Goal: Task Accomplishment & Management: Use online tool/utility

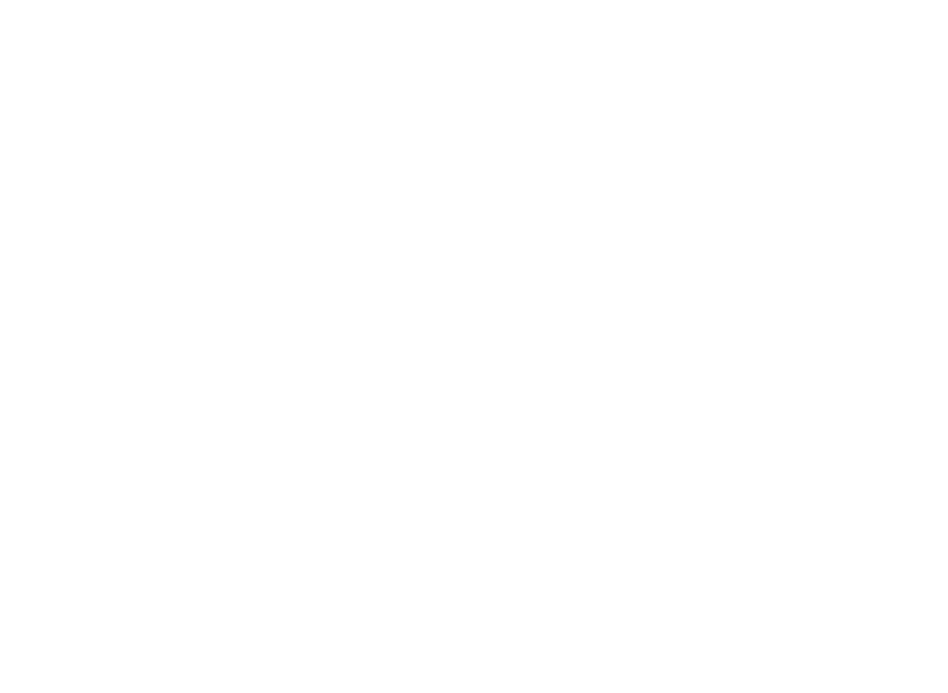
click at [45, 437] on div at bounding box center [474, 346] width 948 height 693
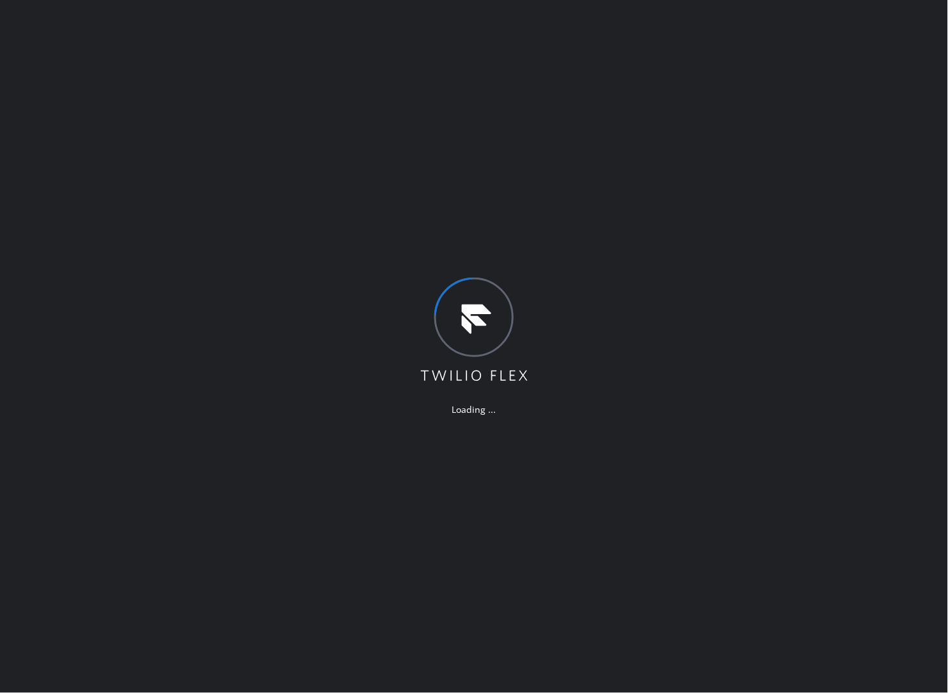
click at [205, 421] on div "Loading ..." at bounding box center [474, 346] width 948 height 693
click at [64, 310] on div "Loading ..." at bounding box center [474, 346] width 948 height 693
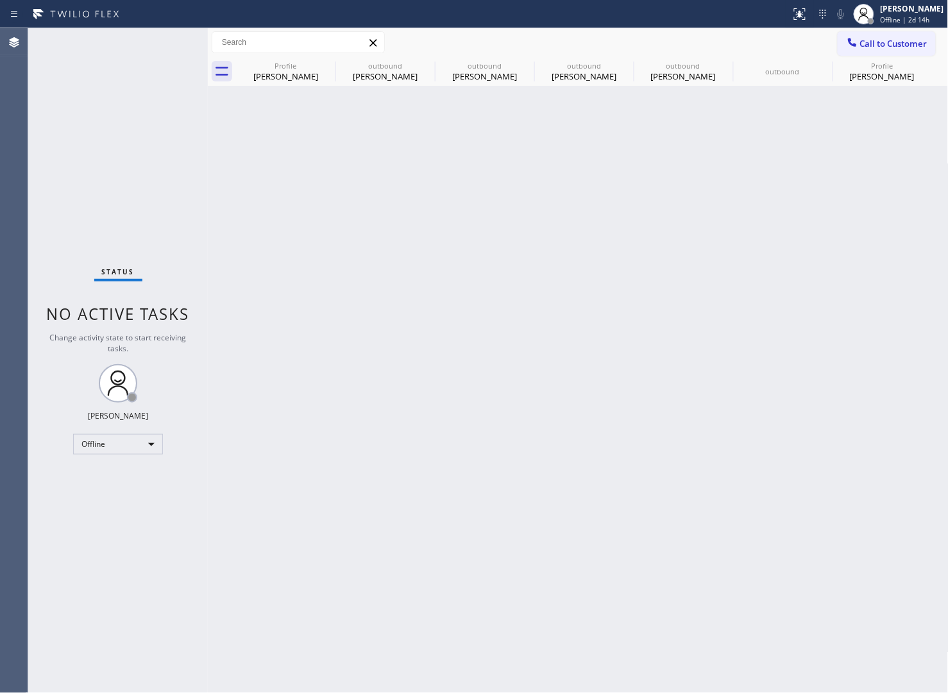
click at [71, 231] on div "Status No active tasks Change activity state to start receiving tasks. [PERSON_…" at bounding box center [118, 360] width 180 height 665
click at [919, 19] on span "Offline | 2d 14h" at bounding box center [904, 19] width 49 height 9
click at [884, 85] on button "Unavailable" at bounding box center [884, 84] width 128 height 17
click at [328, 59] on icon at bounding box center [326, 65] width 15 height 15
click at [0, 0] on icon at bounding box center [0, 0] width 0 height 0
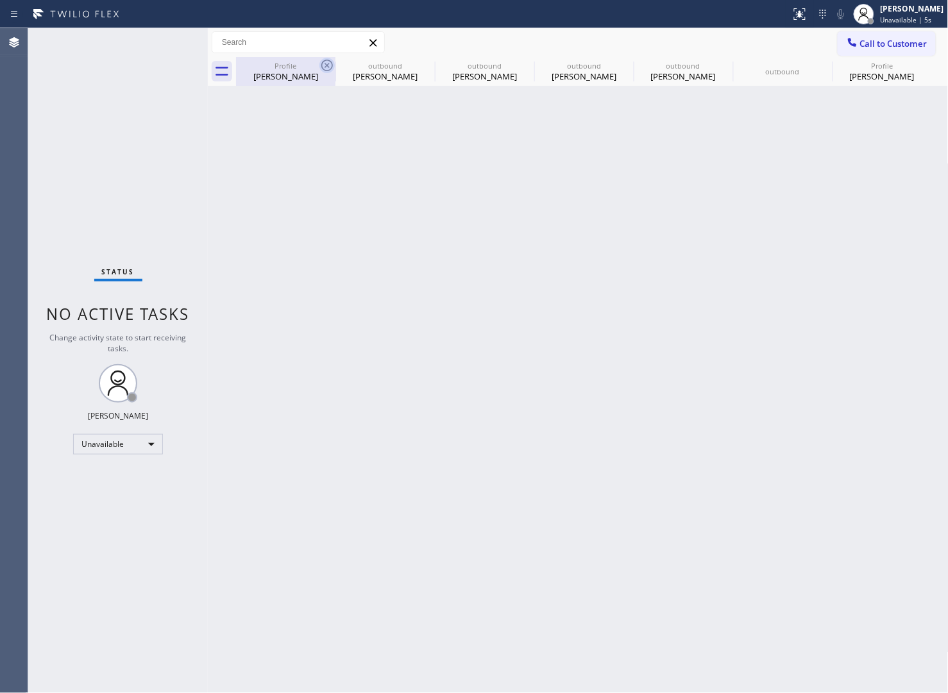
click at [0, 0] on icon at bounding box center [0, 0] width 0 height 0
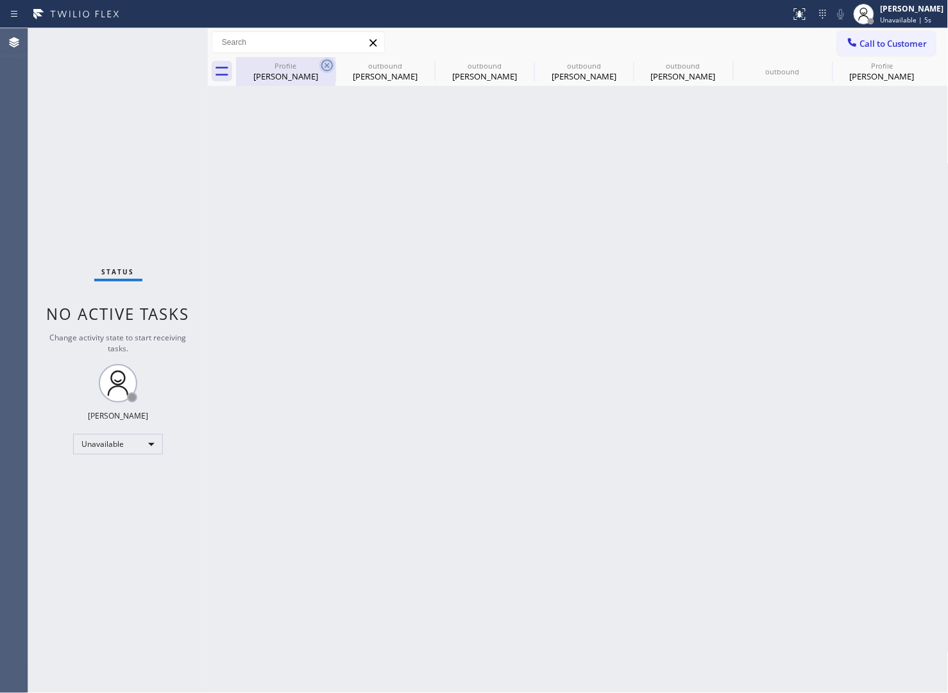
click at [328, 59] on div "Profile [PERSON_NAME] outbound [PERSON_NAME] outbound [PERSON_NAME] outbound [P…" at bounding box center [592, 71] width 712 height 29
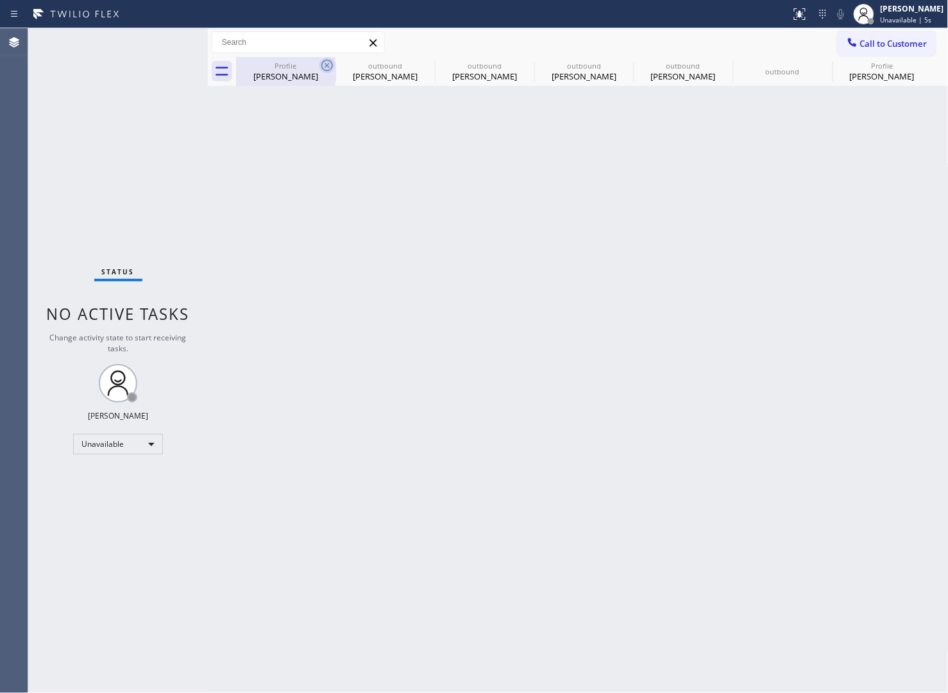
click at [328, 59] on div "Profile [PERSON_NAME] outbound [PERSON_NAME] outbound [PERSON_NAME] outbound [P…" at bounding box center [592, 71] width 712 height 29
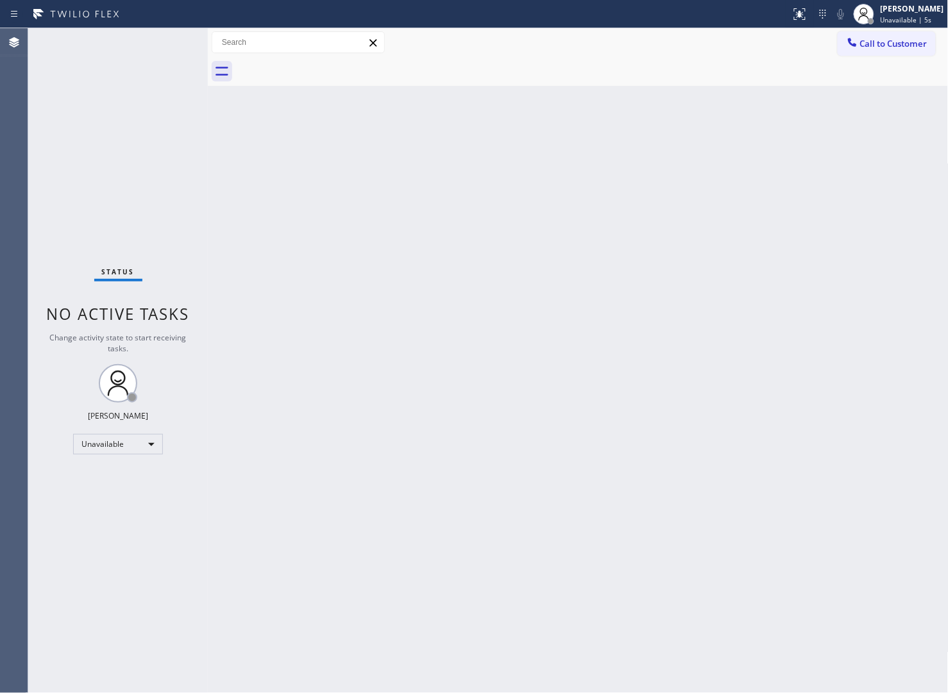
click at [328, 59] on div at bounding box center [592, 71] width 712 height 29
click at [44, 197] on div "Status No active tasks Change activity state to start receiving tasks. [PERSON_…" at bounding box center [118, 360] width 180 height 665
click at [872, 374] on div "Back to Dashboard Change Sender ID Customers Technicians Select a contact Outbo…" at bounding box center [578, 360] width 741 height 665
click at [39, 23] on icon at bounding box center [76, 14] width 96 height 21
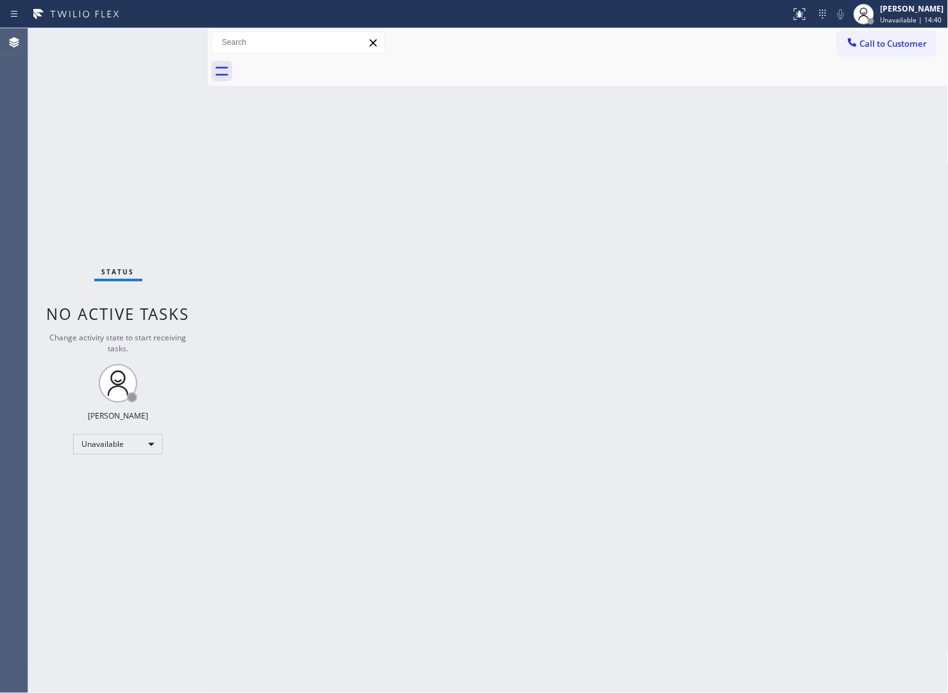
drag, startPoint x: 74, startPoint y: 87, endPoint x: 197, endPoint y: 50, distance: 127.8
click at [74, 85] on div "Status No active tasks Change activity state to start receiving tasks. [PERSON_…" at bounding box center [118, 360] width 180 height 665
drag, startPoint x: 932, startPoint y: 42, endPoint x: 883, endPoint y: 52, distance: 49.8
click at [923, 46] on button "Call to Customer" at bounding box center [886, 43] width 98 height 24
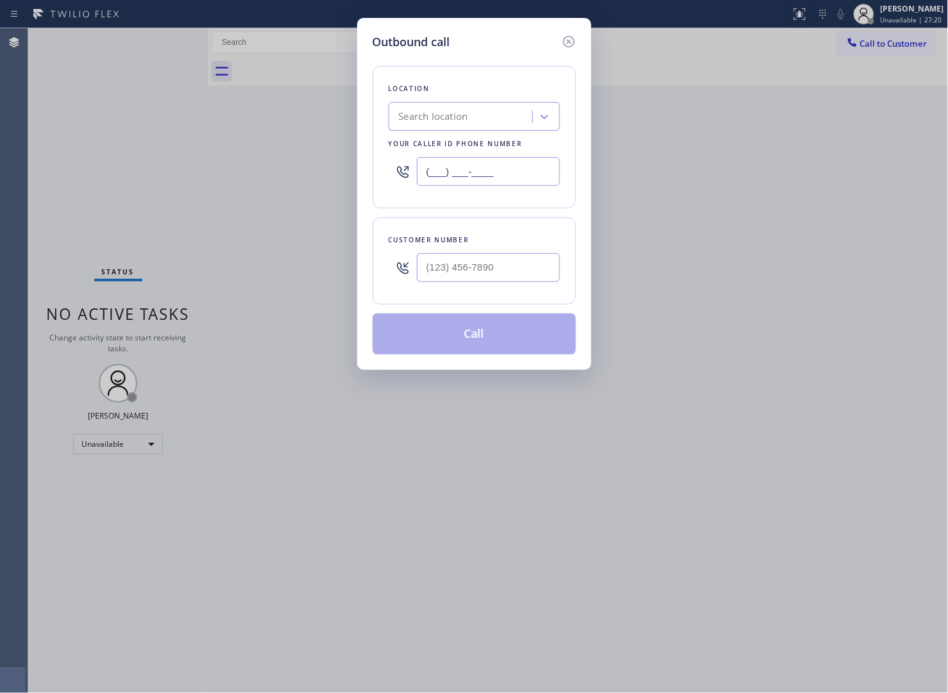
click at [485, 183] on input "(___) ___-____" at bounding box center [488, 171] width 143 height 29
paste input "929) 229-7361"
drag, startPoint x: 516, startPoint y: 178, endPoint x: 317, endPoint y: 177, distance: 198.8
click at [318, 178] on div "Outbound call Location Search location Your caller id phone number [PHONE_NUMBE…" at bounding box center [474, 346] width 948 height 693
paste input "text"
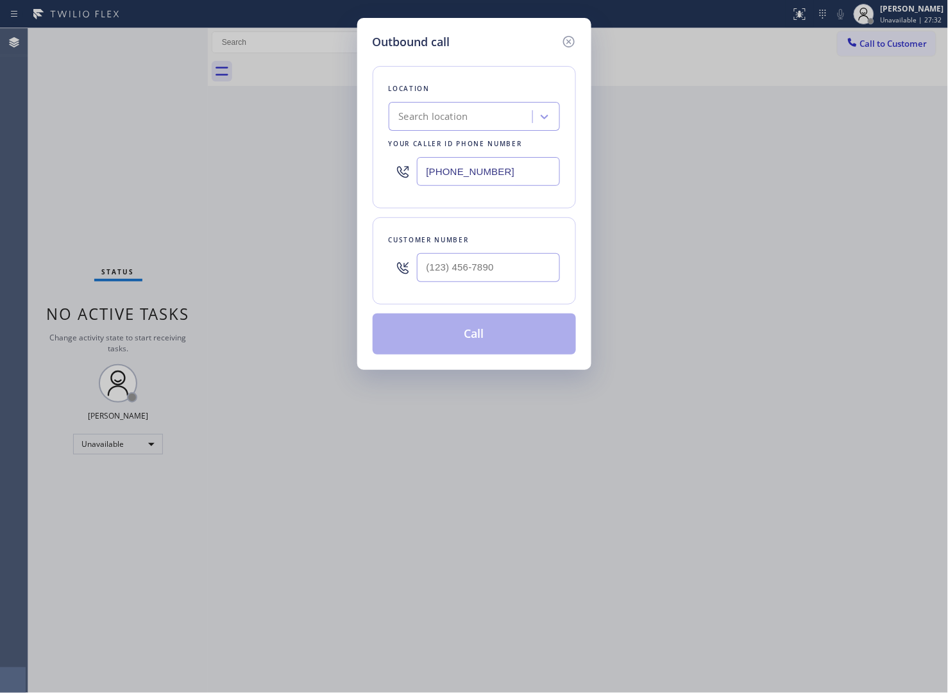
click at [482, 174] on input "[PHONE_NUMBER]" at bounding box center [488, 171] width 143 height 29
paste input "text"
type input "[PHONE_NUMBER]"
click at [510, 271] on input "(___) ___-____" at bounding box center [488, 267] width 143 height 29
paste input "602) 677-0033"
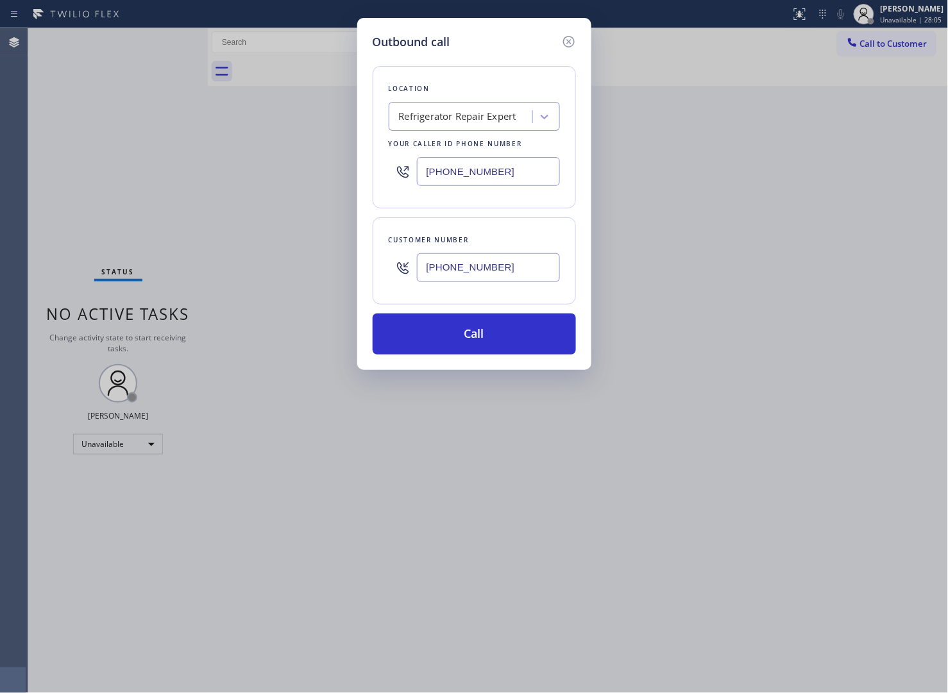
type input "[PHONE_NUMBER]"
drag, startPoint x: 482, startPoint y: 165, endPoint x: 505, endPoint y: 254, distance: 91.4
click at [482, 167] on input "[PHONE_NUMBER]" at bounding box center [488, 171] width 143 height 29
paste input "855) 662-5332"
type input "[PHONE_NUMBER]"
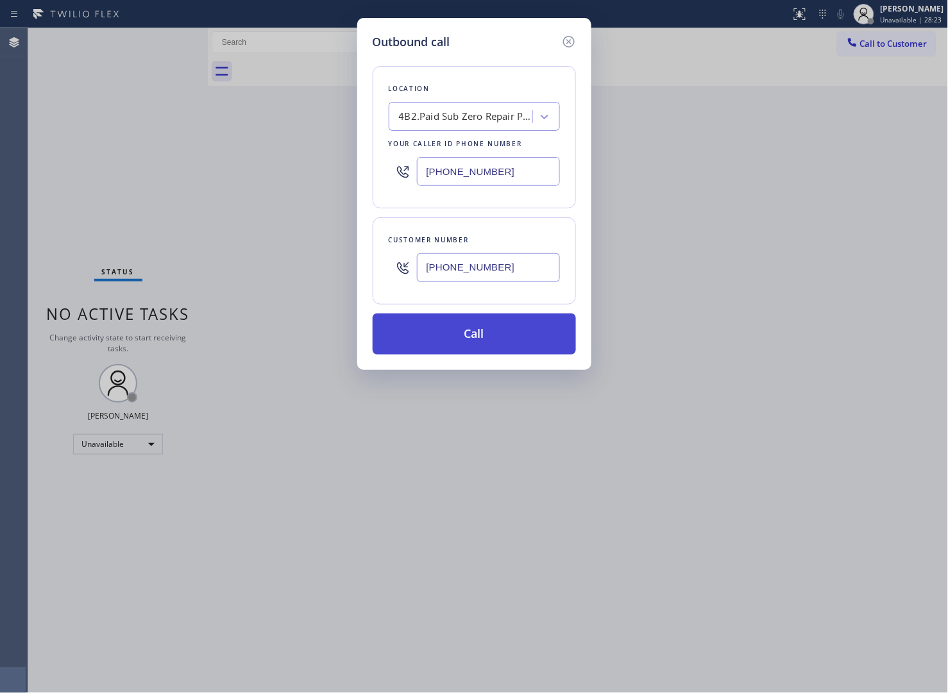
click at [487, 337] on button "Call" at bounding box center [474, 334] width 203 height 41
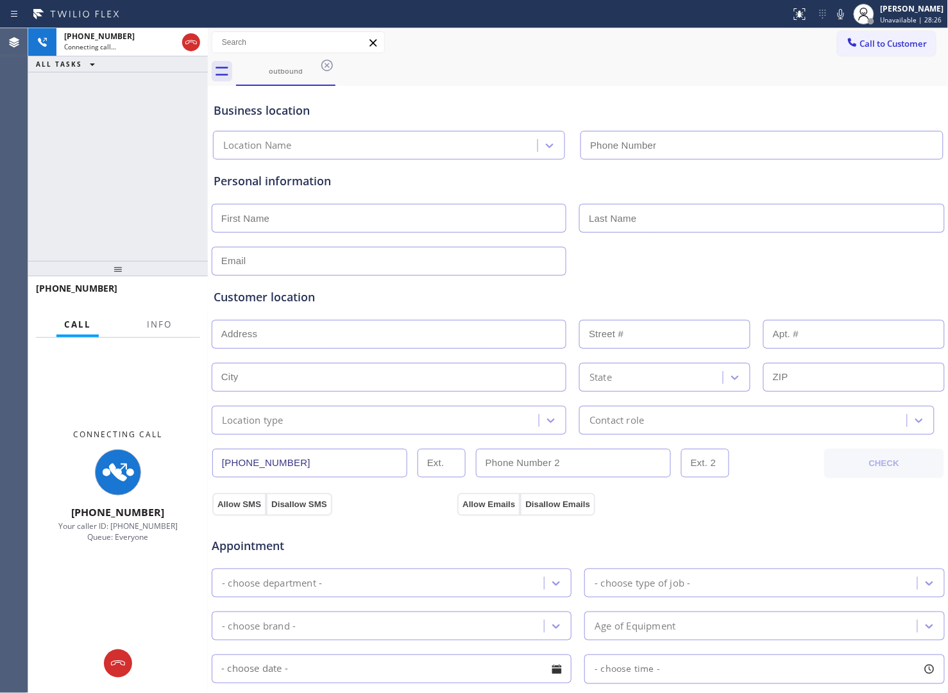
type input "[PHONE_NUMBER]"
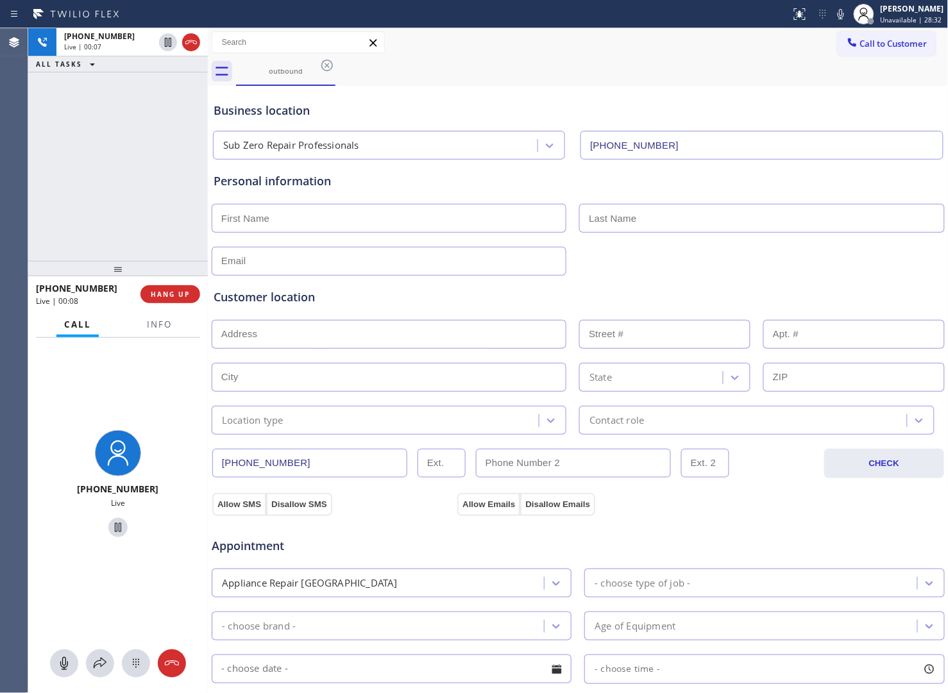
click at [65, 216] on div "[PHONE_NUMBER] Live | 00:07 ALL TASKS ALL TASKS ACTIVE TASKS TASKS IN WRAP UP" at bounding box center [118, 144] width 180 height 233
click at [72, 119] on div "[PHONE_NUMBER] Live | 00:17 ALL TASKS ALL TASKS ACTIVE TASKS TASKS IN WRAP UP" at bounding box center [118, 144] width 180 height 233
click at [65, 169] on div "[PHONE_NUMBER] Live | 06:28 ALL TASKS ALL TASKS ACTIVE TASKS TASKS IN WRAP UP" at bounding box center [118, 144] width 180 height 233
click at [312, 228] on input "text" at bounding box center [389, 218] width 355 height 29
paste input "[PERSON_NAME]"
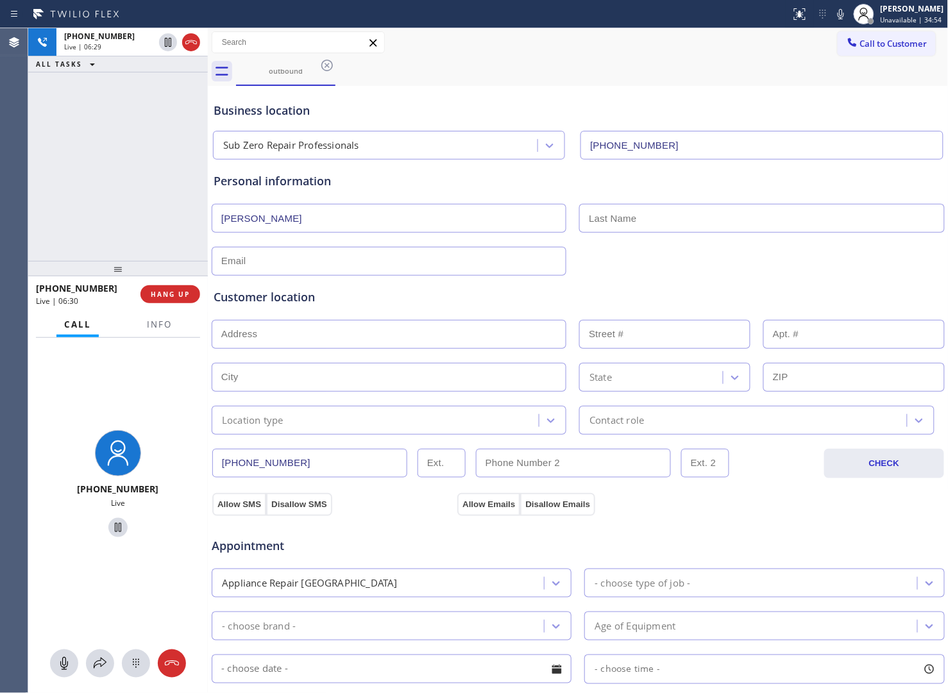
type input "[PERSON_NAME]"
click at [619, 226] on input "text" at bounding box center [761, 218] width 365 height 29
paste input "Hendrickx"
type input "Hendrickx"
click at [460, 260] on input "text" at bounding box center [389, 261] width 355 height 29
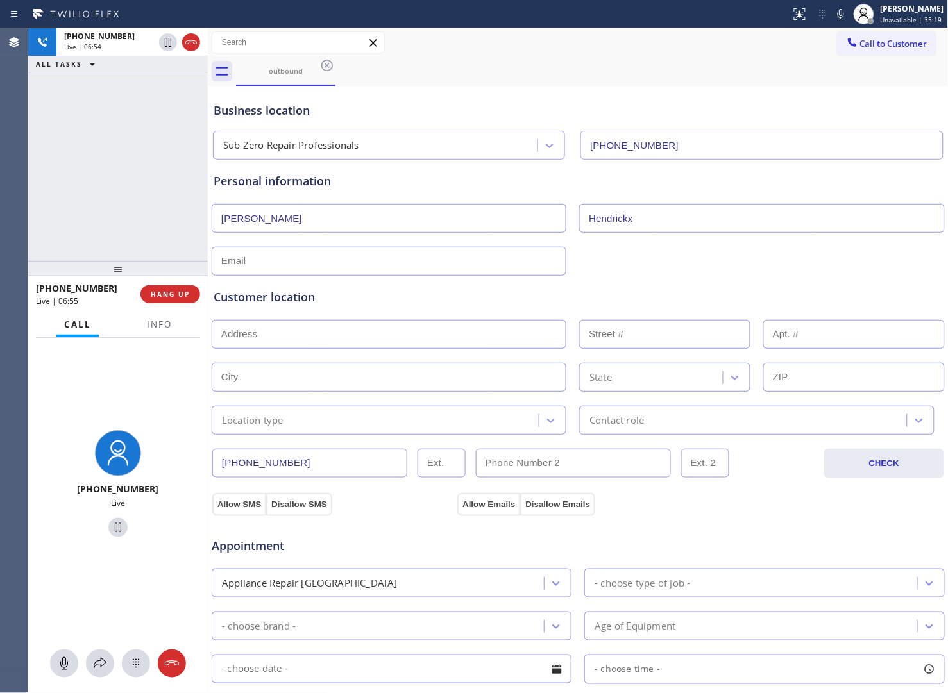
click at [344, 267] on input "text" at bounding box center [389, 261] width 355 height 29
paste input "[PERSON_NAME][EMAIL_ADDRESS][PERSON_NAME][DOMAIN_NAME]"
type input "[PERSON_NAME][EMAIL_ADDRESS][PERSON_NAME][DOMAIN_NAME]"
click at [169, 290] on span "HANG UP" at bounding box center [170, 294] width 39 height 9
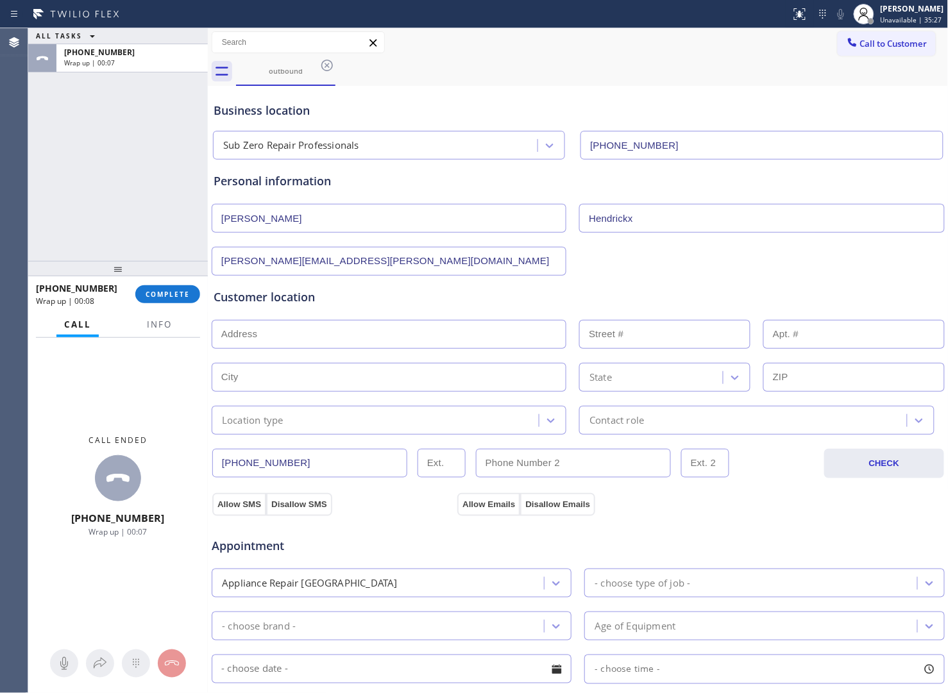
click at [315, 341] on input "text" at bounding box center [389, 334] width 355 height 29
paste input "[STREET_ADDRESS]"
drag, startPoint x: 283, startPoint y: 361, endPoint x: 276, endPoint y: 415, distance: 55.0
type input "[STREET_ADDRESS]"
type input "9985"
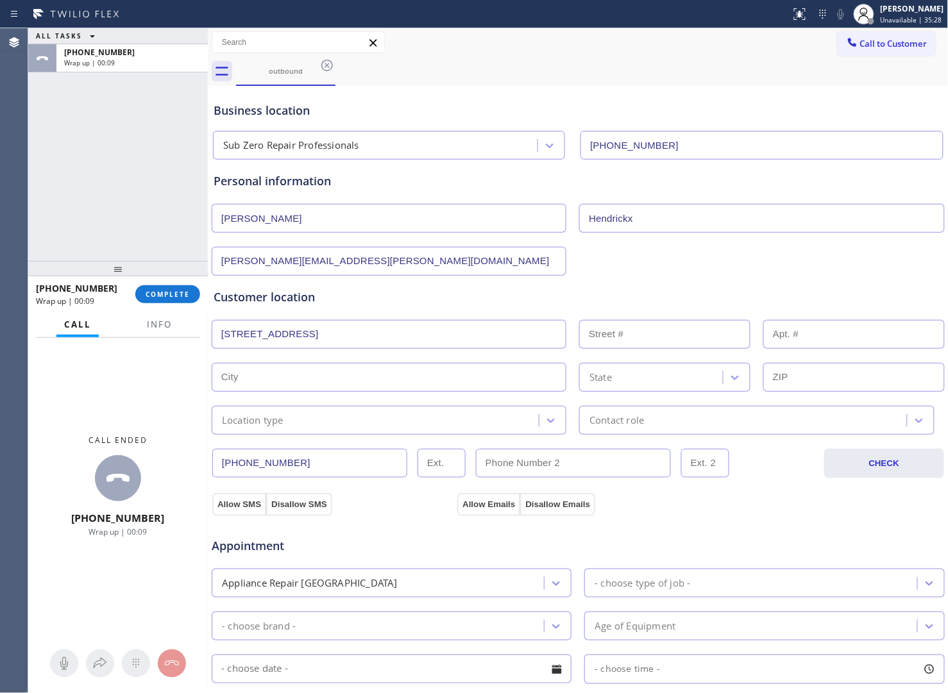
type input "Scottsdale"
type input "85262"
click at [265, 433] on div "Location type" at bounding box center [389, 420] width 355 height 29
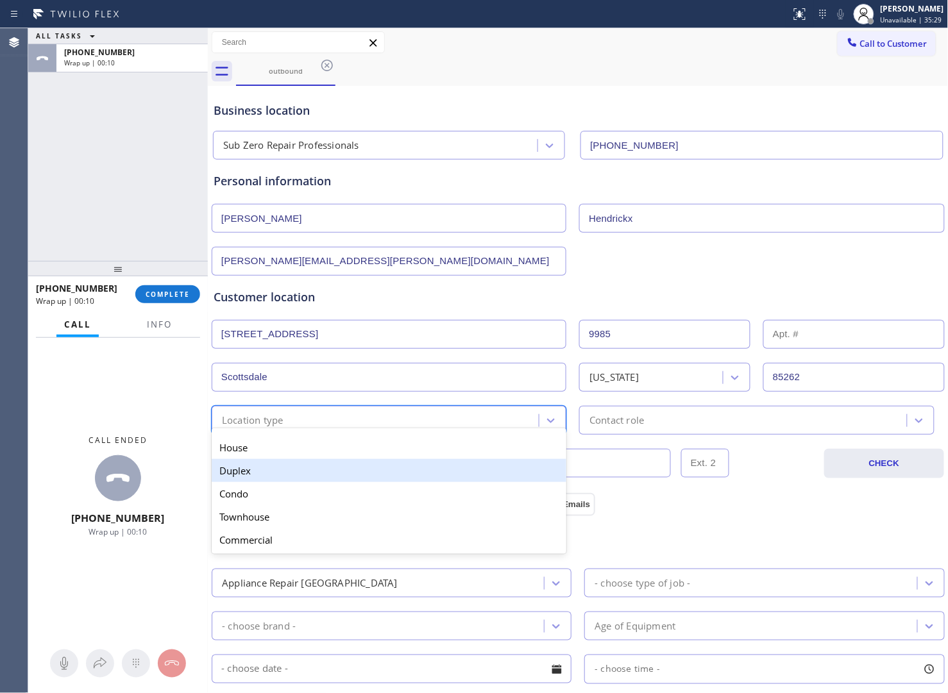
click at [262, 460] on div "Duplex" at bounding box center [389, 470] width 355 height 23
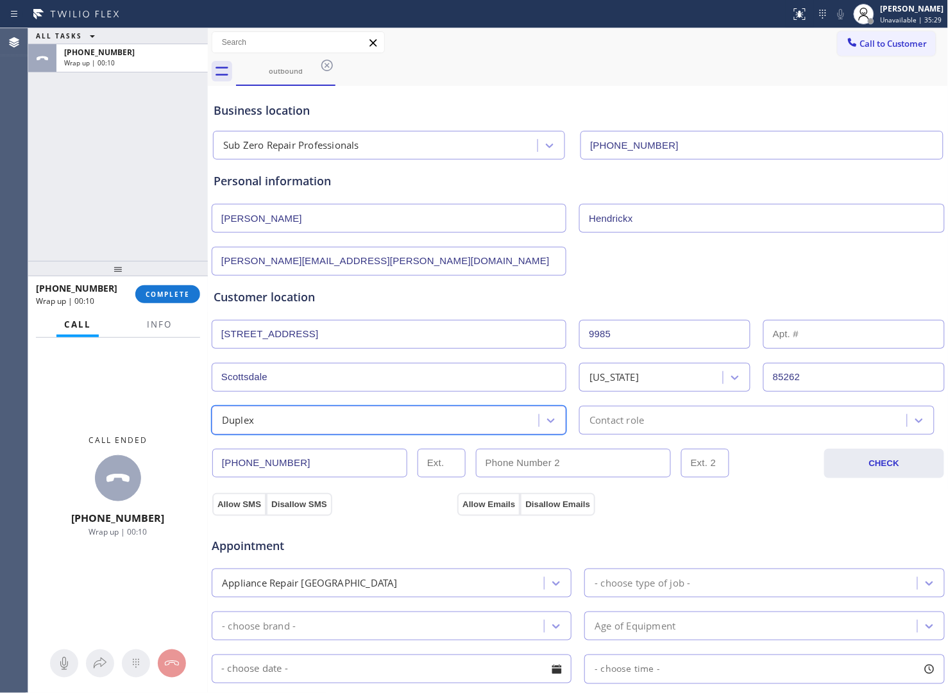
click at [274, 424] on div "Duplex" at bounding box center [376, 420] width 323 height 22
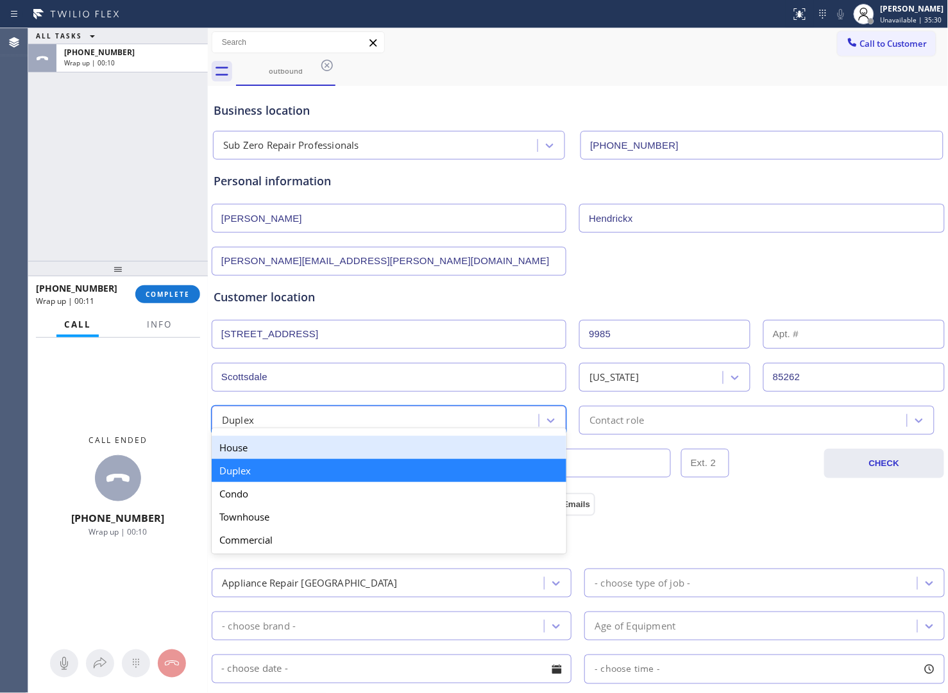
drag, startPoint x: 252, startPoint y: 450, endPoint x: 583, endPoint y: 443, distance: 331.6
click at [255, 450] on div "House" at bounding box center [389, 447] width 355 height 23
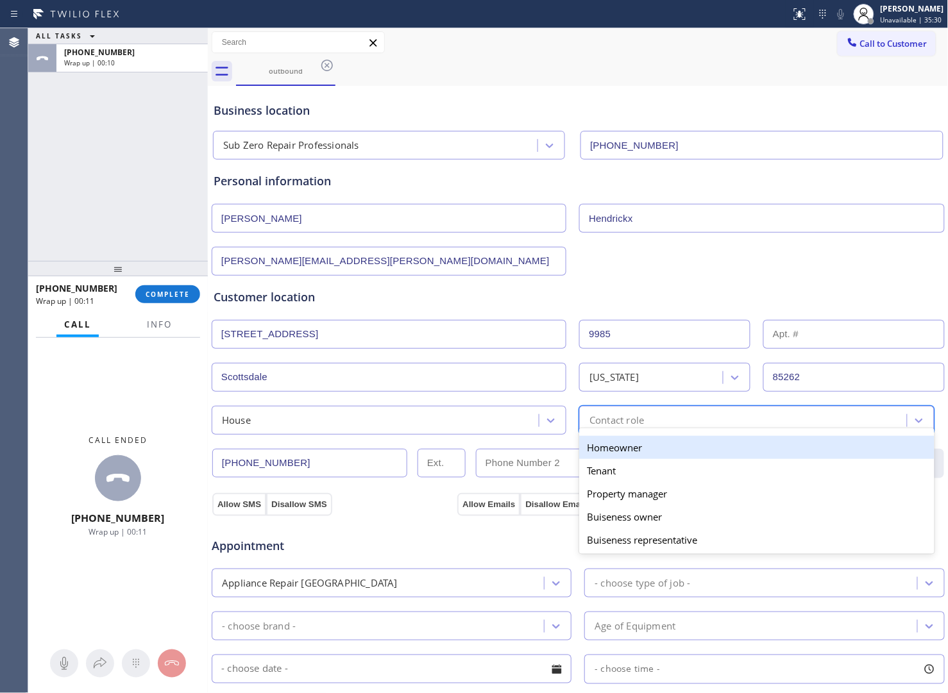
click at [609, 422] on div "Contact role" at bounding box center [616, 420] width 54 height 15
click at [614, 442] on div "Homeowner" at bounding box center [756, 447] width 355 height 23
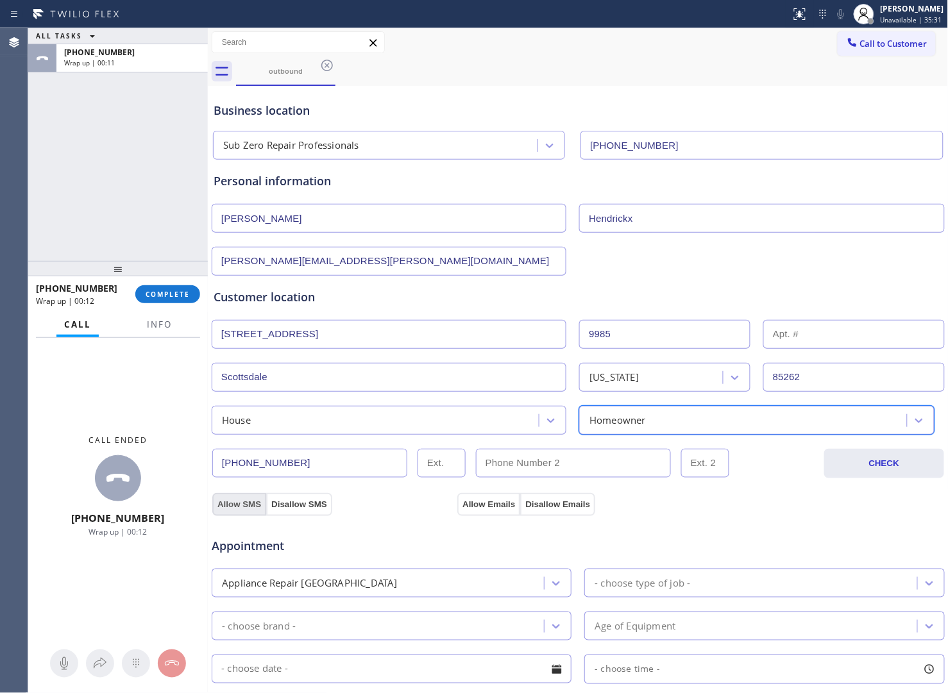
click at [242, 507] on button "Allow SMS" at bounding box center [239, 504] width 54 height 23
click at [520, 502] on button "Disallow Emails" at bounding box center [557, 504] width 75 height 23
click at [500, 507] on button "Allow Emails" at bounding box center [488, 504] width 63 height 23
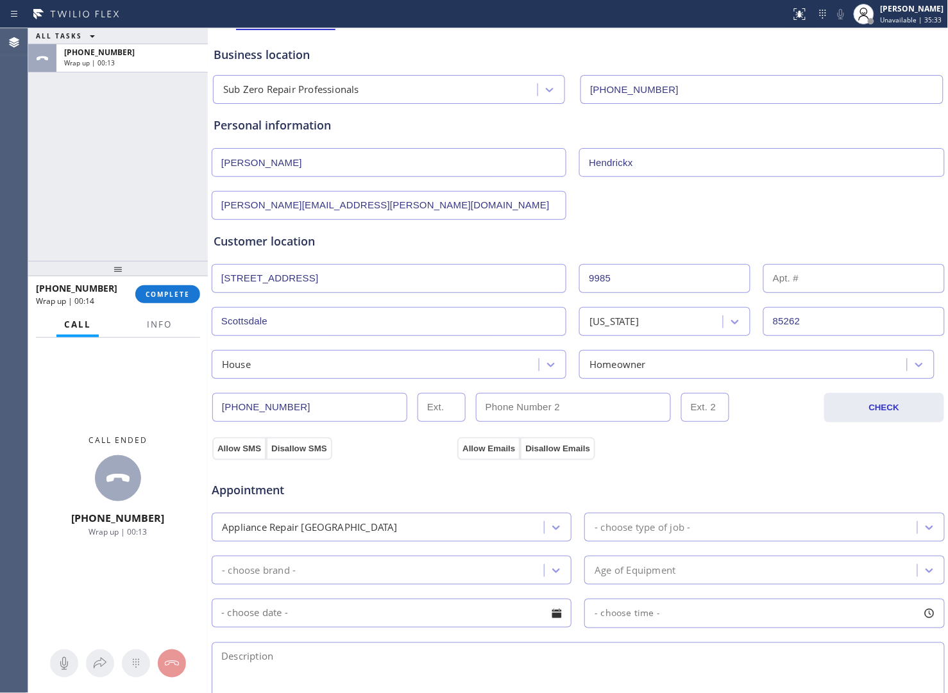
scroll to position [80, 0]
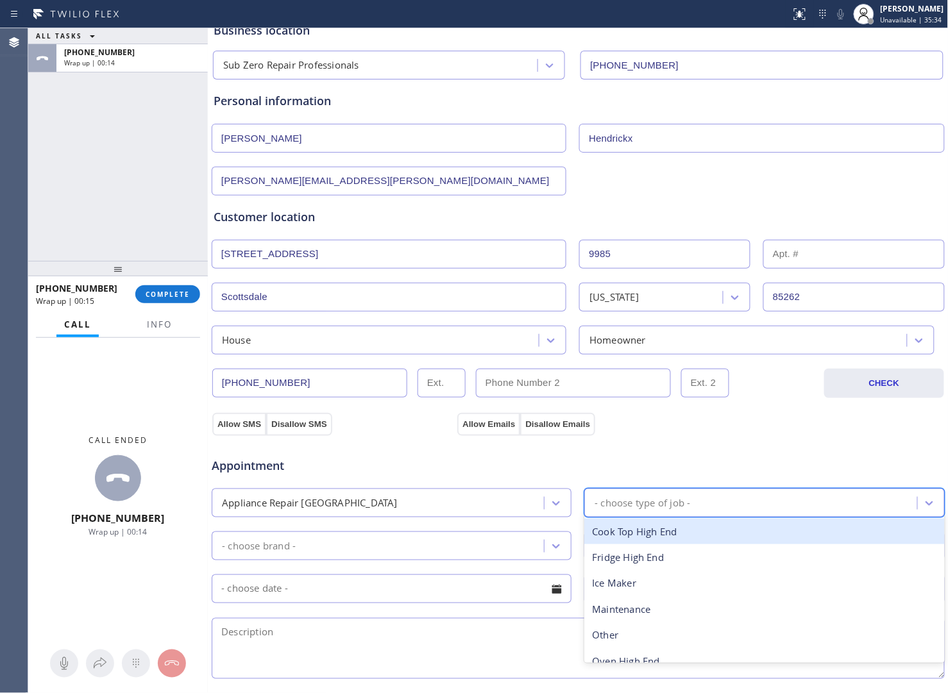
click at [640, 494] on div "- choose type of job -" at bounding box center [752, 503] width 328 height 22
type input "fr"
click at [630, 535] on div "Fridge High End" at bounding box center [764, 532] width 360 height 26
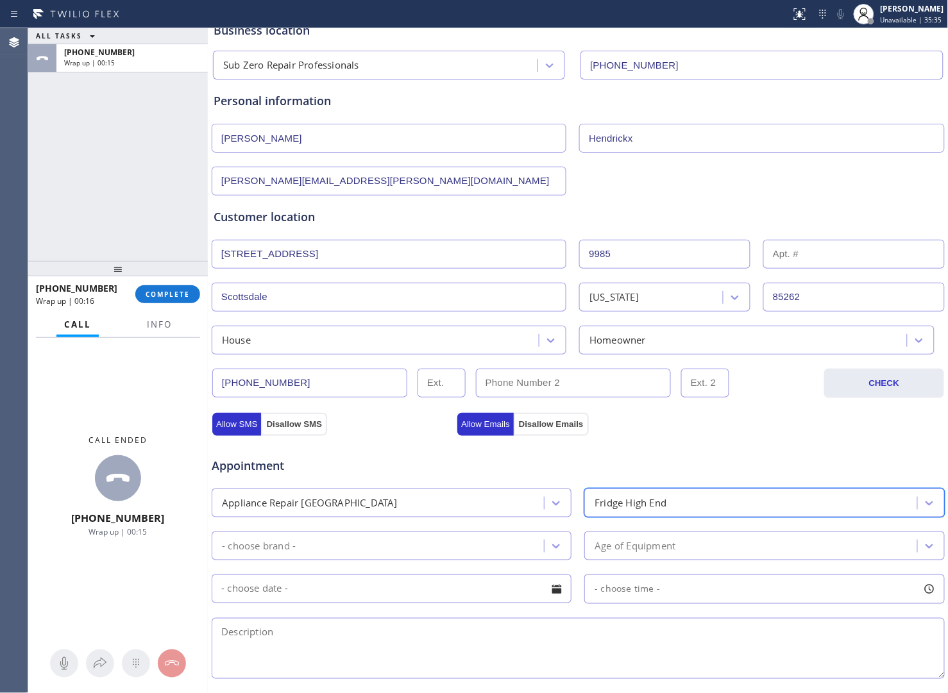
click at [345, 549] on div "- choose brand -" at bounding box center [379, 546] width 328 height 22
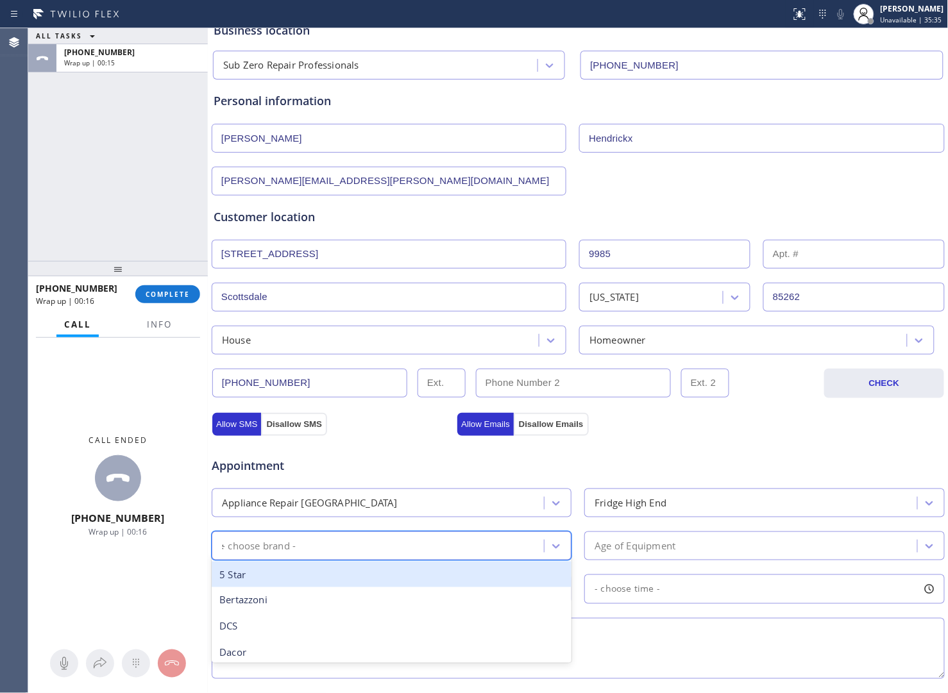
type input "sub"
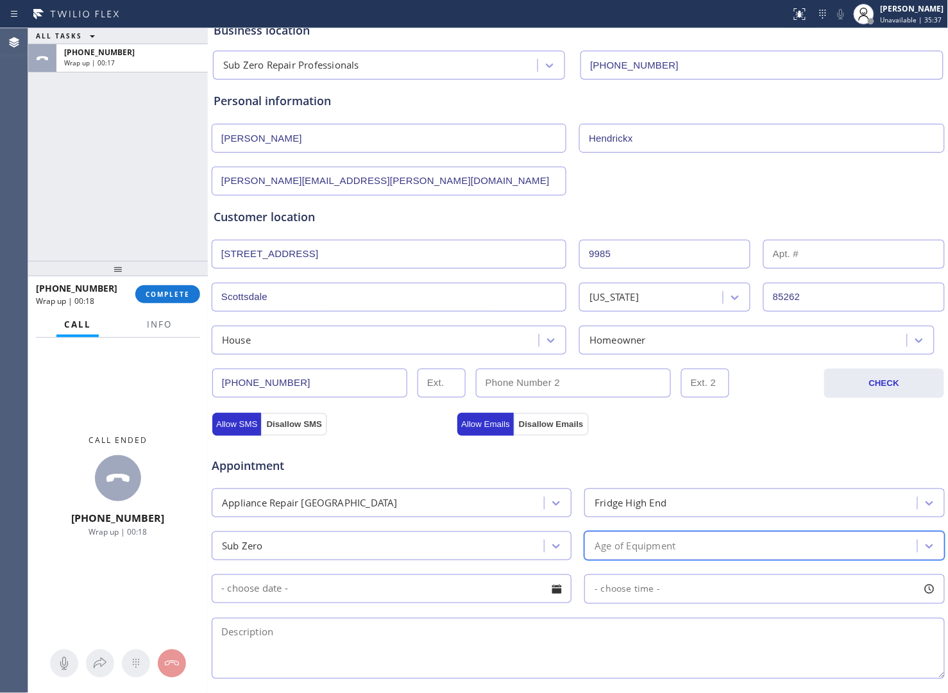
type input "15"
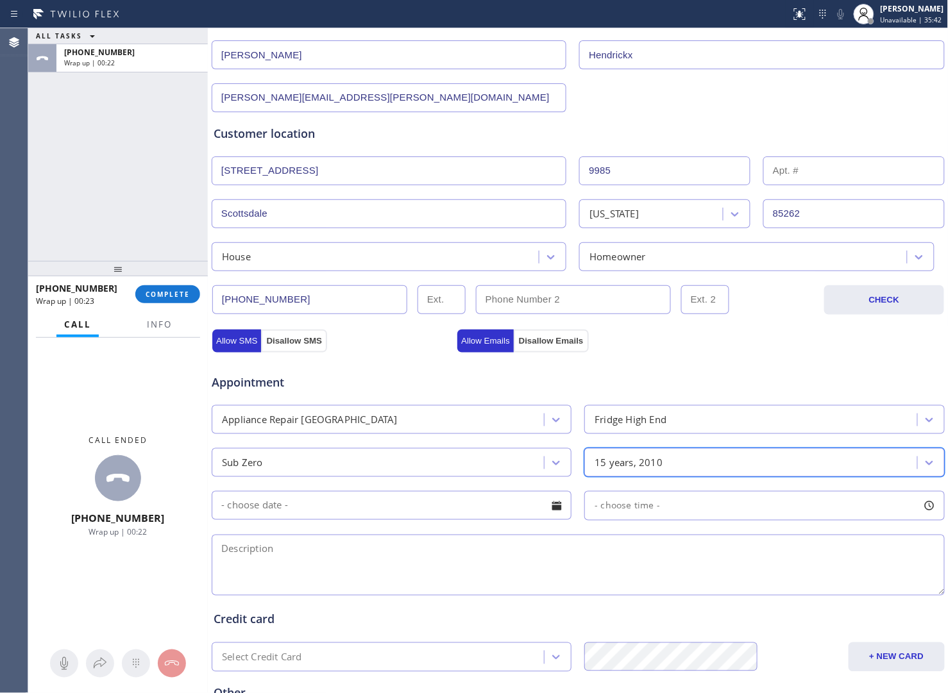
scroll to position [240, 0]
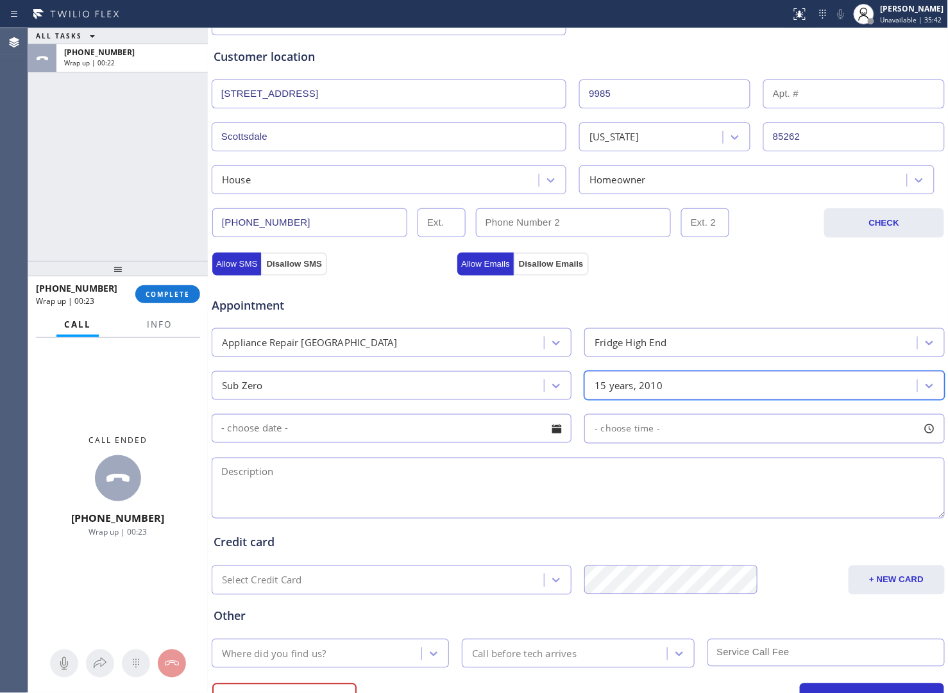
click at [373, 431] on input "text" at bounding box center [392, 428] width 360 height 29
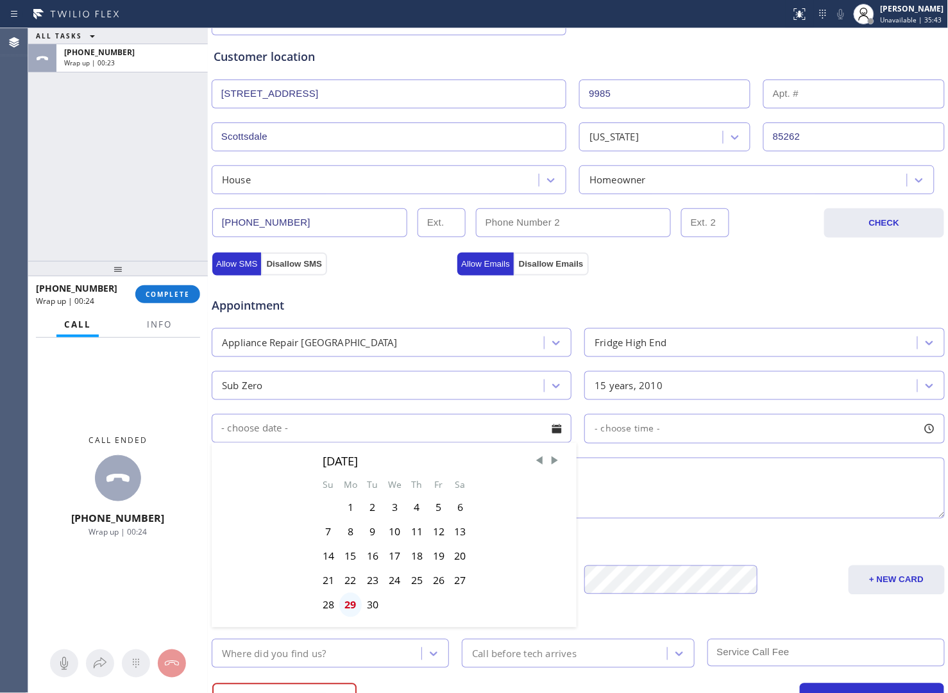
click at [348, 611] on div "29" at bounding box center [350, 605] width 22 height 24
type input "[DATE]"
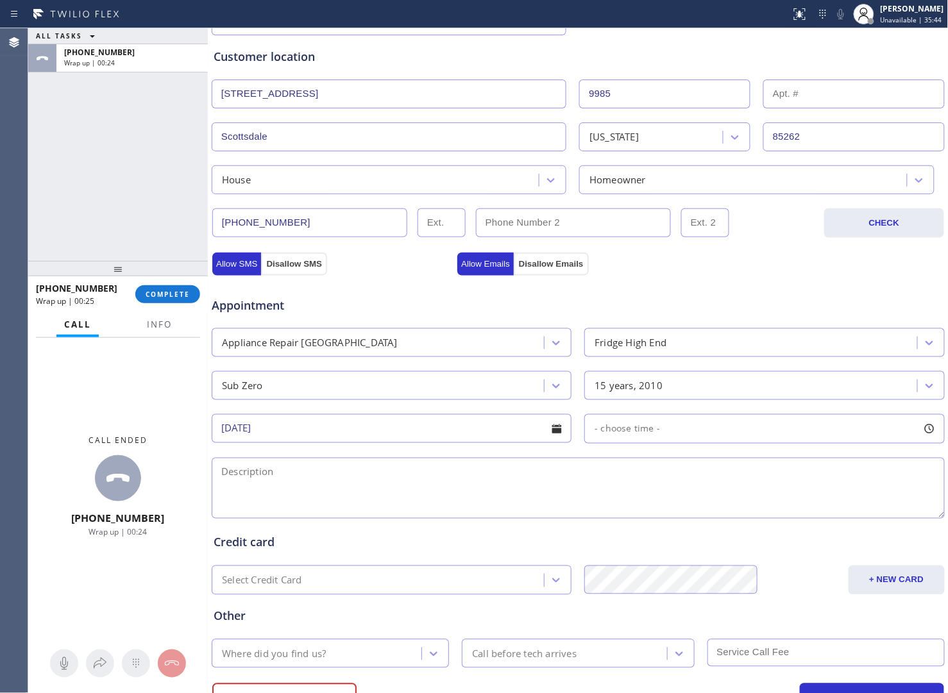
drag, startPoint x: 673, startPoint y: 433, endPoint x: 666, endPoint y: 442, distance: 12.3
click at [673, 434] on div "- choose time -" at bounding box center [764, 428] width 360 height 29
drag, startPoint x: 592, startPoint y: 513, endPoint x: 767, endPoint y: 514, distance: 175.0
click at [771, 514] on div at bounding box center [778, 507] width 15 height 27
drag, startPoint x: 594, startPoint y: 511, endPoint x: 691, endPoint y: 520, distance: 97.2
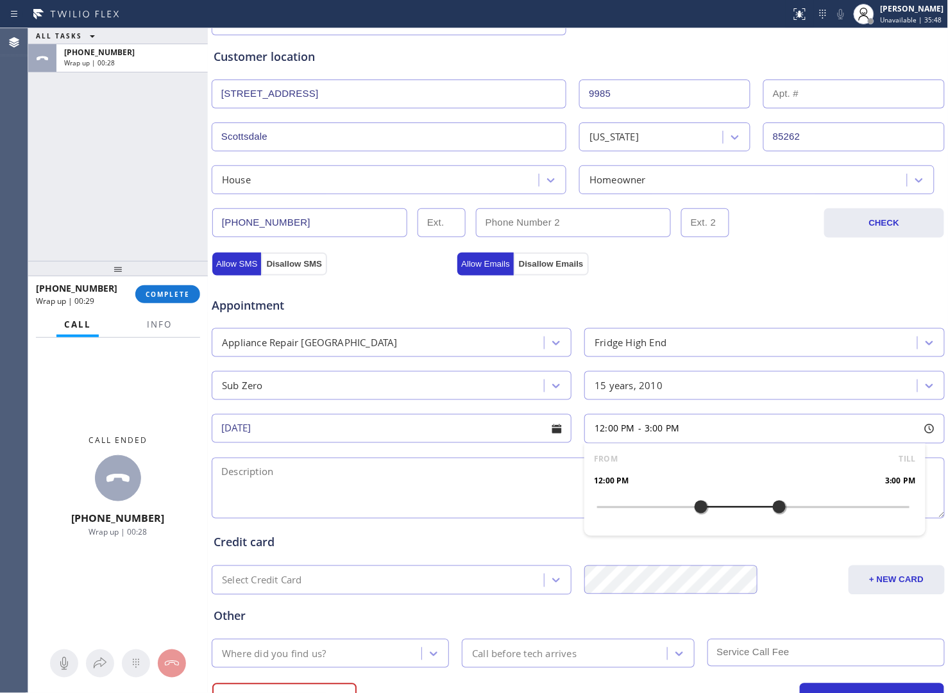
click at [693, 520] on div at bounding box center [700, 507] width 15 height 27
click at [392, 489] on textarea at bounding box center [578, 488] width 733 height 61
paste textarea "Sub Zero | Fridge BI | 15 Yrs | Fridge part is not [PERSON_NAME] properly | [ST…"
click at [161, 323] on span "Info" at bounding box center [159, 325] width 25 height 12
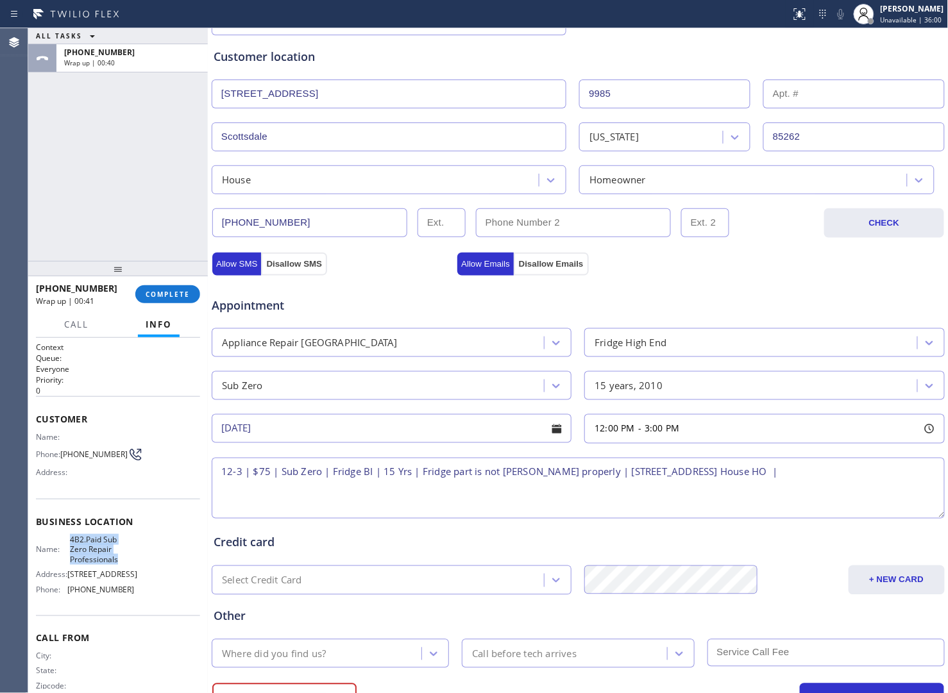
drag, startPoint x: 117, startPoint y: 562, endPoint x: 63, endPoint y: 533, distance: 61.7
click at [63, 533] on div "Business location Name: 4B2.Paid Sub Zero Repair Professionals Address: [STREET…" at bounding box center [118, 557] width 164 height 117
copy span "4B2.Paid Sub Zero Repair Professionals"
click at [882, 481] on textarea "12-3 | $75 | Sub Zero | Fridge BI | 15 Yrs | Fridge part is not [PERSON_NAME] p…" at bounding box center [578, 488] width 733 height 61
paste textarea "4B2.Paid Sub Zero Repair Professionals"
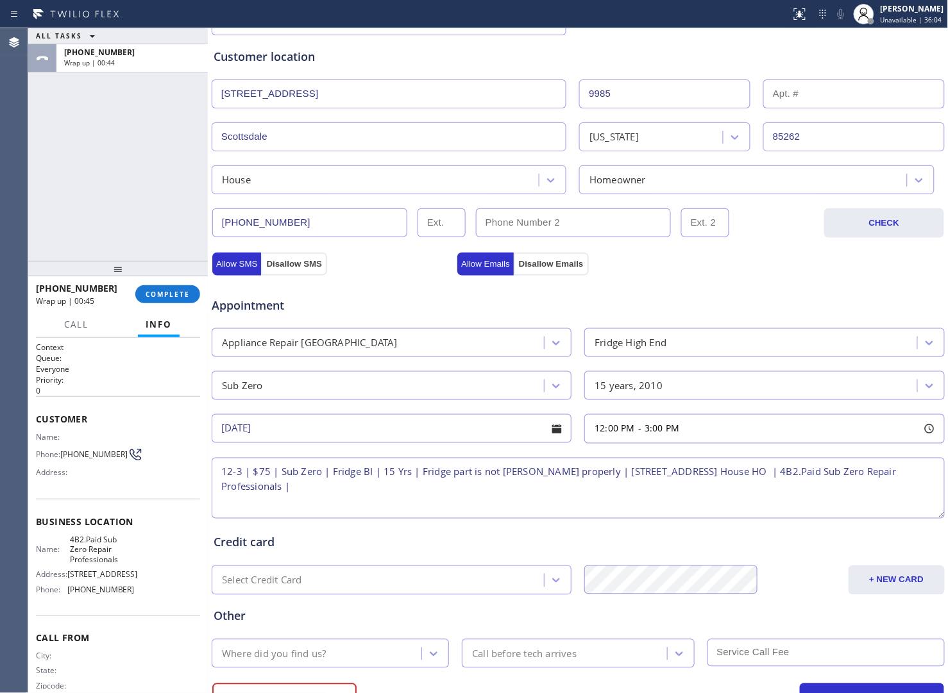
click at [513, 478] on textarea "12-3 | $75 | Sub Zero | Fridge BI | 15 Yrs | Fridge part is not [PERSON_NAME] p…" at bounding box center [578, 488] width 733 height 61
drag, startPoint x: 513, startPoint y: 478, endPoint x: 504, endPoint y: 471, distance: 11.4
click at [504, 471] on textarea "12-3 | $75 | Sub Zero | Fridge BI | 15 Yrs | Fridge part is not [PERSON_NAME] p…" at bounding box center [578, 488] width 733 height 61
click at [508, 473] on textarea "12-3 | $75 | Sub Zero | Fridge BI | 15 Yrs | Fridge part is not [PERSON_NAME] p…" at bounding box center [578, 488] width 733 height 61
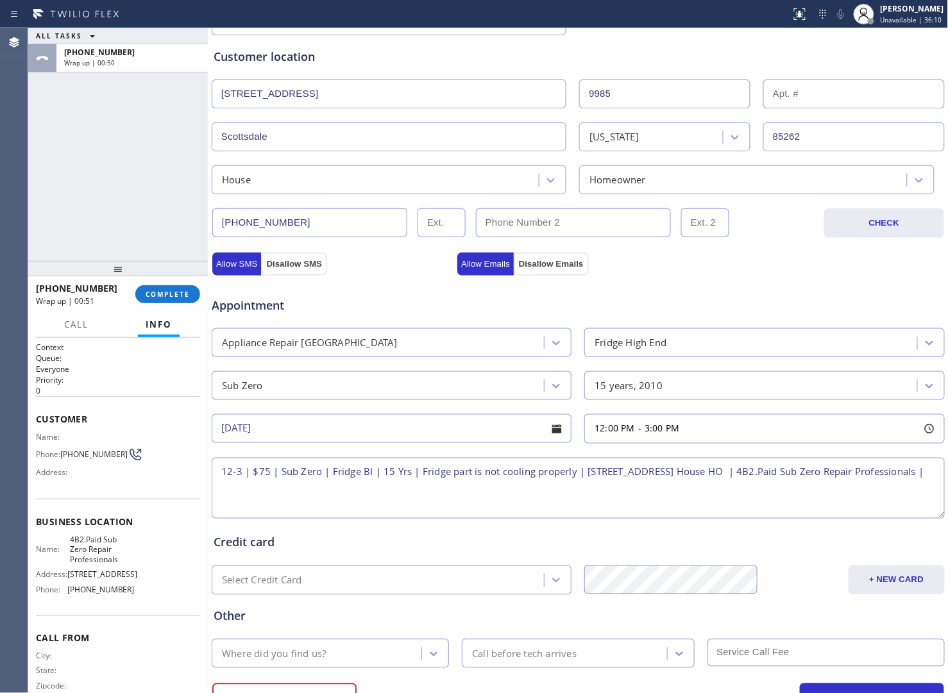
click at [501, 505] on textarea "12-3 | $75 | Sub Zero | Fridge BI | 15 Yrs | Fridge part is not cooling properl…" at bounding box center [578, 488] width 733 height 61
click at [411, 492] on textarea "12-3 | $75 | Sub Zero | Fridge BI | 15 Yrs | Fridge part is not cooling properl…" at bounding box center [578, 488] width 733 height 61
paste textarea "Please call 30 minutes prior to arrival."
click at [585, 491] on textarea "12-3 | $75 | Sub Zero | Fridge BI | 15 Yrs | Fridge part is not cooling properl…" at bounding box center [578, 488] width 733 height 61
paste textarea "6026770033"
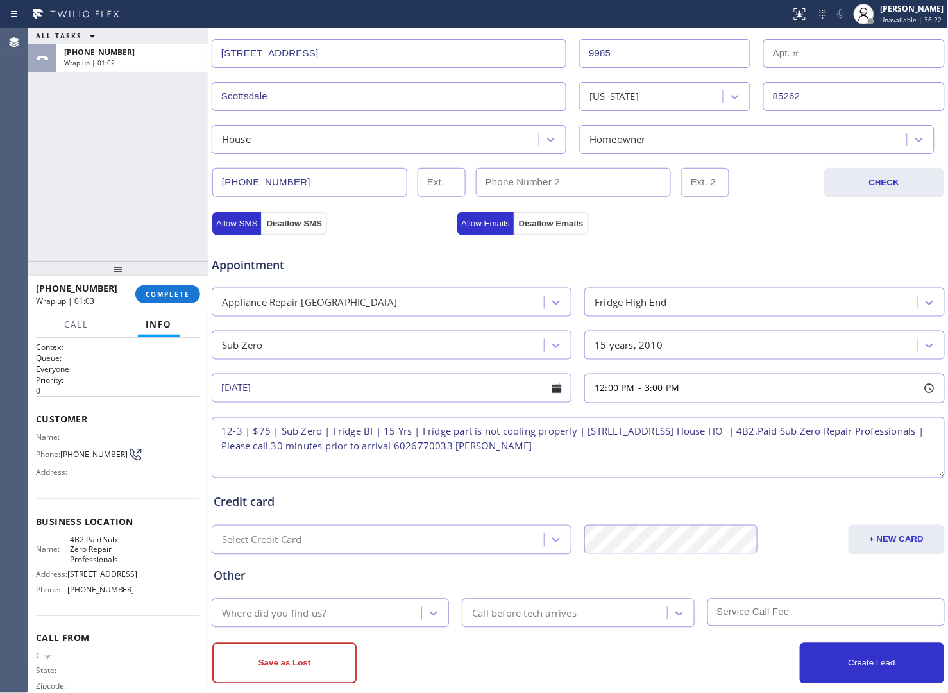
scroll to position [303, 0]
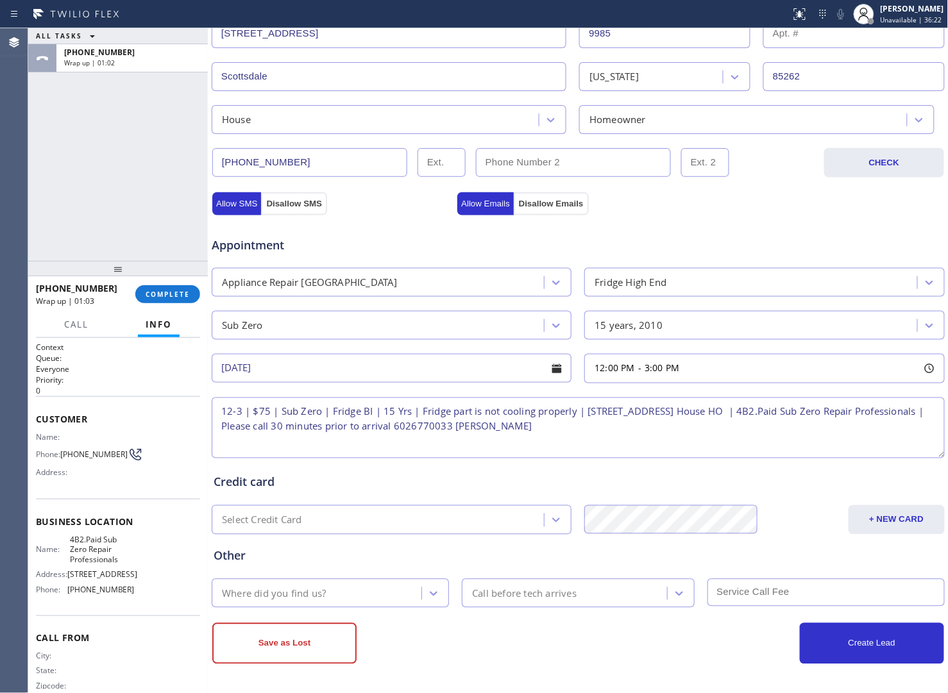
type textarea "12-3 | $75 | Sub Zero | Fridge BI | 15 Yrs | Fridge part is not cooling properl…"
click at [317, 595] on div "Where did you find us?" at bounding box center [274, 593] width 104 height 15
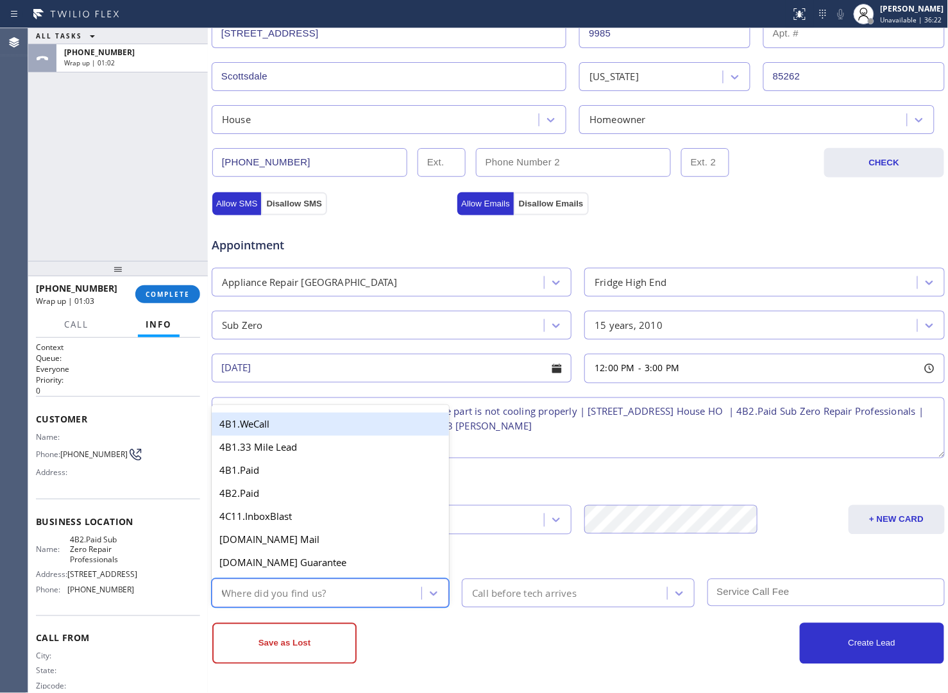
type input "we"
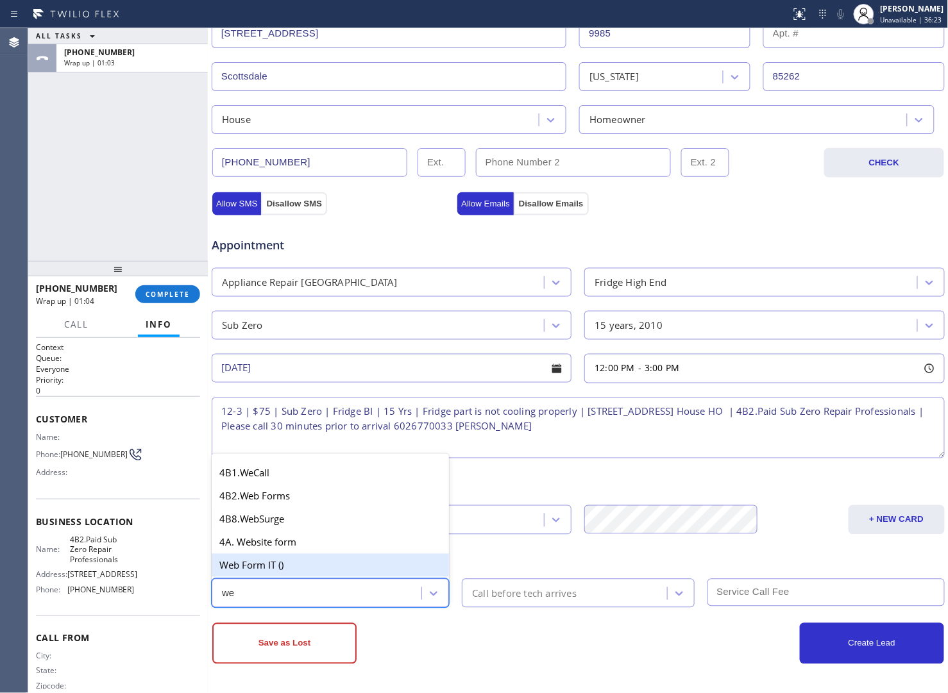
click at [283, 556] on div "Web Form IT ()" at bounding box center [330, 565] width 237 height 23
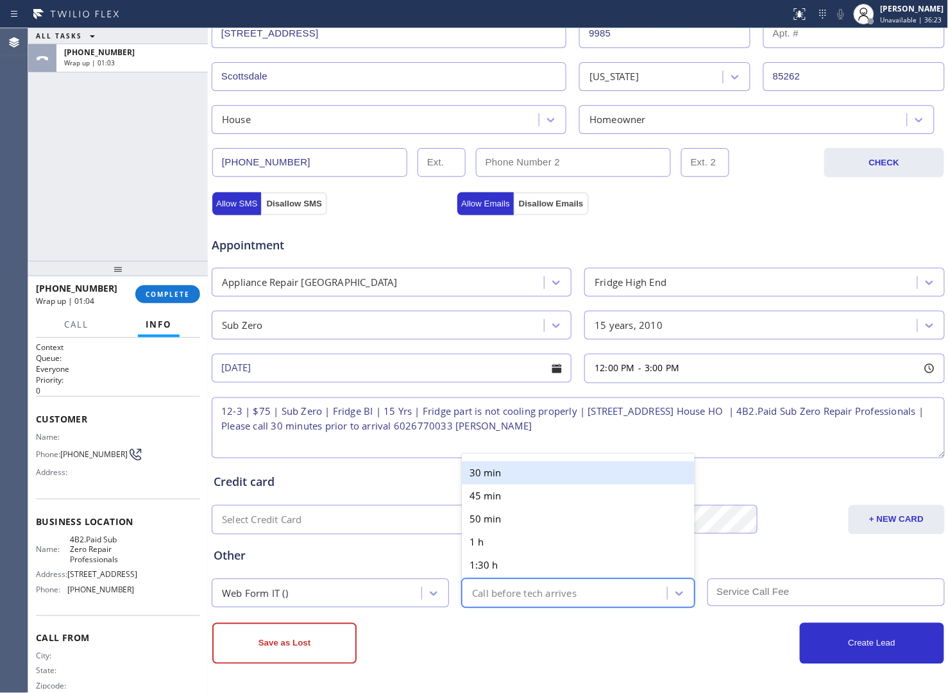
click at [495, 603] on div "Call before tech arrives" at bounding box center [565, 593] width 201 height 22
click at [496, 470] on div "30 min" at bounding box center [578, 473] width 232 height 23
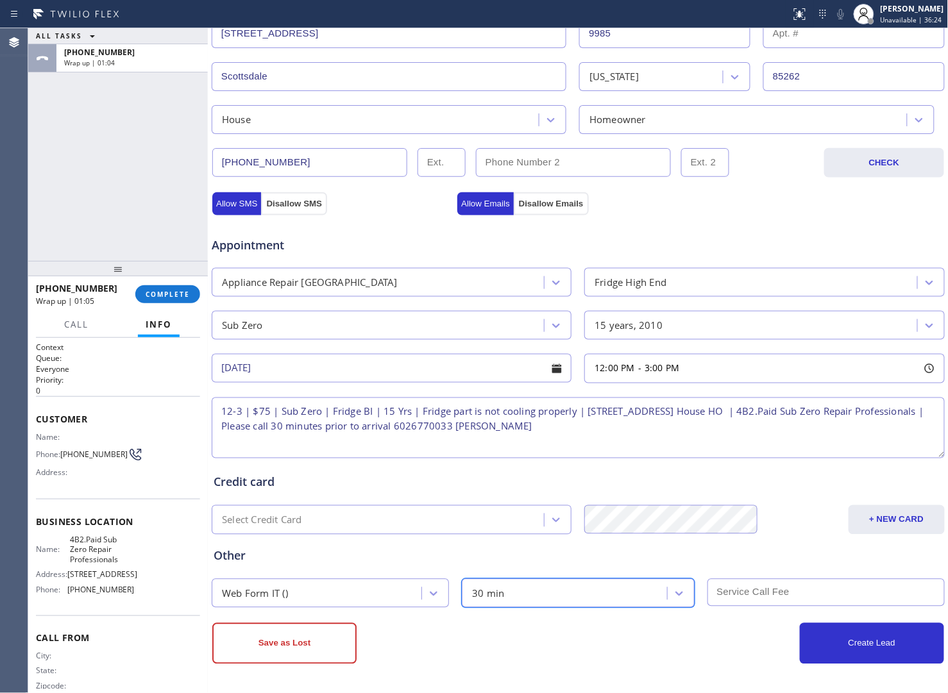
click at [765, 593] on input "text" at bounding box center [825, 593] width 237 height 28
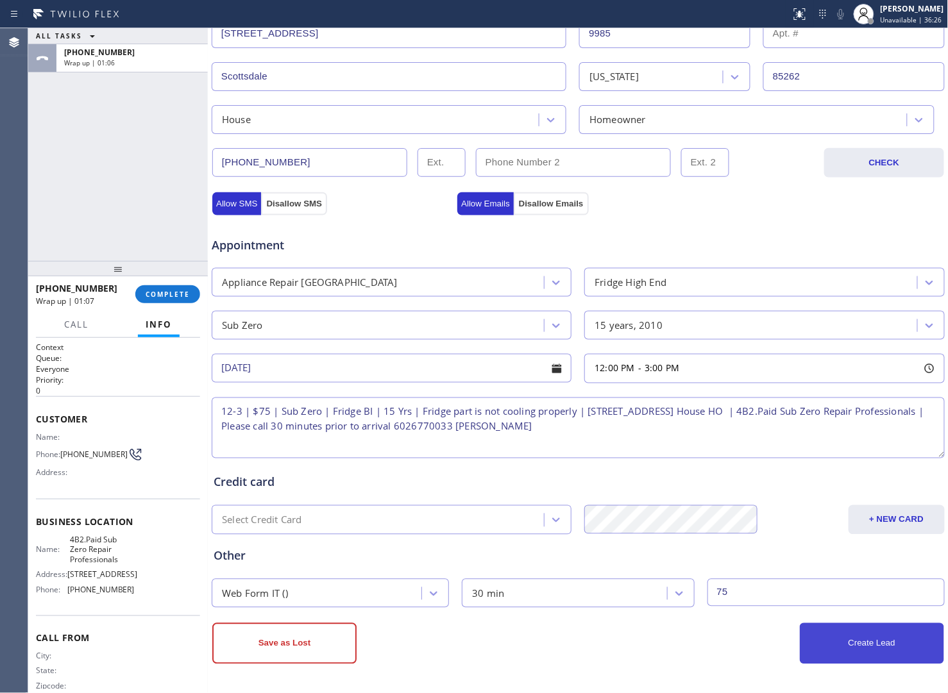
type input "75"
click at [832, 639] on button "Create Lead" at bounding box center [872, 643] width 144 height 41
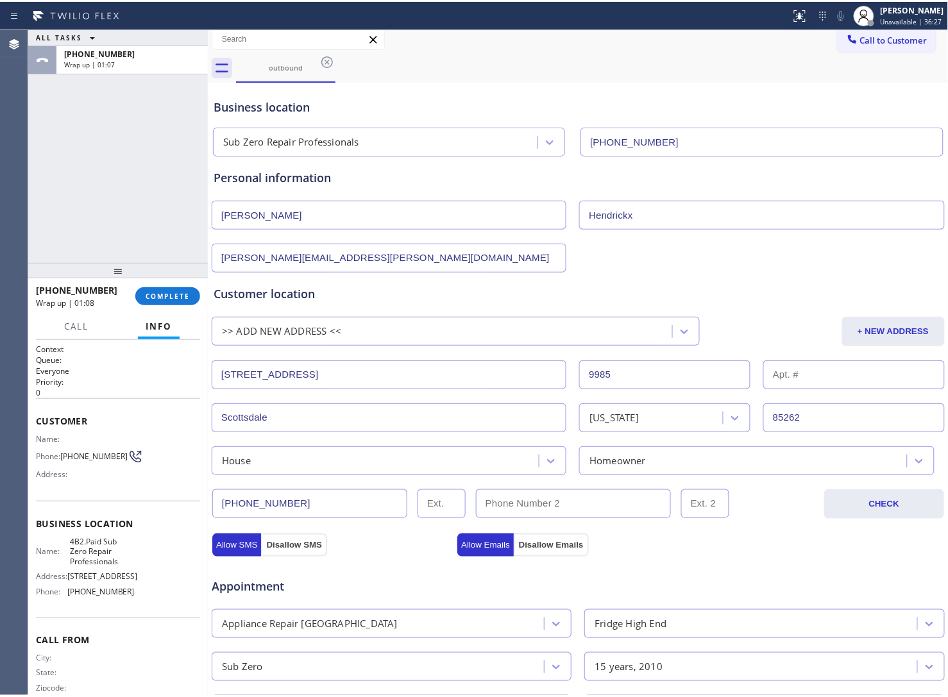
scroll to position [0, 0]
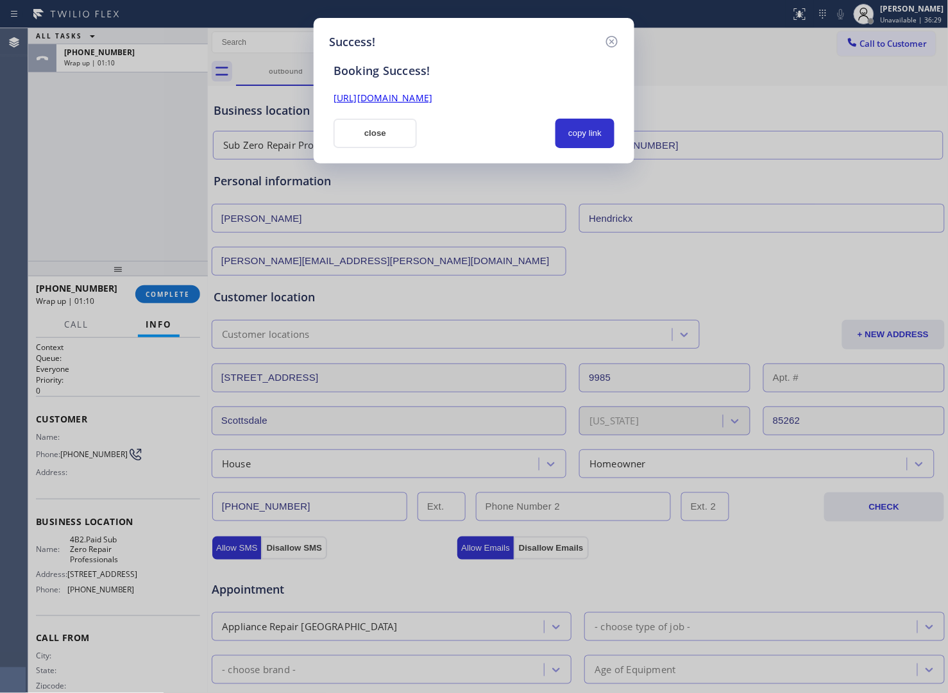
click at [583, 140] on button "copy link" at bounding box center [584, 133] width 59 height 29
click at [71, 197] on div "Success! Booking Success! [URL][DOMAIN_NAME] close copy link" at bounding box center [474, 346] width 948 height 693
click at [390, 124] on button "close" at bounding box center [374, 133] width 83 height 29
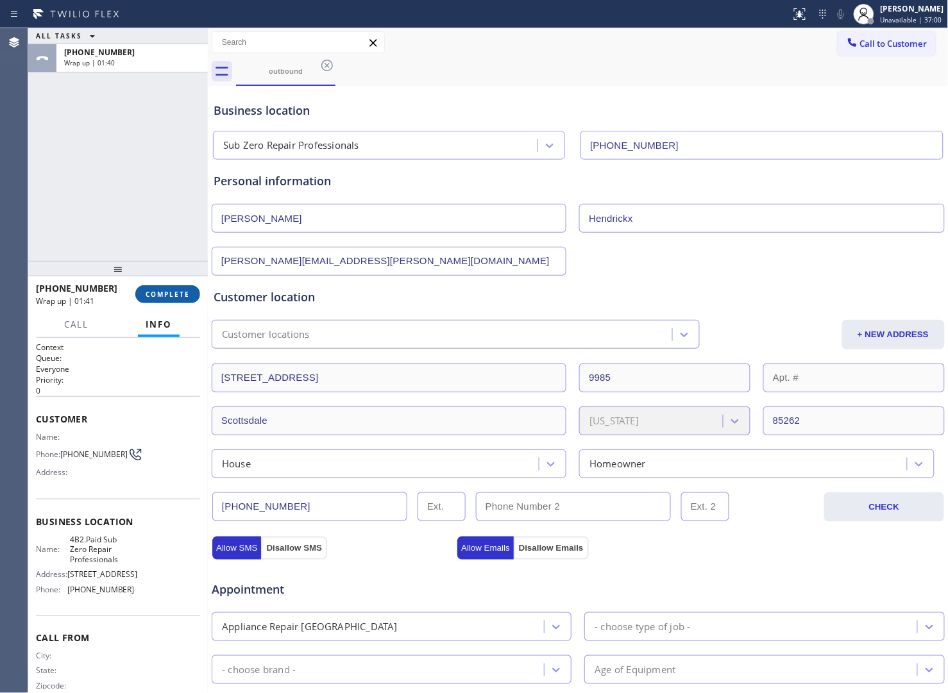
click at [159, 298] on span "COMPLETE" at bounding box center [168, 294] width 44 height 9
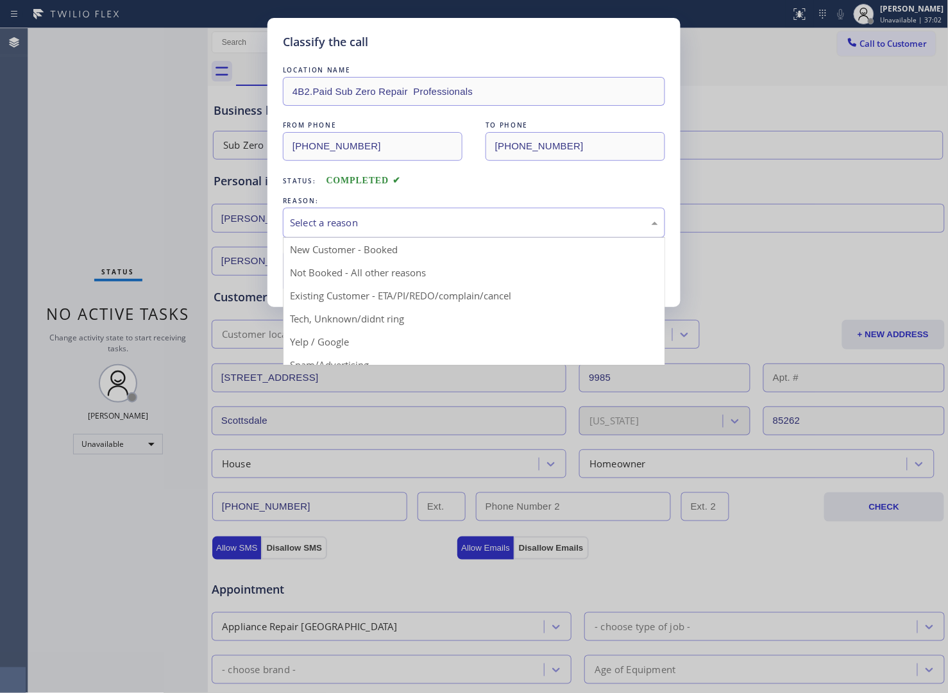
drag, startPoint x: 361, startPoint y: 217, endPoint x: 350, endPoint y: 254, distance: 38.8
click at [362, 217] on div "Select a reason" at bounding box center [474, 222] width 368 height 15
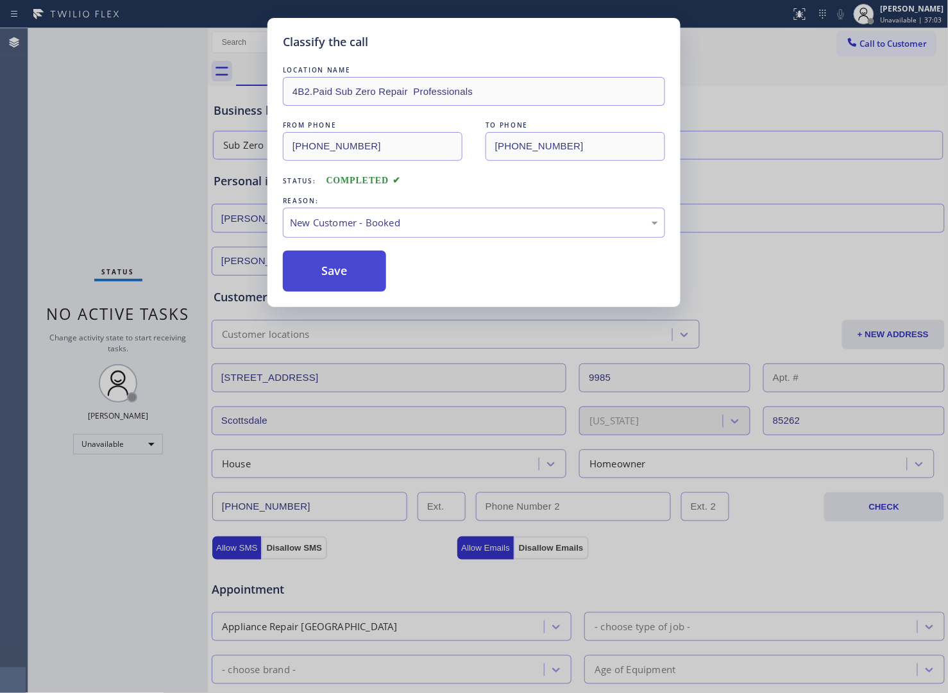
click at [335, 276] on button "Save" at bounding box center [334, 271] width 103 height 41
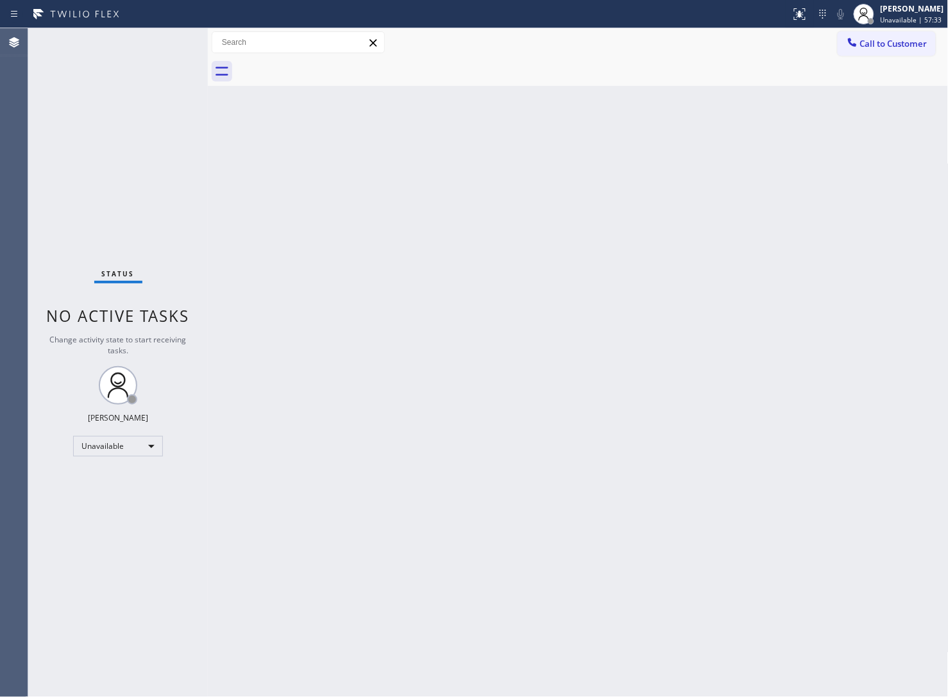
click at [45, 111] on div "Status No active tasks Change activity state to start receiving tasks. [PERSON_…" at bounding box center [118, 362] width 180 height 669
click at [879, 46] on span "Call to Customer" at bounding box center [893, 44] width 67 height 12
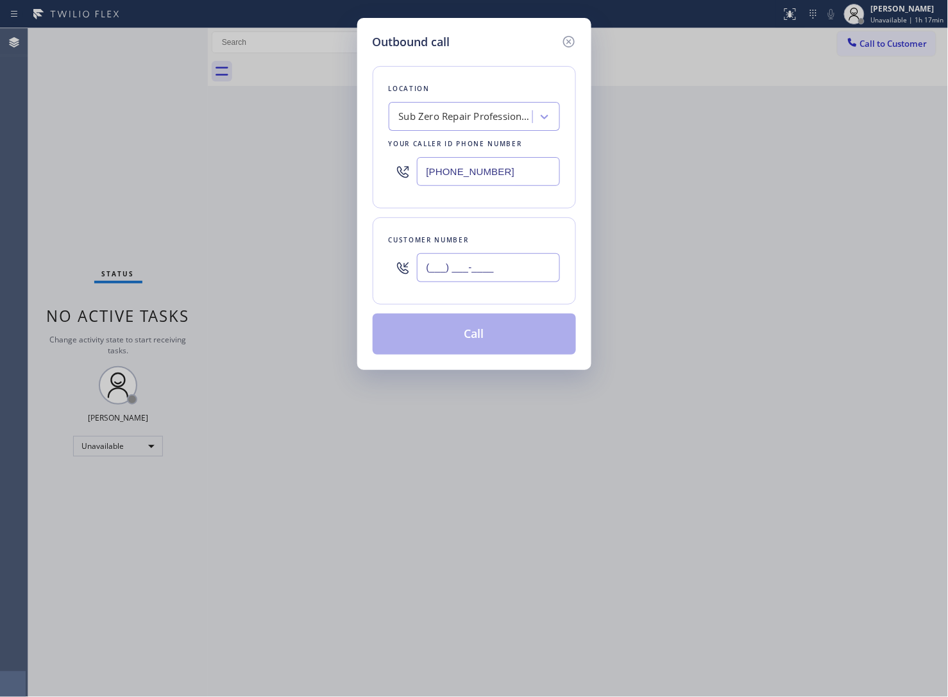
click at [482, 265] on input "(___) ___-____" at bounding box center [488, 267] width 143 height 29
paste input "301) 232-2855"
type input "[PHONE_NUMBER]"
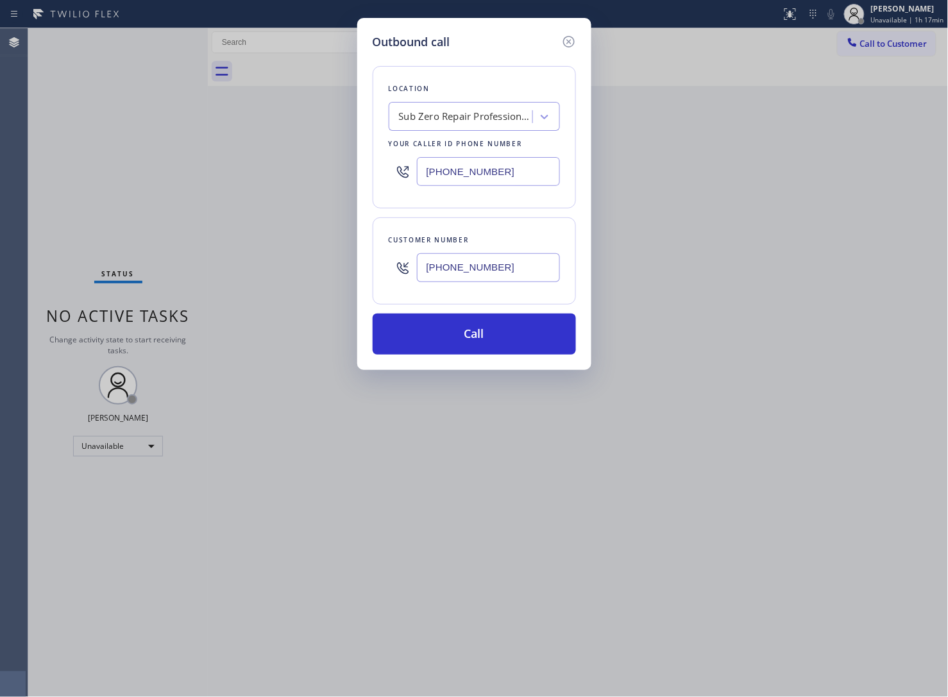
drag, startPoint x: 494, startPoint y: 181, endPoint x: 510, endPoint y: 222, distance: 43.5
click at [494, 181] on input "[PHONE_NUMBER]" at bounding box center [488, 171] width 143 height 29
paste input "914) 873-0795"
type input "[PHONE_NUMBER]"
click at [505, 335] on button "Call" at bounding box center [474, 334] width 203 height 41
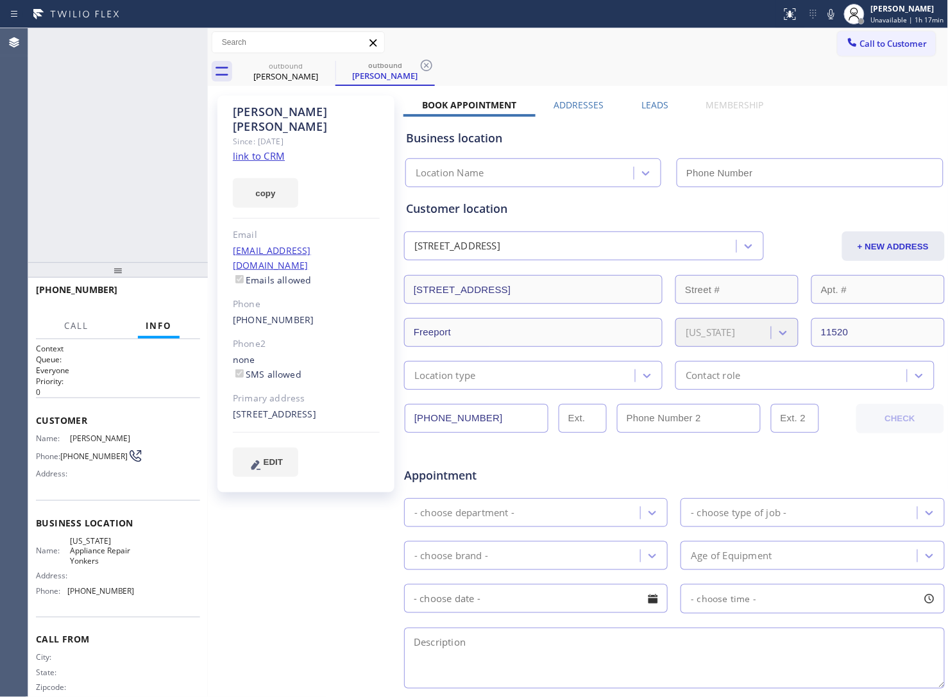
type input "[PHONE_NUMBER]"
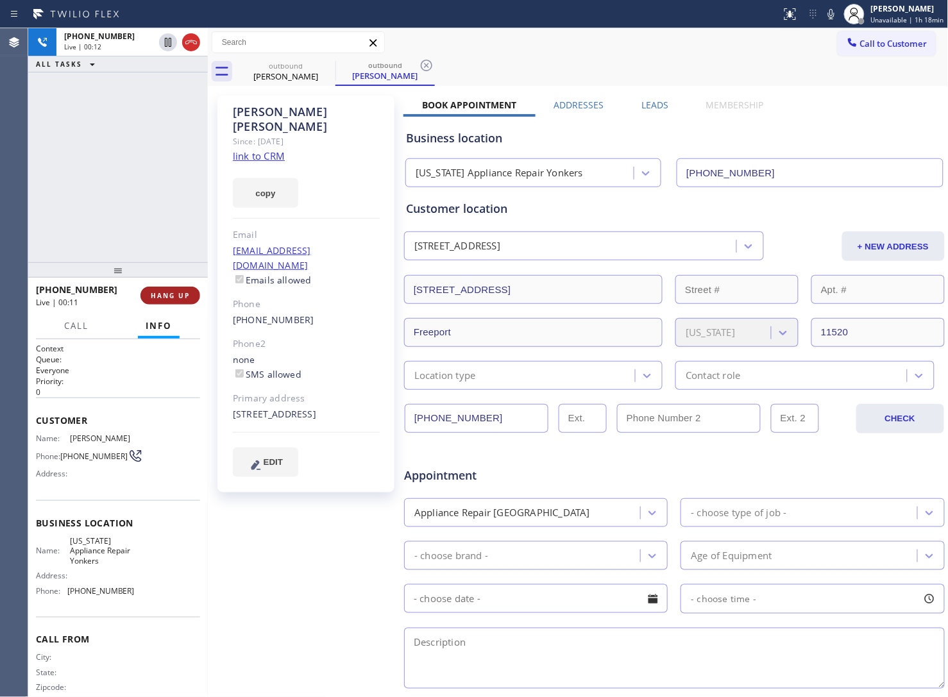
click at [173, 296] on span "HANG UP" at bounding box center [170, 295] width 39 height 9
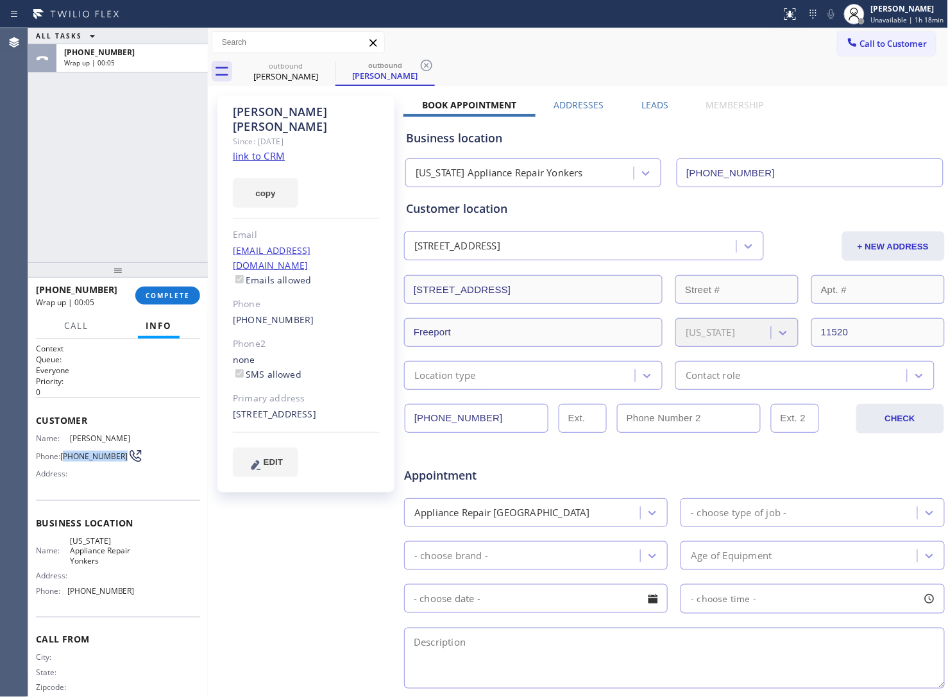
drag, startPoint x: 85, startPoint y: 460, endPoint x: 110, endPoint y: 428, distance: 41.6
click at [65, 451] on span "[PHONE_NUMBER]" at bounding box center [93, 456] width 67 height 10
copy span "301) 232-2855"
click at [860, 46] on span "Call to Customer" at bounding box center [893, 44] width 67 height 12
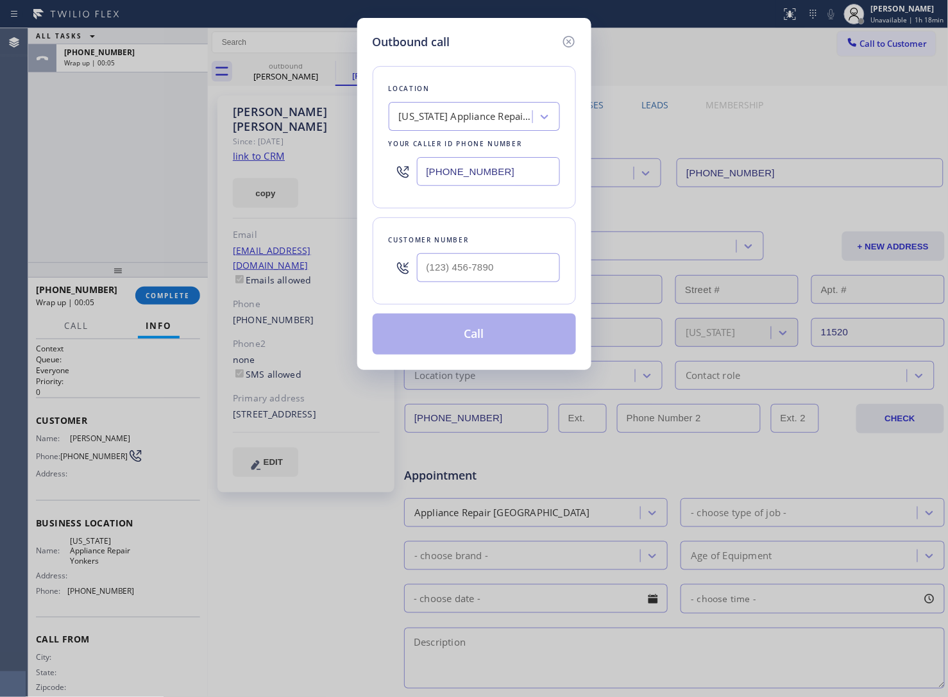
click at [489, 285] on div at bounding box center [488, 268] width 143 height 42
click at [489, 268] on input "(___) ___-____" at bounding box center [488, 267] width 143 height 29
paste input "301) 232-2855"
type input "[PHONE_NUMBER]"
click at [505, 343] on button "Call" at bounding box center [474, 334] width 203 height 41
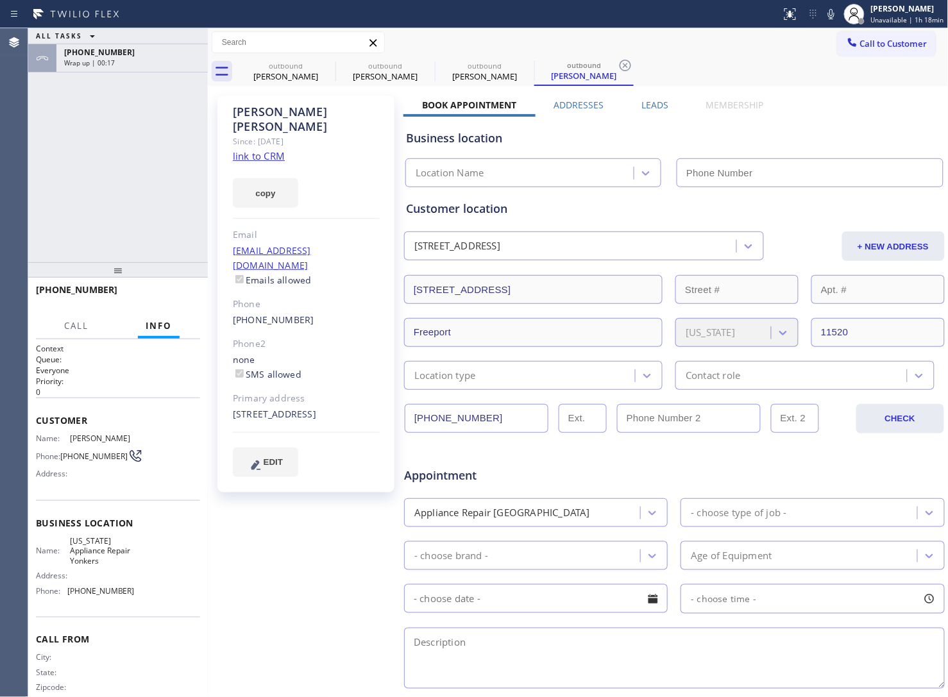
type input "[PHONE_NUMBER]"
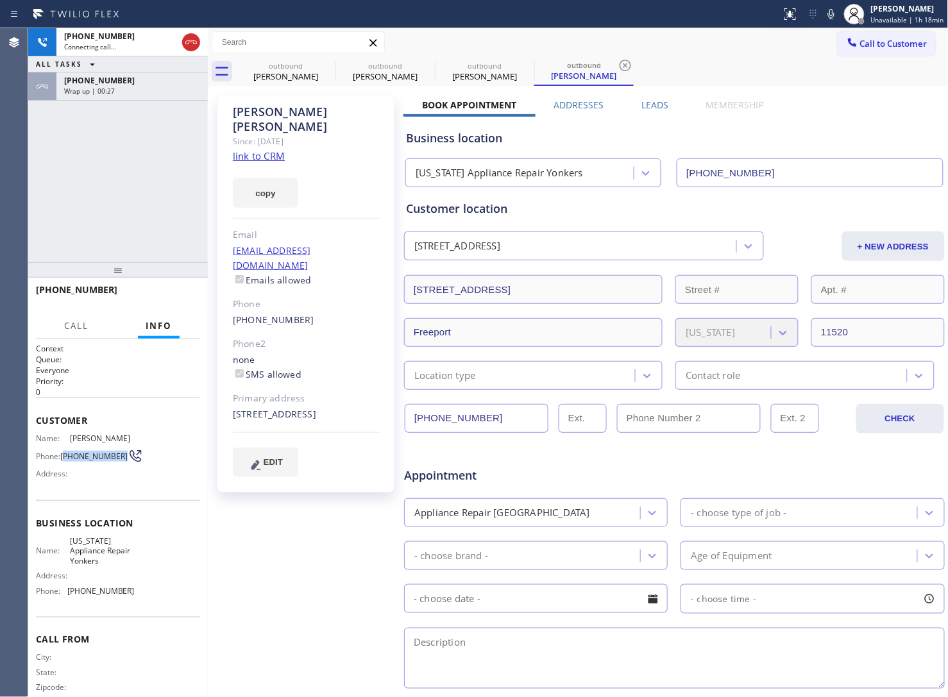
drag, startPoint x: 88, startPoint y: 464, endPoint x: 65, endPoint y: 453, distance: 26.1
click at [65, 453] on span "[PHONE_NUMBER]" at bounding box center [93, 456] width 67 height 10
copy span "301) 232-2855"
click at [197, 40] on icon at bounding box center [190, 42] width 15 height 15
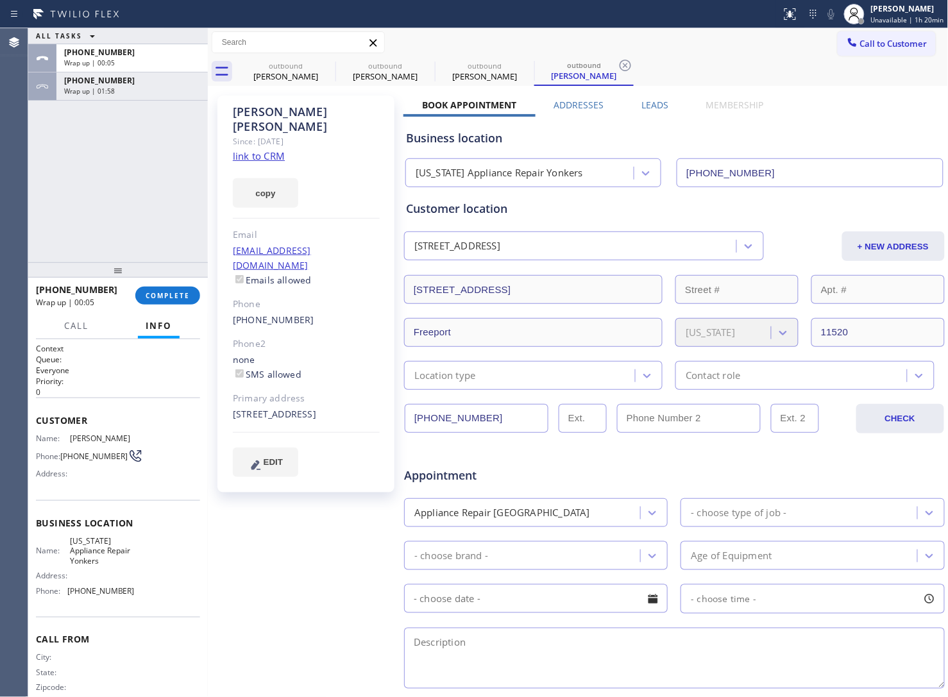
click at [260, 106] on div "[PERSON_NAME]" at bounding box center [306, 119] width 147 height 29
copy div "[PERSON_NAME]"
click at [885, 54] on button "Call to Customer" at bounding box center [886, 43] width 98 height 24
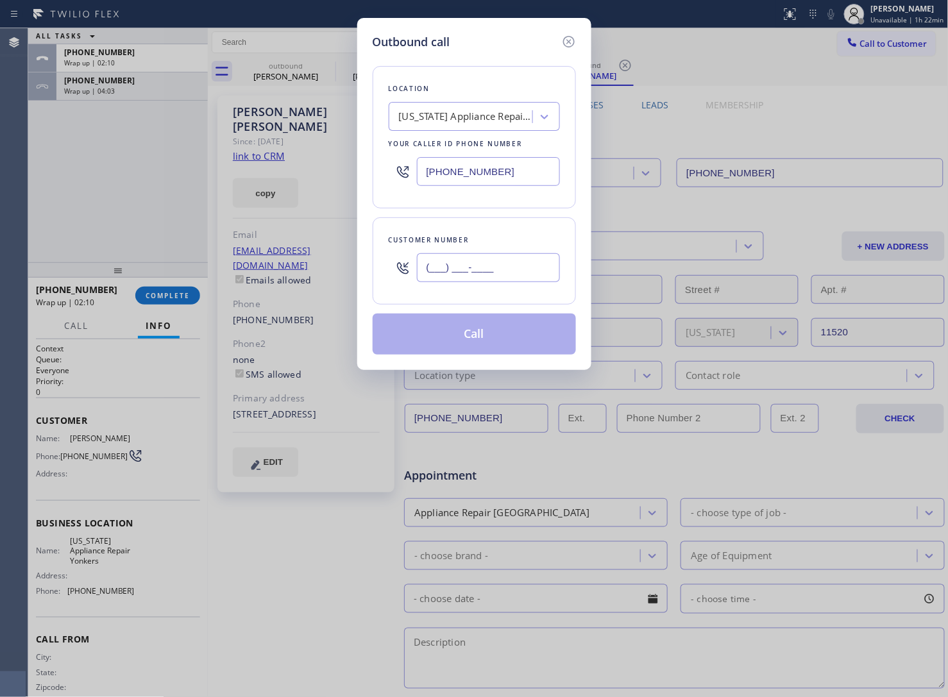
click at [462, 265] on input "(___) ___-____" at bounding box center [488, 267] width 143 height 29
paste input "301) 232-2855"
type input "[PHONE_NUMBER]"
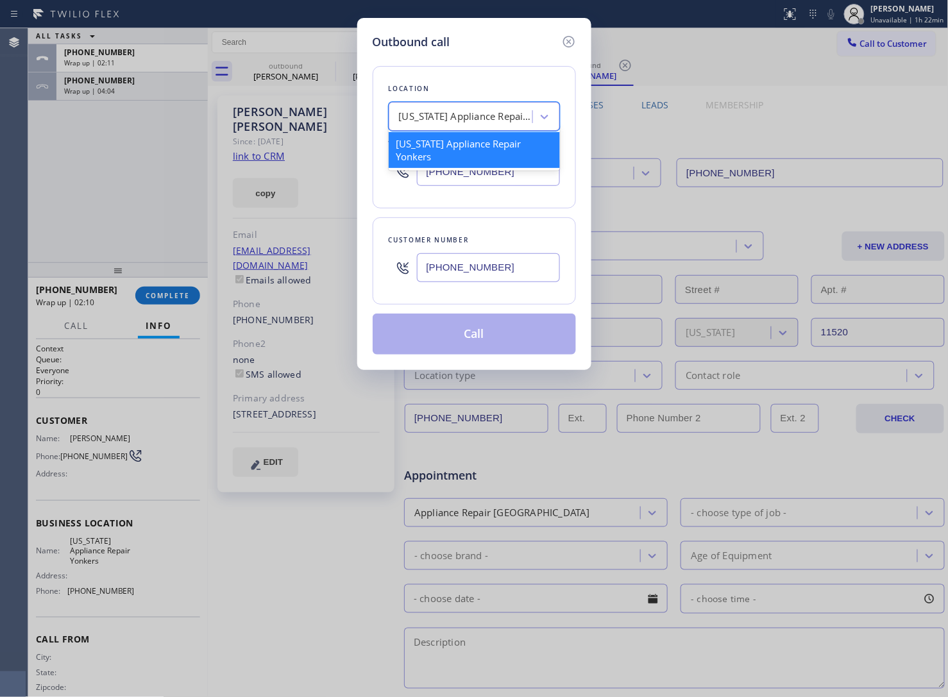
click at [443, 110] on div "[US_STATE] Appliance Repair Yonkers" at bounding box center [466, 117] width 135 height 15
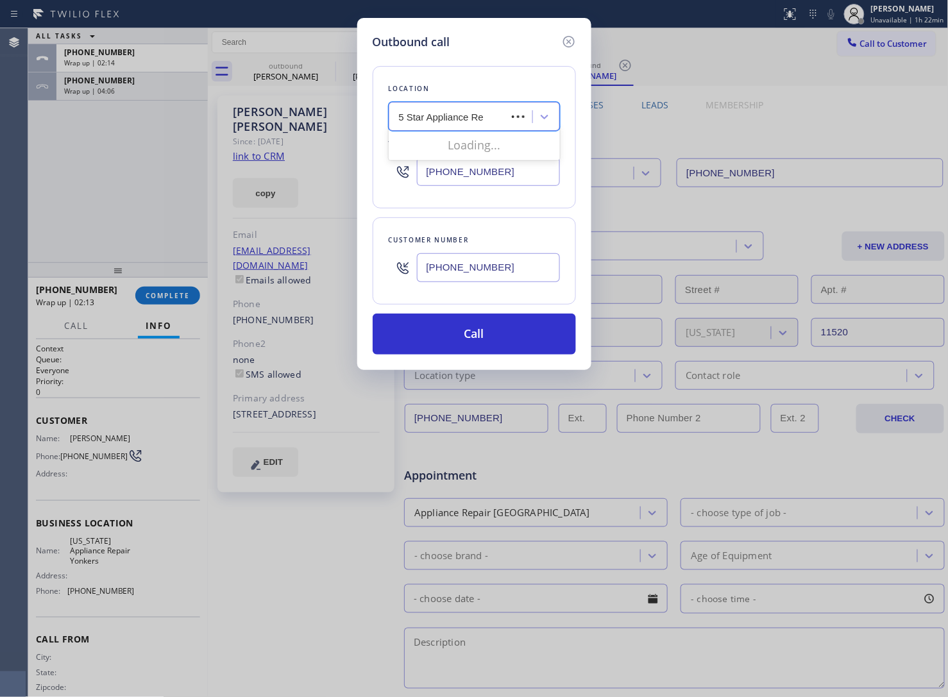
type input "5 Star Appliance Rep"
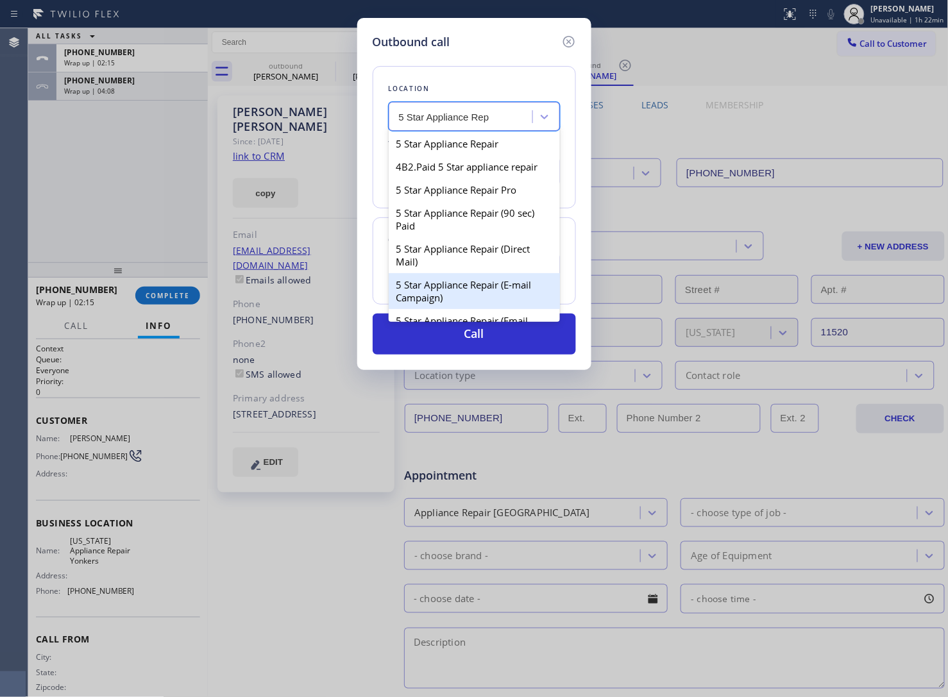
click at [482, 305] on div "5 Star Appliance Repair (E-mail Campaign)" at bounding box center [474, 291] width 171 height 36
type input "[PHONE_NUMBER]"
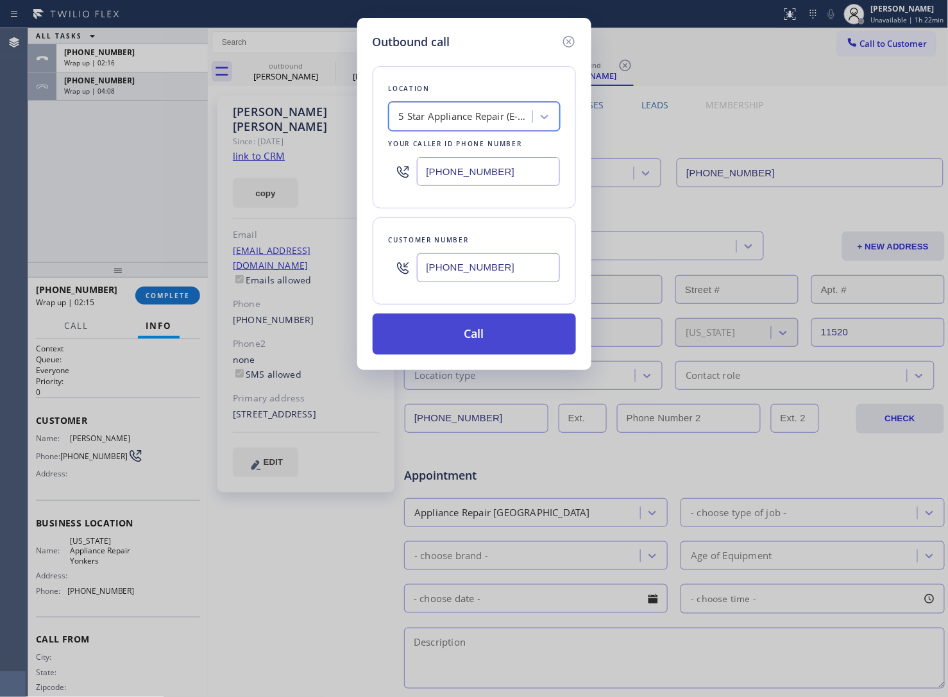
click at [491, 344] on button "Call" at bounding box center [474, 334] width 203 height 41
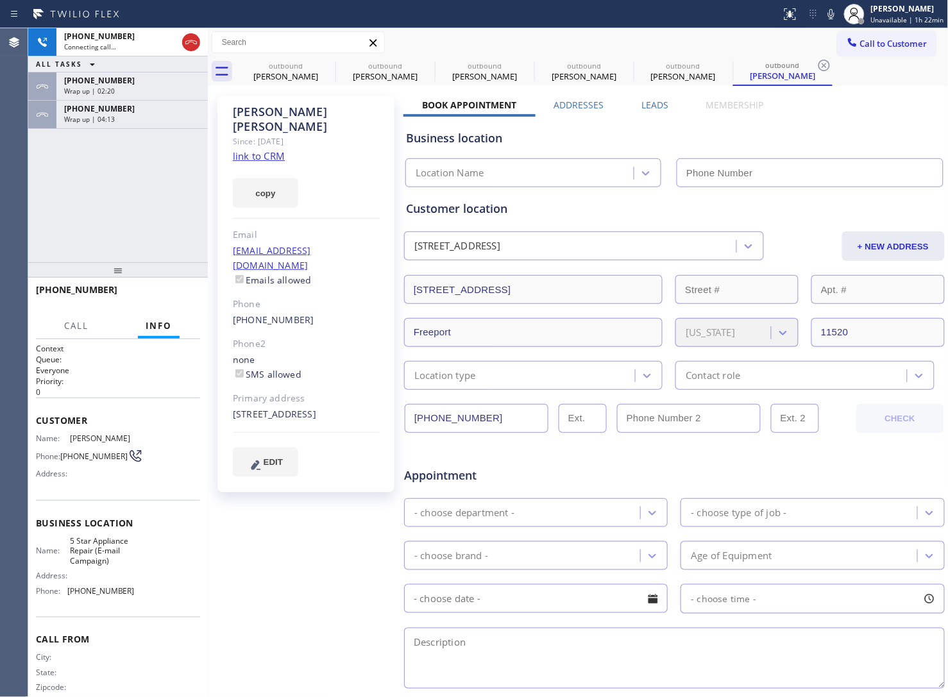
type input "[PHONE_NUMBER]"
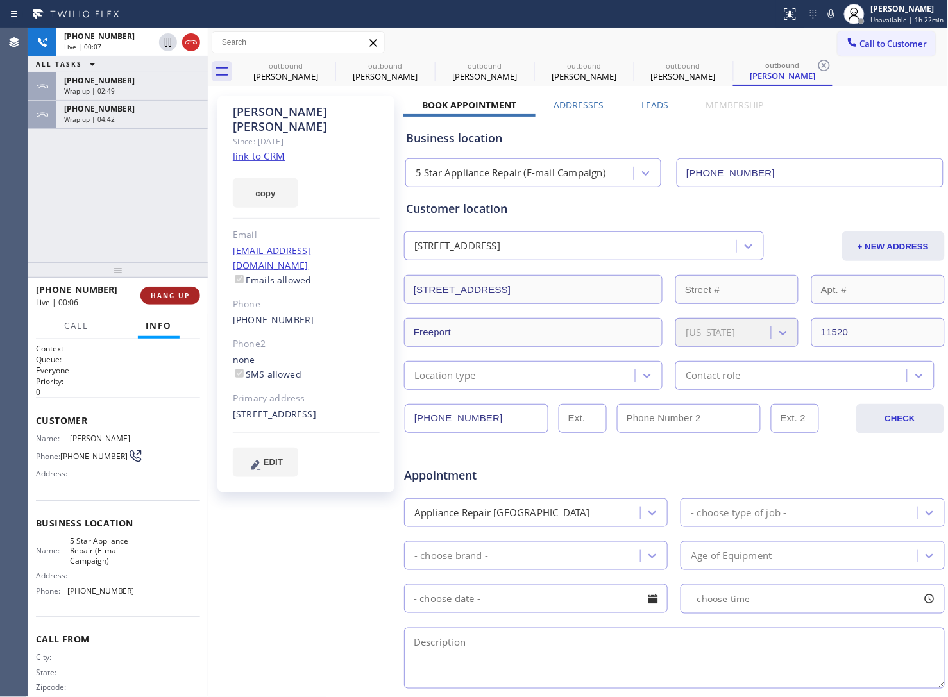
click at [180, 297] on span "HANG UP" at bounding box center [170, 295] width 39 height 9
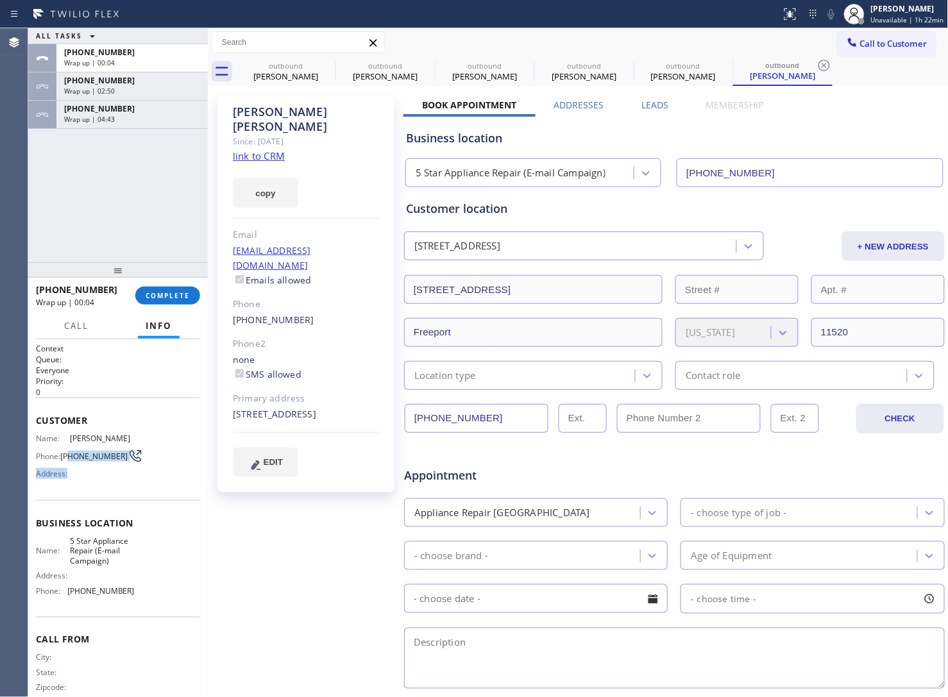
drag, startPoint x: 85, startPoint y: 465, endPoint x: 71, endPoint y: 454, distance: 18.3
click at [71, 454] on div "Name: [PERSON_NAME] Phone: [PHONE_NUMBER] Address:" at bounding box center [85, 458] width 99 height 51
click at [90, 458] on span "[PHONE_NUMBER]" at bounding box center [93, 456] width 67 height 10
drag, startPoint x: 87, startPoint y: 458, endPoint x: 65, endPoint y: 448, distance: 24.9
click at [65, 451] on span "[PHONE_NUMBER]" at bounding box center [93, 456] width 67 height 10
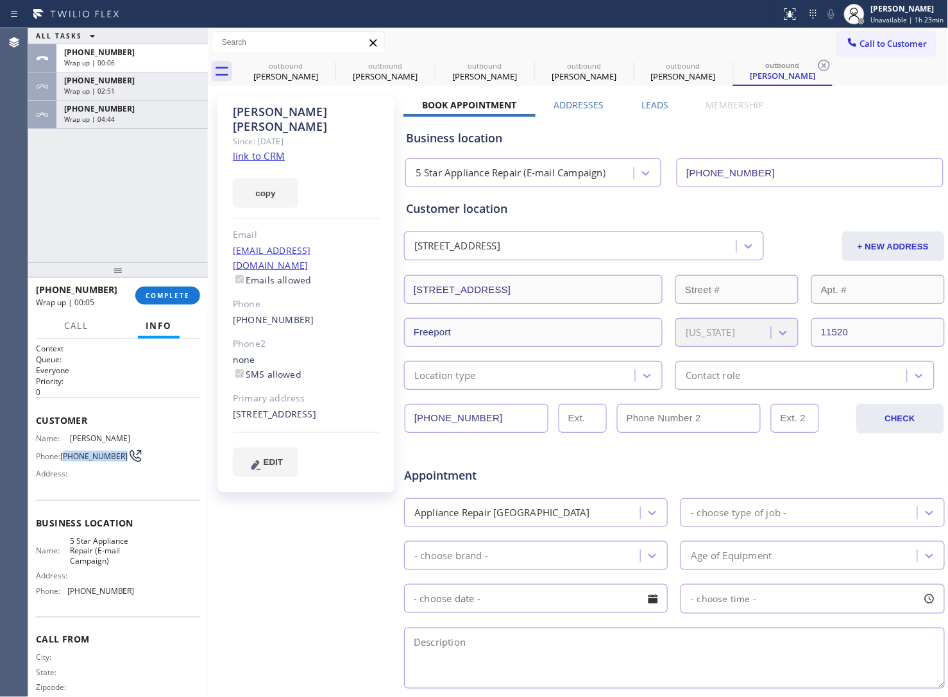
copy span "301) 232-2855"
click at [894, 32] on button "Call to Customer" at bounding box center [886, 43] width 98 height 24
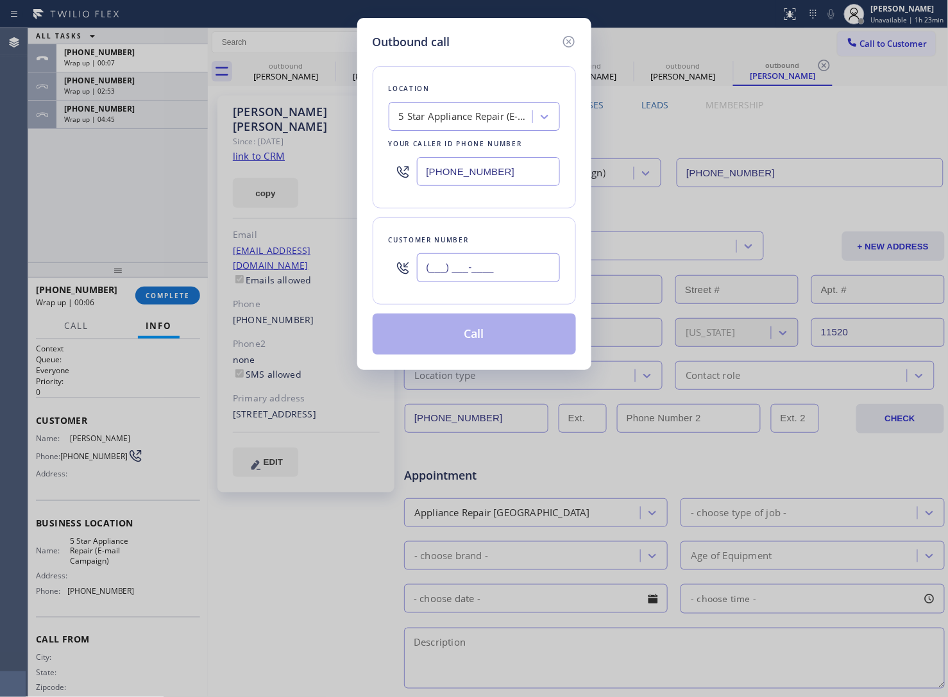
click at [496, 271] on input "(___) ___-____" at bounding box center [488, 267] width 143 height 29
paste input "301) 232-2855"
type input "[PHONE_NUMBER]"
click at [523, 335] on button "Call" at bounding box center [474, 334] width 203 height 41
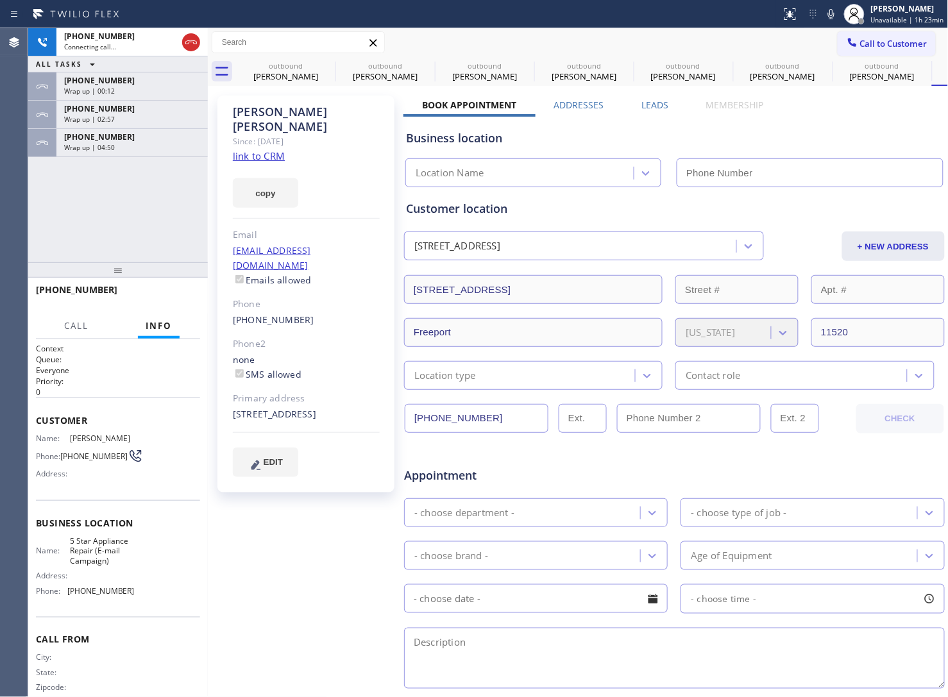
type input "[PHONE_NUMBER]"
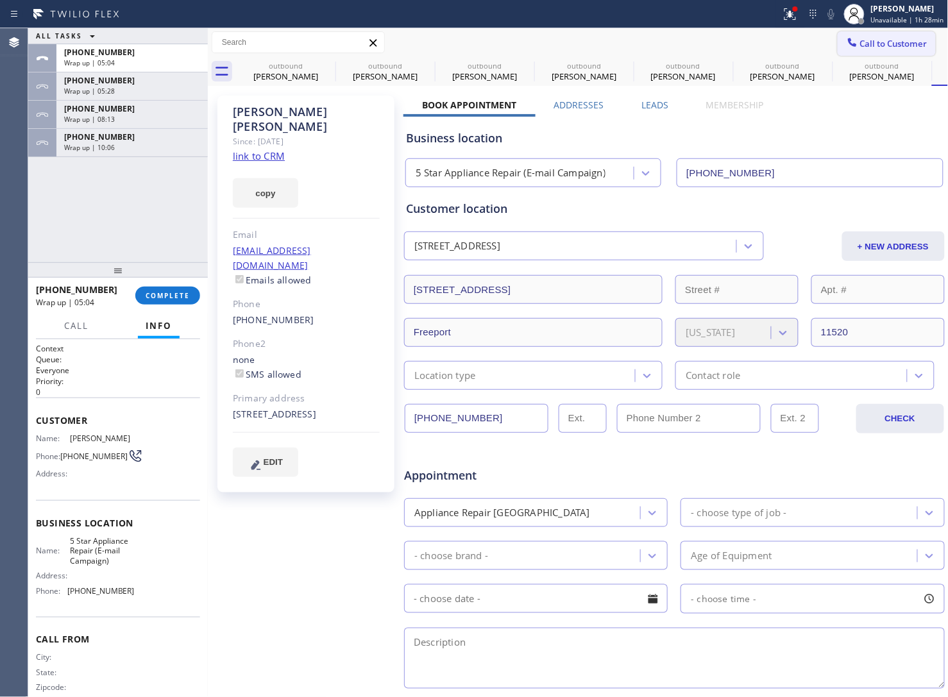
click at [905, 49] on button "Call to Customer" at bounding box center [886, 43] width 98 height 24
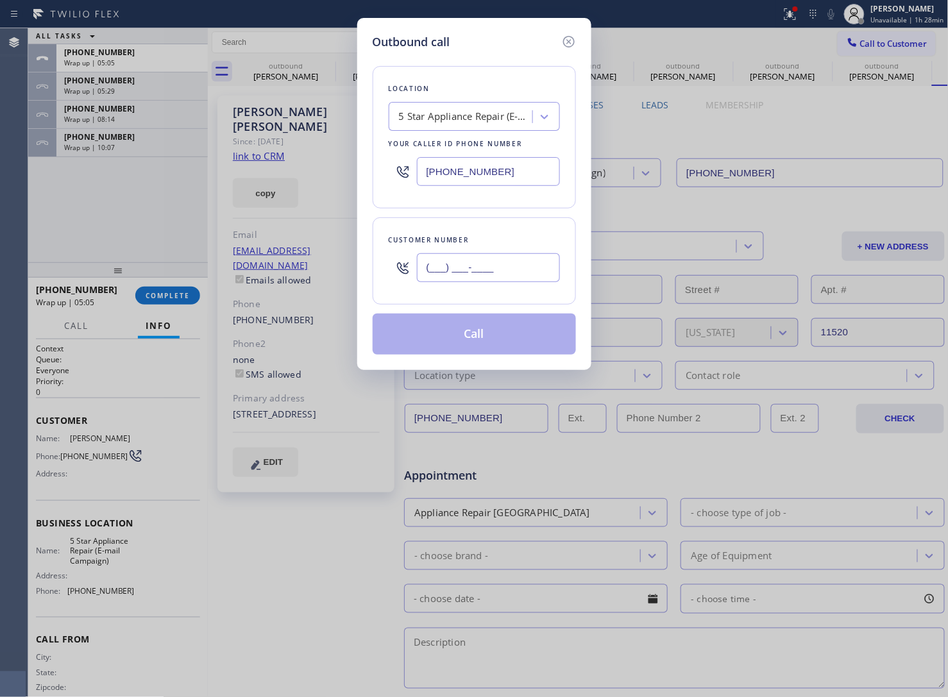
click at [460, 267] on input "(___) ___-____" at bounding box center [488, 267] width 143 height 29
paste input "301) 232-2855"
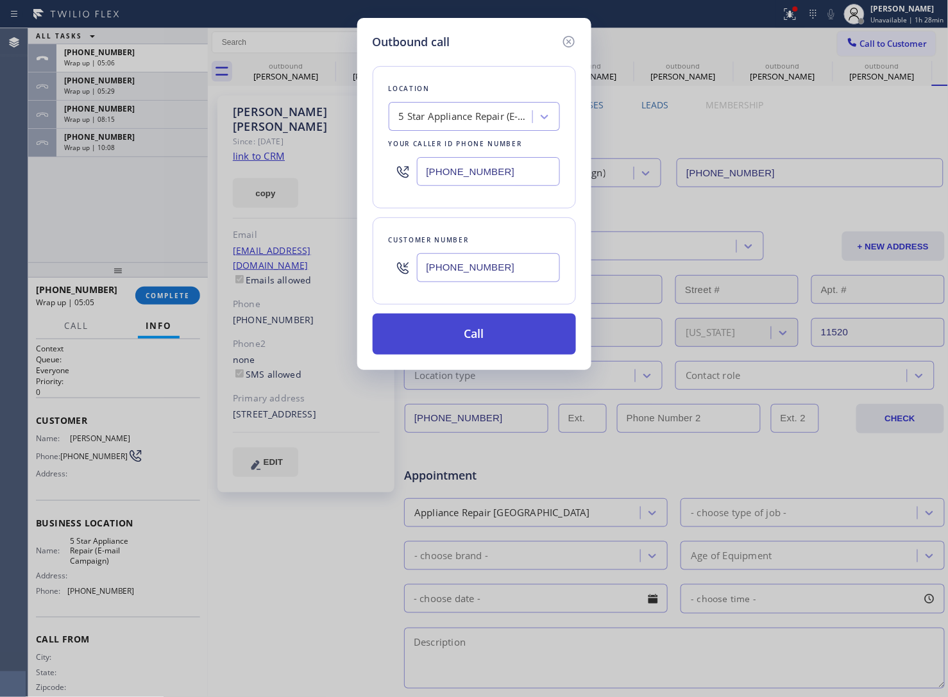
type input "[PHONE_NUMBER]"
click at [517, 327] on button "Call" at bounding box center [474, 334] width 203 height 41
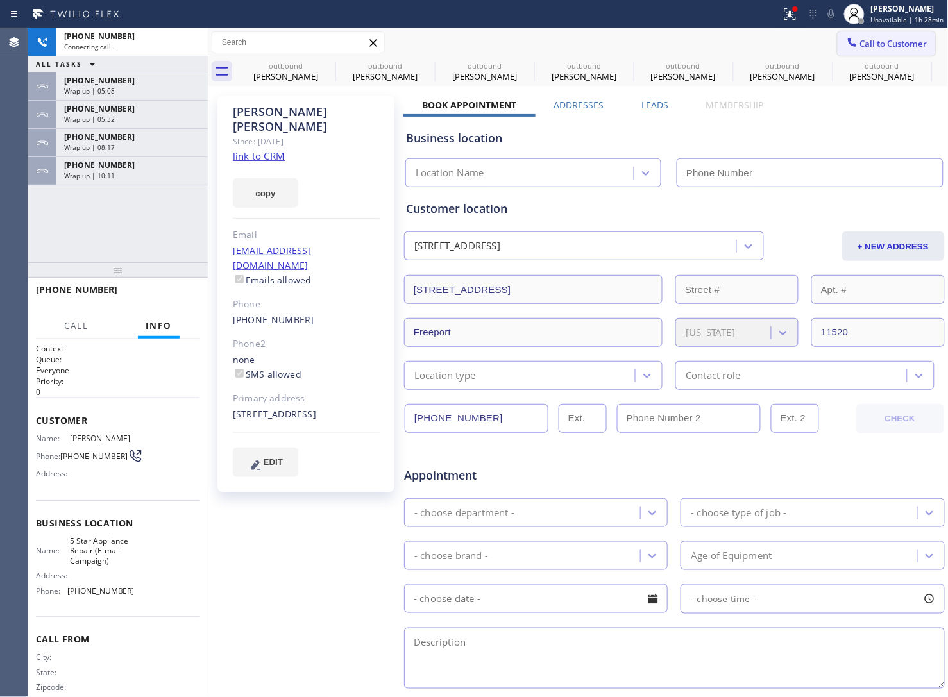
click at [846, 40] on icon at bounding box center [852, 42] width 13 height 13
type input "[PHONE_NUMBER]"
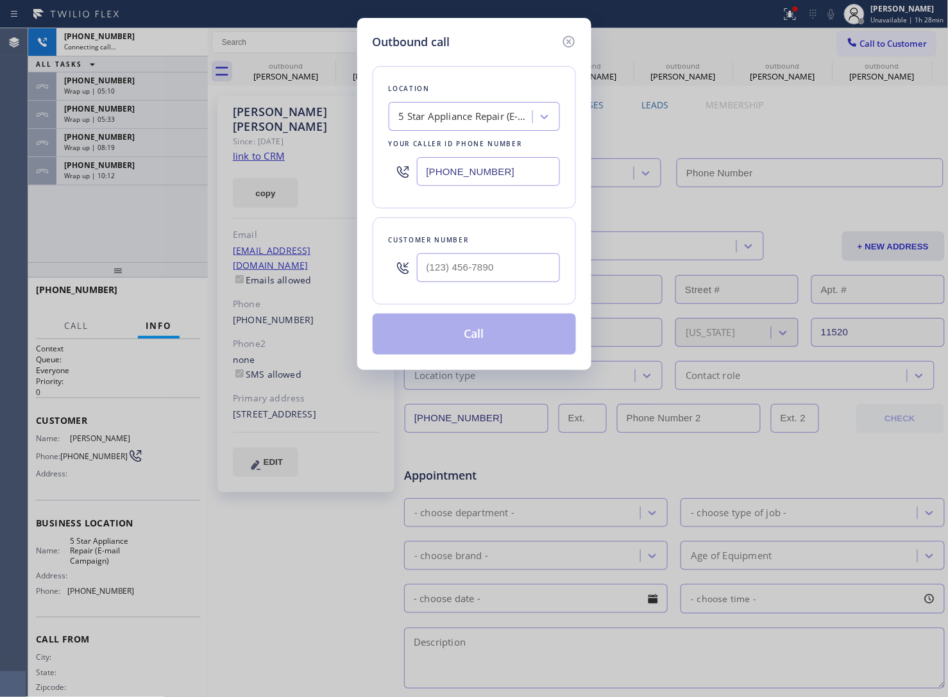
click at [500, 119] on div "5 Star Appliance Repair (E-mail Campaign)" at bounding box center [466, 117] width 135 height 15
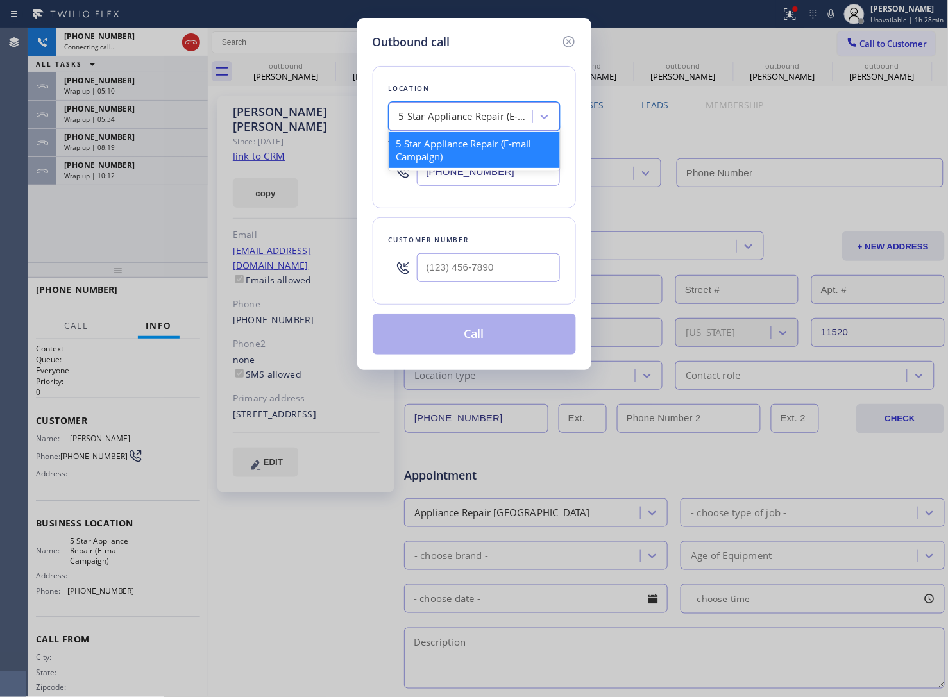
type input "[PHONE_NUMBER]"
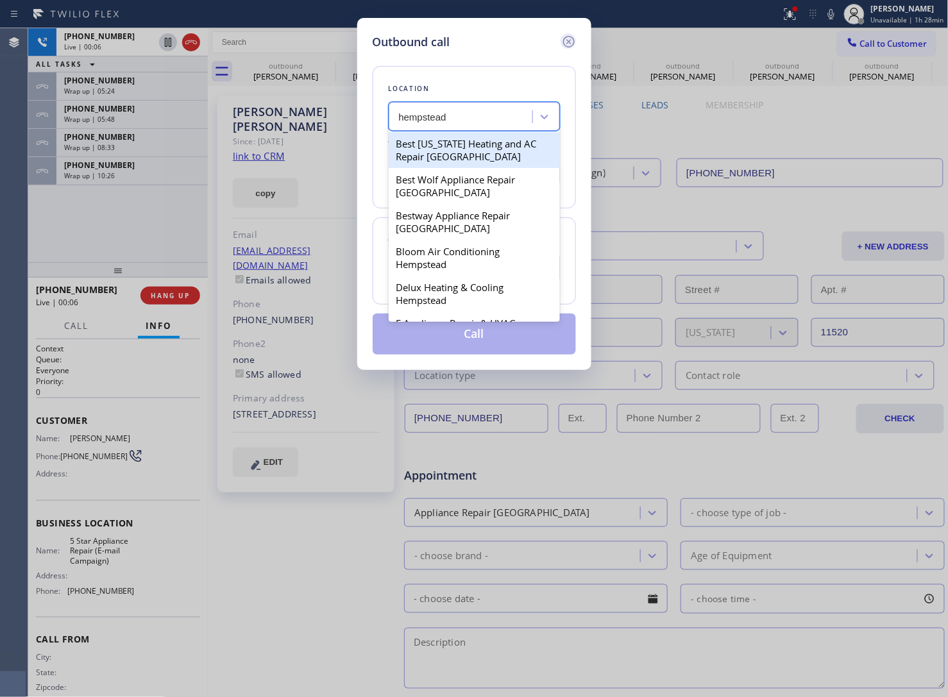
type input "hempstead"
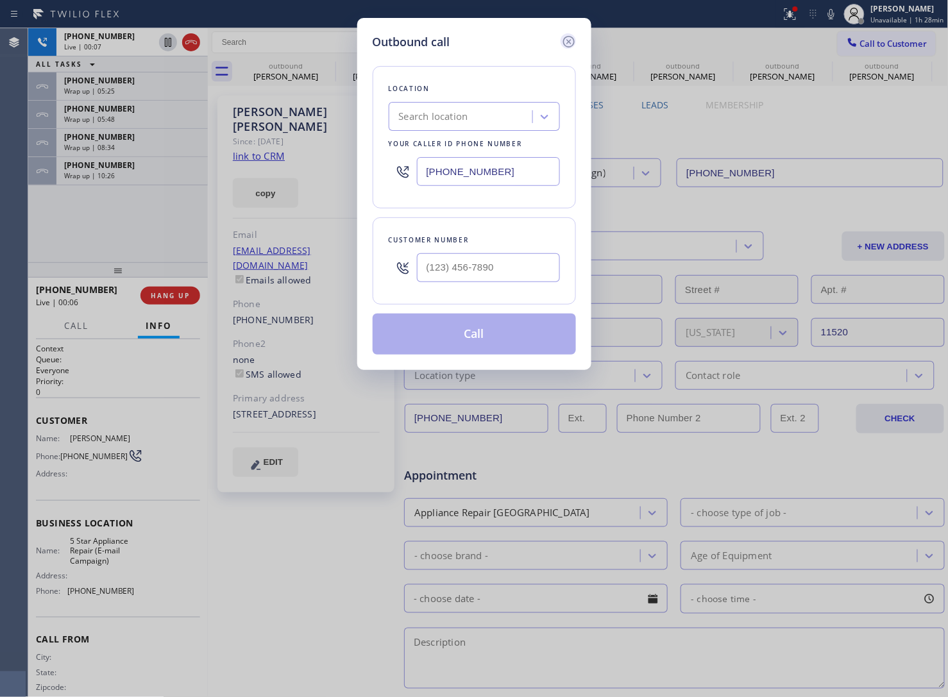
click at [569, 39] on icon at bounding box center [568, 41] width 15 height 15
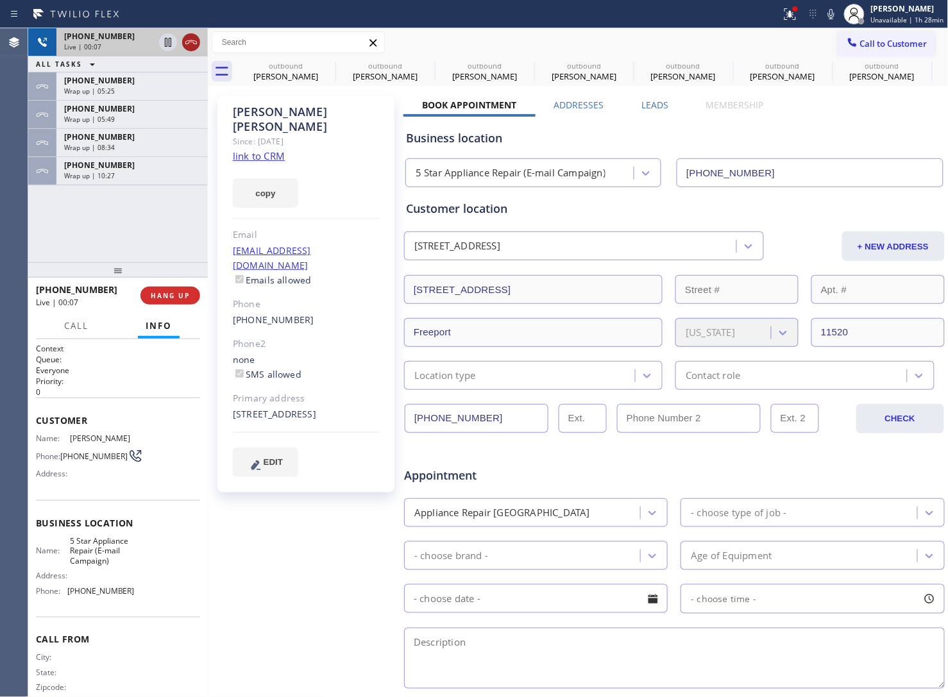
click at [192, 43] on icon at bounding box center [190, 42] width 15 height 15
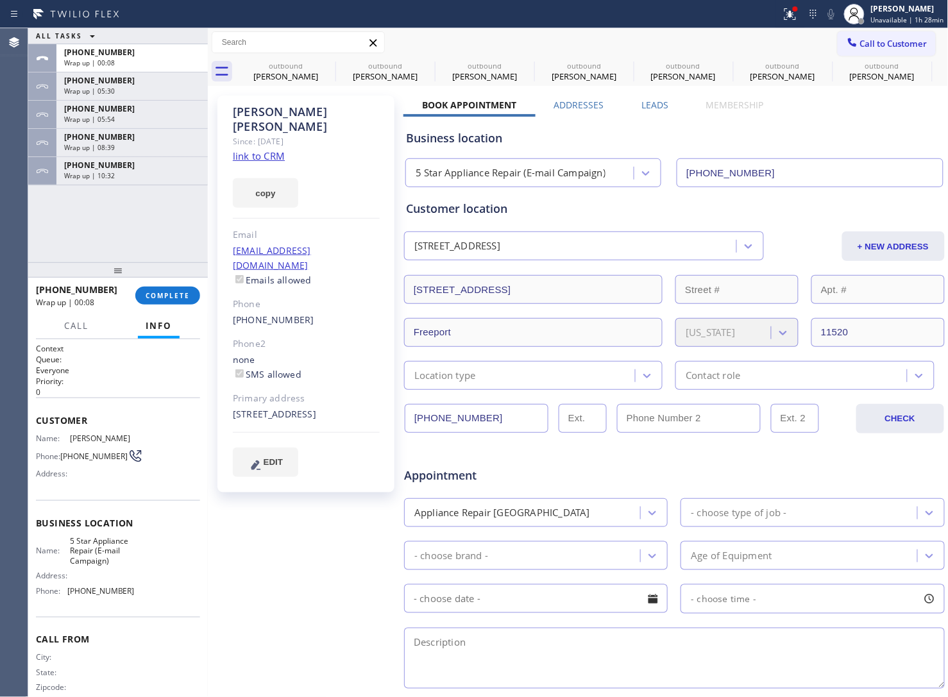
click at [79, 220] on div "ALL TASKS ALL TASKS ACTIVE TASKS TASKS IN WRAP UP [PHONE_NUMBER] Wrap up | 00:0…" at bounding box center [118, 145] width 180 height 234
drag, startPoint x: 76, startPoint y: 231, endPoint x: 74, endPoint y: 219, distance: 11.7
click at [74, 222] on div "ALL TASKS ALL TASKS ACTIVE TASKS TASKS IN WRAP UP [PHONE_NUMBER] Wrap up | 03:0…" at bounding box center [118, 145] width 180 height 234
click at [165, 305] on button "COMPLETE" at bounding box center [167, 296] width 65 height 18
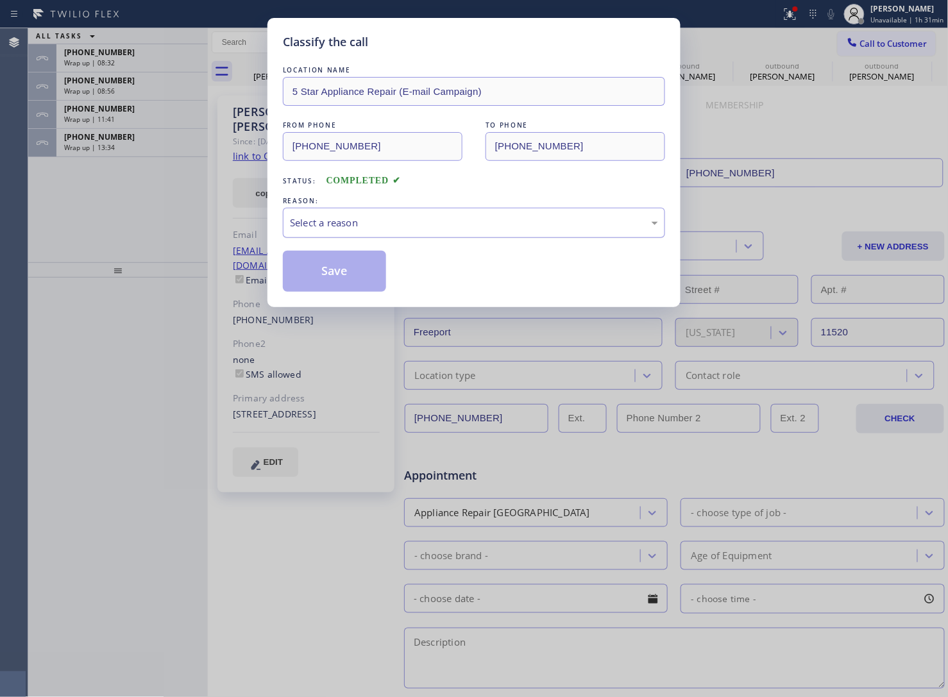
click at [394, 224] on div "Select a reason" at bounding box center [474, 222] width 368 height 15
click at [348, 270] on button "Save" at bounding box center [334, 271] width 103 height 41
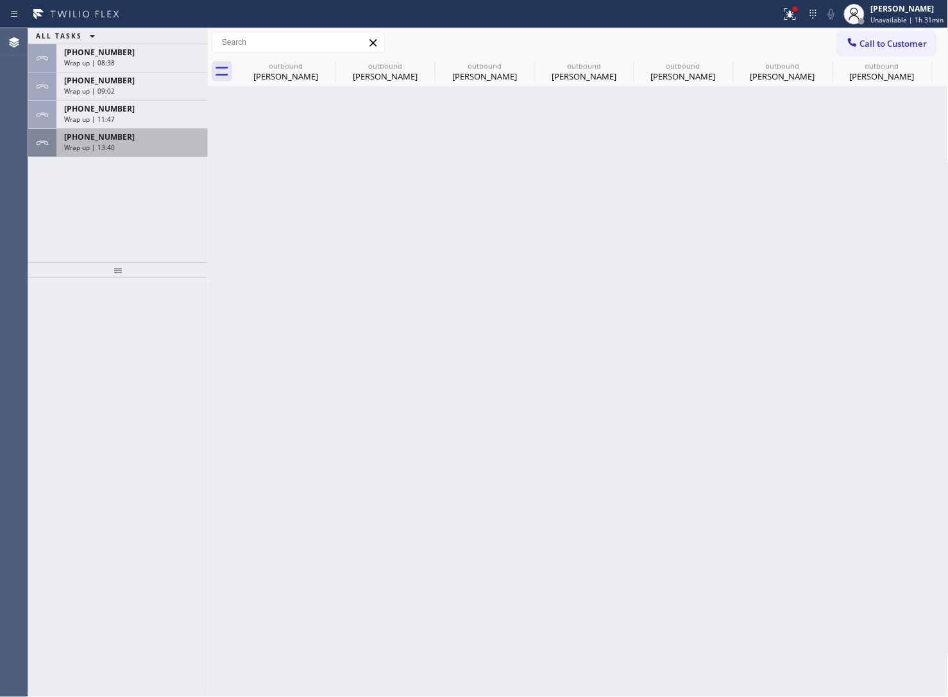
click at [155, 147] on div "Wrap up | 13:40" at bounding box center [132, 147] width 136 height 9
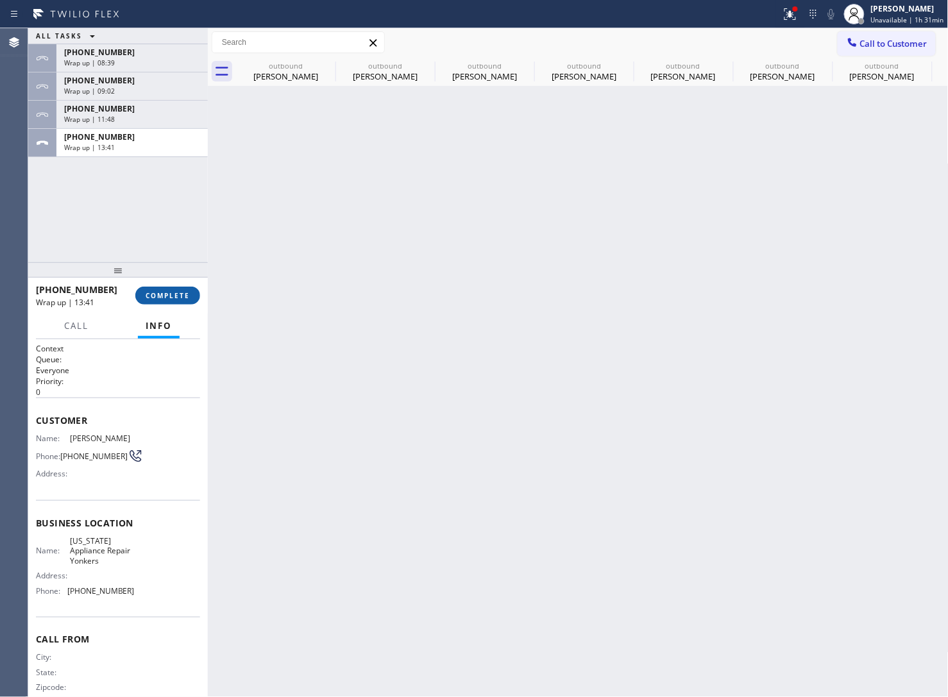
click at [158, 298] on span "COMPLETE" at bounding box center [168, 295] width 44 height 9
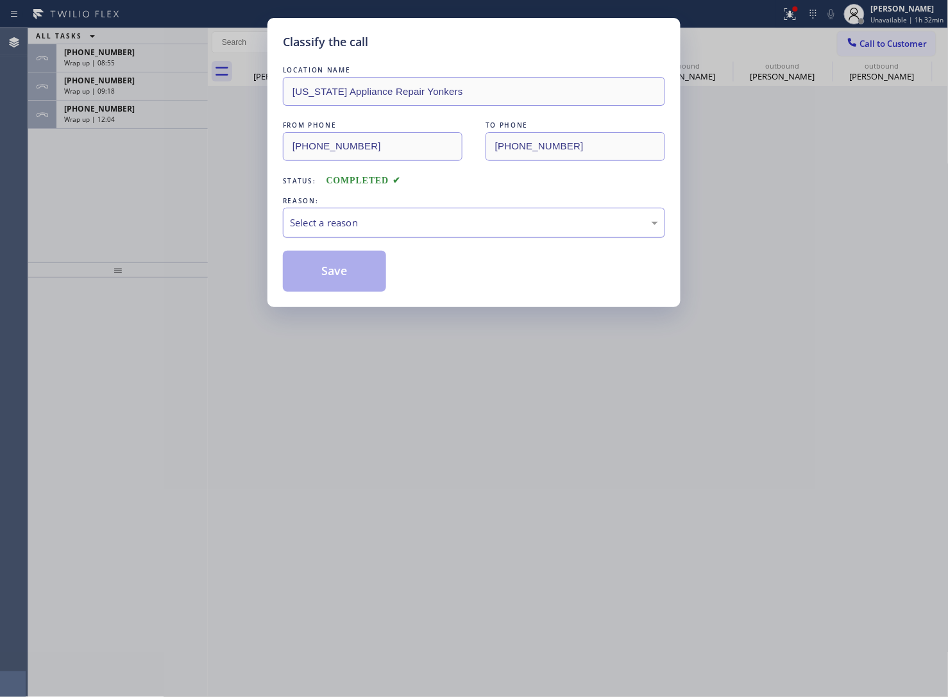
click at [337, 220] on div "Select a reason" at bounding box center [474, 222] width 368 height 15
click at [356, 273] on button "Save" at bounding box center [334, 271] width 103 height 41
type input "[PHONE_NUMBER]"
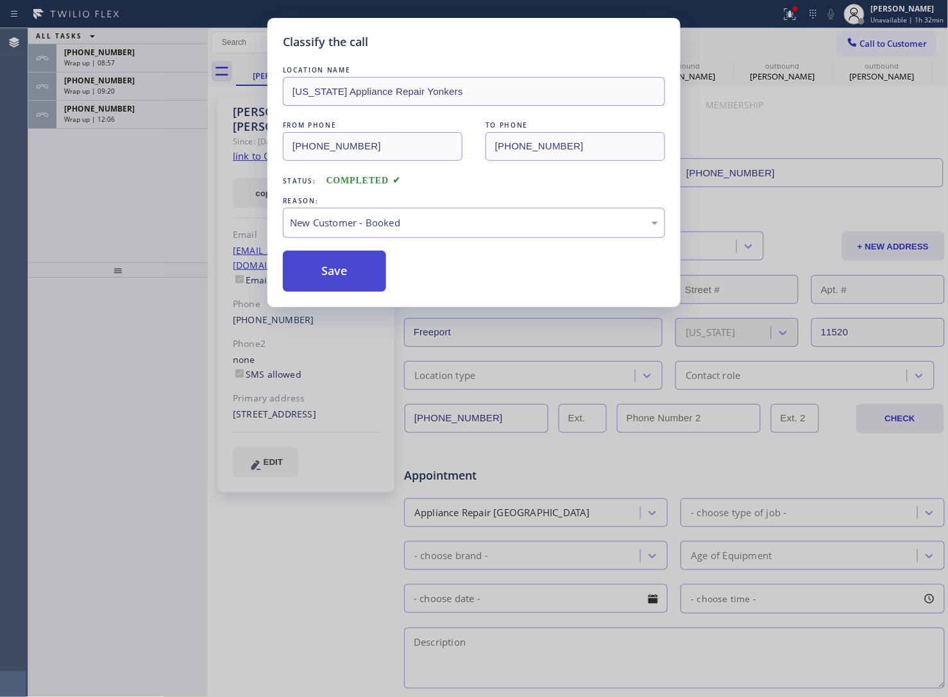
click at [357, 276] on button "Save" at bounding box center [334, 271] width 103 height 41
click at [103, 117] on div "Classify the call LOCATION NAME 4B2.Paid Sub Zero Repair Professionals FROM PHO…" at bounding box center [487, 362] width 919 height 669
click at [103, 117] on span "Wrap up | 12:07" at bounding box center [89, 119] width 51 height 9
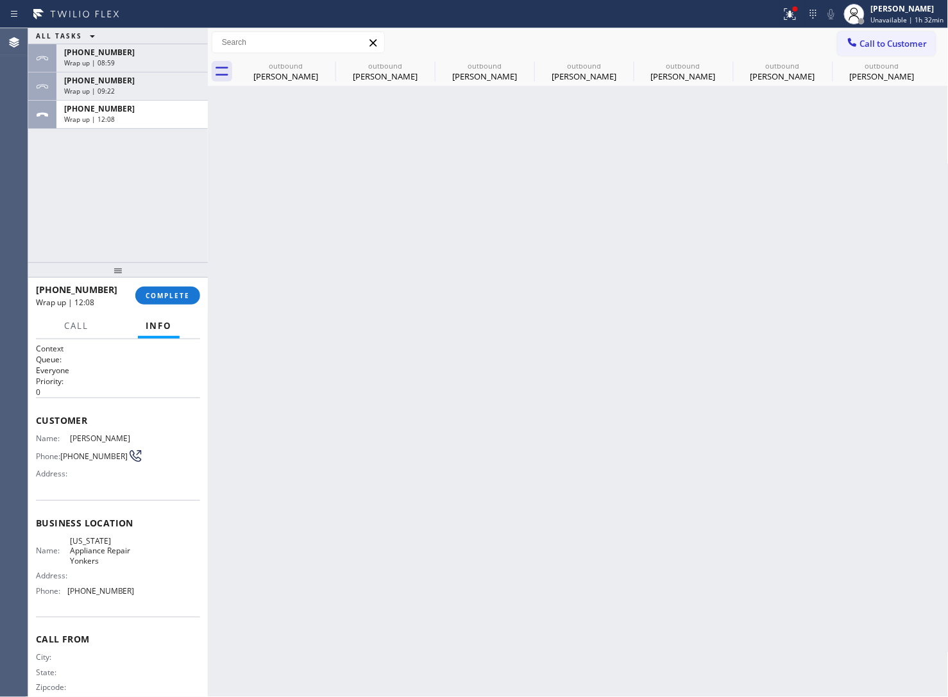
click at [103, 117] on span "Wrap up | 12:08" at bounding box center [89, 119] width 51 height 9
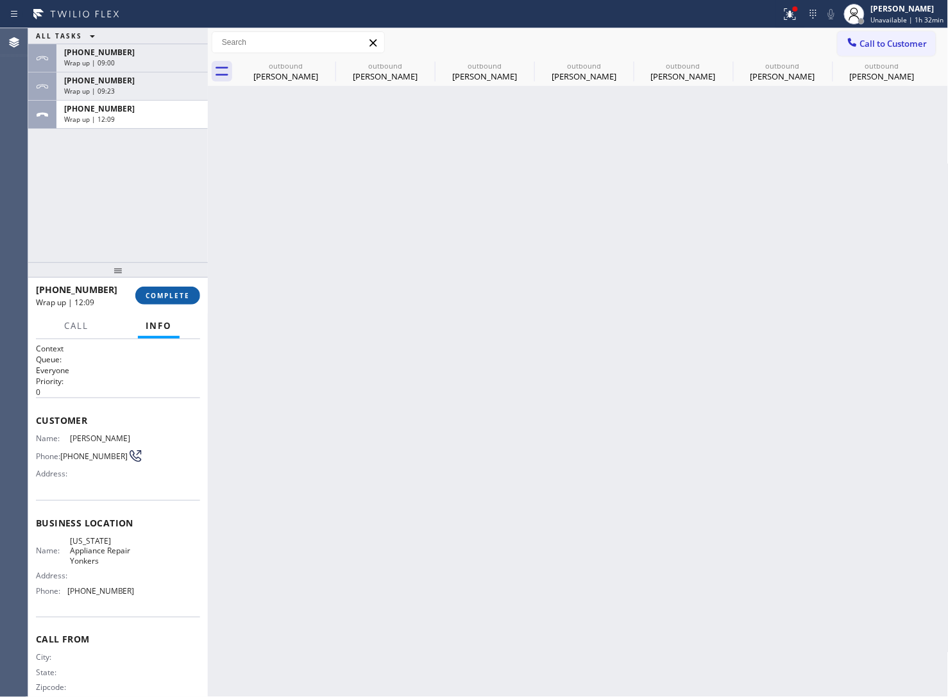
click at [172, 292] on span "COMPLETE" at bounding box center [168, 295] width 44 height 9
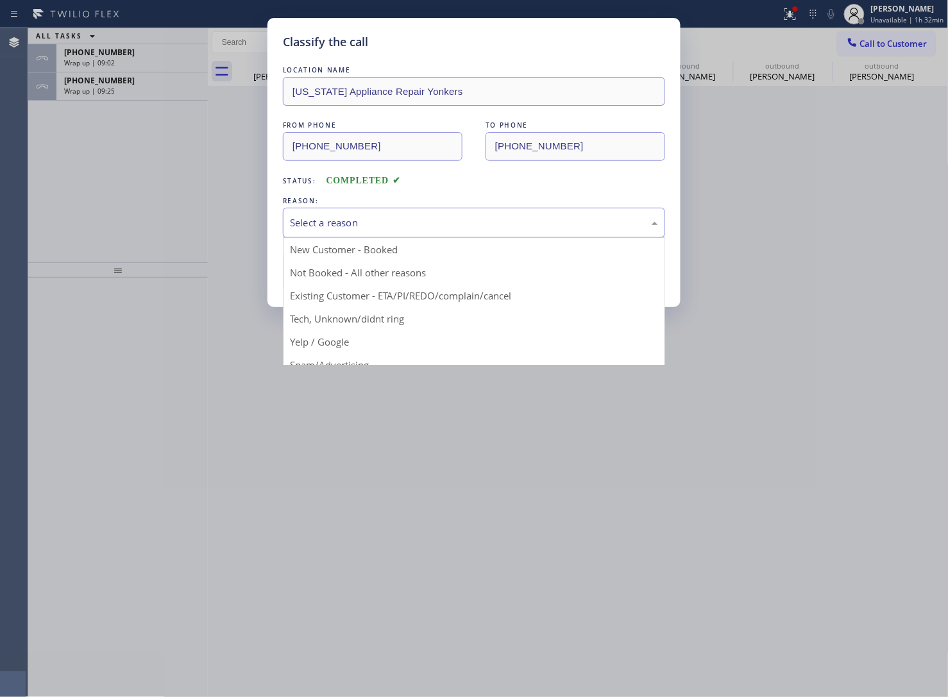
click at [448, 222] on div "Select a reason" at bounding box center [474, 222] width 368 height 15
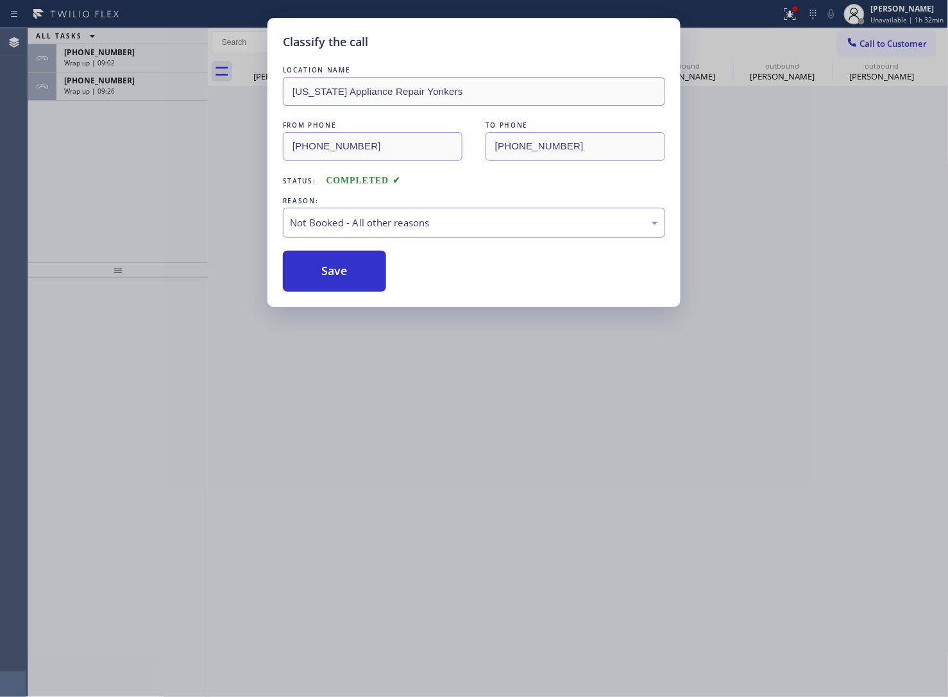
click at [347, 271] on button "Save" at bounding box center [334, 271] width 103 height 41
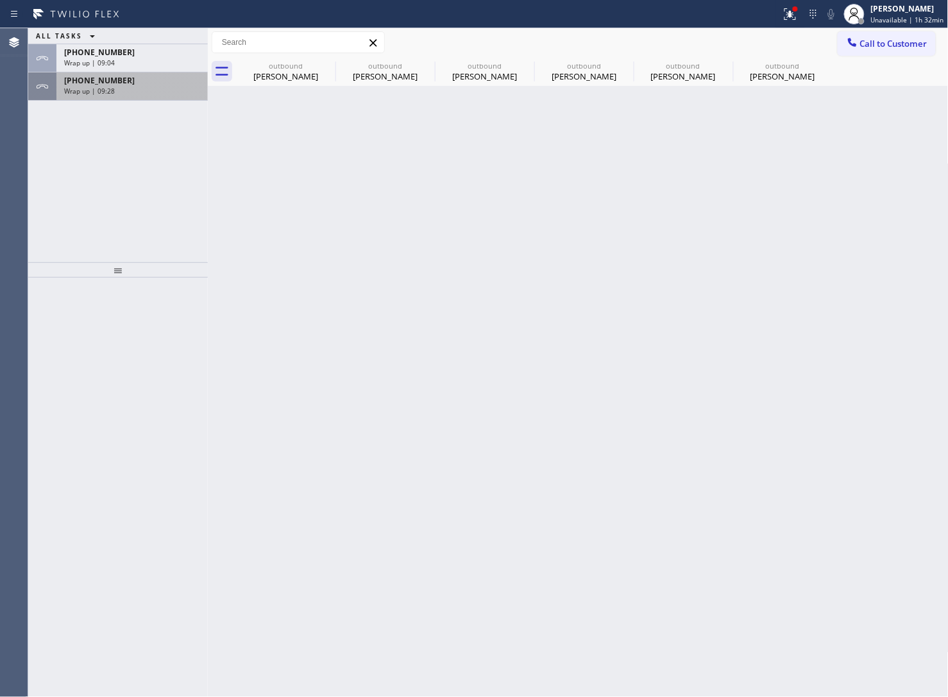
click at [106, 77] on span "[PHONE_NUMBER]" at bounding box center [99, 80] width 71 height 11
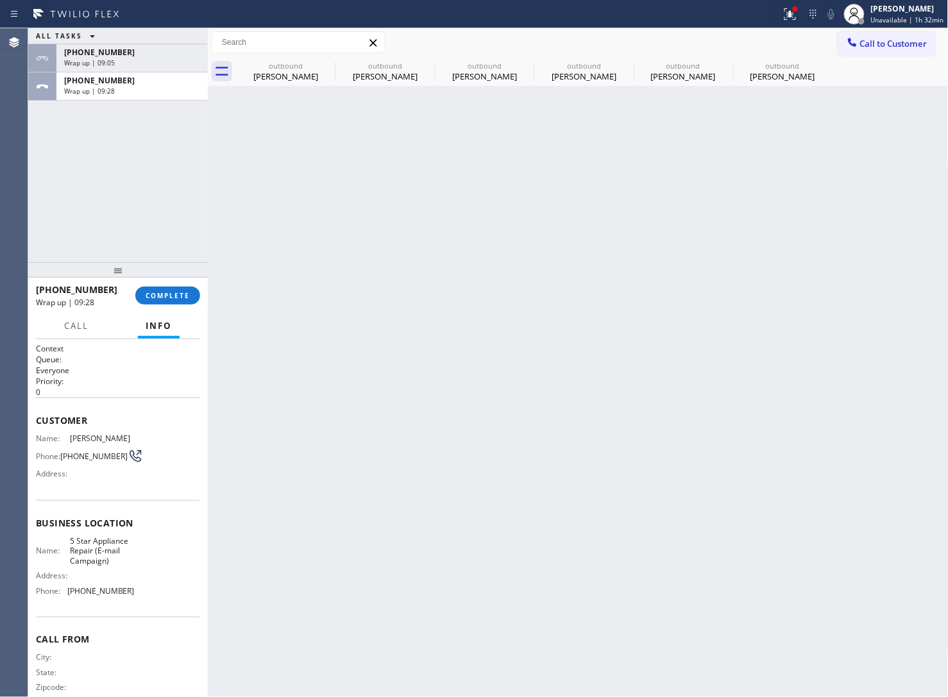
click at [158, 283] on div "[PHONE_NUMBER] Wrap up | 09:28 COMPLETE" at bounding box center [118, 295] width 164 height 33
click at [159, 302] on button "COMPLETE" at bounding box center [167, 296] width 65 height 18
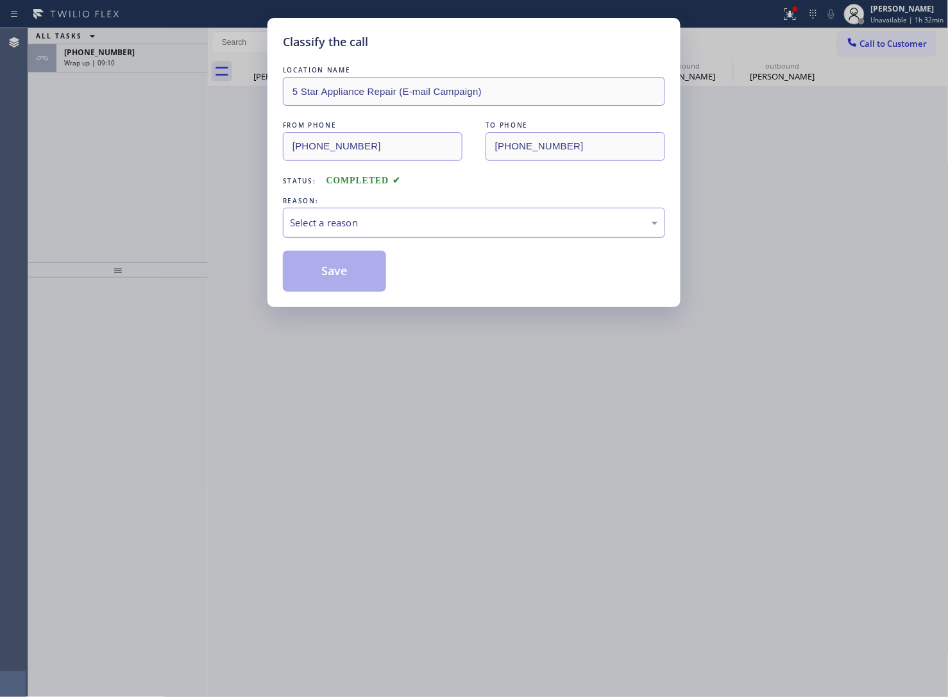
drag, startPoint x: 371, startPoint y: 244, endPoint x: 367, endPoint y: 237, distance: 7.2
click at [367, 237] on div "LOCATION NAME 5 Star Appliance Repair (E-mail Campaign) FROM PHONE [PHONE_NUMBE…" at bounding box center [474, 177] width 382 height 228
click at [346, 222] on div "Select a reason" at bounding box center [474, 222] width 368 height 15
click at [319, 267] on button "Save" at bounding box center [334, 271] width 103 height 41
type input "[PHONE_NUMBER]"
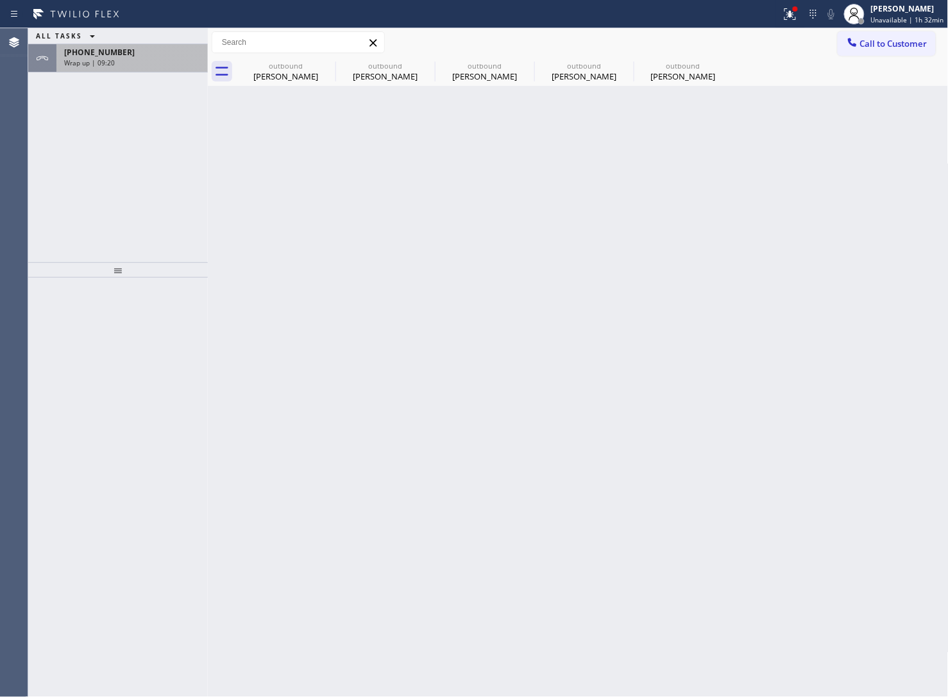
click at [133, 47] on div "[PHONE_NUMBER]" at bounding box center [132, 52] width 136 height 11
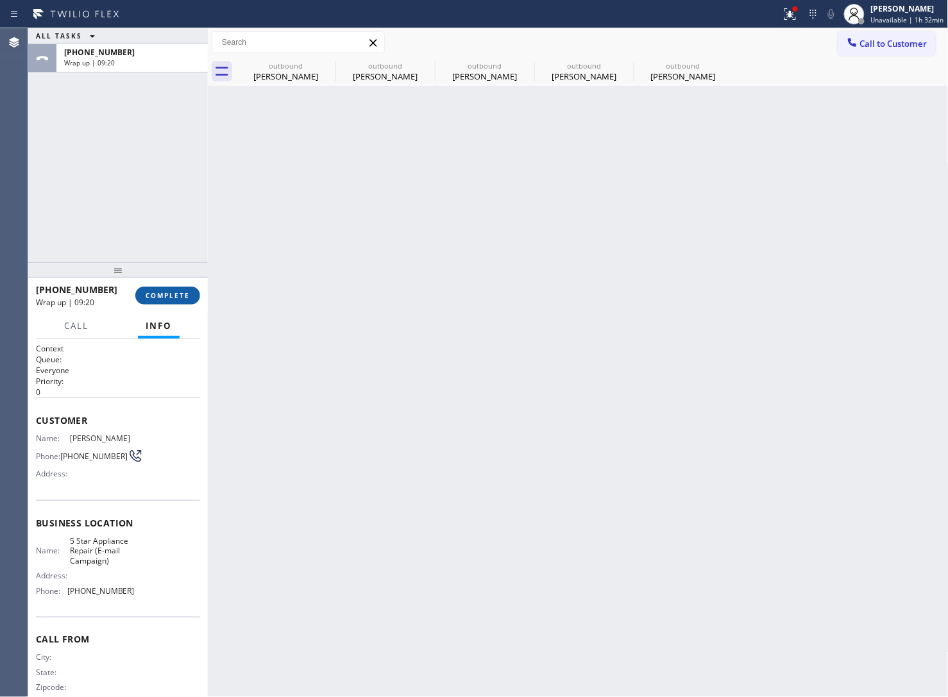
click at [158, 303] on button "COMPLETE" at bounding box center [167, 296] width 65 height 18
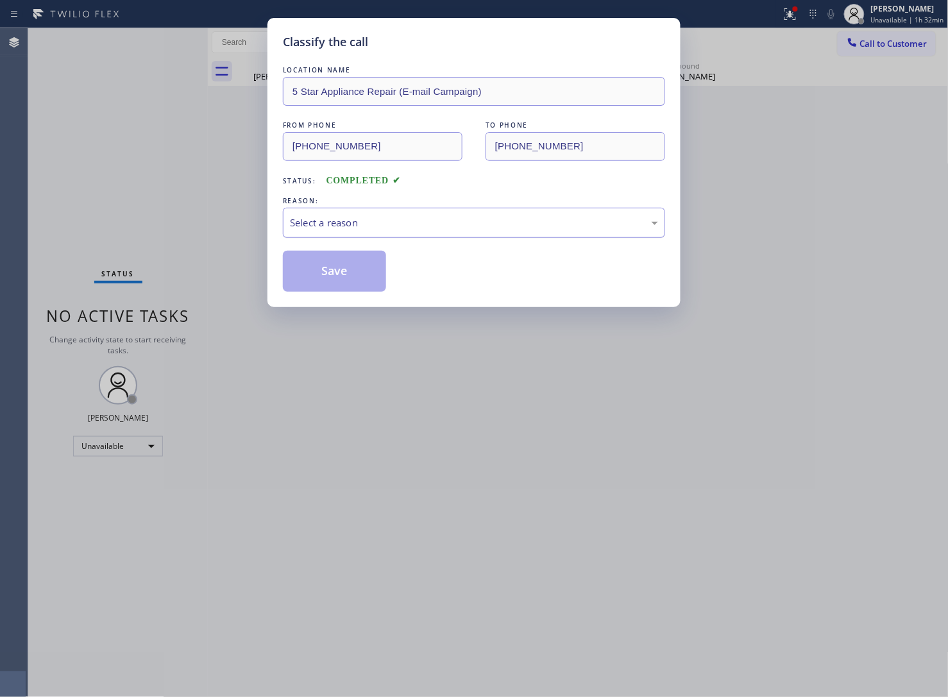
drag, startPoint x: 392, startPoint y: 197, endPoint x: 401, endPoint y: 219, distance: 23.6
click at [396, 203] on div "REASON:" at bounding box center [474, 200] width 382 height 13
click at [399, 223] on div "Select a reason" at bounding box center [474, 222] width 368 height 15
click at [363, 267] on button "Save" at bounding box center [334, 271] width 103 height 41
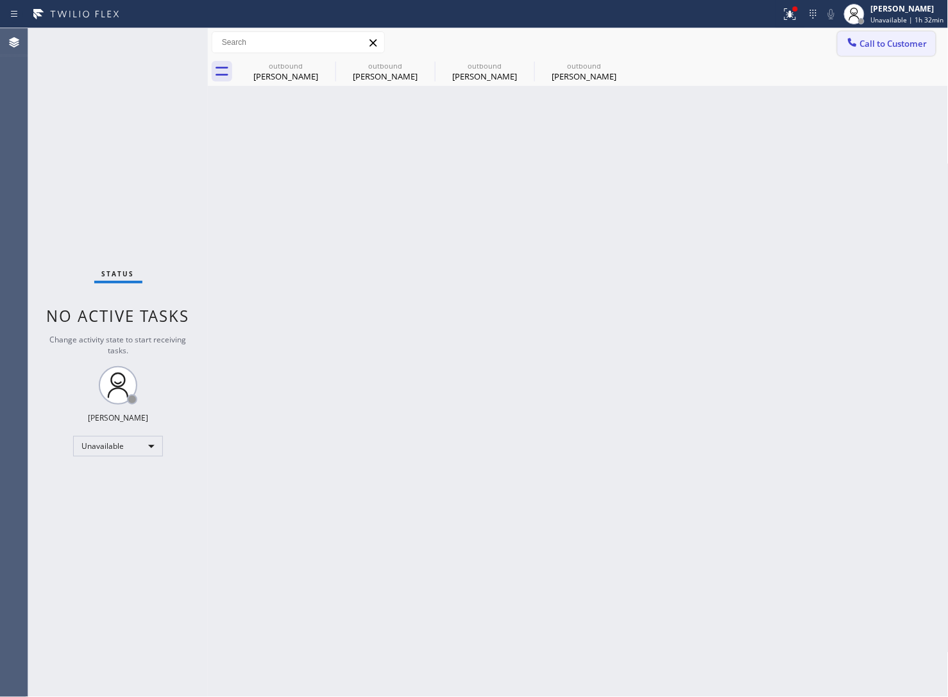
click at [895, 53] on button "Call to Customer" at bounding box center [886, 43] width 98 height 24
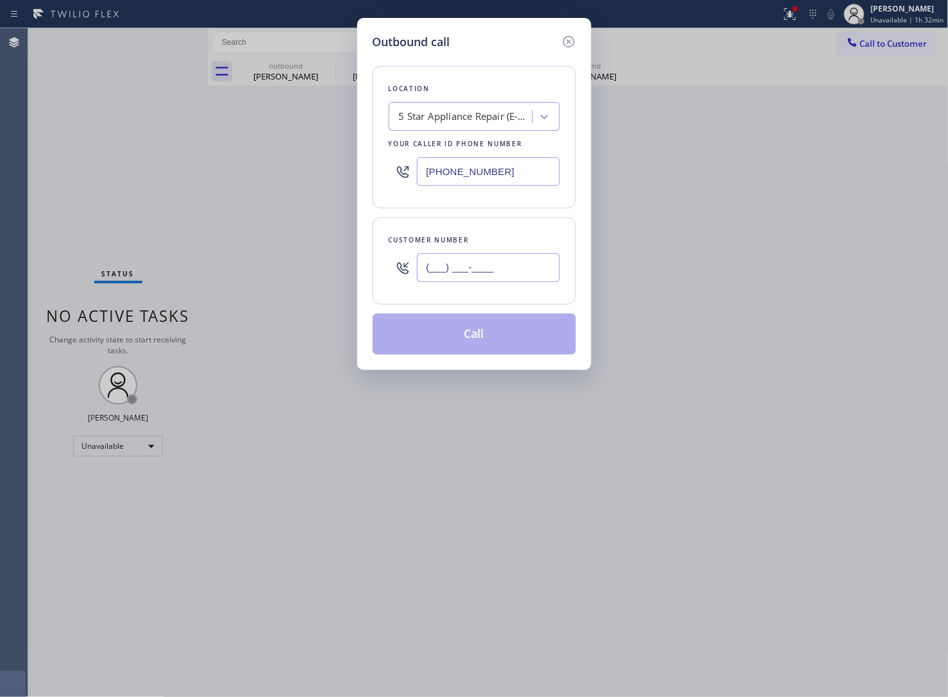
click at [449, 273] on input "(___) ___-____" at bounding box center [488, 267] width 143 height 29
paste input "972) 333-4380"
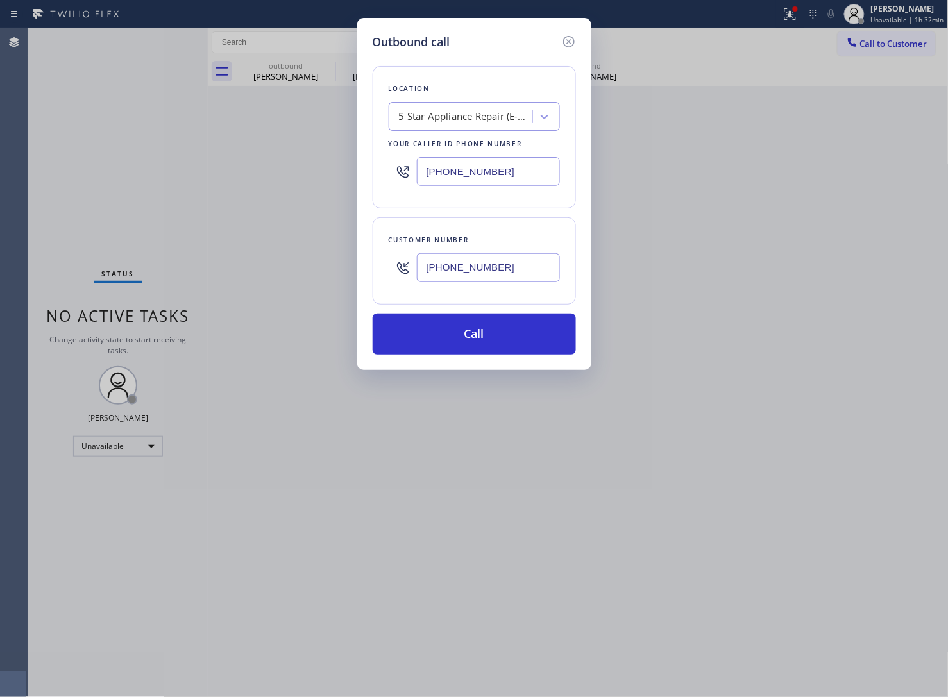
type input "[PHONE_NUMBER]"
click at [4, 219] on div "Outbound call Location 5 Star Appliance Repair (E-mail Campaign) Your caller id…" at bounding box center [474, 348] width 948 height 697
click at [485, 339] on button "Call" at bounding box center [474, 334] width 203 height 41
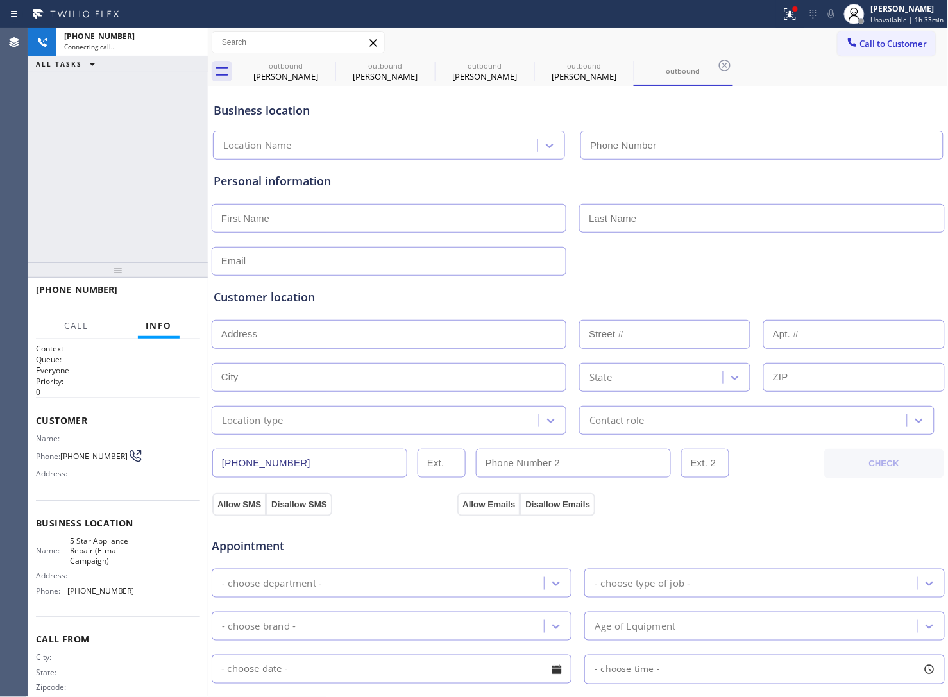
type input "[PHONE_NUMBER]"
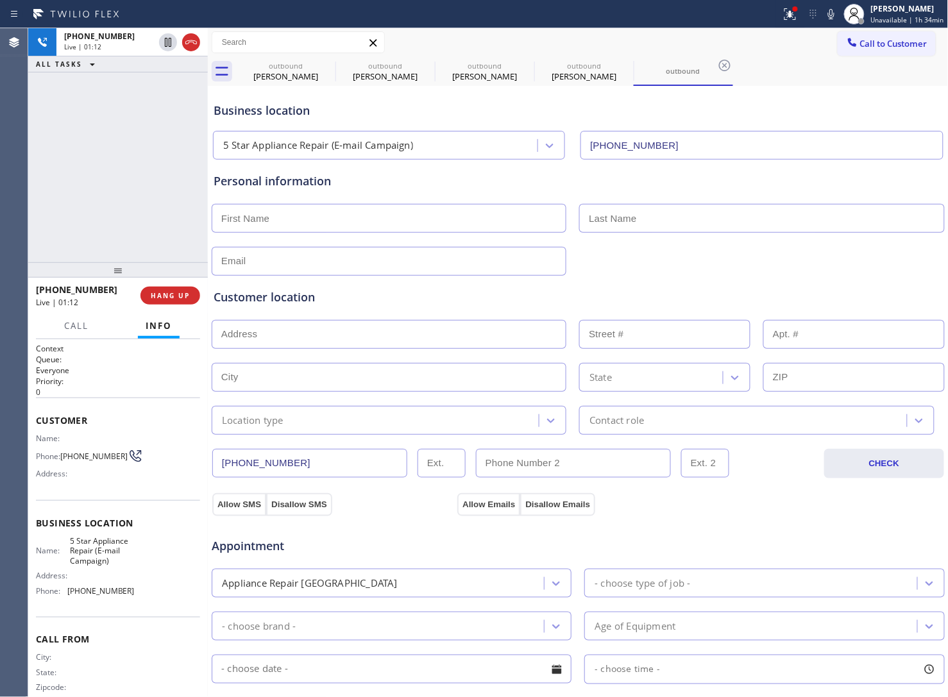
click at [71, 129] on div "[PHONE_NUMBER] Live | 01:12 ALL TASKS ALL TASKS ACTIVE TASKS TASKS IN WRAP UP" at bounding box center [118, 145] width 180 height 234
click at [163, 40] on icon at bounding box center [167, 42] width 15 height 15
click at [837, 11] on icon at bounding box center [830, 13] width 15 height 15
click at [168, 40] on icon at bounding box center [167, 42] width 15 height 15
click at [835, 4] on div "Status report Issue detected This issue could affect your workflow. Please cont…" at bounding box center [862, 14] width 172 height 28
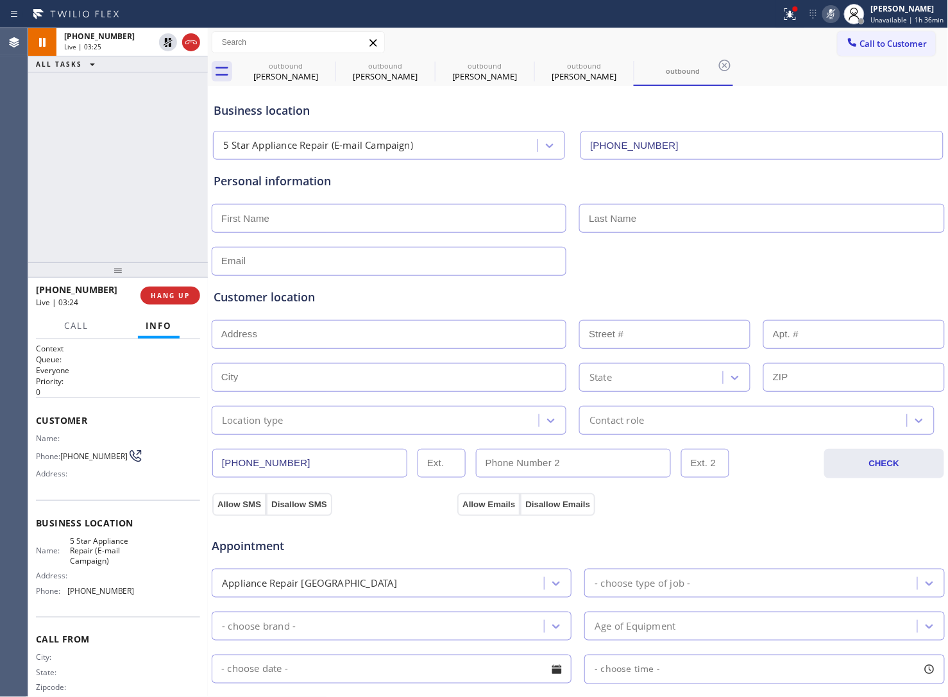
click at [835, 17] on icon at bounding box center [830, 13] width 15 height 15
click at [69, 158] on div "[PHONE_NUMBER] Live | 03:48 ALL TASKS ALL TASKS ACTIVE TASKS TASKS IN WRAP UP" at bounding box center [118, 145] width 180 height 234
click at [282, 215] on input "text" at bounding box center [389, 218] width 355 height 29
type input "[PERSON_NAME]"
click at [683, 231] on input "text" at bounding box center [761, 218] width 365 height 29
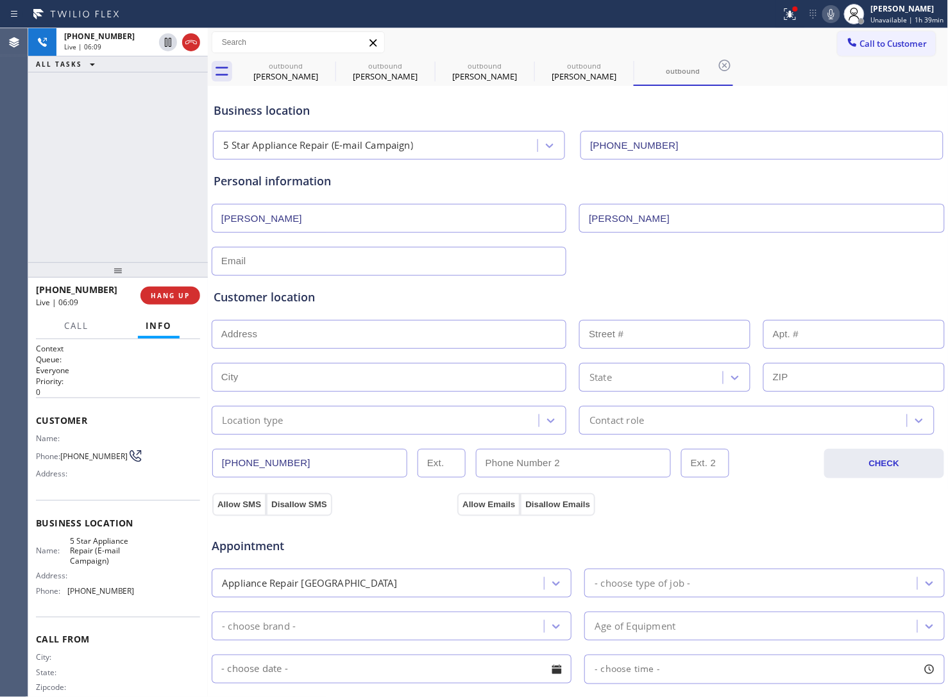
type input "[PERSON_NAME]"
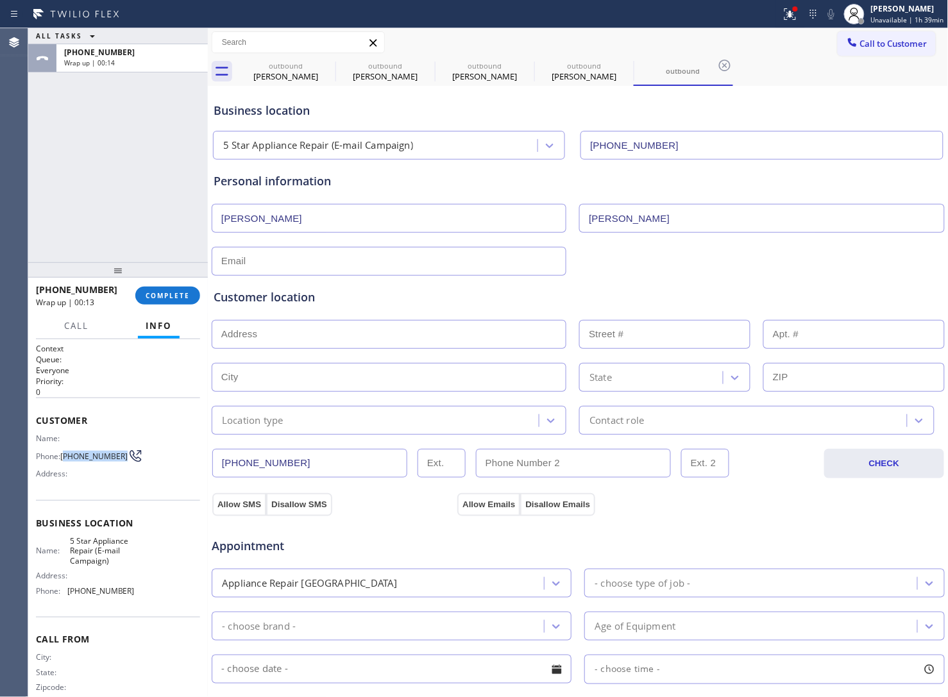
drag, startPoint x: 88, startPoint y: 462, endPoint x: 65, endPoint y: 451, distance: 25.2
click at [65, 451] on span "[PHONE_NUMBER]" at bounding box center [93, 456] width 67 height 10
click at [365, 264] on input "text" at bounding box center [389, 261] width 355 height 29
click at [267, 258] on input "text" at bounding box center [389, 261] width 355 height 29
paste input "[EMAIL_ADDRESS][DOMAIN_NAME]"
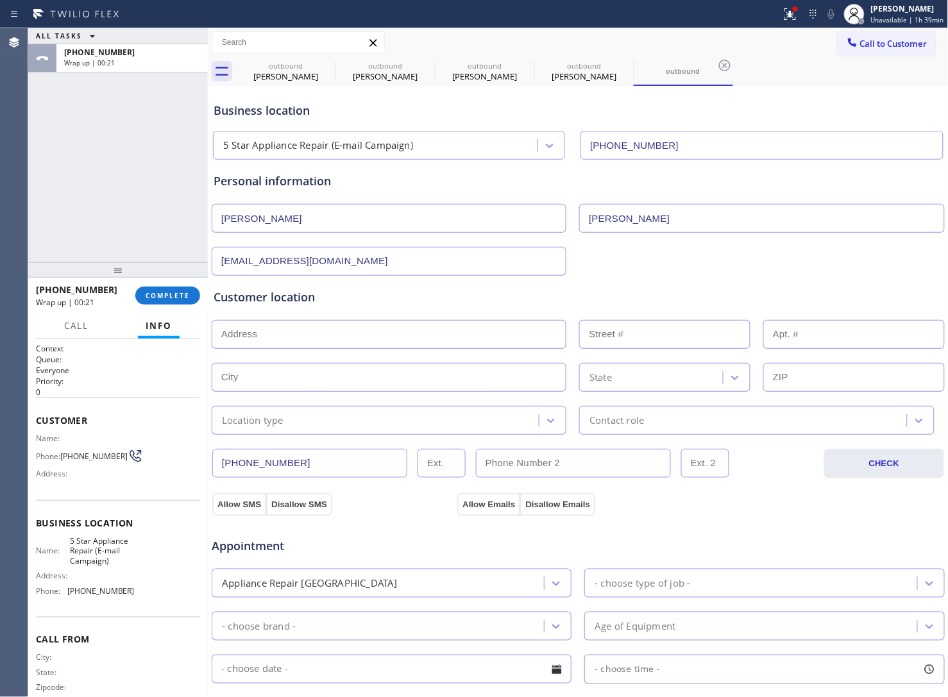
type input "[EMAIL_ADDRESS][DOMAIN_NAME]"
click at [279, 335] on input "text" at bounding box center [389, 334] width 355 height 29
click at [283, 327] on input "text" at bounding box center [389, 334] width 355 height 29
paste input "[STREET_ADDRESS]"
type input "[STREET_ADDRESS]"
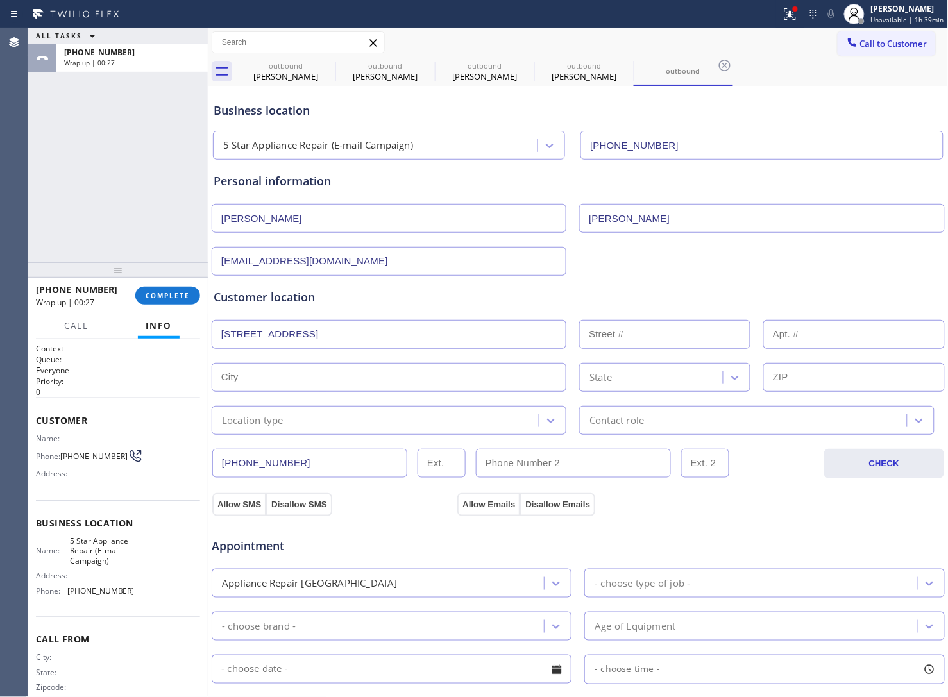
type input "7303"
type input "[GEOGRAPHIC_DATA]"
type input "75022"
click at [255, 435] on div "Location type" at bounding box center [389, 420] width 355 height 29
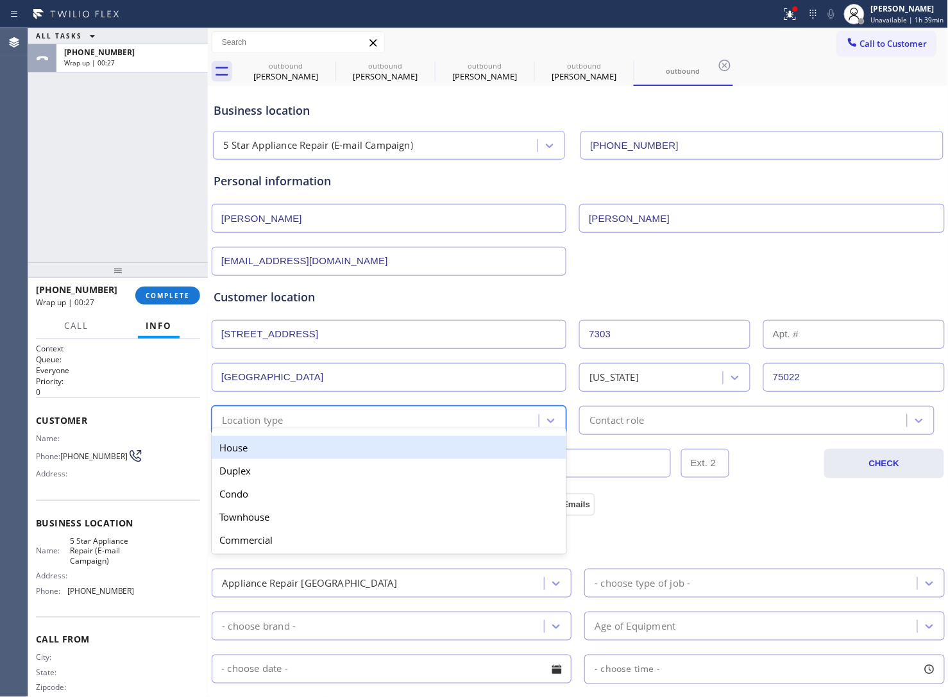
click at [258, 452] on div "House" at bounding box center [389, 447] width 355 height 23
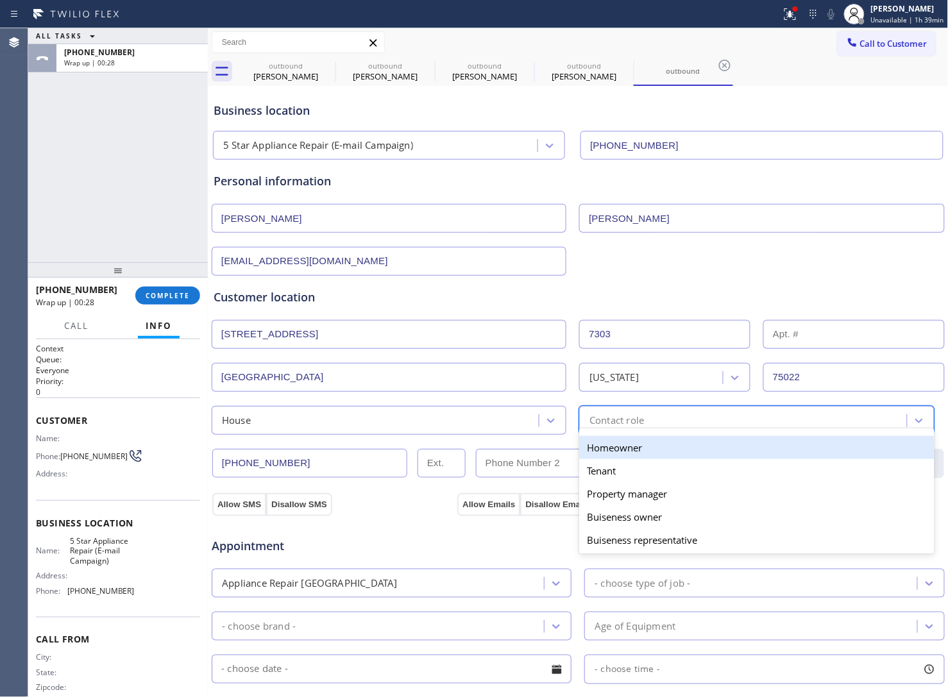
click at [608, 424] on div "Contact role" at bounding box center [616, 420] width 54 height 15
click at [604, 454] on div "Homeowner" at bounding box center [756, 447] width 355 height 23
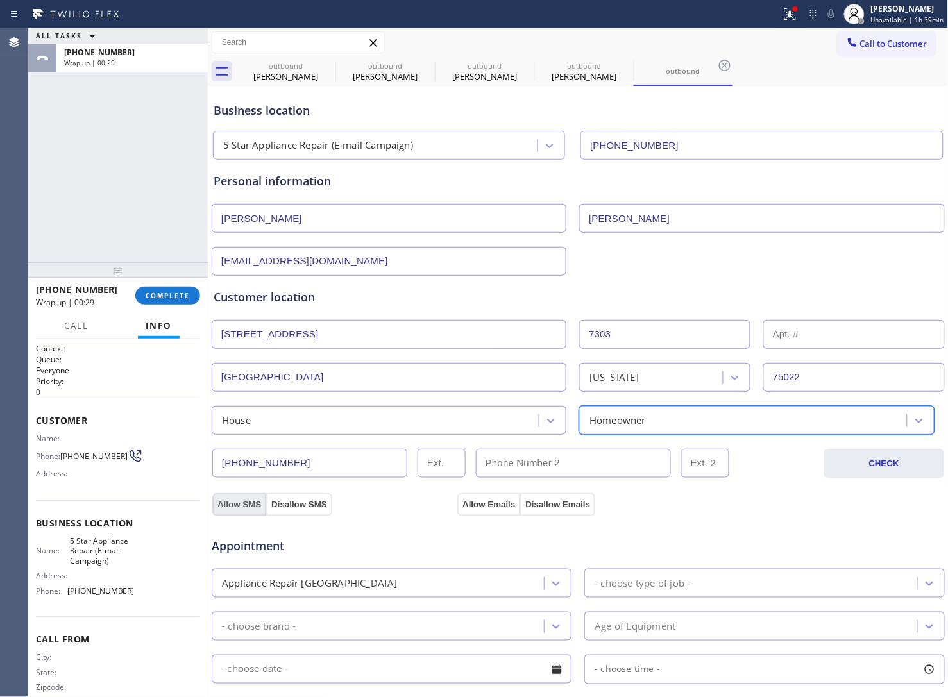
click at [251, 510] on button "Allow SMS" at bounding box center [239, 504] width 54 height 23
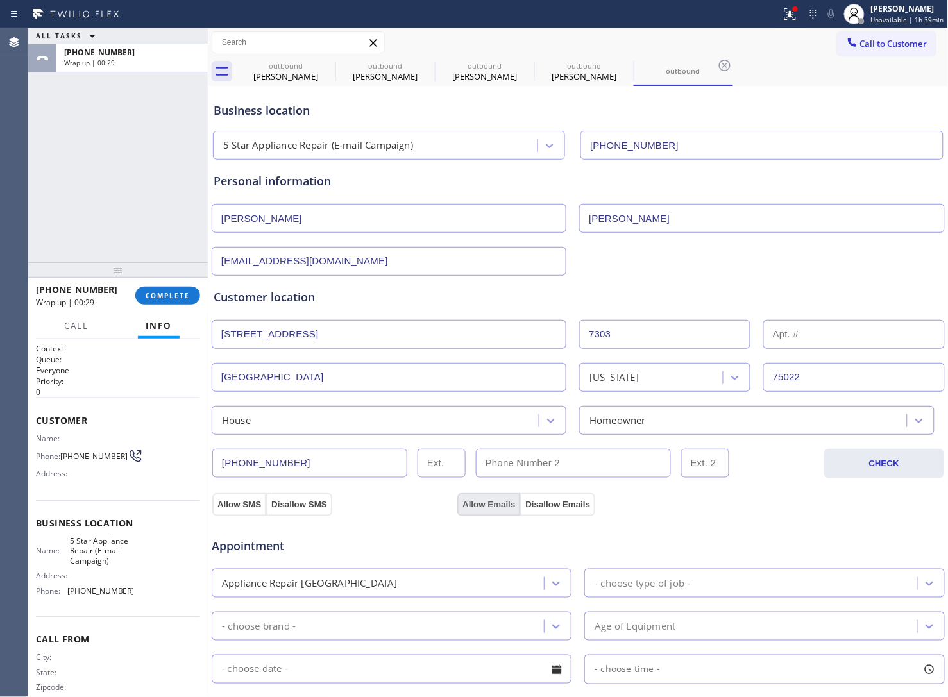
click at [498, 503] on button "Allow Emails" at bounding box center [488, 504] width 63 height 23
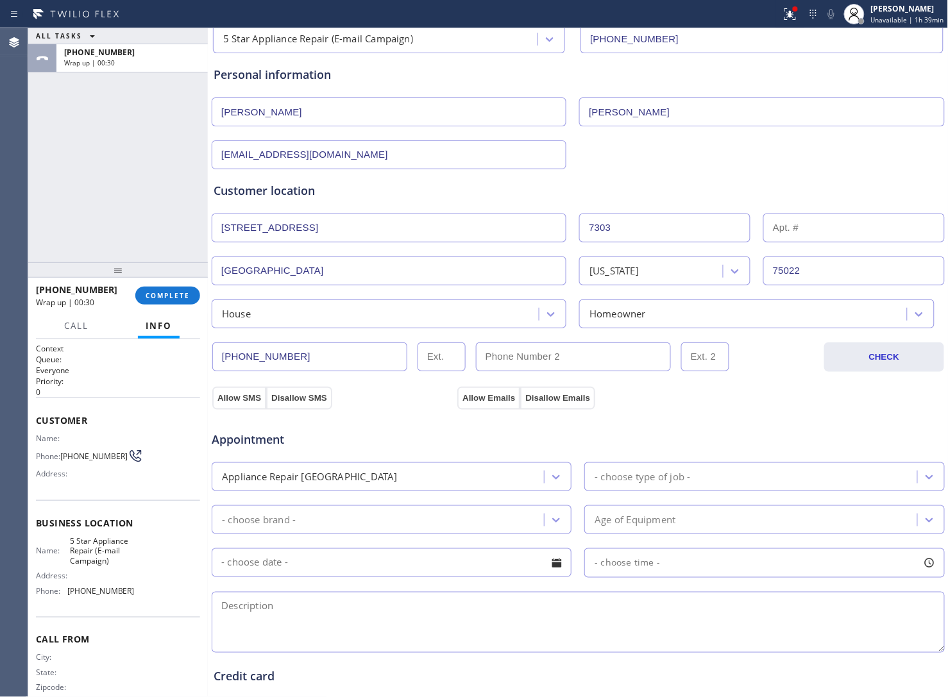
scroll to position [299, 0]
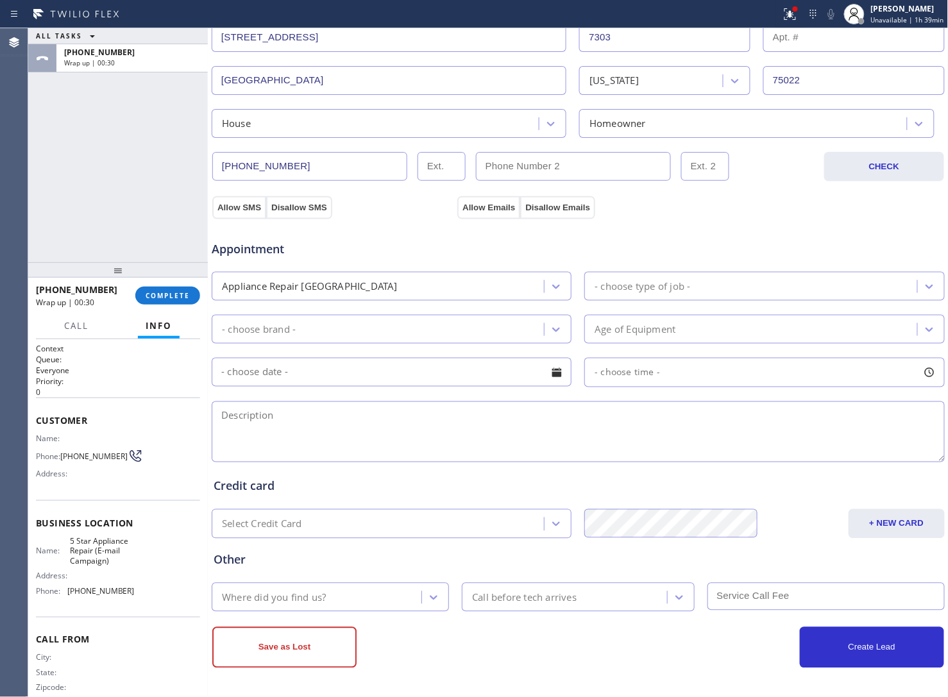
click at [350, 294] on div "Appliance Repair [GEOGRAPHIC_DATA]" at bounding box center [379, 286] width 328 height 22
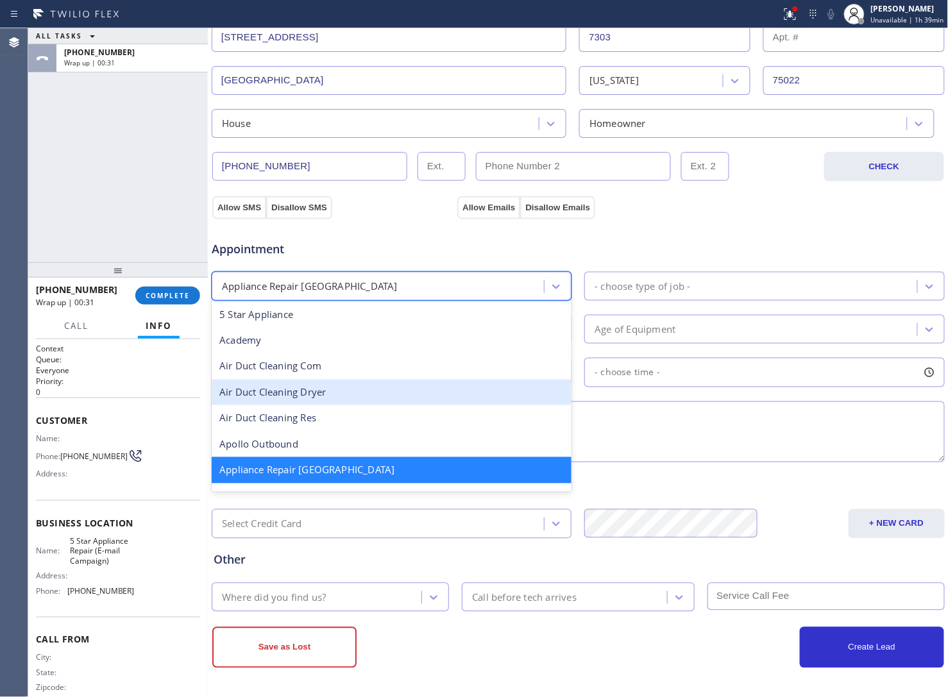
scroll to position [81, 0]
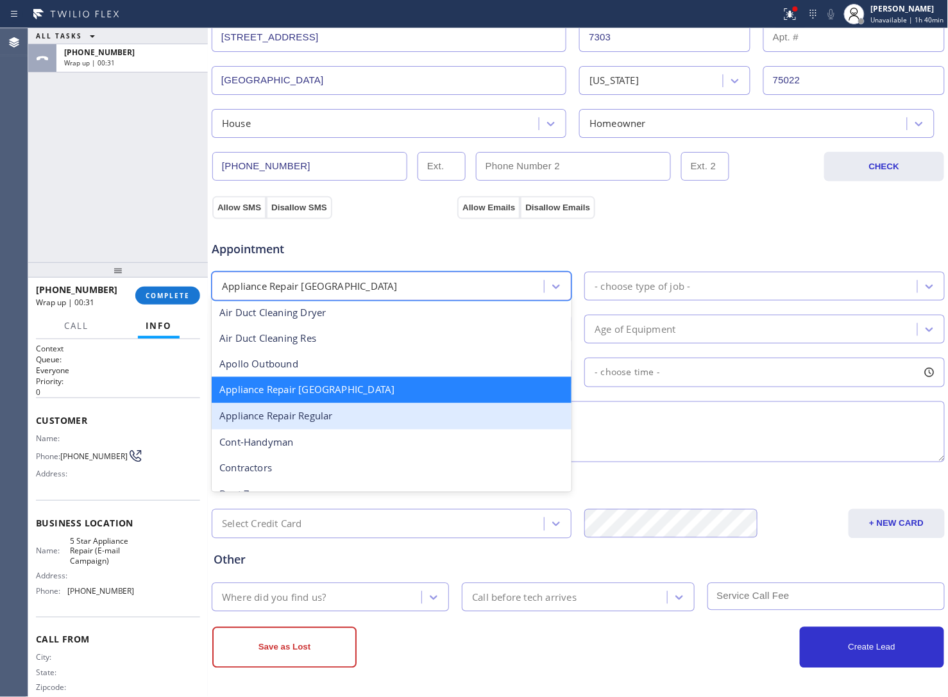
click at [350, 415] on div "Appliance Repair Regular" at bounding box center [392, 416] width 360 height 26
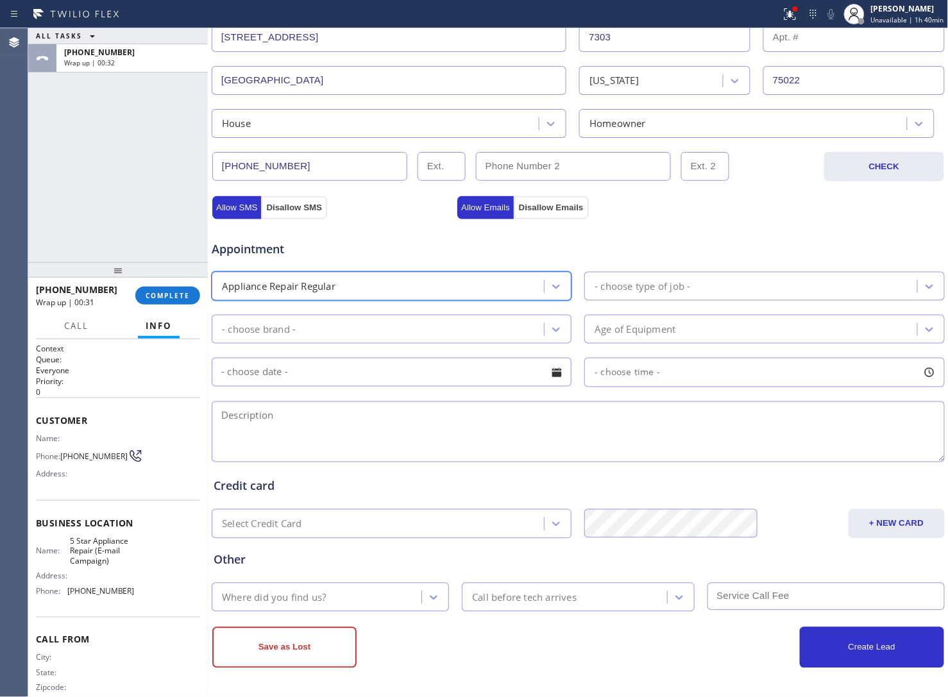
click at [649, 299] on div "- choose type of job -" at bounding box center [764, 286] width 360 height 29
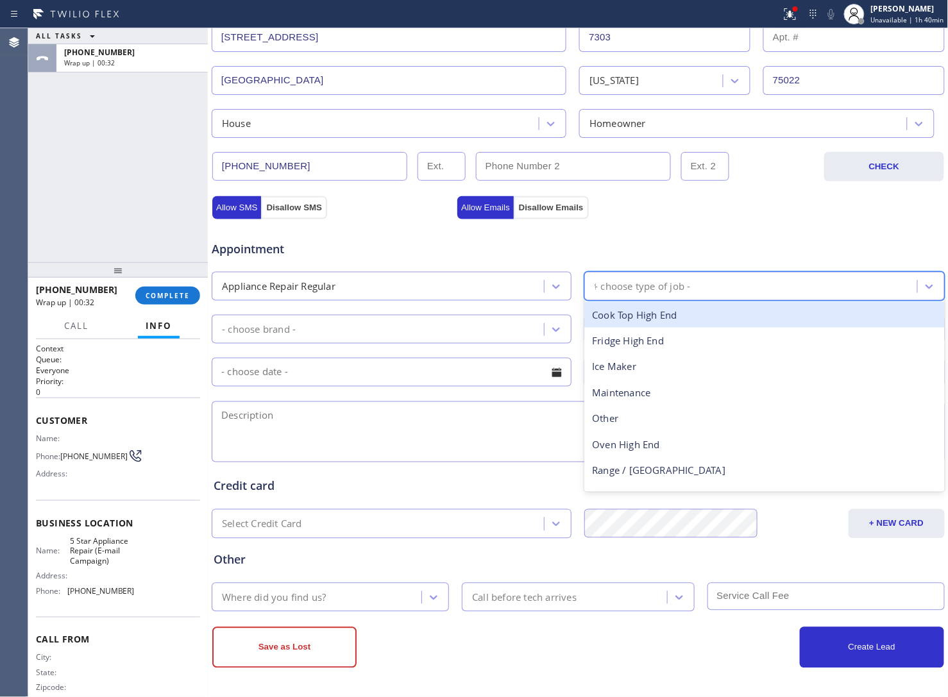
type input "fr"
click at [630, 314] on div "Fridge" at bounding box center [764, 315] width 360 height 26
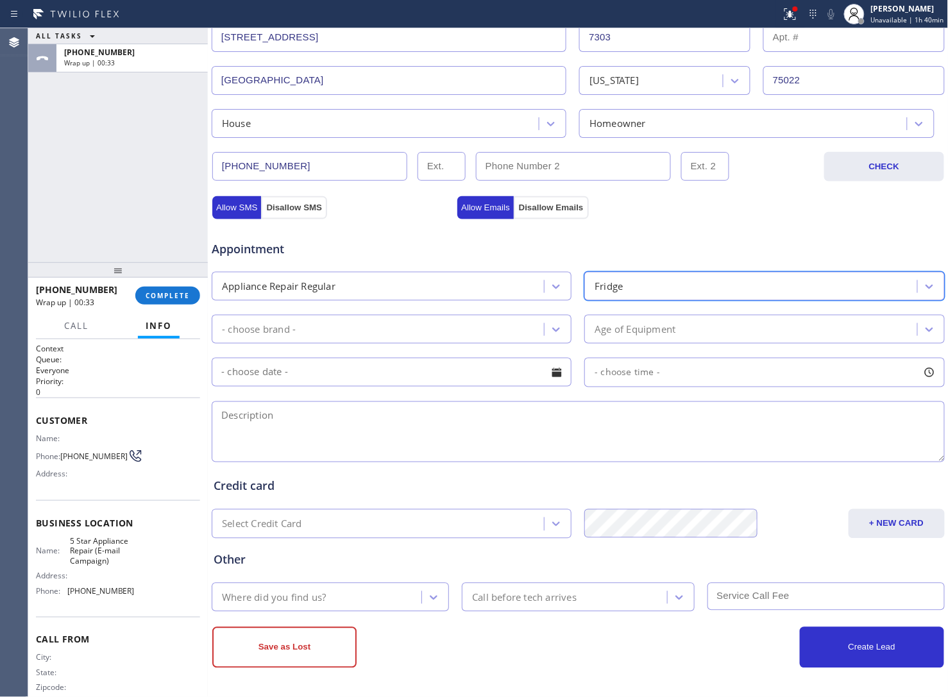
click at [371, 334] on div "- choose brand -" at bounding box center [379, 329] width 328 height 22
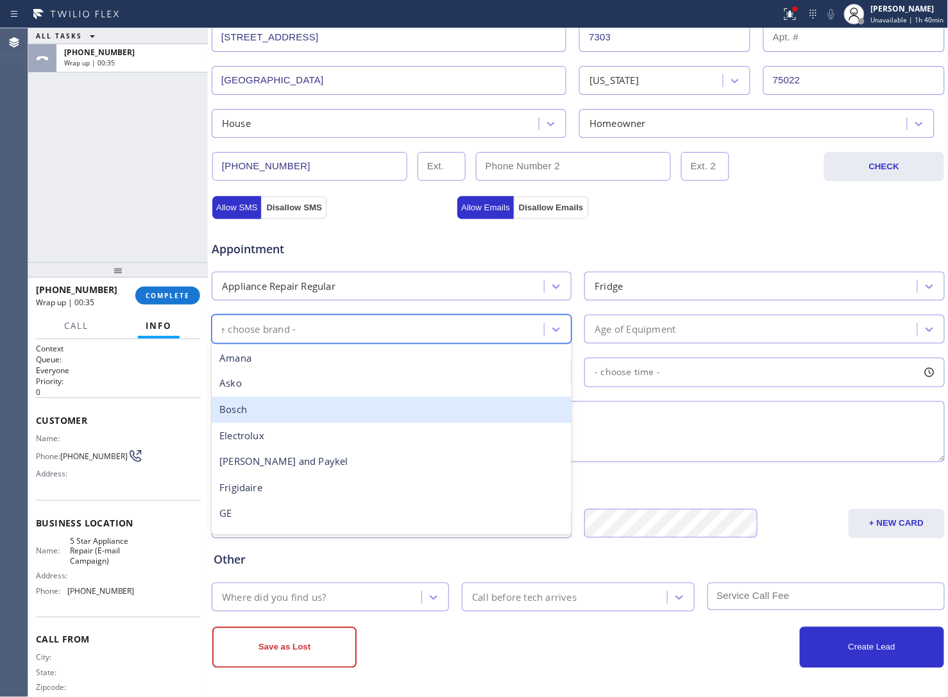
type input "sa"
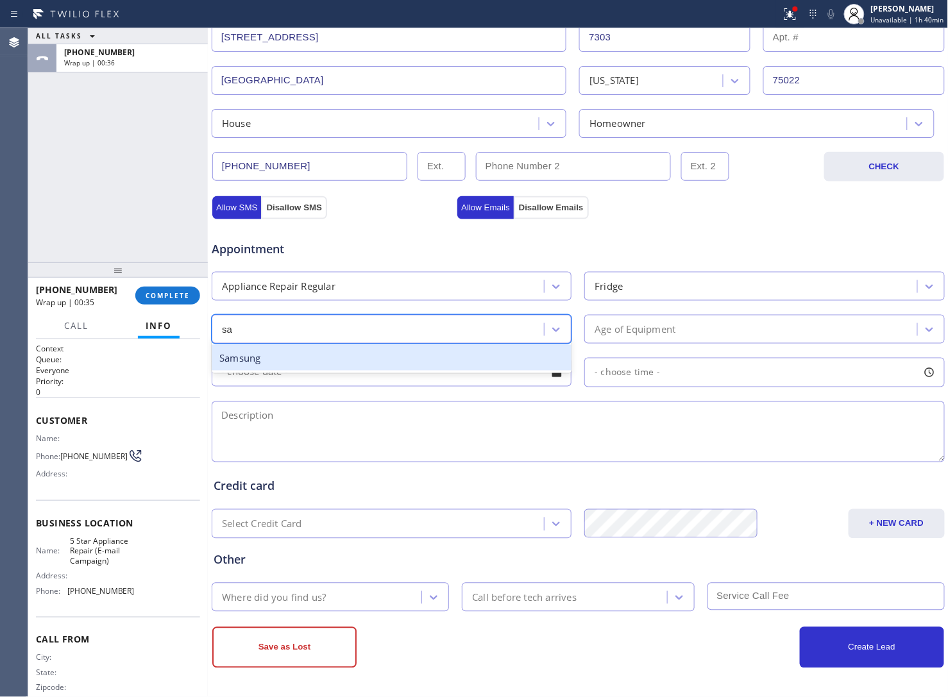
click at [286, 360] on div "Samsung" at bounding box center [392, 358] width 360 height 26
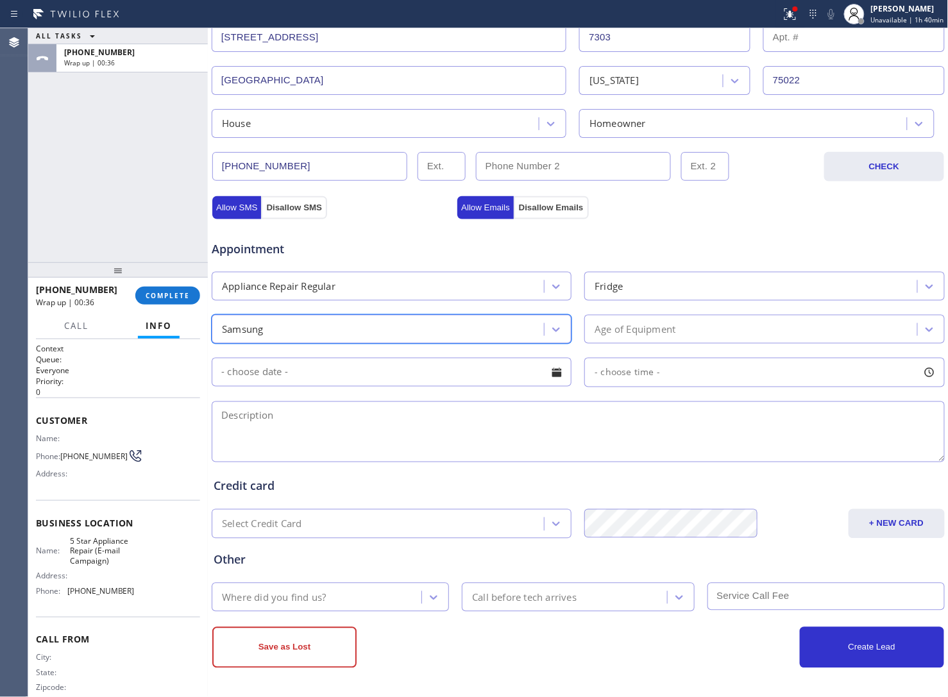
drag, startPoint x: 603, startPoint y: 338, endPoint x: 646, endPoint y: 335, distance: 43.7
click at [607, 338] on div "Age of Equipment" at bounding box center [752, 329] width 328 height 22
type input "f"
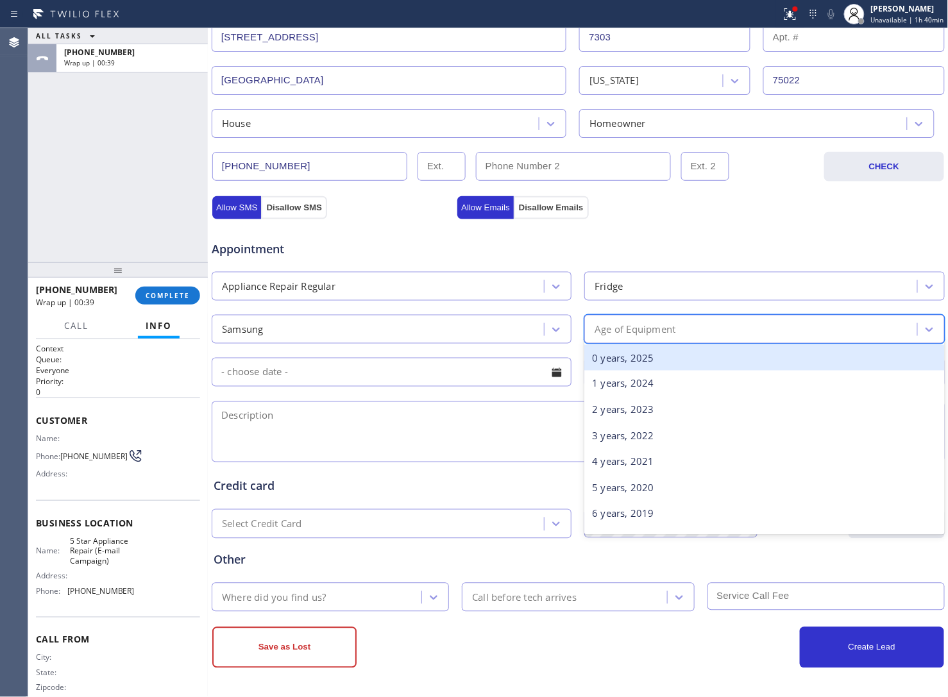
type input "8"
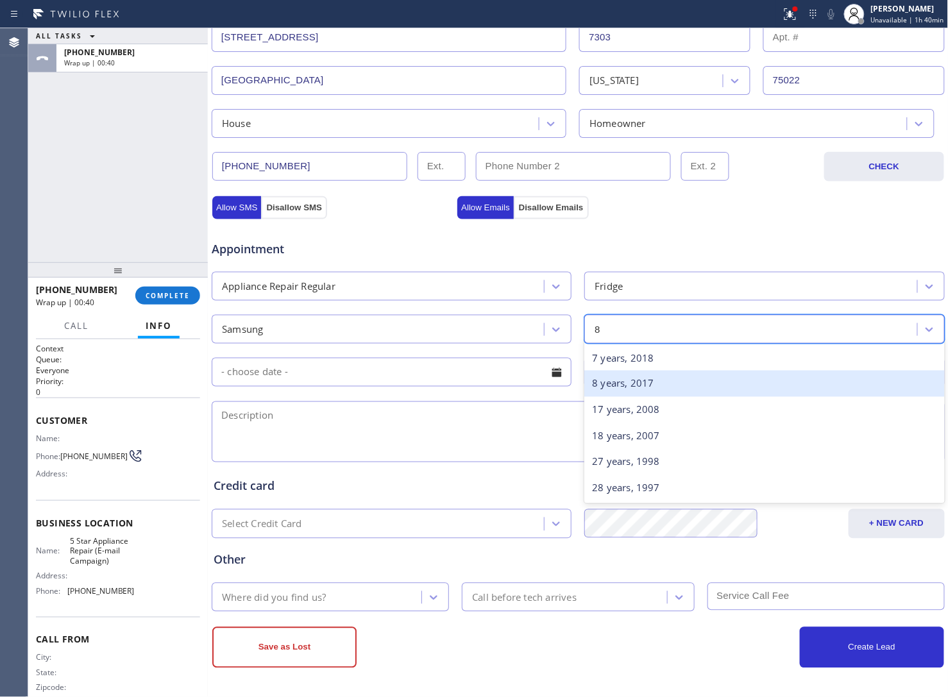
click at [644, 388] on div "8 years, 2017" at bounding box center [764, 384] width 360 height 26
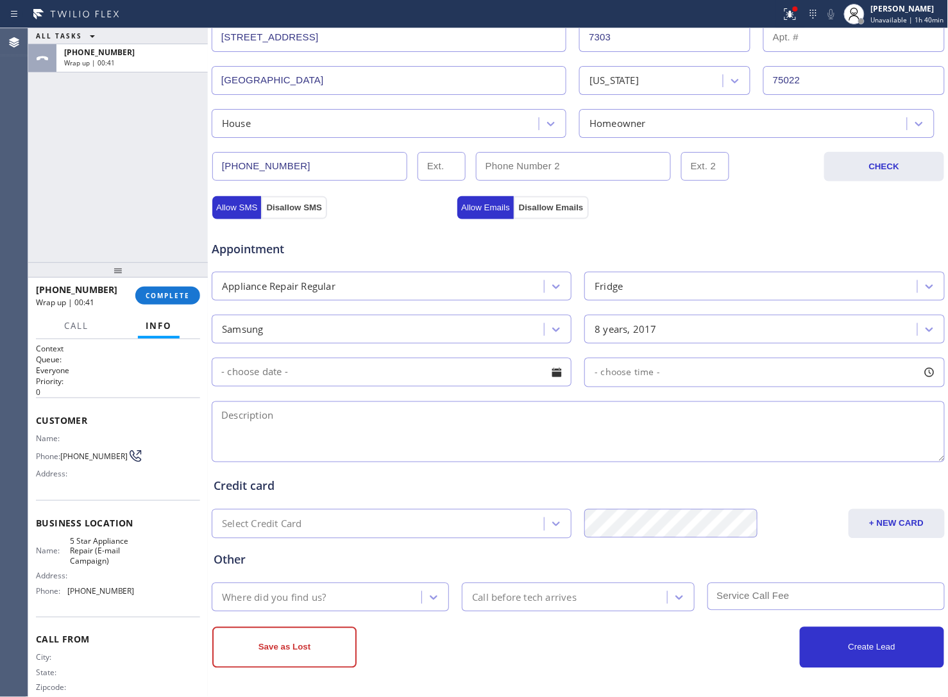
click at [369, 442] on textarea at bounding box center [578, 431] width 733 height 61
type textarea "2"
drag, startPoint x: 408, startPoint y: 436, endPoint x: 421, endPoint y: 433, distance: 12.4
click at [408, 436] on textarea "12-3 | $75 |" at bounding box center [578, 431] width 733 height 61
paste textarea "Samsung | Fridge | 8 Yrs | Not cooling properly for the both part | [STREET_ADD…"
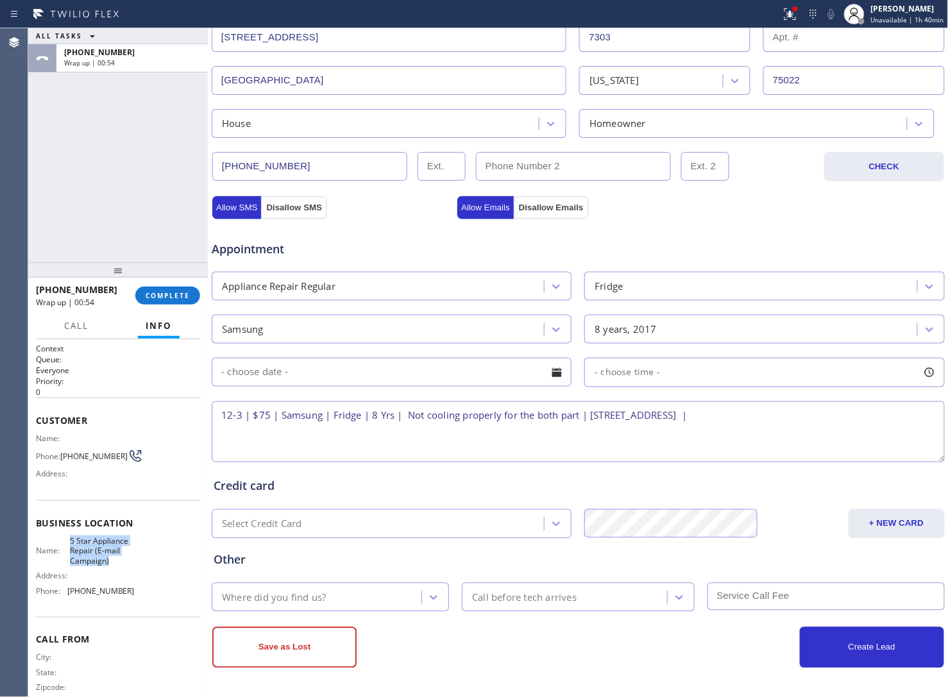
drag, startPoint x: 66, startPoint y: 539, endPoint x: 121, endPoint y: 569, distance: 62.3
click at [121, 569] on div "Name: 5 Star Appliance Repair (E-mail Campaign) Address: Phone: [PHONE_NUMBER]" at bounding box center [85, 568] width 99 height 65
copy span "5 Star Appliance Repair (E-mail Campaign)"
click at [860, 430] on textarea "12-3 | $75 | Samsung | Fridge | 8 Yrs | Not cooling properly for the both part …" at bounding box center [578, 431] width 733 height 61
paste textarea "5 Star Appliance Repair (E-mail Campaign)"
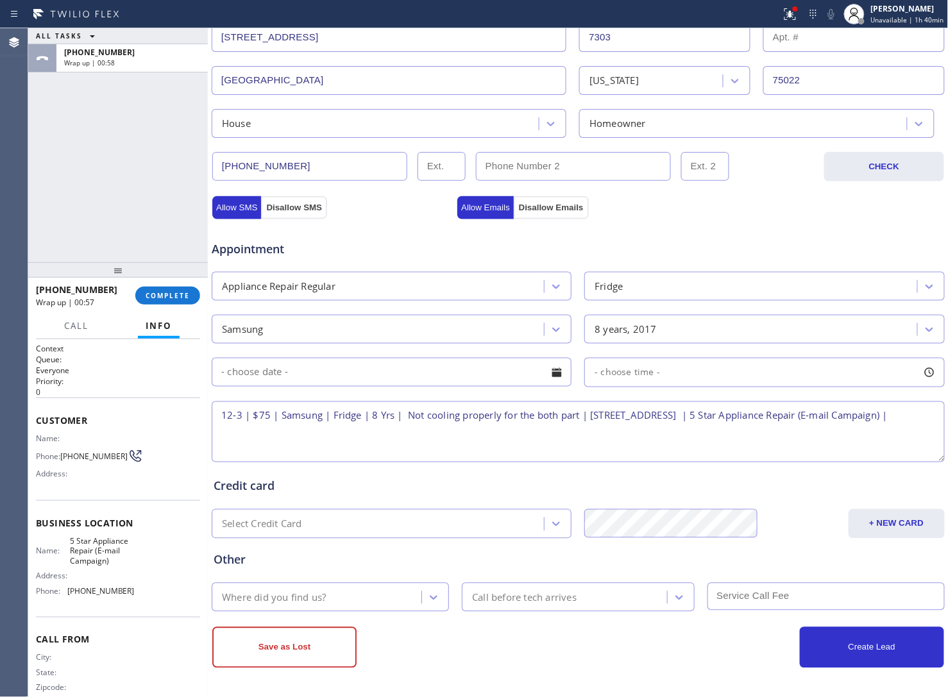
type textarea "12-3 | $75 | Samsung | Fridge | 8 Yrs | Not cooling properly for the both part …"
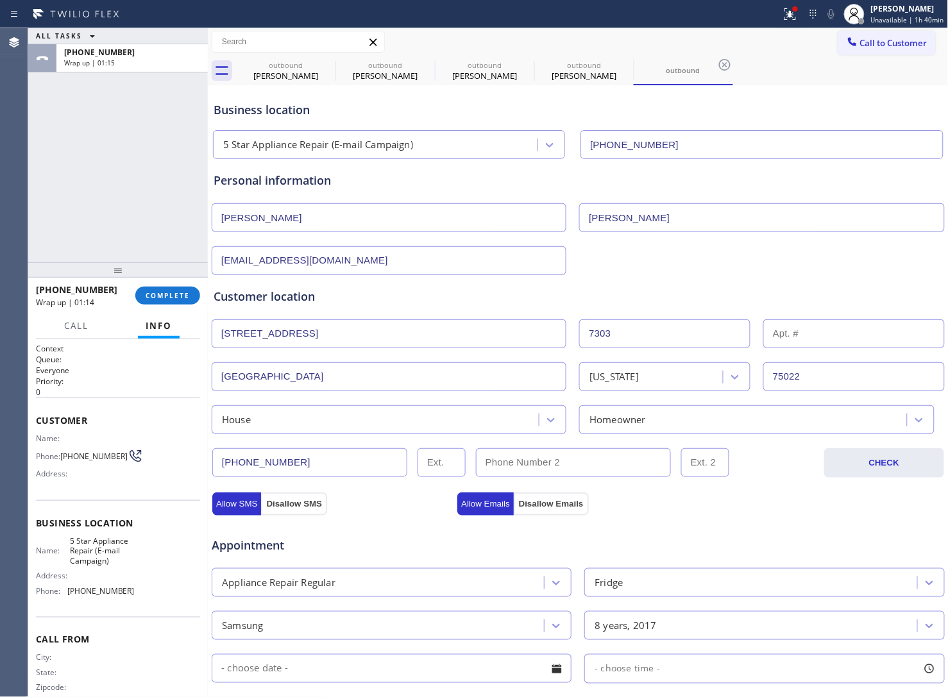
scroll to position [0, 0]
click at [365, 151] on div "5 Star Appliance Repair (E-mail Campaign)" at bounding box center [318, 145] width 190 height 15
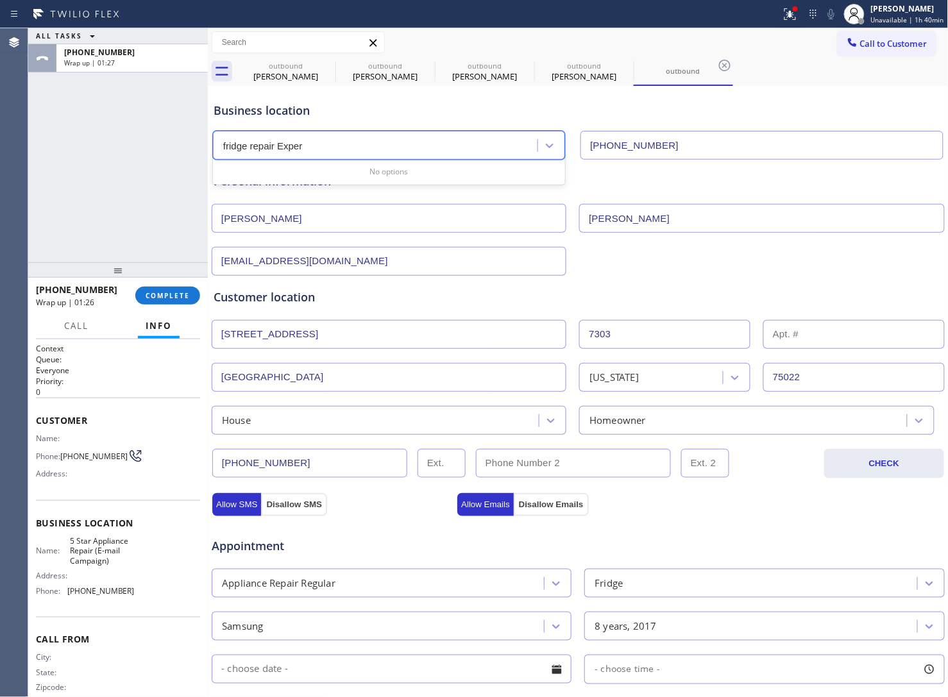
type input "fridge repair Exper"
click at [677, 144] on input "[PHONE_NUMBER]" at bounding box center [761, 145] width 362 height 29
paste input "929) 229-7361"
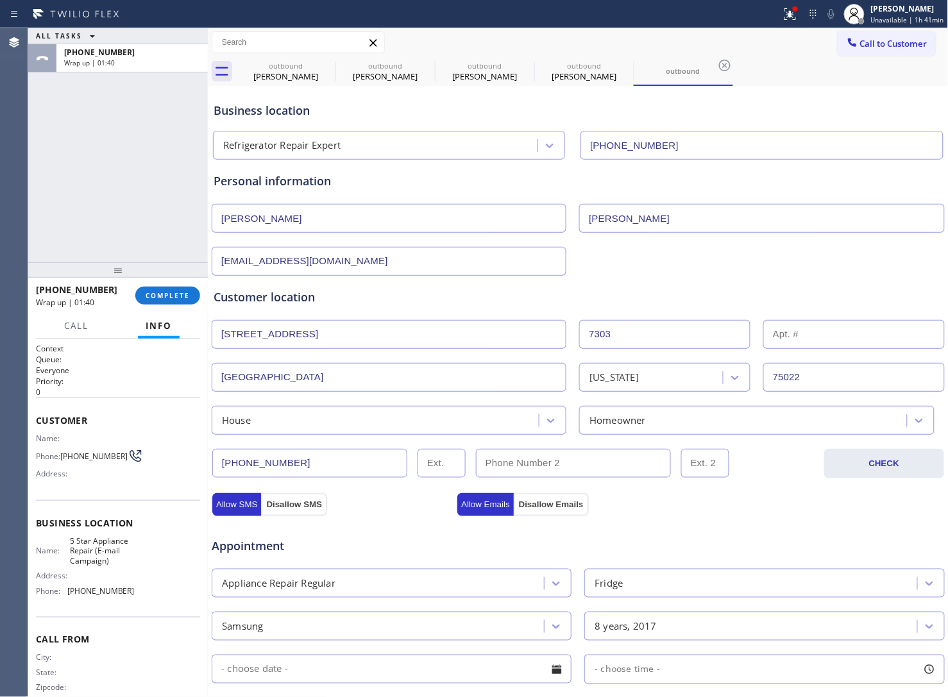
scroll to position [240, 0]
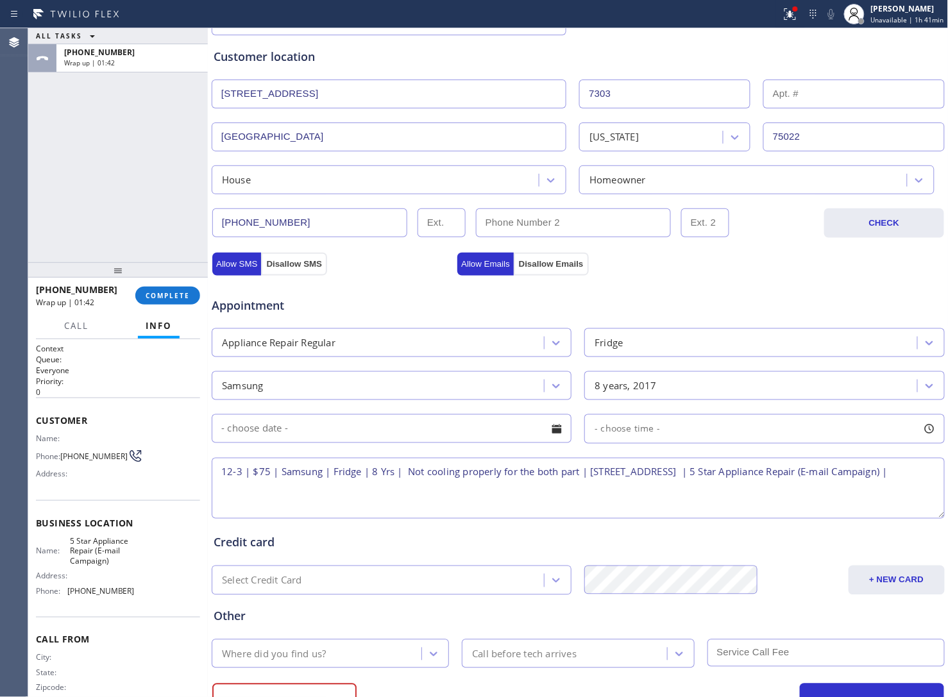
type input "[PHONE_NUMBER]"
drag, startPoint x: 390, startPoint y: 492, endPoint x: 821, endPoint y: 478, distance: 431.1
click at [821, 478] on textarea "12-3 | $75 | Samsung | Fridge | 8 Yrs | Not cooling properly for the both part …" at bounding box center [578, 488] width 733 height 61
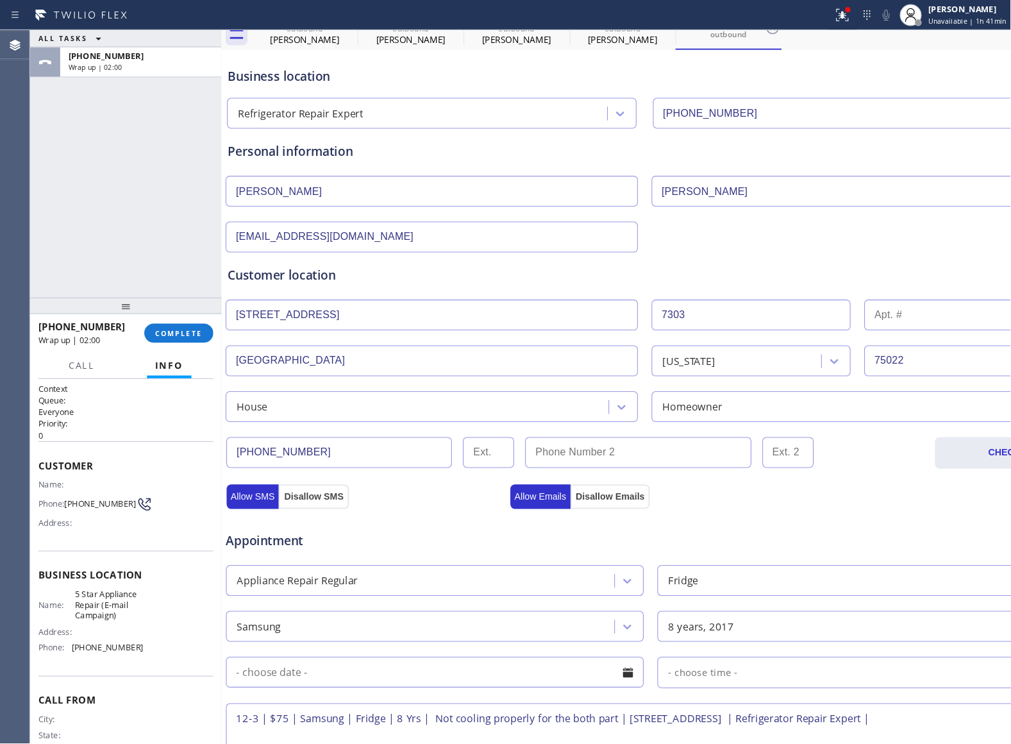
scroll to position [210, 0]
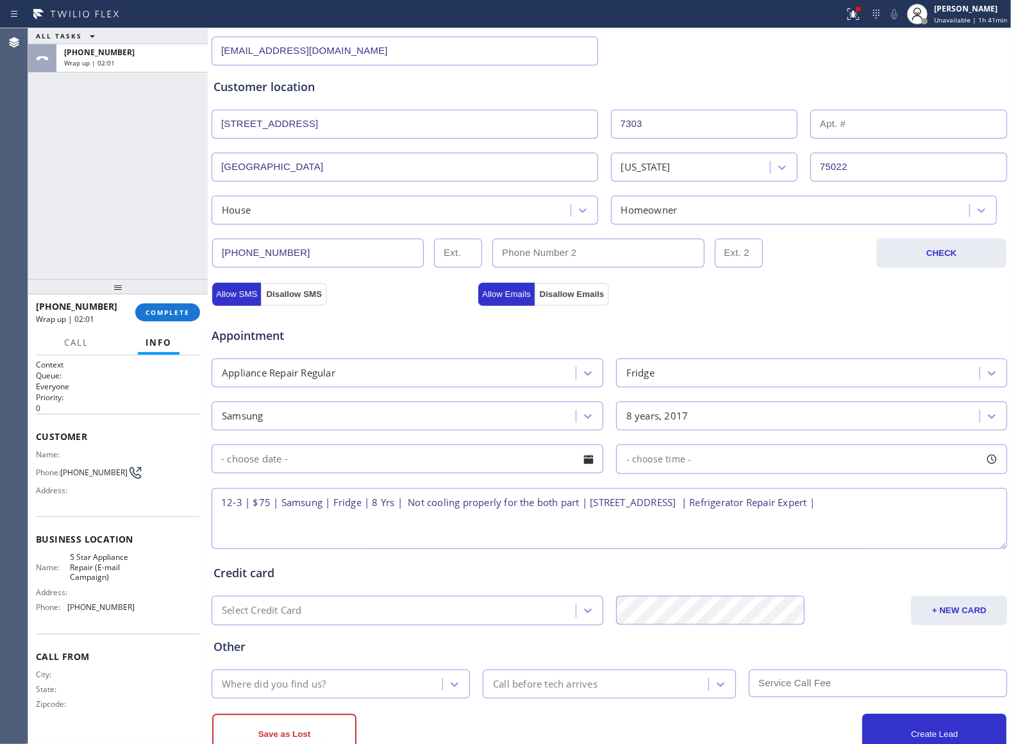
click at [947, 507] on textarea "12-3 | $75 | Samsung | Fridge | 8 Yrs | Not cooling properly for the both part …" at bounding box center [610, 518] width 796 height 61
paste textarea "Please call 30 minutes prior to arrival."
click at [378, 529] on textarea "12-3 | $75 | Samsung | Fridge | 8 Yrs | Not cooling properly for the both part …" at bounding box center [610, 518] width 796 height 61
paste textarea "9723334380 [PERSON_NAME]"
click at [424, 521] on textarea "12-3 | $75 | Samsung | Fridge | 8 Yrs | Not cooling properly for the both part …" at bounding box center [610, 518] width 796 height 61
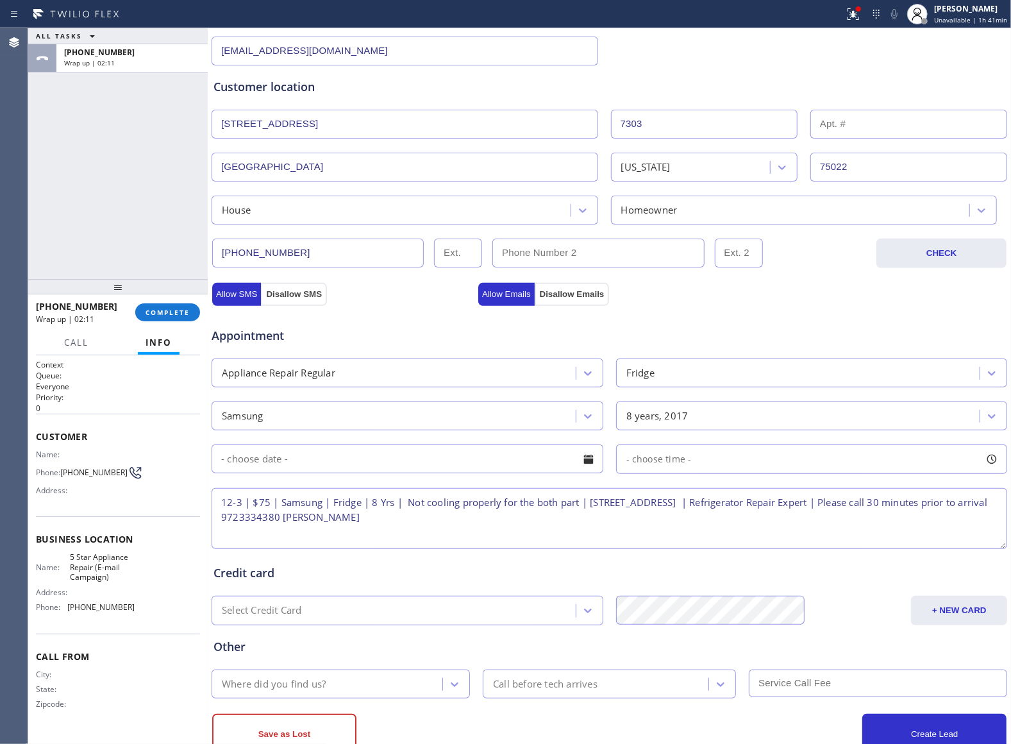
scroll to position [254, 0]
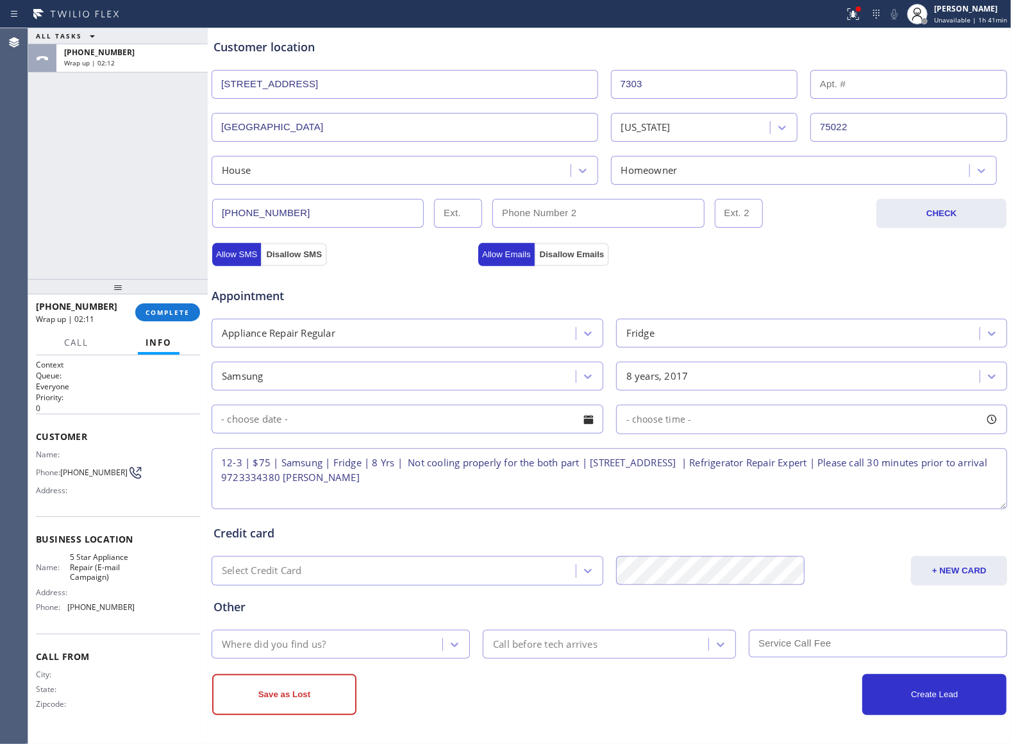
type textarea "12-3 | $75 | Samsung | Fridge | 8 Yrs | Not cooling properly for the both part …"
click at [390, 421] on input "text" at bounding box center [408, 419] width 392 height 29
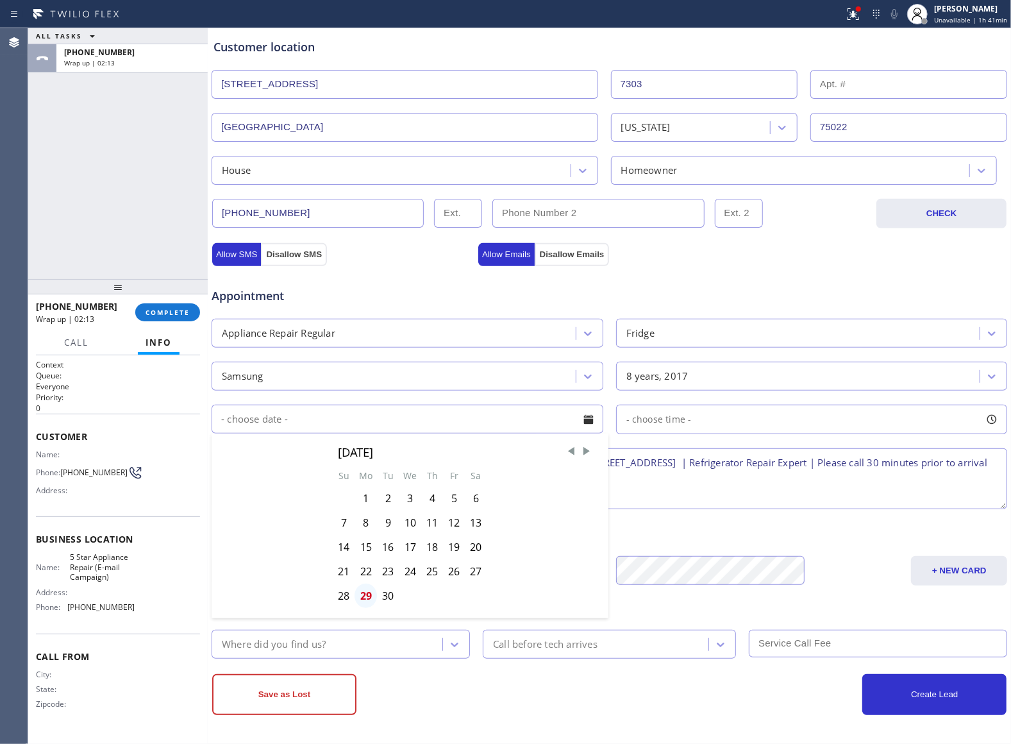
click at [365, 598] on div "29" at bounding box center [366, 595] width 22 height 24
type input "[DATE]"
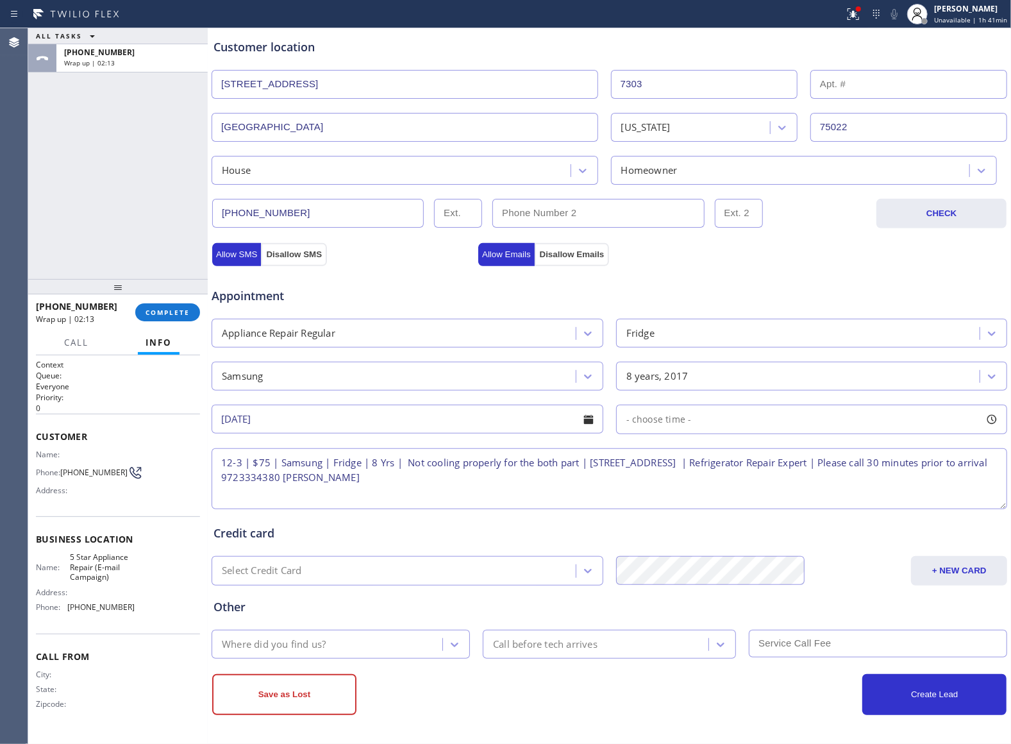
click at [659, 424] on div "- choose time -" at bounding box center [654, 419] width 75 height 15
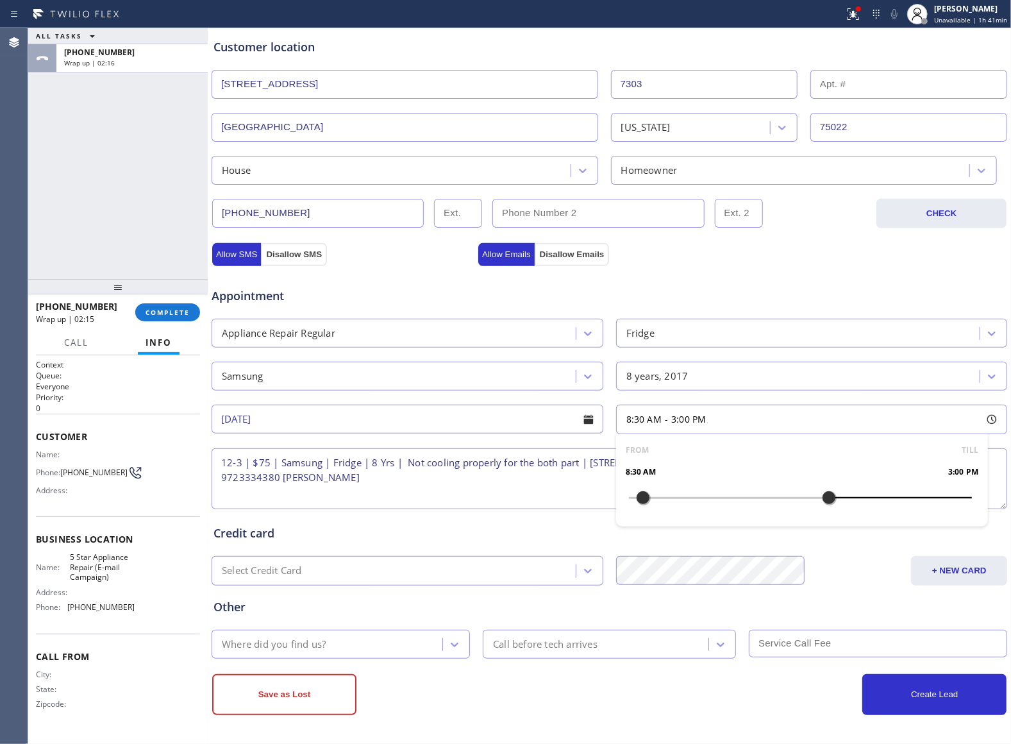
drag, startPoint x: 628, startPoint y: 498, endPoint x: 821, endPoint y: 504, distance: 192.5
drag, startPoint x: 637, startPoint y: 500, endPoint x: 736, endPoint y: 509, distance: 99.8
click at [736, 509] on div at bounding box center [742, 497] width 15 height 27
click at [350, 642] on div "Where did you find us?" at bounding box center [328, 644] width 227 height 22
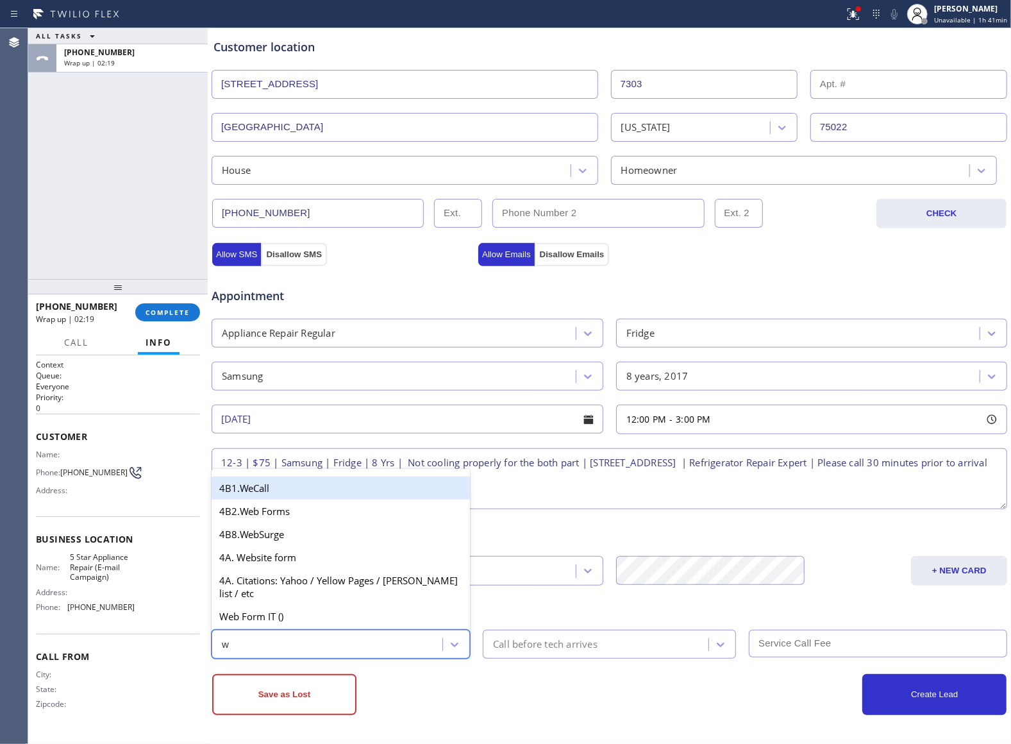
type input "we"
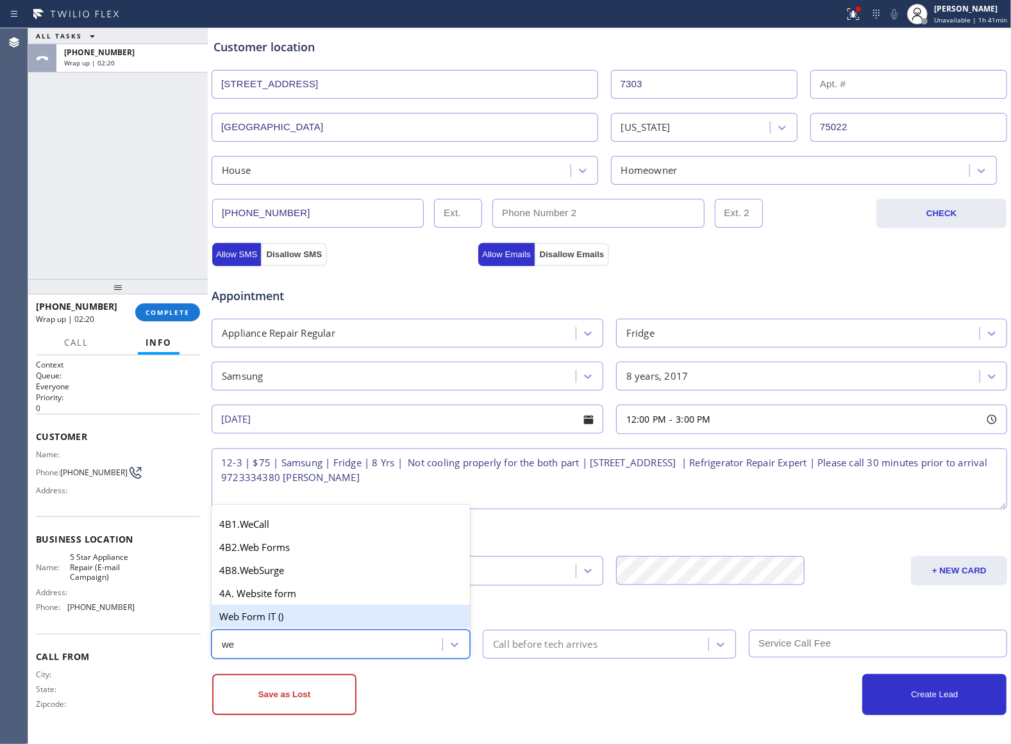
click at [299, 617] on div "Web Form IT ()" at bounding box center [341, 616] width 258 height 23
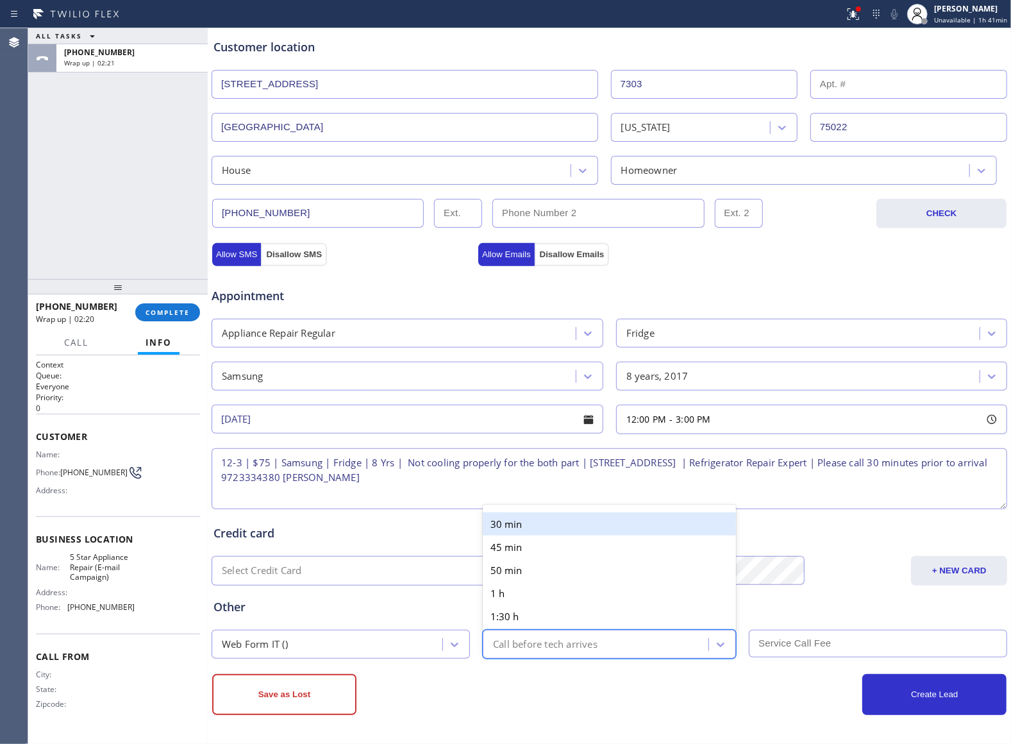
click at [612, 640] on div "Call before tech arrives" at bounding box center [598, 644] width 222 height 22
click at [554, 517] on div "30 min" at bounding box center [609, 523] width 253 height 23
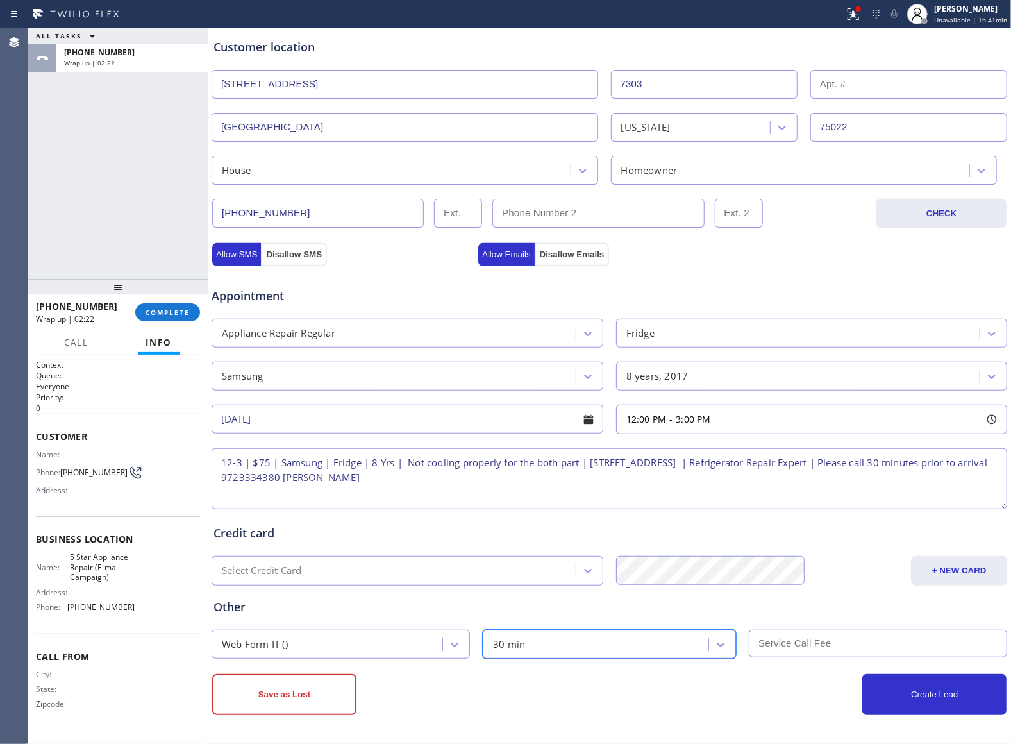
click at [782, 632] on input "text" at bounding box center [878, 644] width 258 height 28
type input "75"
click at [868, 683] on button "Create Lead" at bounding box center [934, 694] width 144 height 41
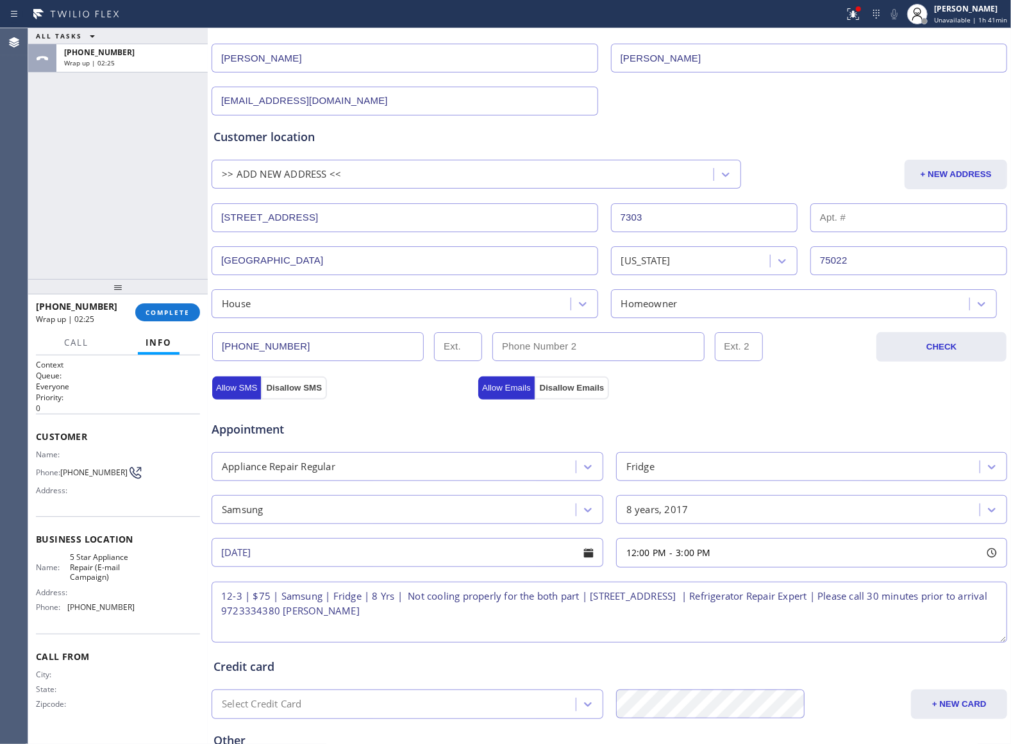
scroll to position [0, 0]
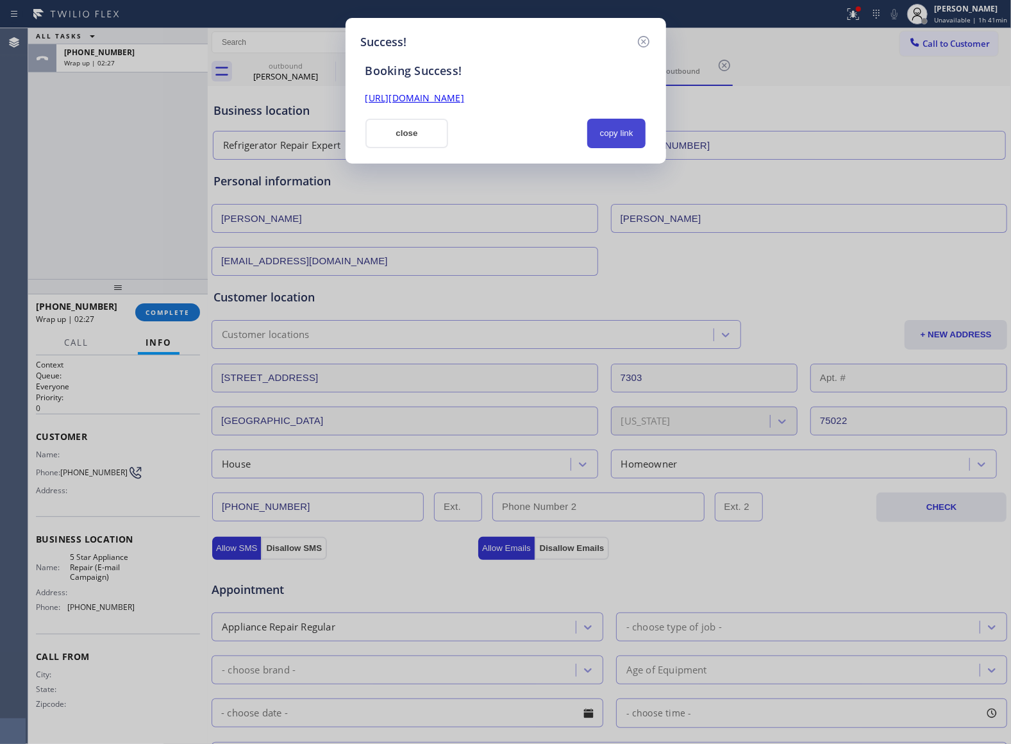
click at [618, 124] on button "copy link" at bounding box center [616, 133] width 59 height 29
click at [410, 133] on button "close" at bounding box center [406, 133] width 83 height 29
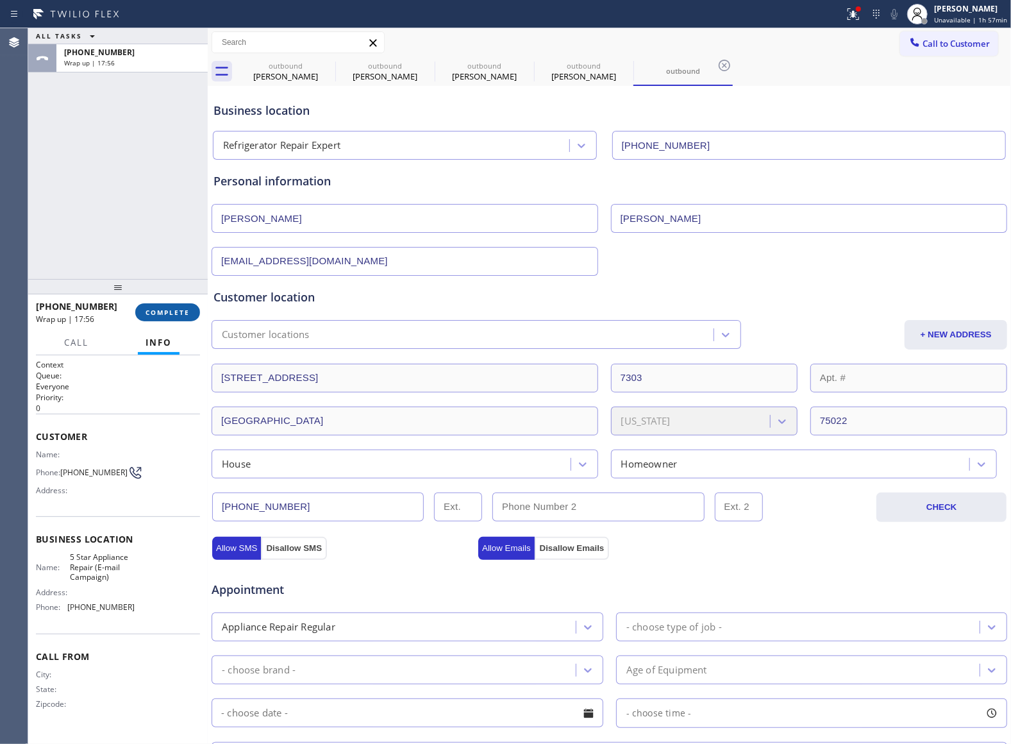
click at [178, 314] on span "COMPLETE" at bounding box center [168, 312] width 44 height 9
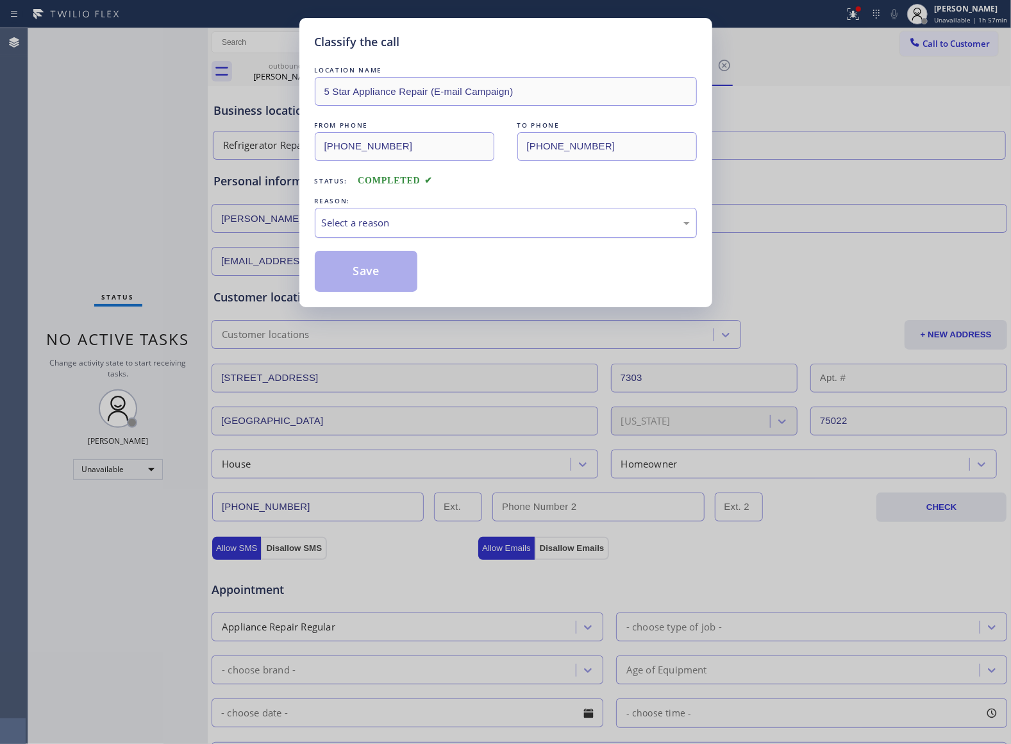
click at [368, 227] on div "Select a reason" at bounding box center [506, 222] width 368 height 15
click at [371, 257] on button "Save" at bounding box center [366, 271] width 103 height 41
click at [371, 269] on button "Save" at bounding box center [366, 271] width 103 height 41
type input "[PHONE_NUMBER]"
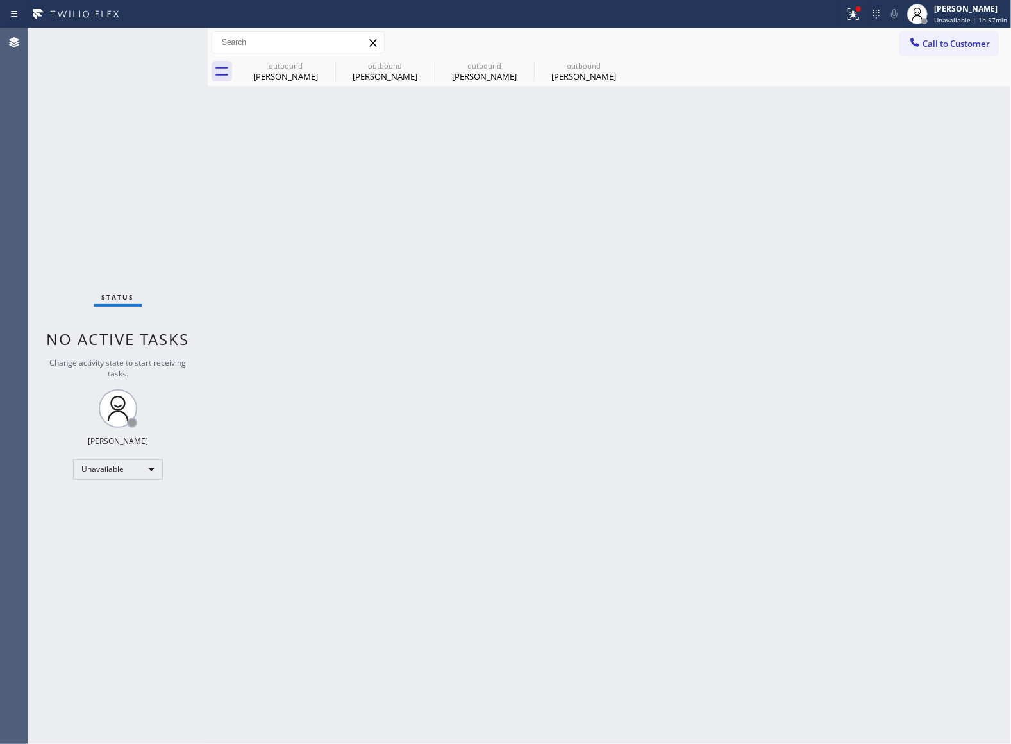
drag, startPoint x: 968, startPoint y: 44, endPoint x: 916, endPoint y: 96, distance: 74.4
click at [947, 44] on span "Call to Customer" at bounding box center [956, 44] width 67 height 12
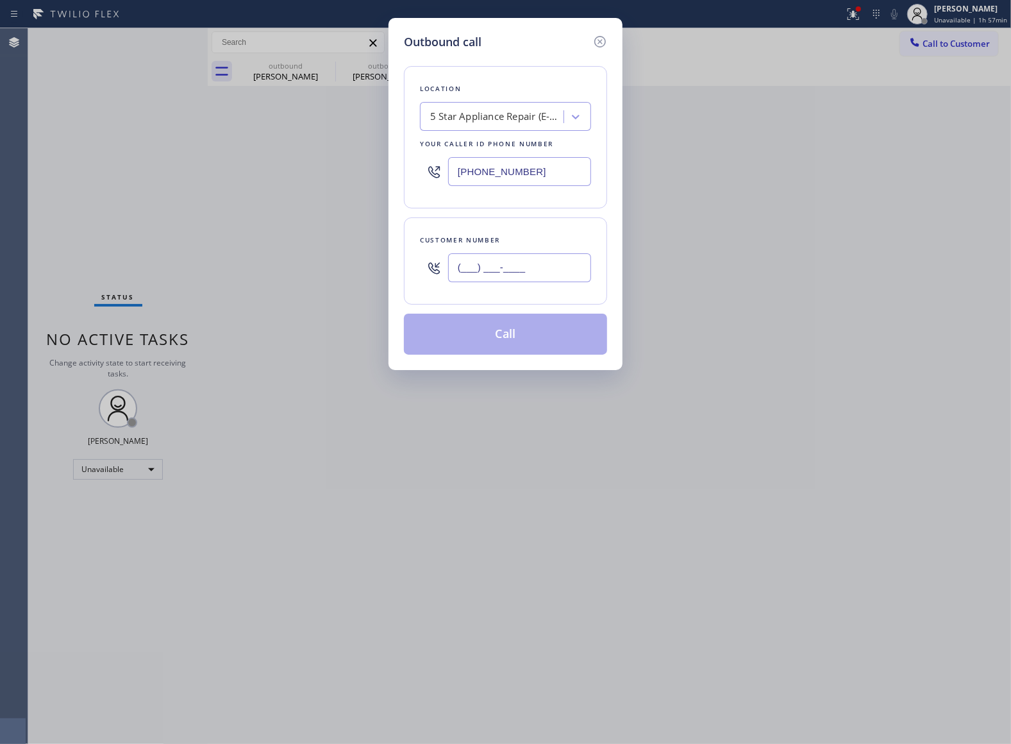
click at [544, 267] on input "(___) ___-____" at bounding box center [519, 267] width 143 height 29
paste input "843) 457-2395"
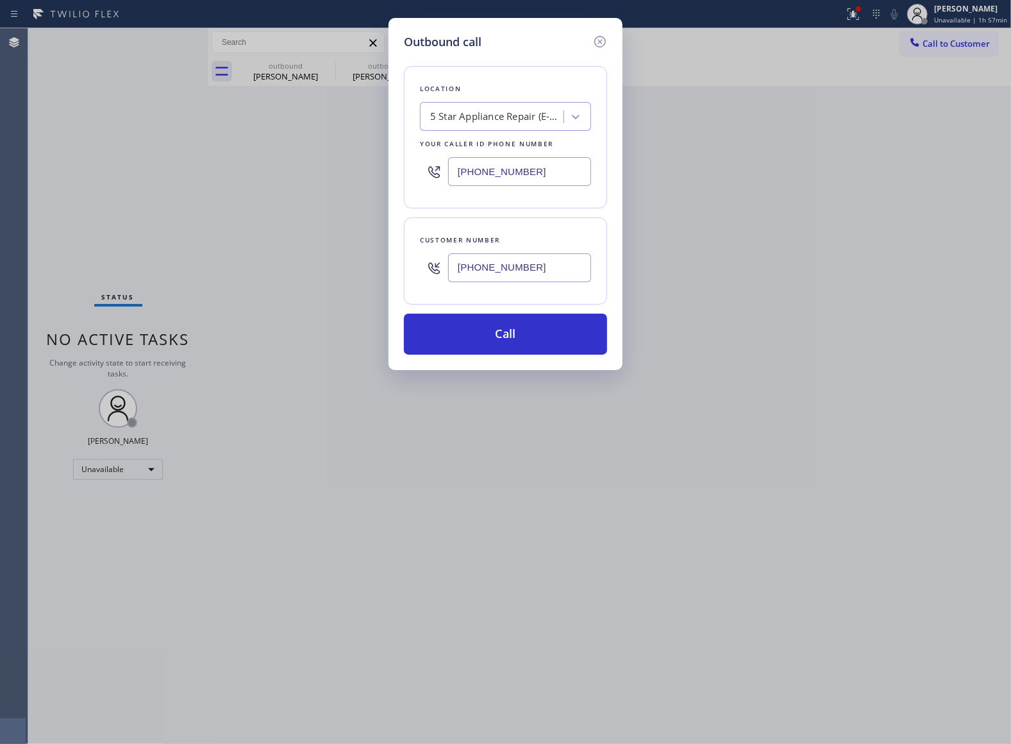
type input "[PHONE_NUMBER]"
click at [498, 171] on input "[PHONE_NUMBER]" at bounding box center [519, 171] width 143 height 29
paste input "666-9755"
type input "[PHONE_NUMBER]"
click at [553, 341] on button "Call" at bounding box center [505, 334] width 203 height 41
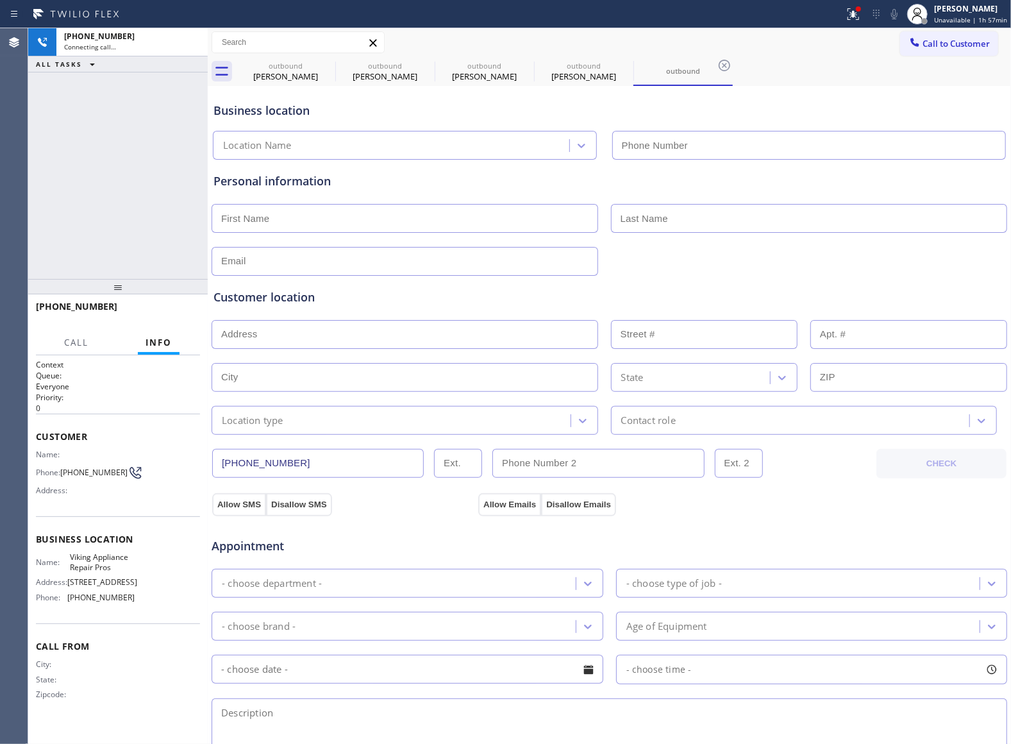
type input "[PHONE_NUMBER]"
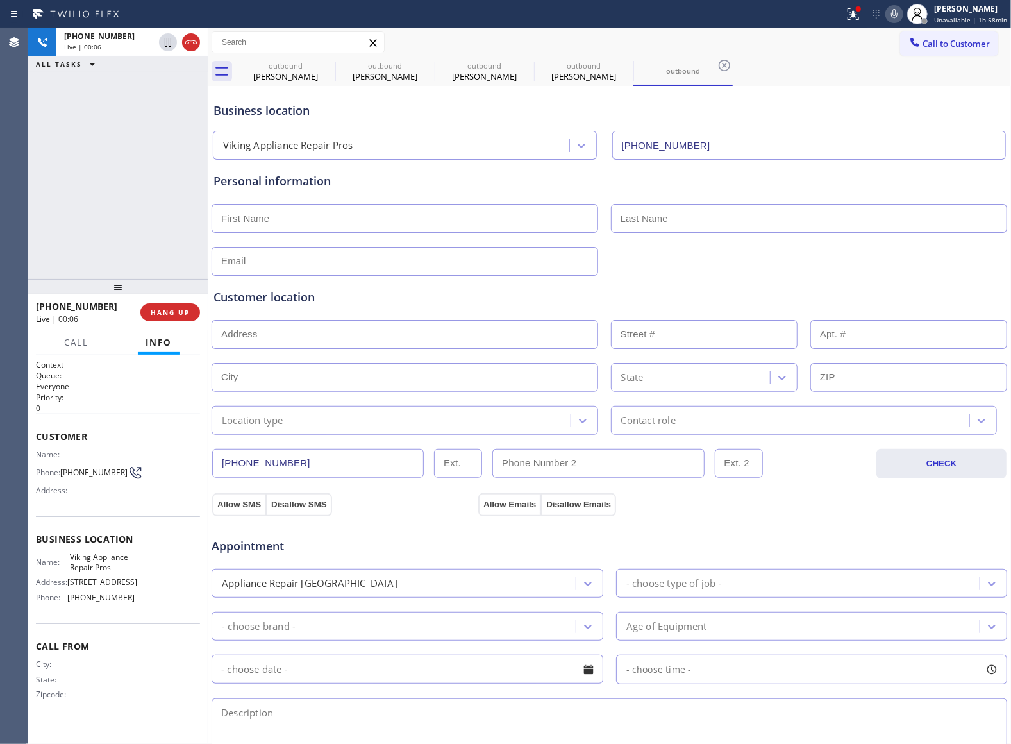
click at [59, 222] on div "[PHONE_NUMBER] Live | 00:06 ALL TASKS ALL TASKS ACTIVE TASKS TASKS IN WRAP UP" at bounding box center [118, 153] width 180 height 251
click at [60, 121] on div "[PHONE_NUMBER] Live | 00:10 ALL TASKS ALL TASKS ACTIVE TASKS TASKS IN WRAP UP" at bounding box center [118, 153] width 180 height 251
click at [896, 19] on icon at bounding box center [894, 14] width 6 height 10
click at [64, 165] on div "[PHONE_NUMBER] Live | 01:08 ALL TASKS ALL TASKS ACTIVE TASKS TASKS IN WRAP UP" at bounding box center [118, 153] width 180 height 251
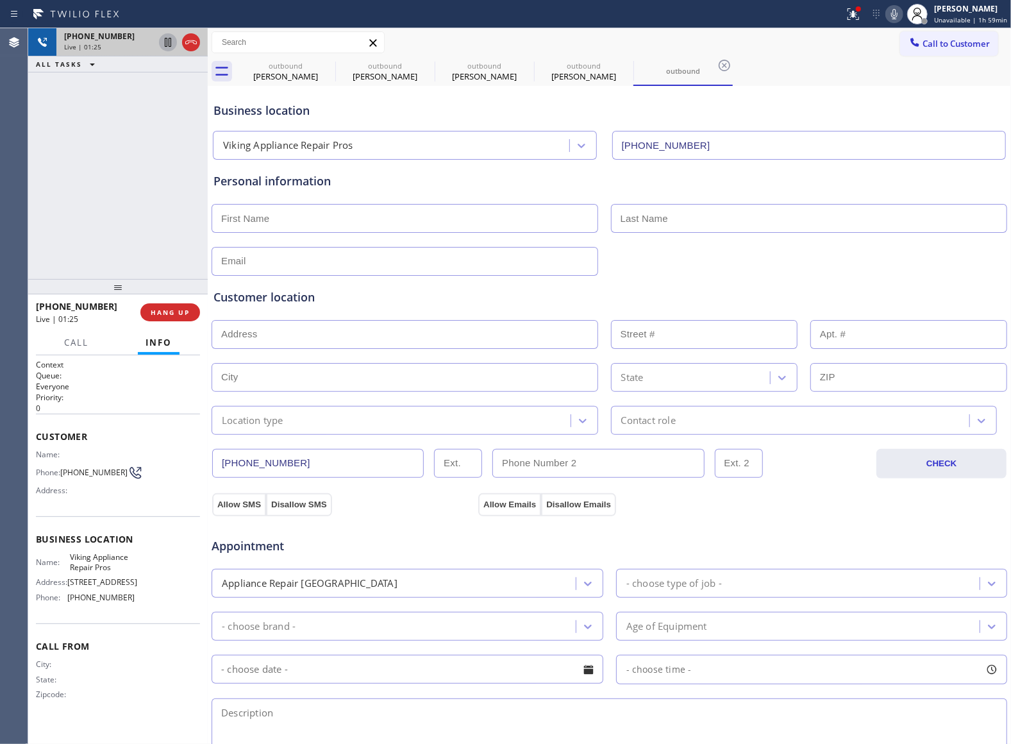
click at [163, 37] on icon at bounding box center [167, 42] width 15 height 15
click at [898, 8] on icon at bounding box center [894, 13] width 15 height 15
click at [57, 163] on div "[PHONE_NUMBER] Live | 01:38 ALL TASKS ALL TASKS ACTIVE TASKS TASKS IN WRAP UP" at bounding box center [118, 153] width 180 height 251
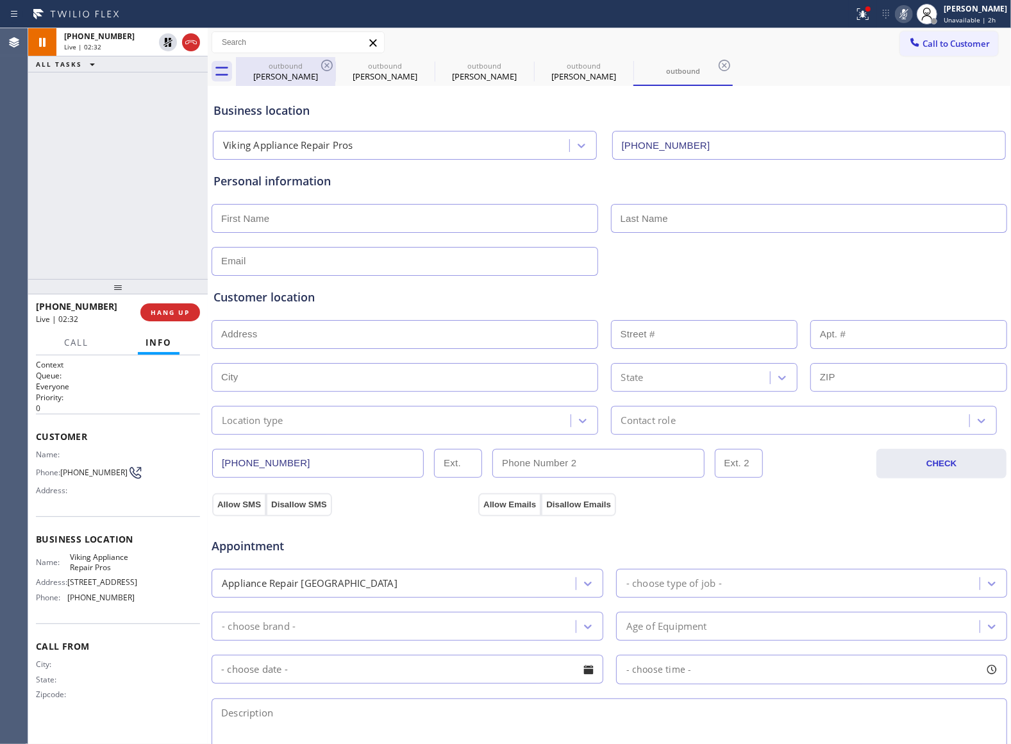
drag, startPoint x: 170, startPoint y: 42, endPoint x: 257, endPoint y: 67, distance: 90.5
click at [170, 42] on icon at bounding box center [167, 42] width 15 height 15
click at [896, 10] on icon at bounding box center [903, 13] width 15 height 15
click at [82, 180] on div "[PHONE_NUMBER] Live | 03:04 ALL TASKS ALL TASKS ACTIVE TASKS TASKS IN WRAP UP" at bounding box center [118, 153] width 180 height 251
click at [906, 19] on icon at bounding box center [898, 13] width 15 height 15
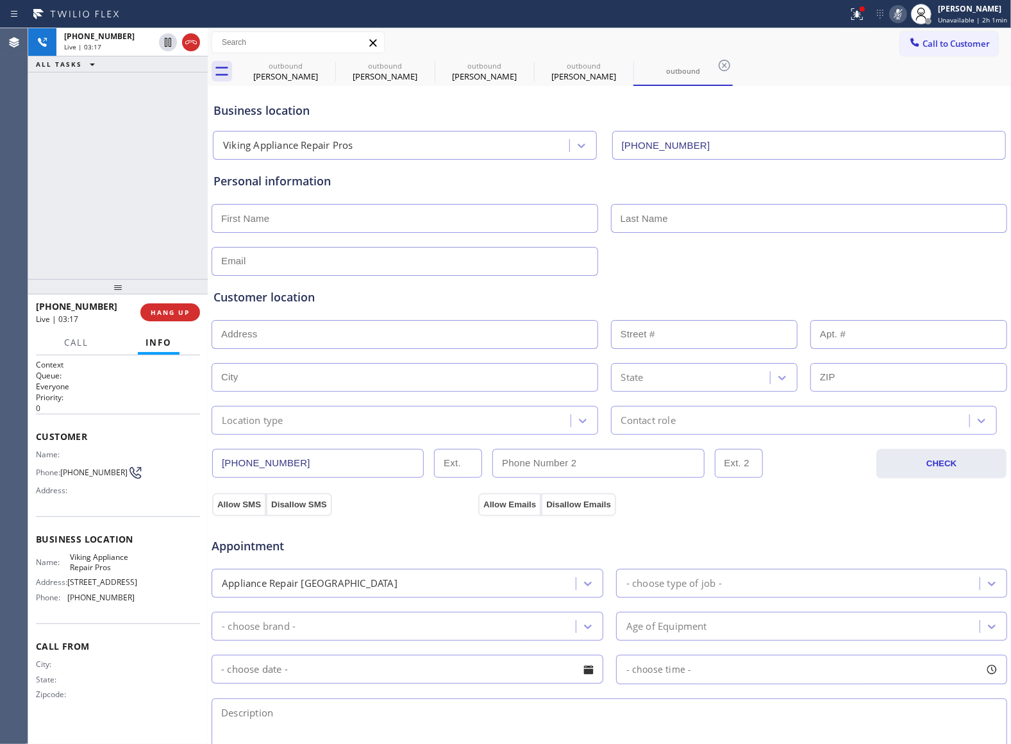
click at [63, 134] on div "[PHONE_NUMBER] Live | 03:17 ALL TASKS ALL TASKS ACTIVE TASKS TASKS IN WRAP UP" at bounding box center [118, 153] width 180 height 251
click at [899, 13] on icon at bounding box center [898, 13] width 15 height 15
drag, startPoint x: 44, startPoint y: 239, endPoint x: 49, endPoint y: 265, distance: 26.8
click at [44, 239] on div "[PHONE_NUMBER] Live | 04:58 ALL TASKS ALL TASKS ACTIVE TASKS TASKS IN WRAP UP" at bounding box center [118, 153] width 180 height 251
drag, startPoint x: 65, startPoint y: 473, endPoint x: 121, endPoint y: 473, distance: 56.4
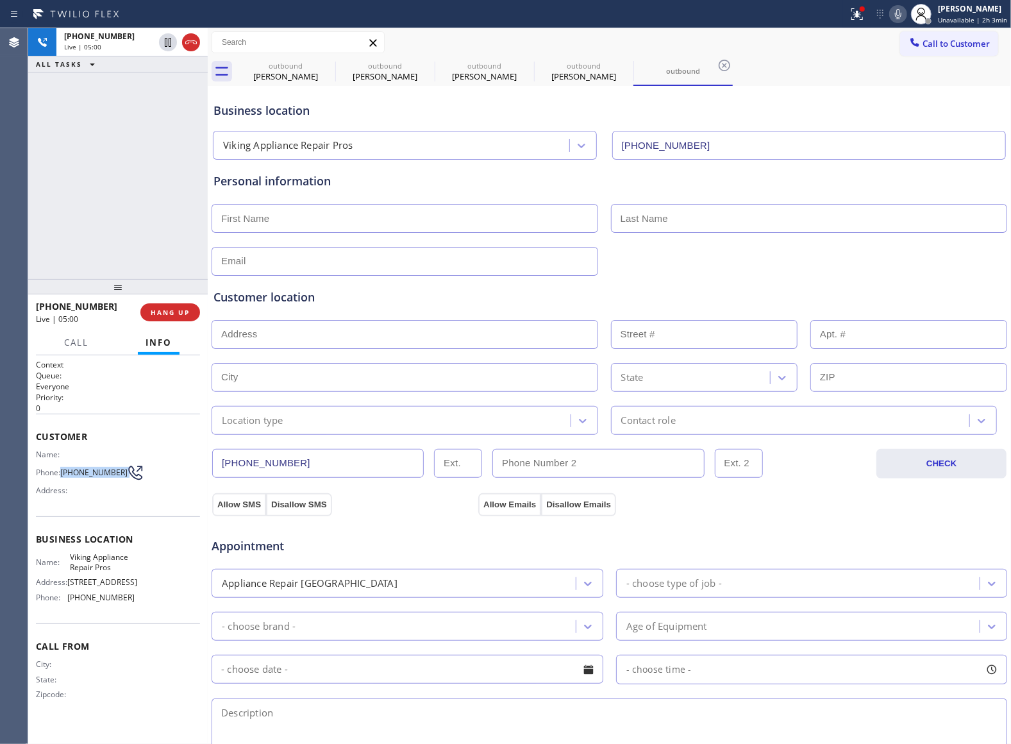
click at [121, 473] on div "Phone: [PHONE_NUMBER]" at bounding box center [85, 472] width 99 height 15
click at [76, 201] on div "[PHONE_NUMBER] Live | 05:51 ALL TASKS ALL TASKS ACTIVE TASKS TASKS IN WRAP UP" at bounding box center [118, 153] width 180 height 251
click at [85, 180] on div "[PHONE_NUMBER] Live | 06:08 ALL TASKS ALL TASKS ACTIVE TASKS TASKS IN WRAP UP" at bounding box center [118, 153] width 180 height 251
click at [62, 154] on div "[PHONE_NUMBER] Live | 06:13 ALL TASKS ALL TASKS ACTIVE TASKS TASKS IN WRAP UP" at bounding box center [118, 153] width 180 height 251
click at [898, 14] on icon at bounding box center [898, 13] width 15 height 15
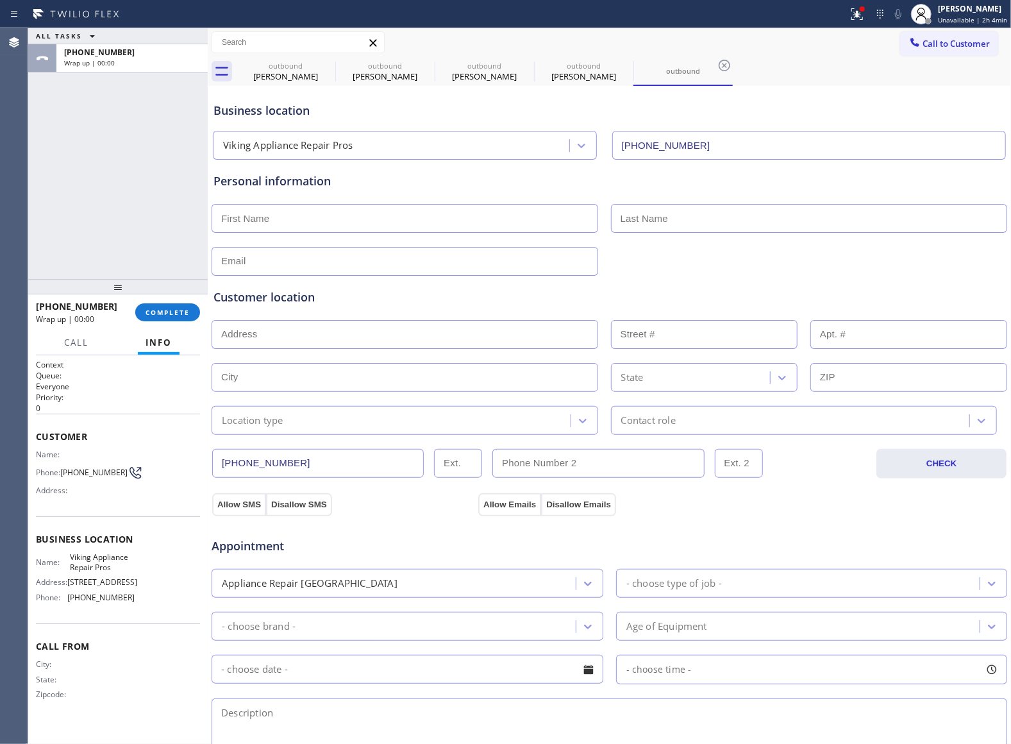
click at [346, 208] on input "text" at bounding box center [405, 218] width 387 height 29
click at [323, 226] on input "text" at bounding box center [405, 218] width 387 height 29
type input "[PERSON_NAME]"
drag, startPoint x: 62, startPoint y: 167, endPoint x: 328, endPoint y: 204, distance: 269.2
click at [69, 167] on div "ALL TASKS ALL TASKS ACTIVE TASKS TASKS IN WRAP UP [PHONE_NUMBER] Wrap up | 00:09" at bounding box center [118, 153] width 180 height 251
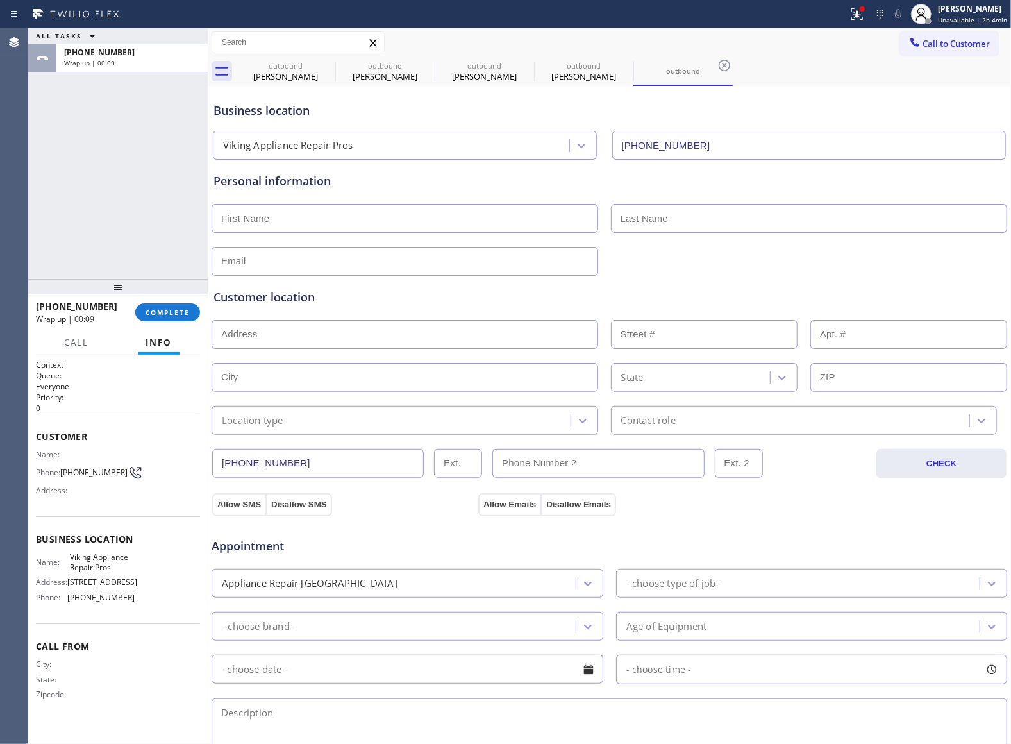
click at [331, 221] on input "text" at bounding box center [405, 218] width 387 height 29
paste input "[PERSON_NAME]"
type input "[PERSON_NAME]"
click at [24, 188] on div "Agent Desktop" at bounding box center [14, 386] width 28 height 716
click at [666, 229] on input "text" at bounding box center [809, 218] width 397 height 29
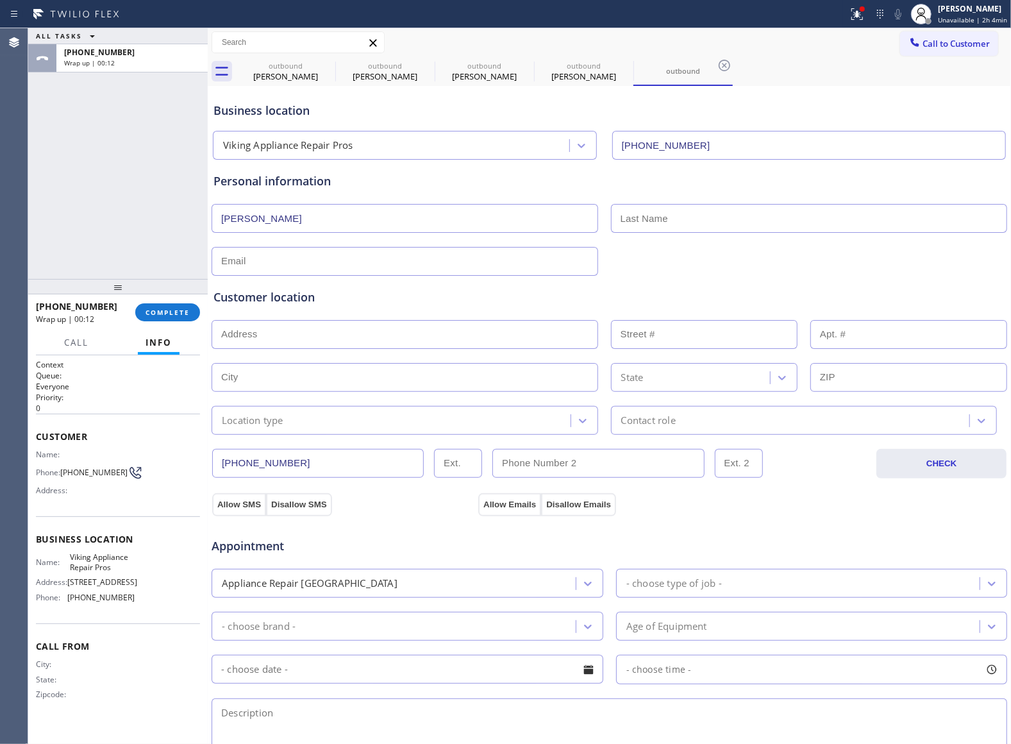
paste input "[PERSON_NAME]"
type input "[PERSON_NAME]"
click at [310, 274] on div "Customer location >> ADD NEW ADDRESS << + NEW ADDRESS State Location type Conta…" at bounding box center [609, 353] width 797 height 164
click at [306, 268] on input "text" at bounding box center [405, 261] width 387 height 29
drag, startPoint x: 65, startPoint y: 201, endPoint x: 370, endPoint y: 254, distance: 309.8
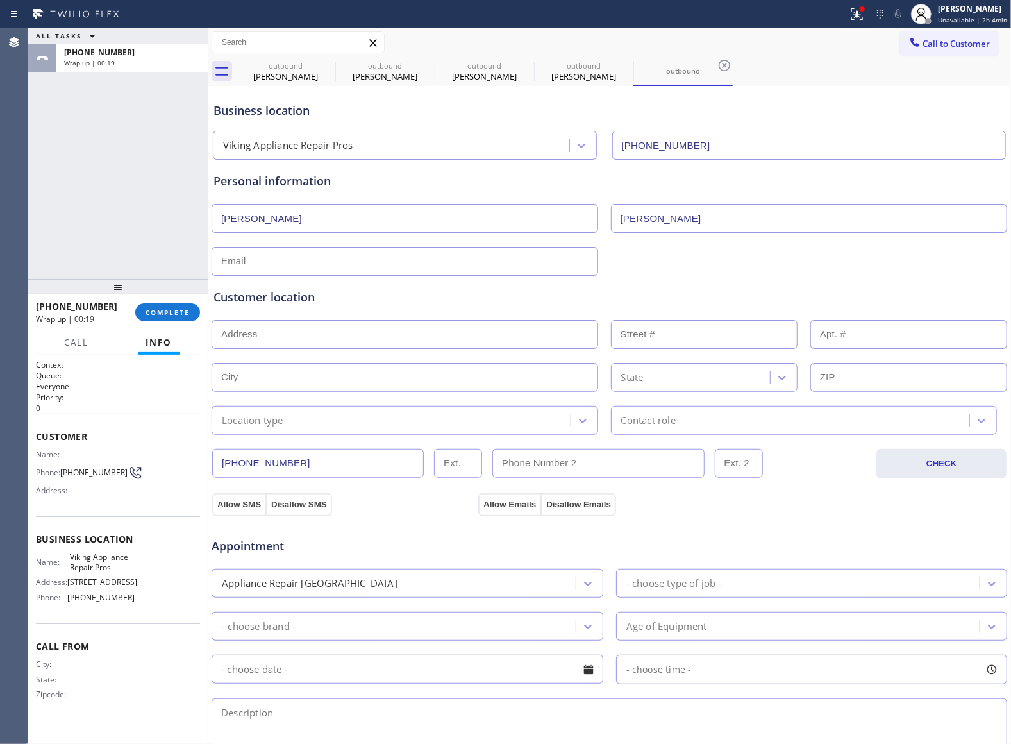
click at [76, 203] on div "ALL TASKS ALL TASKS ACTIVE TASKS TASKS IN WRAP UP [PHONE_NUMBER] Wrap up | 00:19" at bounding box center [118, 153] width 180 height 251
click at [346, 276] on div "Customer location >> ADD NEW ADDRESS << + NEW ADDRESS State Location type Conta…" at bounding box center [609, 355] width 797 height 159
click at [321, 273] on div "Customer location >> ADD NEW ADDRESS << + NEW ADDRESS State Location type Conta…" at bounding box center [609, 353] width 797 height 164
click at [314, 267] on input "text" at bounding box center [405, 261] width 387 height 29
paste input "[EMAIL_ADDRESS][DOMAIN_NAME]"
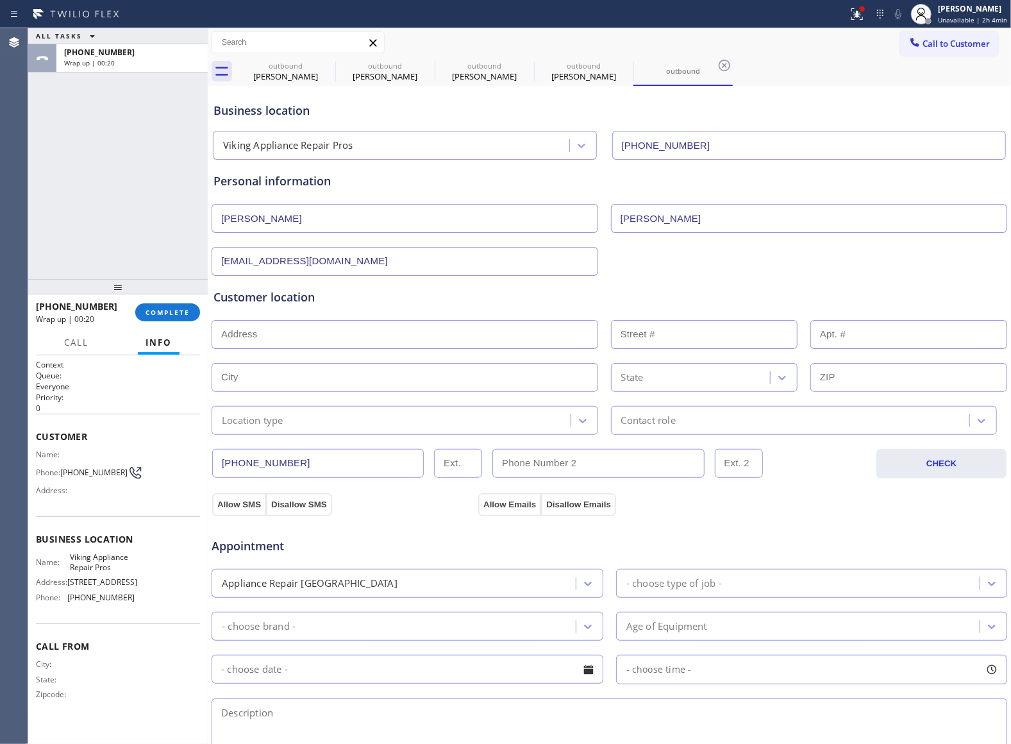
click at [308, 331] on input "text" at bounding box center [405, 334] width 387 height 29
drag, startPoint x: 227, startPoint y: 262, endPoint x: 244, endPoint y: 260, distance: 16.8
click at [226, 262] on input "[EMAIL_ADDRESS][DOMAIN_NAME]" at bounding box center [405, 261] width 387 height 29
type input "[EMAIL_ADDRESS][DOMAIN_NAME]"
click at [241, 342] on input "text" at bounding box center [405, 334] width 387 height 29
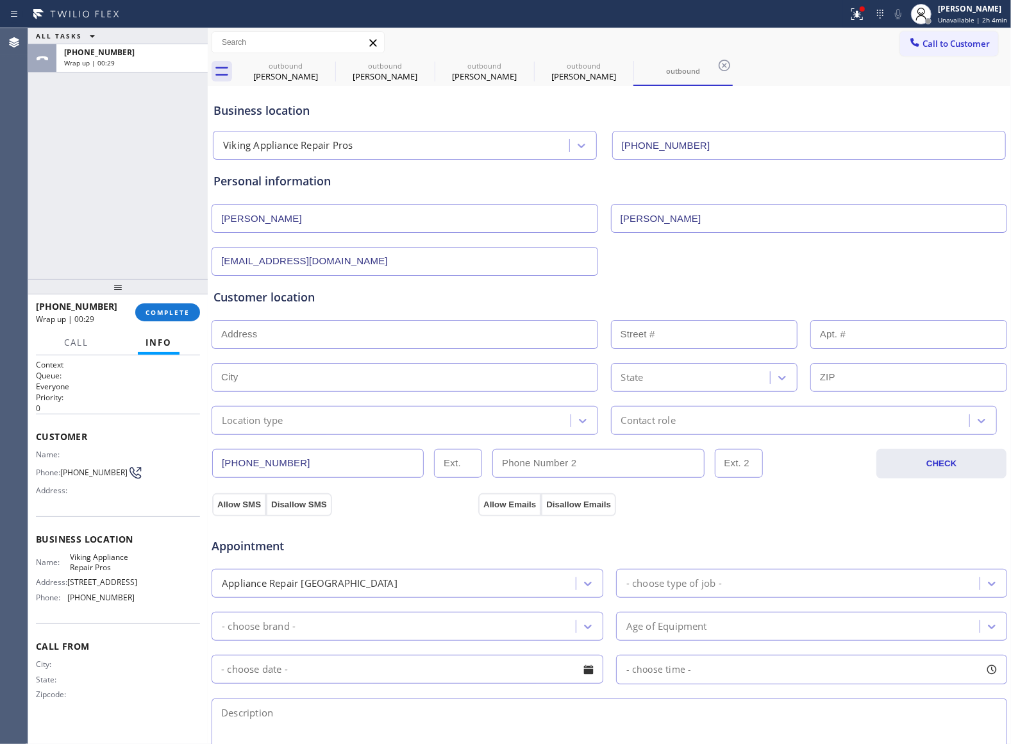
paste input "[STREET_ADDRESS]"
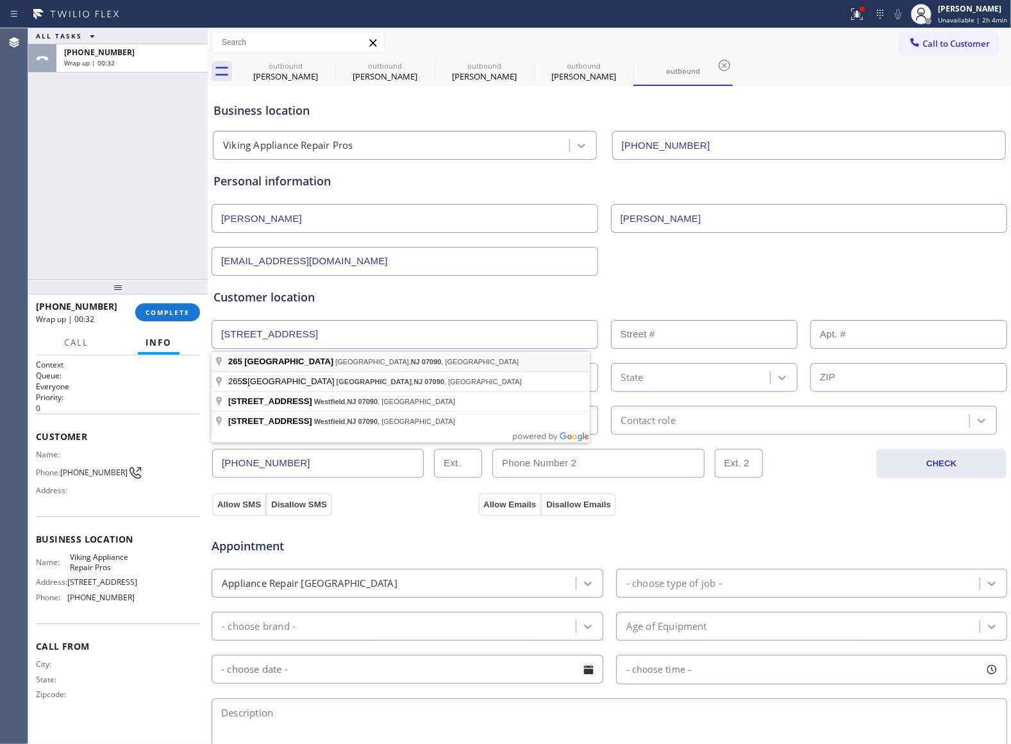
type input "[STREET_ADDRESS]"
type input "265"
type input "Westfield"
type input "07090"
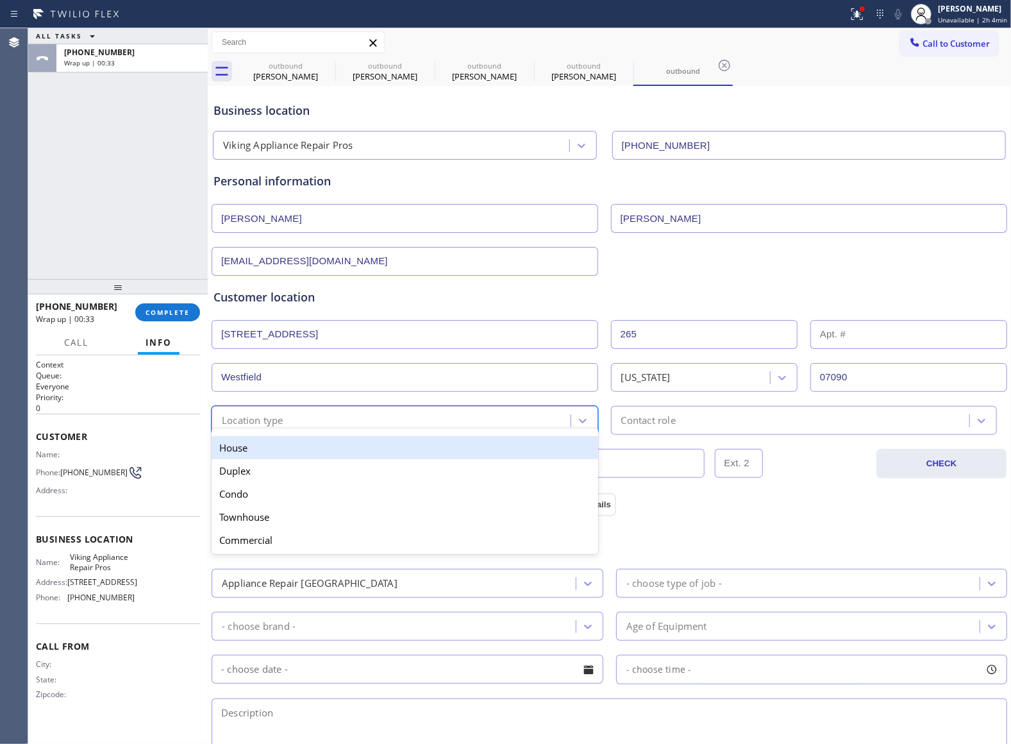
click at [324, 426] on div "Location type" at bounding box center [392, 420] width 355 height 22
click at [318, 455] on div "House" at bounding box center [405, 447] width 387 height 23
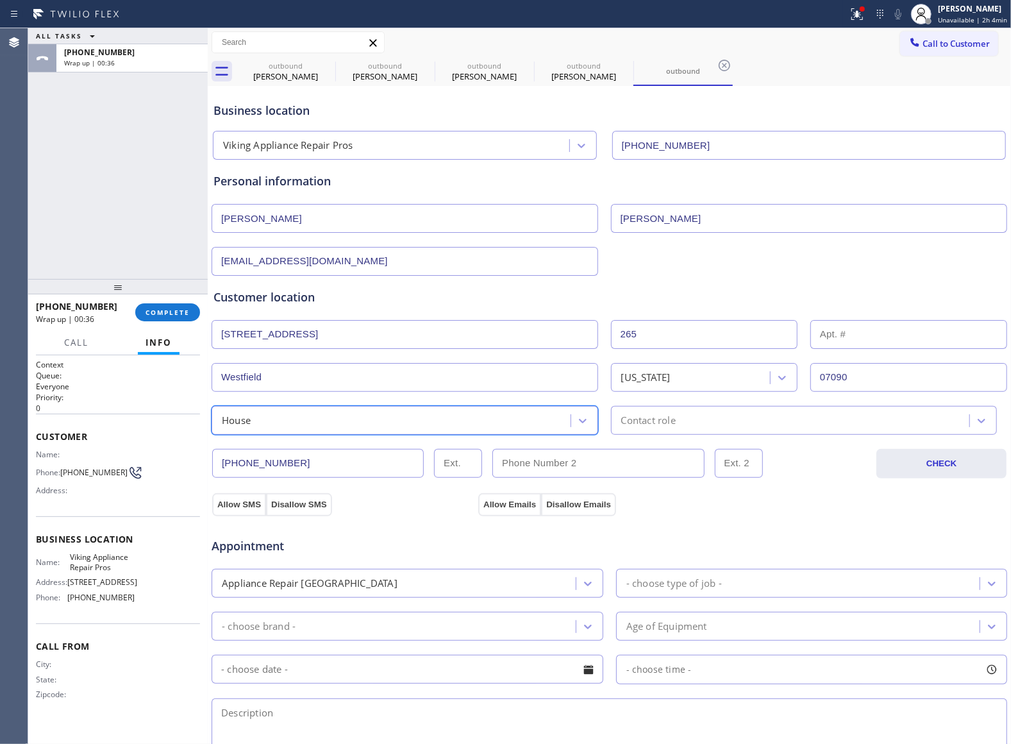
click at [698, 431] on div "Contact role" at bounding box center [804, 420] width 387 height 29
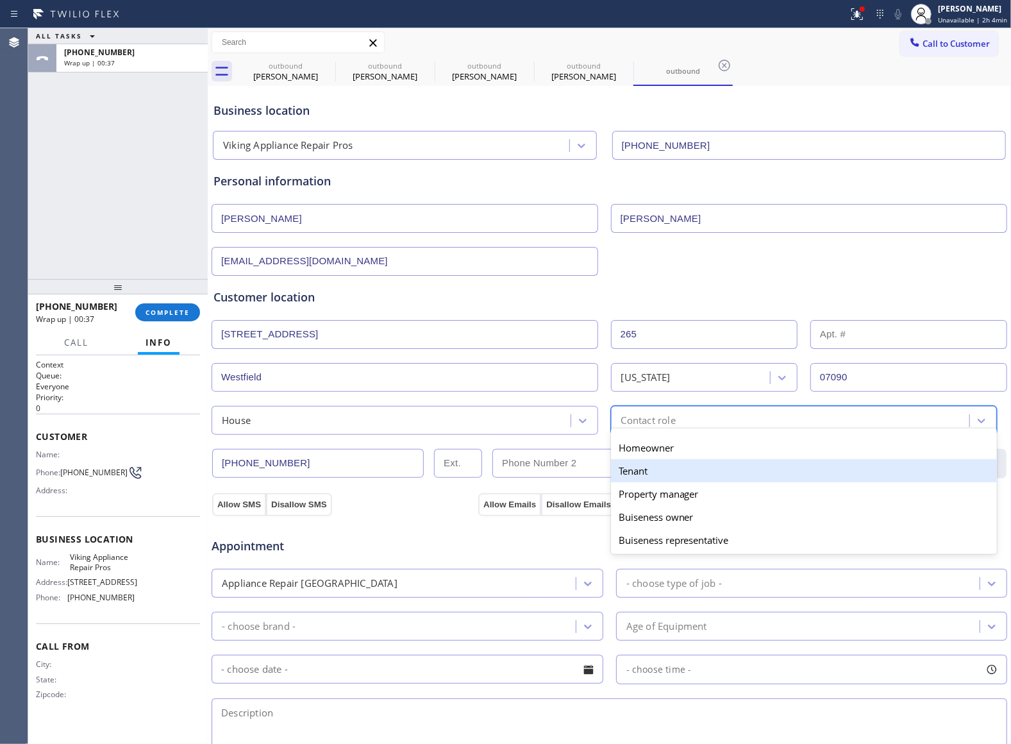
click at [685, 460] on div "Tenant" at bounding box center [804, 470] width 387 height 23
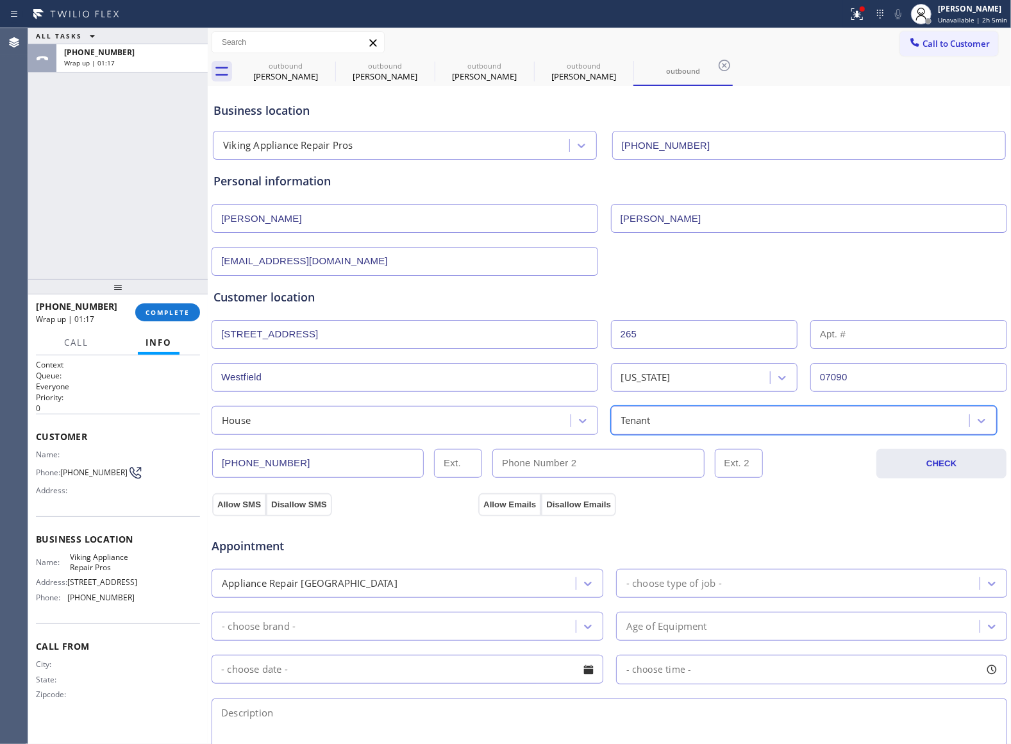
click at [685, 419] on div "Tenant" at bounding box center [792, 420] width 355 height 22
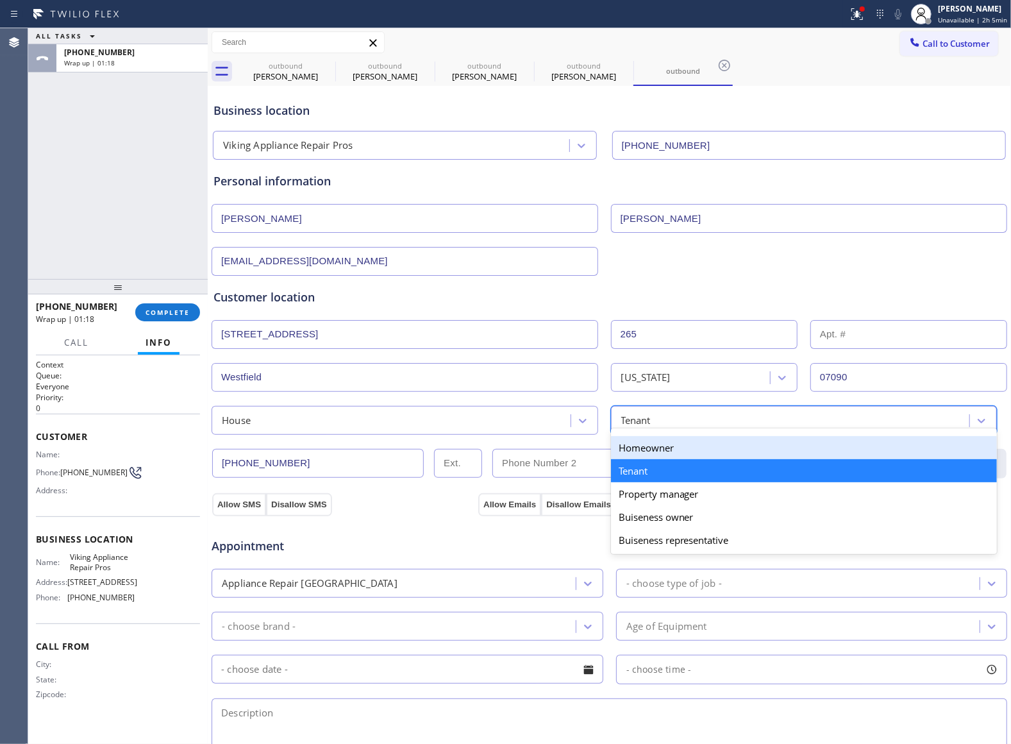
click at [655, 455] on div "Homeowner" at bounding box center [804, 447] width 387 height 23
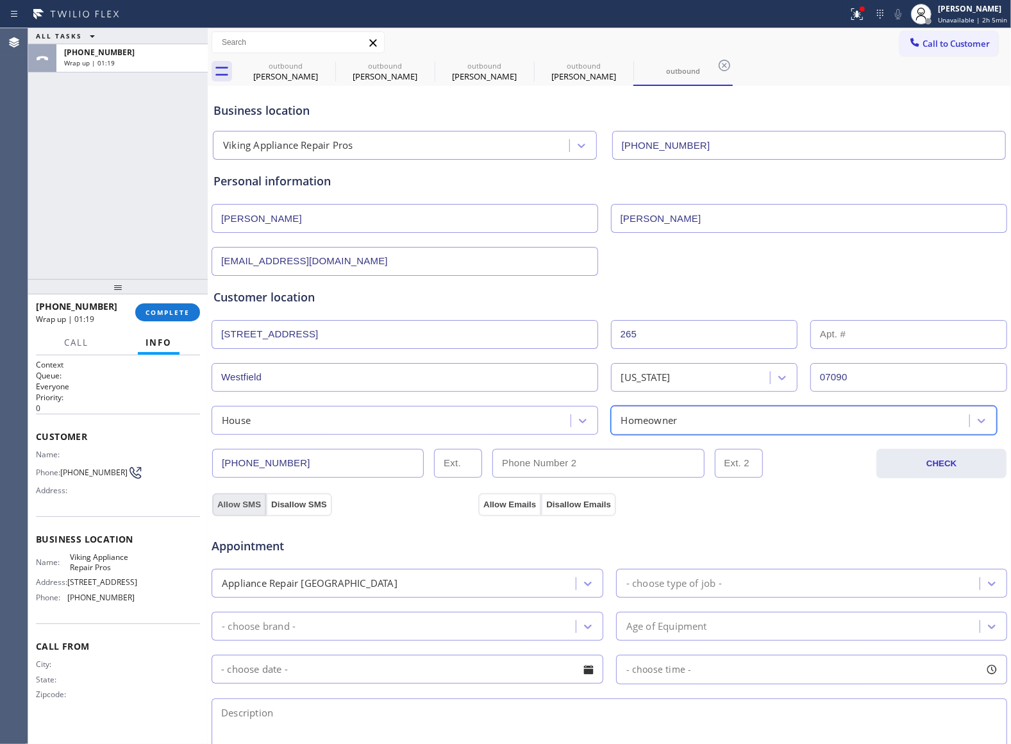
click at [242, 509] on button "Allow SMS" at bounding box center [239, 504] width 54 height 23
click at [510, 508] on button "Allow Emails" at bounding box center [509, 504] width 63 height 23
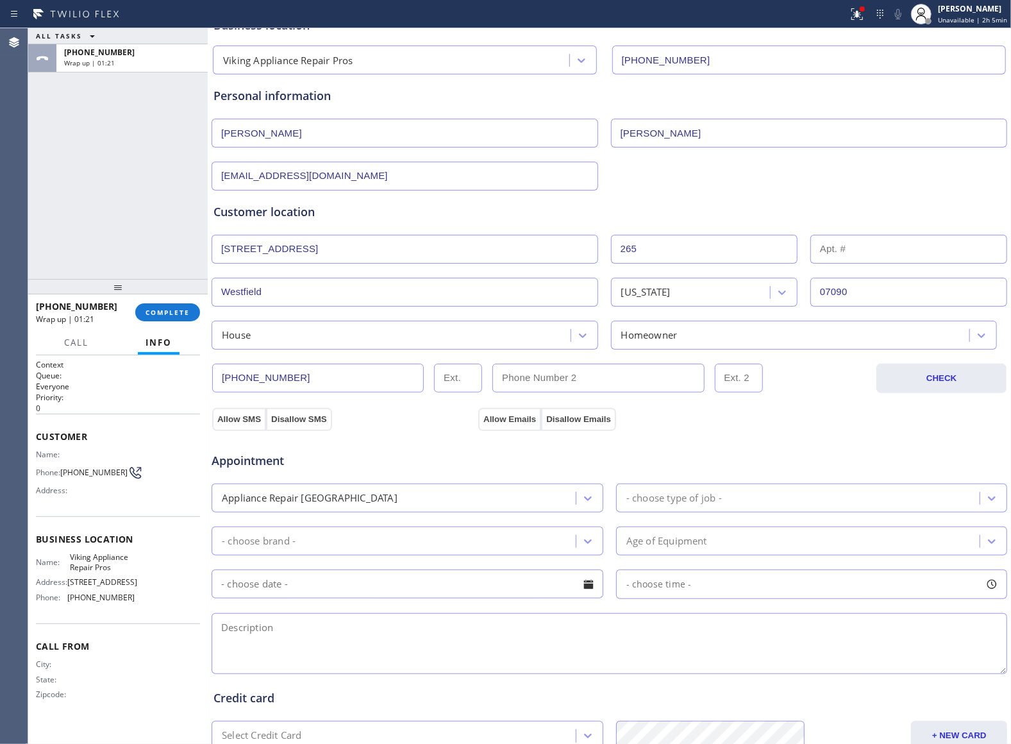
click at [696, 483] on div "Appliance Repair High End - choose type of job -" at bounding box center [609, 496] width 798 height 31
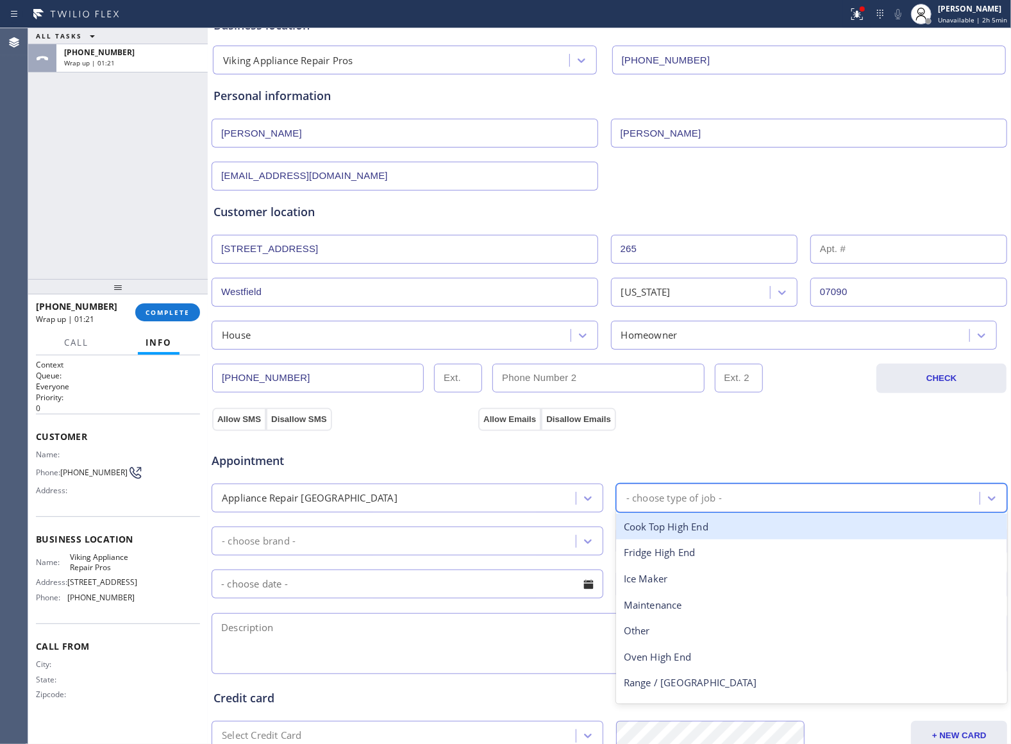
click at [691, 501] on div "- choose type of job -" at bounding box center [674, 497] width 96 height 15
type input "ra"
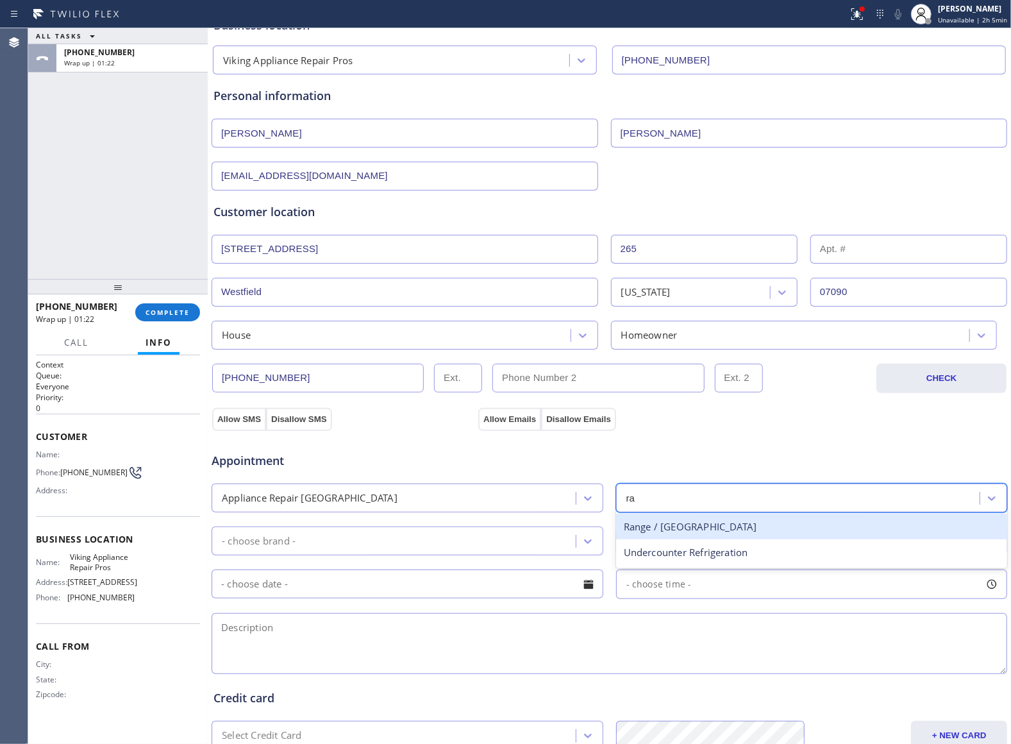
click at [663, 532] on div "Range / [GEOGRAPHIC_DATA]" at bounding box center [812, 527] width 392 height 26
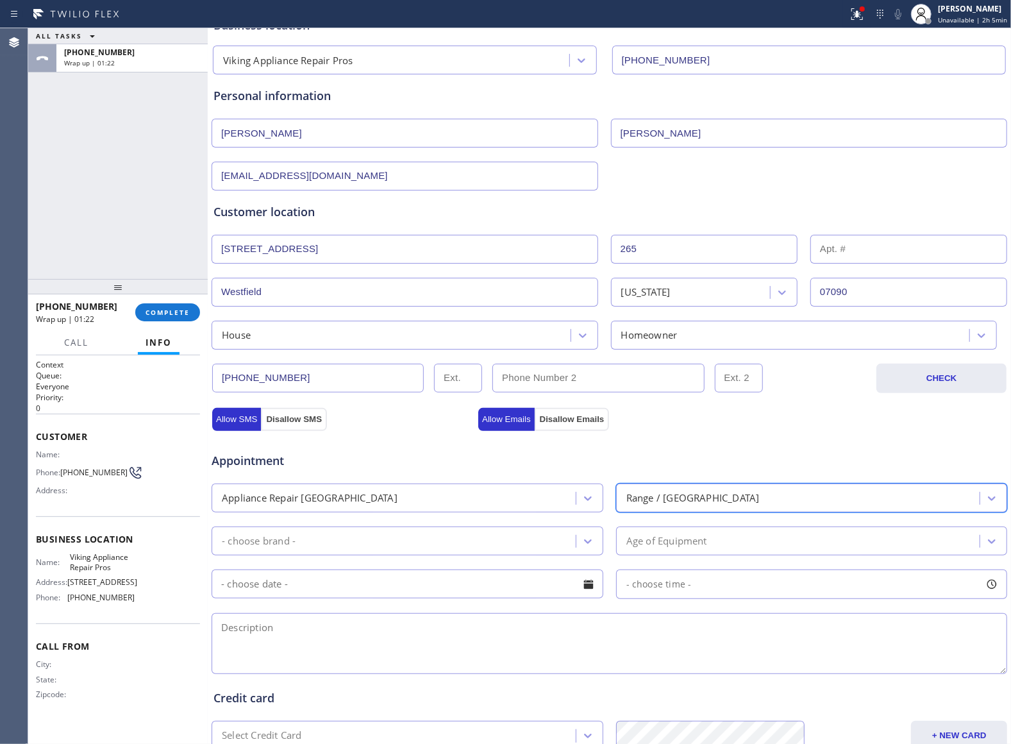
click at [503, 544] on div "- choose brand -" at bounding box center [395, 541] width 360 height 22
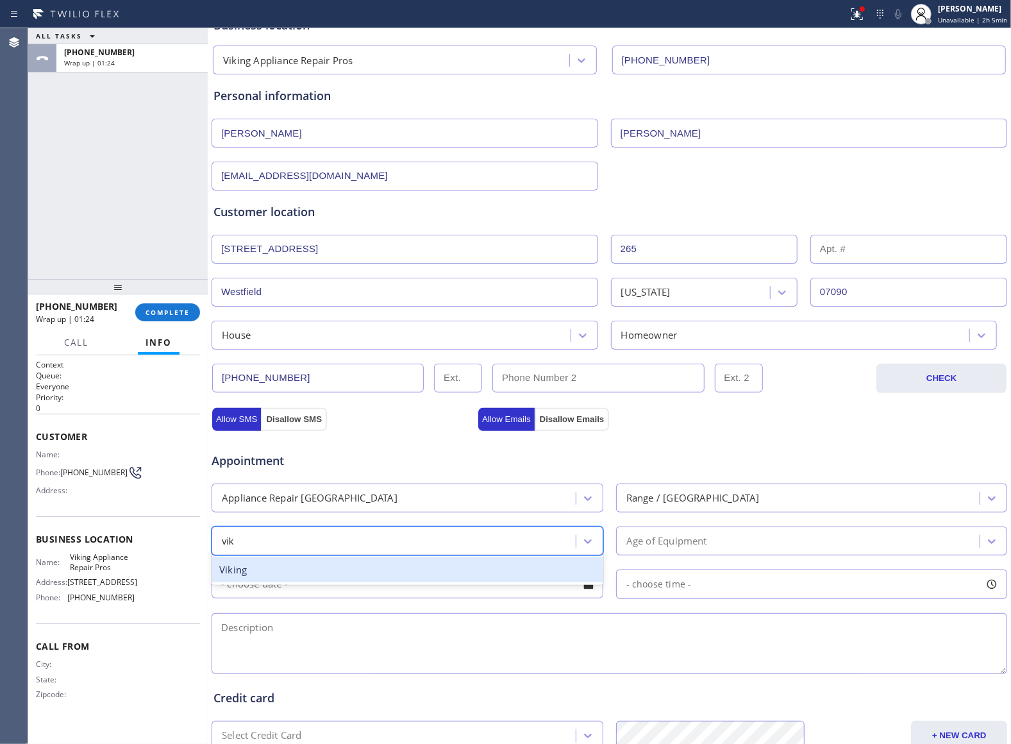
type input "viki"
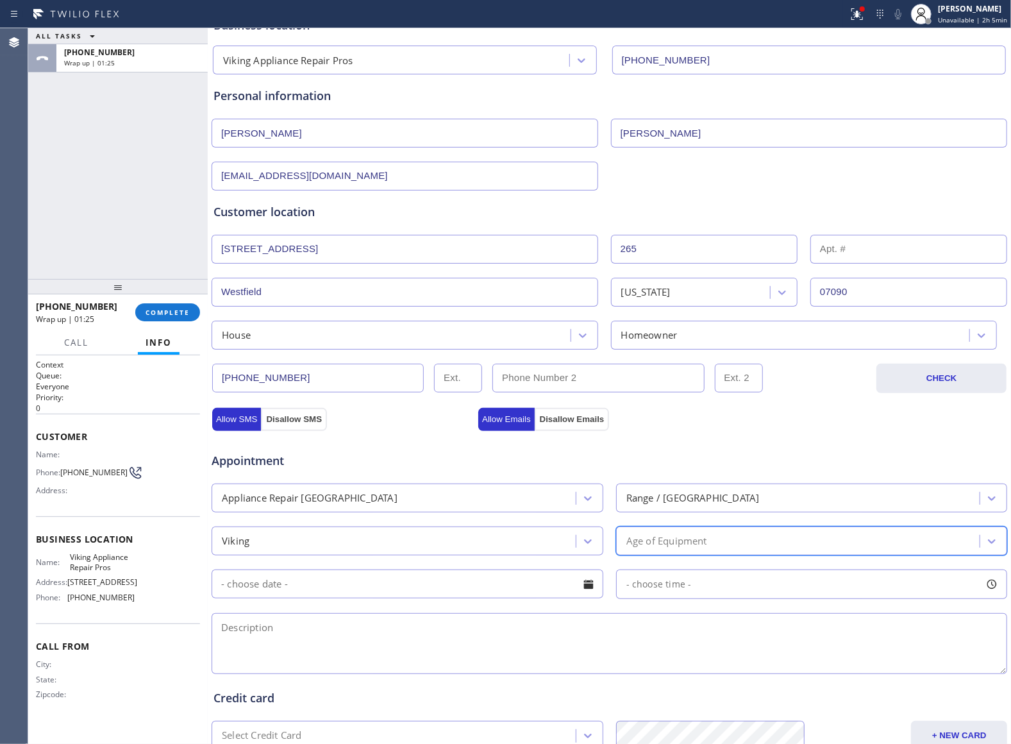
type input "7"
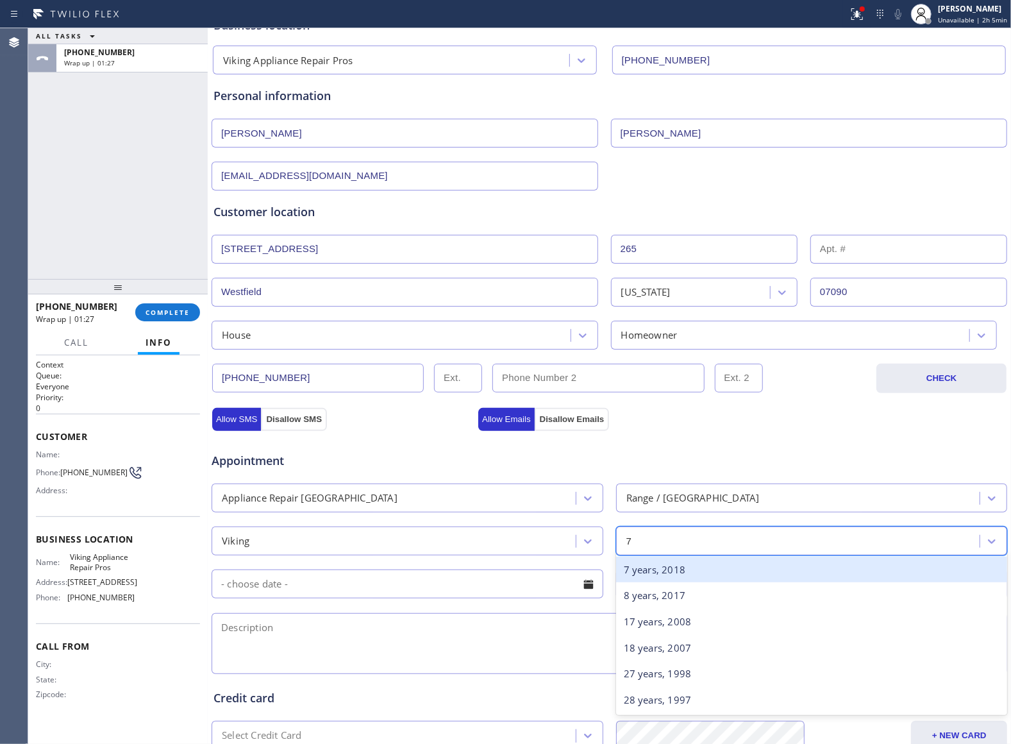
click at [689, 573] on div "7 years, 2018" at bounding box center [812, 570] width 392 height 26
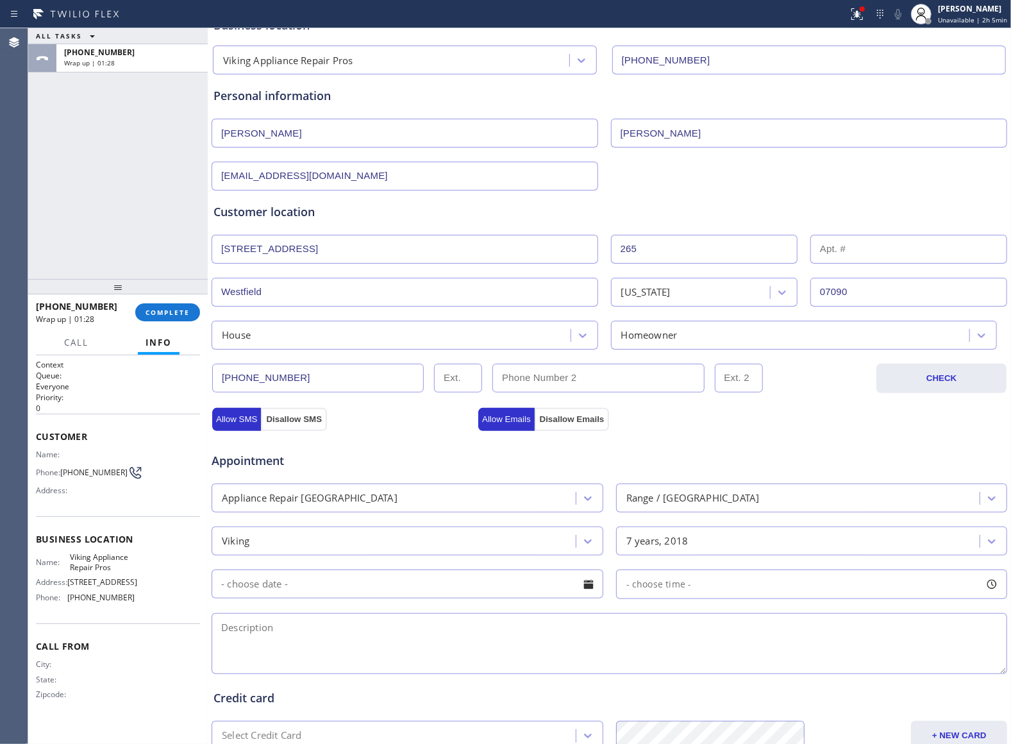
click at [513, 663] on textarea at bounding box center [610, 643] width 796 height 61
drag, startPoint x: 350, startPoint y: 640, endPoint x: 360, endPoint y: 647, distance: 11.9
click at [350, 640] on textarea "9-12 | Free SCF |" at bounding box center [610, 643] width 796 height 61
paste textarea "Viking | Range | 7 Yrs | When turn it on the igniter keeps on clicking | [STREE…"
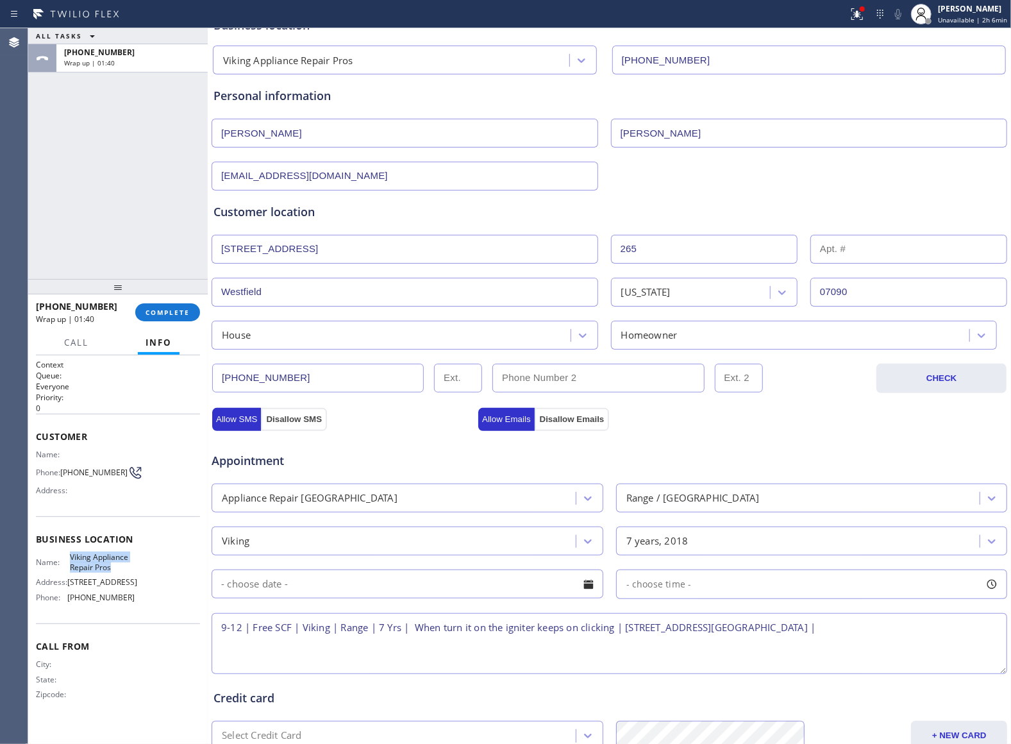
drag, startPoint x: 113, startPoint y: 573, endPoint x: 67, endPoint y: 560, distance: 48.5
click at [67, 560] on div "Name: Viking Appliance Repair Pros" at bounding box center [85, 562] width 99 height 20
copy div "Viking Appliance Repair Pros"
paste textarea "Viking Appliance Repair Pros"
paste textarea "Please call 30 minutes prior to arrival."
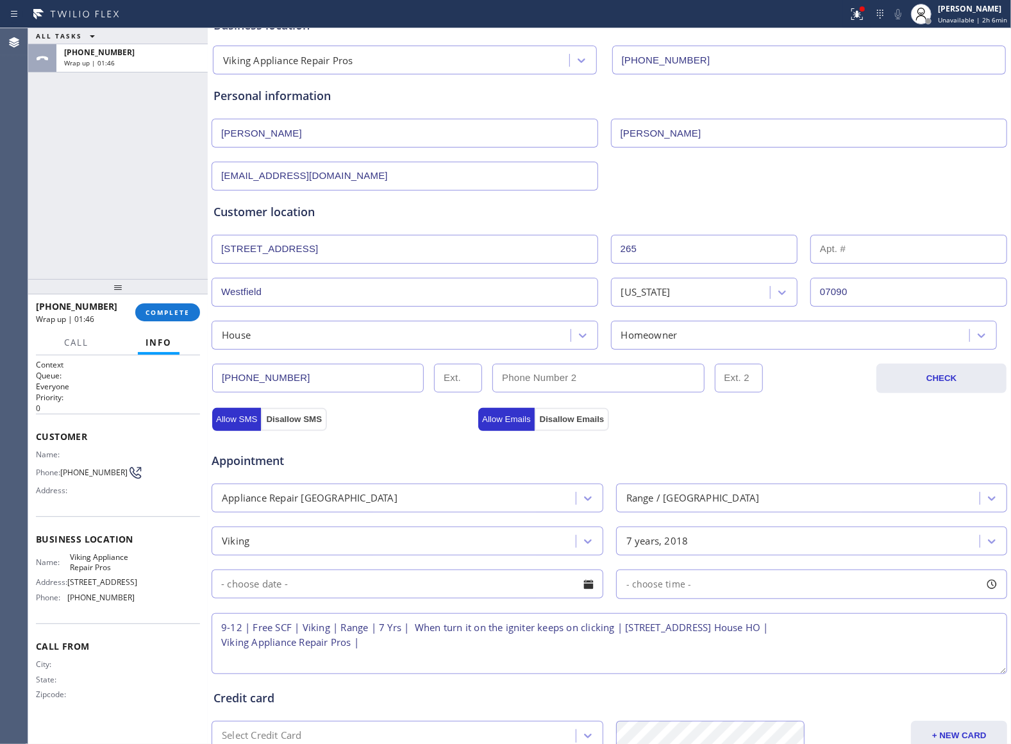
drag, startPoint x: 389, startPoint y: 657, endPoint x: 444, endPoint y: 655, distance: 55.2
click at [585, 646] on textarea "9-12 | Free SCF | Viking | Range | 7 Yrs | When turn it on the igniter keeps on…" at bounding box center [610, 643] width 796 height 61
paste textarea "8434572395"
click at [650, 642] on textarea "9-12 | Free SCF | Viking | Range | 7 Yrs | When turn it on the igniter keeps on…" at bounding box center [610, 643] width 796 height 61
paste textarea "[PERSON_NAME]"
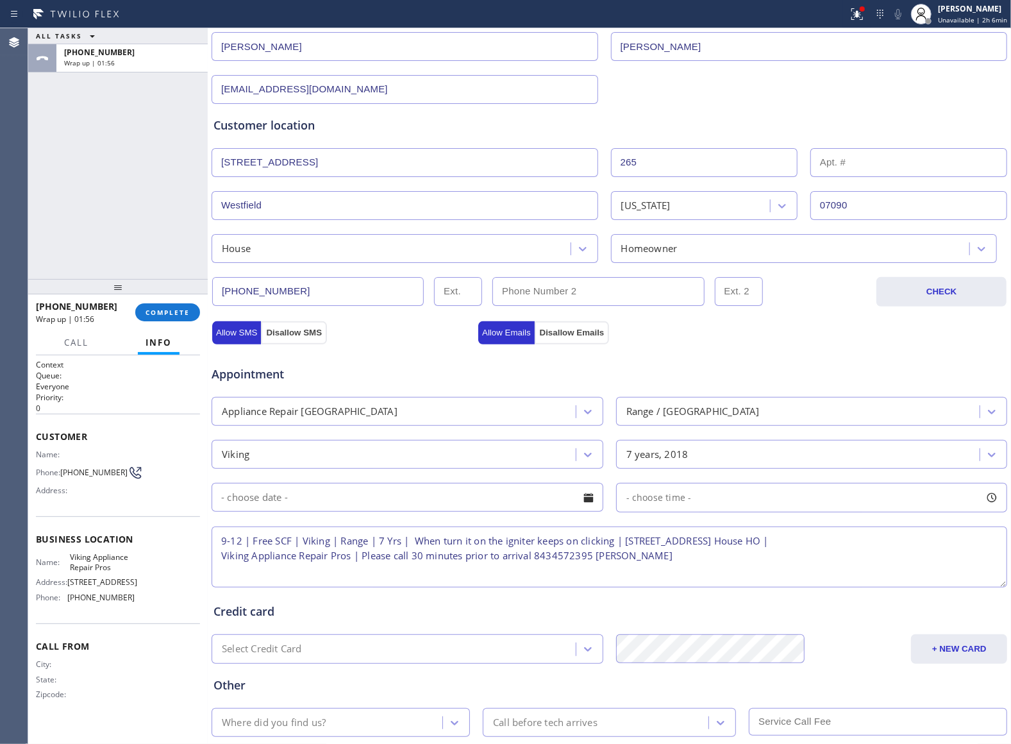
scroll to position [254, 0]
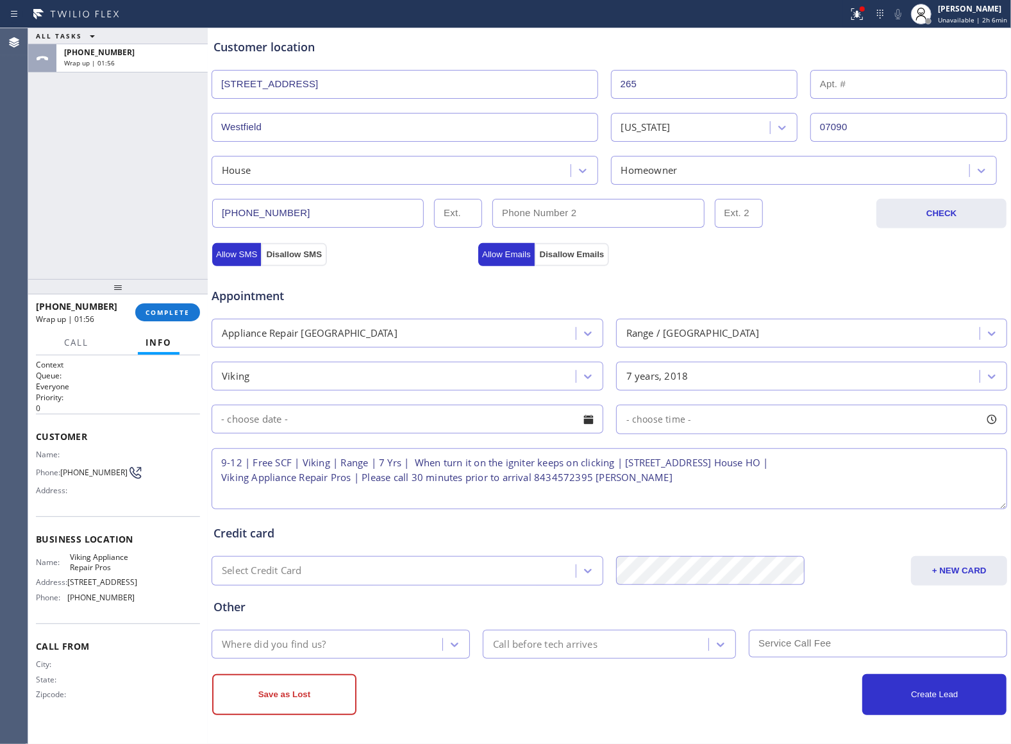
type textarea "9-12 | Free SCF | Viking | Range | 7 Yrs | When turn it on the igniter keeps on…"
click at [337, 418] on input "text" at bounding box center [408, 419] width 392 height 29
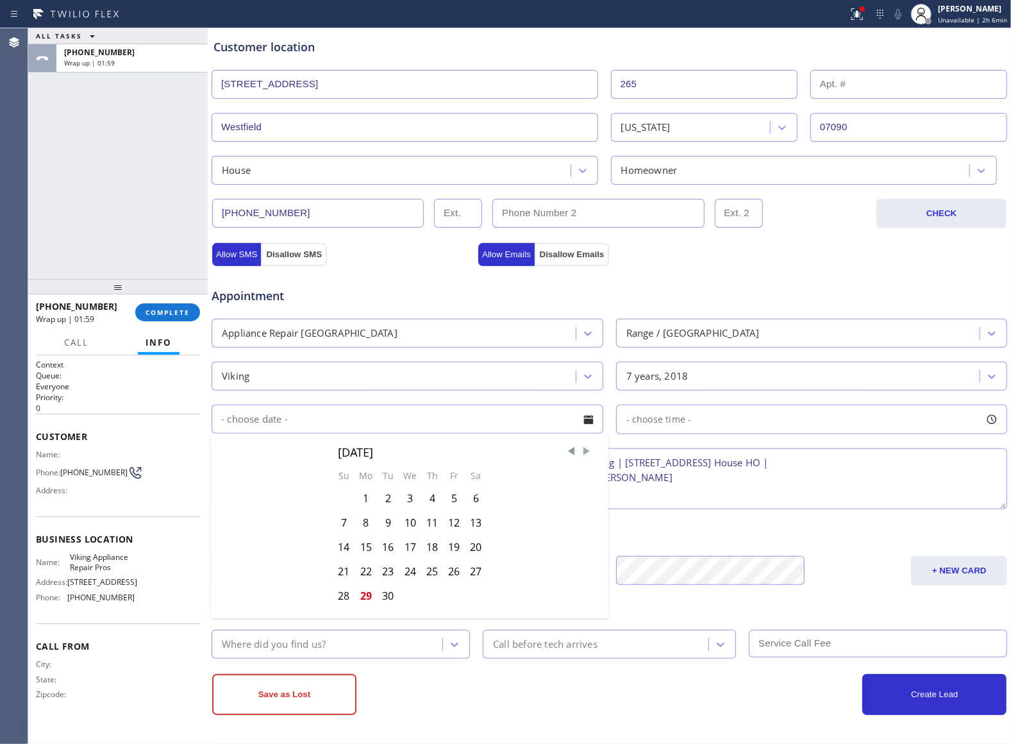
click at [580, 455] on span "Next Month" at bounding box center [586, 451] width 13 height 13
click at [409, 496] on div "1" at bounding box center [410, 498] width 22 height 24
type input "[DATE]"
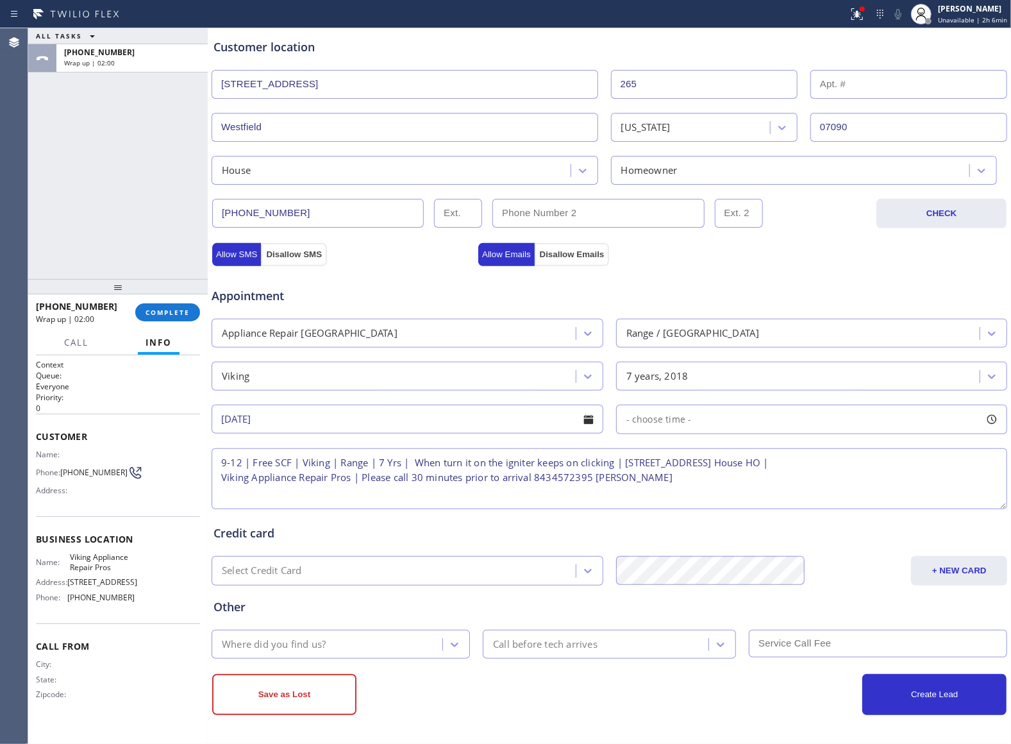
click at [718, 424] on div "- choose time -" at bounding box center [812, 419] width 392 height 29
drag, startPoint x: 628, startPoint y: 498, endPoint x: 736, endPoint y: 503, distance: 107.8
click at [736, 503] on div at bounding box center [742, 497] width 15 height 27
drag, startPoint x: 621, startPoint y: 498, endPoint x: 655, endPoint y: 506, distance: 34.8
click at [655, 506] on div at bounding box center [656, 497] width 15 height 27
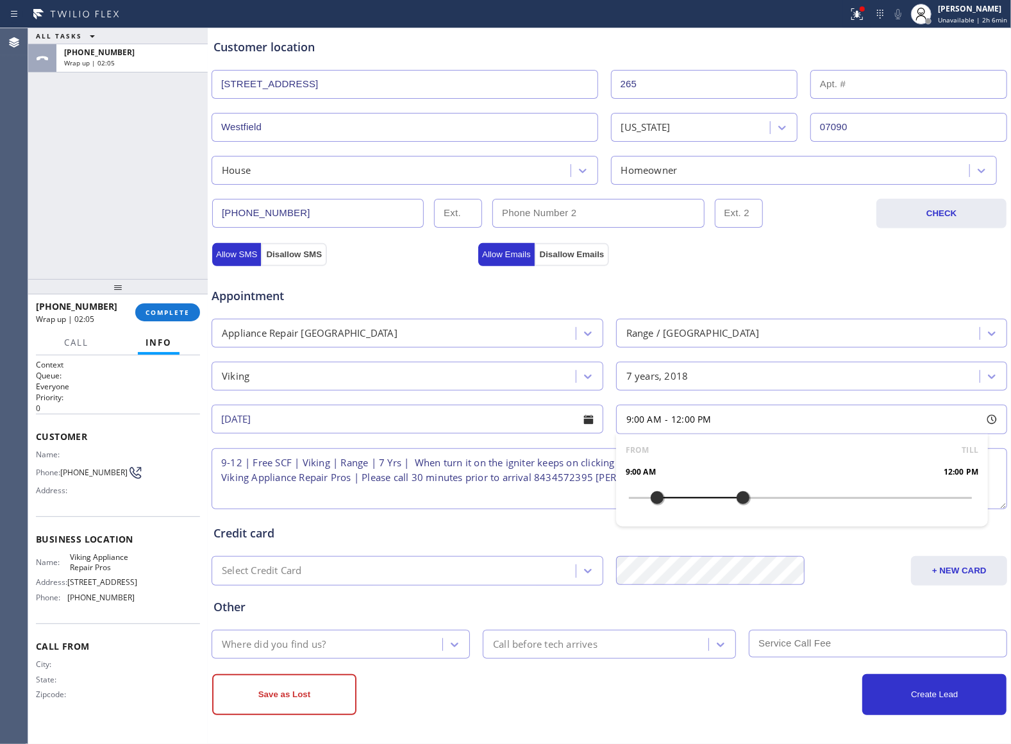
click at [81, 98] on div "ALL TASKS ALL TASKS ACTIVE TASKS TASKS IN WRAP UP [PHONE_NUMBER] Wrap up | 02:05" at bounding box center [118, 153] width 180 height 251
click at [396, 637] on div "Where did you find us?" at bounding box center [328, 644] width 227 height 22
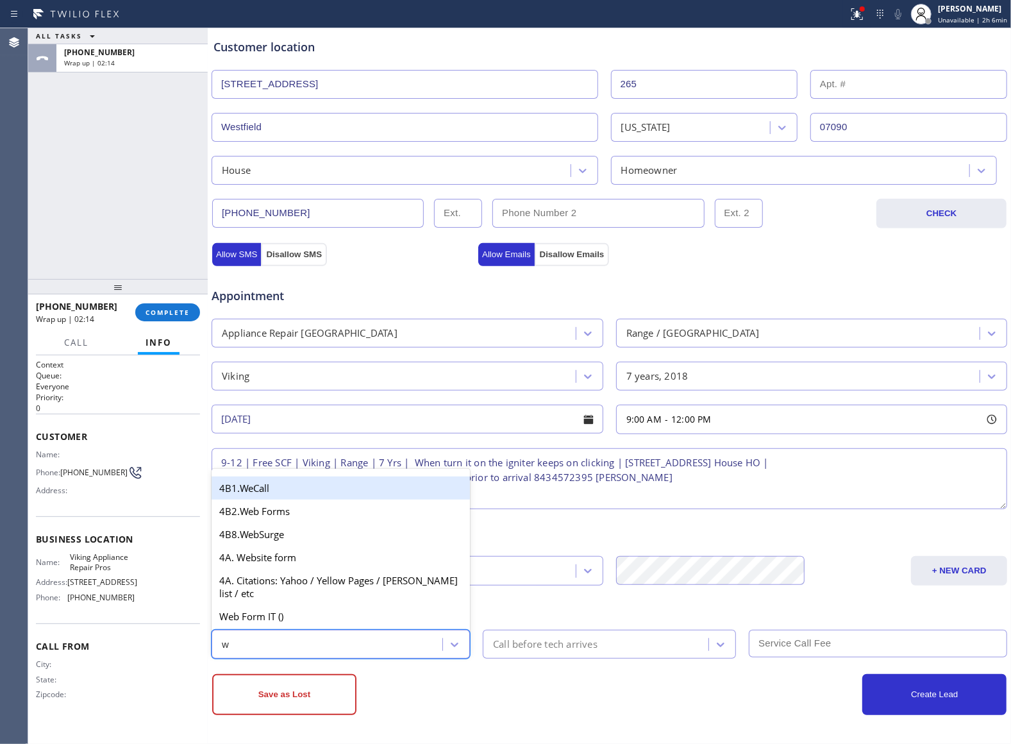
type input "we"
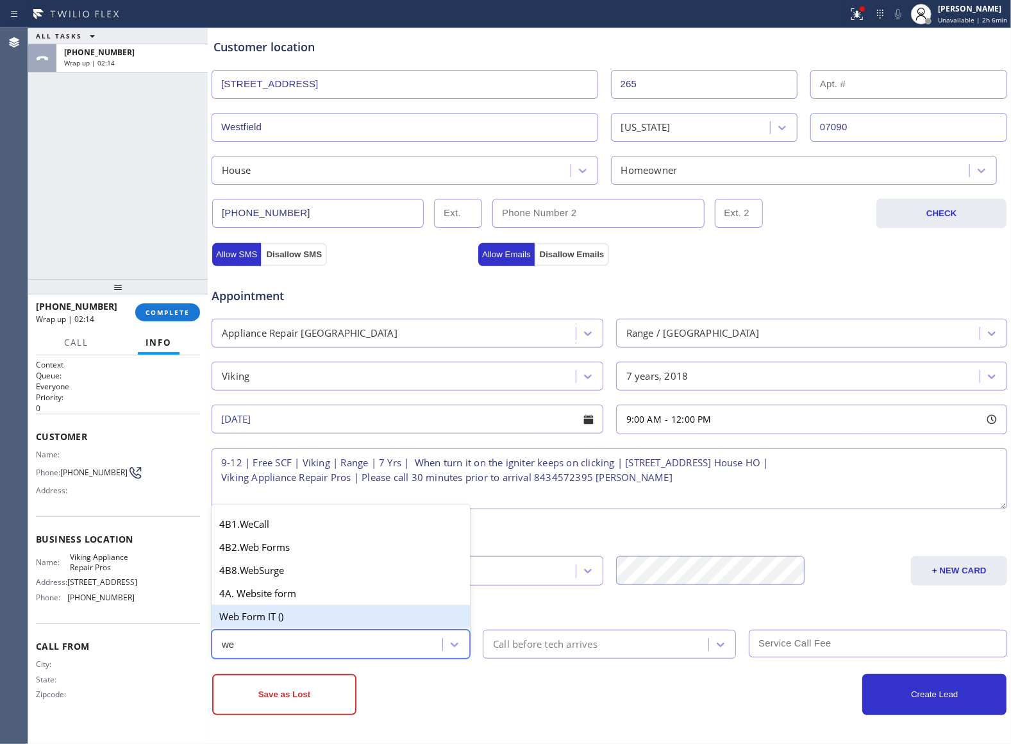
drag, startPoint x: 304, startPoint y: 621, endPoint x: 380, endPoint y: 618, distance: 75.7
click at [311, 619] on div "Web Form IT ()" at bounding box center [341, 616] width 258 height 23
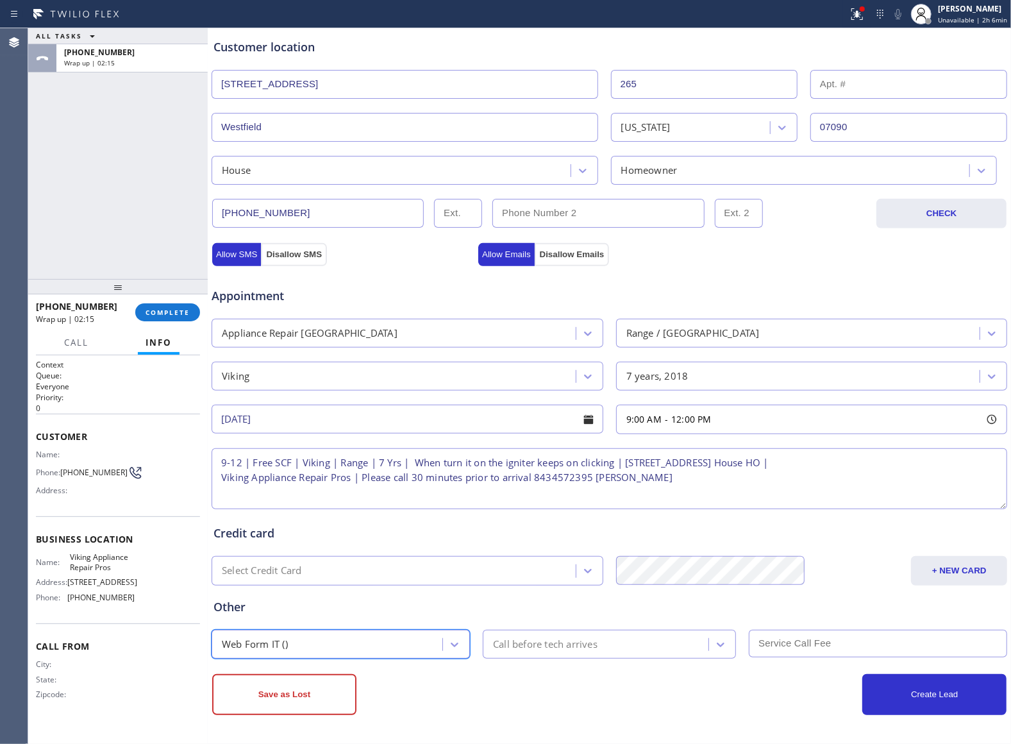
click at [542, 658] on div "Call before tech arrives" at bounding box center [609, 644] width 253 height 29
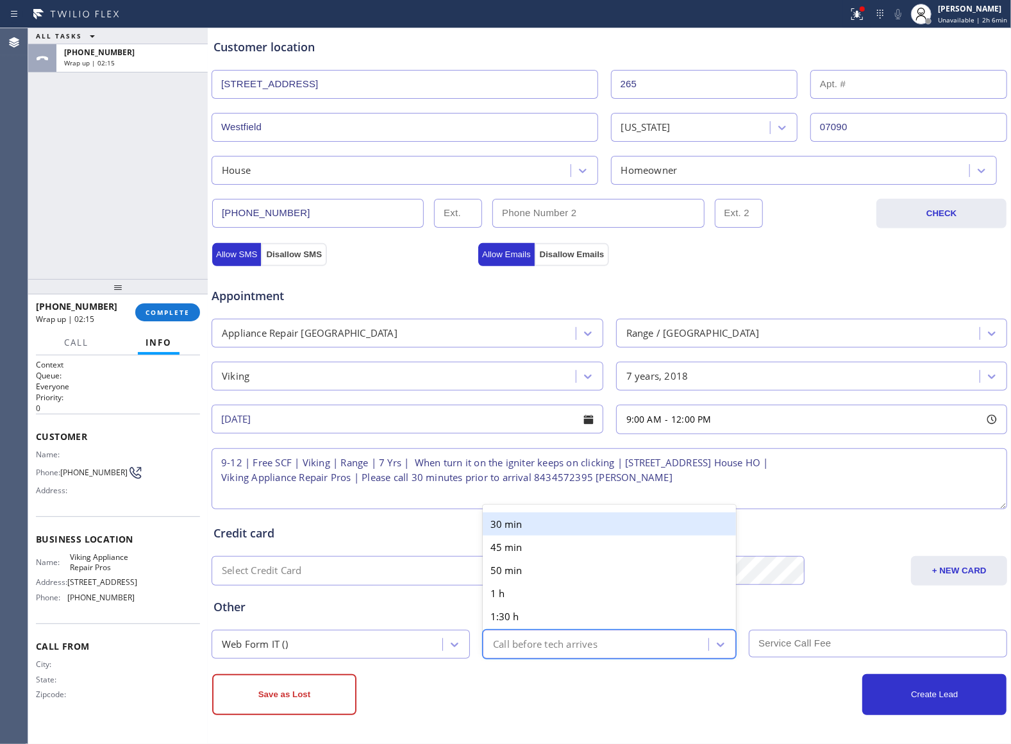
click at [518, 524] on div "30 min" at bounding box center [609, 523] width 253 height 23
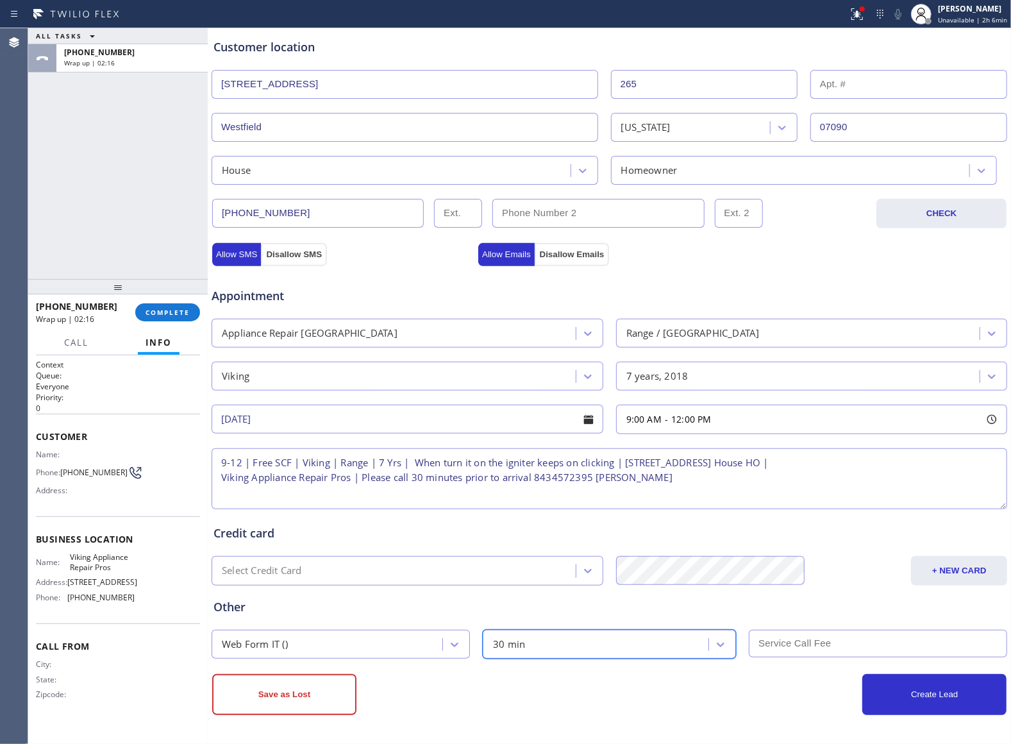
click at [811, 635] on input "text" at bounding box center [878, 644] width 258 height 28
type input "0"
click at [871, 691] on button "Create Lead" at bounding box center [934, 694] width 144 height 41
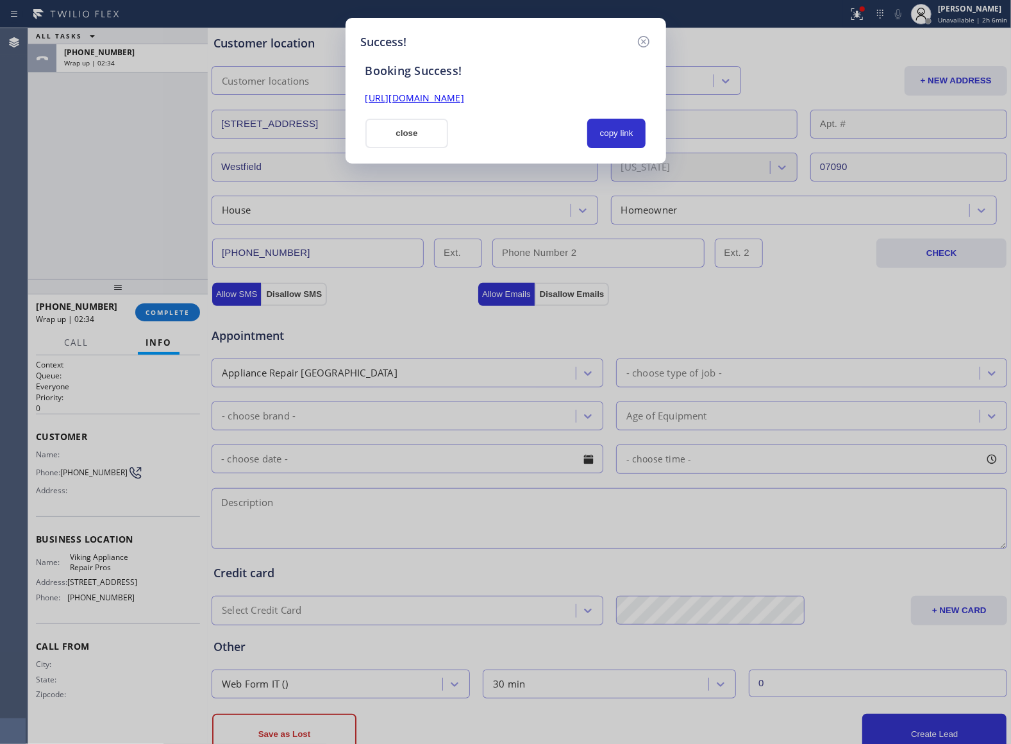
drag, startPoint x: 23, startPoint y: 138, endPoint x: 183, endPoint y: 173, distance: 164.0
click at [23, 138] on div "Success! Booking Success! [URL][DOMAIN_NAME] close copy link" at bounding box center [505, 372] width 1011 height 744
click at [637, 124] on button "copy link" at bounding box center [616, 133] width 59 height 29
click at [37, 159] on div "Success! Booking Success! [URL][DOMAIN_NAME] close copy link" at bounding box center [505, 372] width 1011 height 744
click at [393, 146] on button "close" at bounding box center [406, 133] width 83 height 29
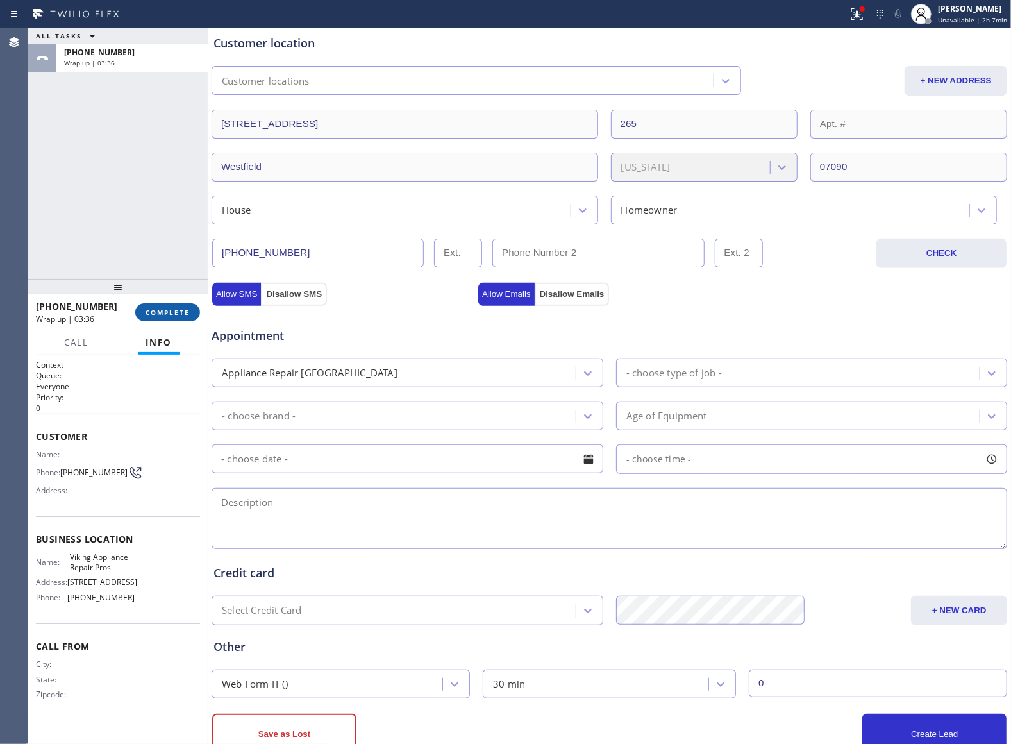
click at [177, 305] on button "COMPLETE" at bounding box center [167, 312] width 65 height 18
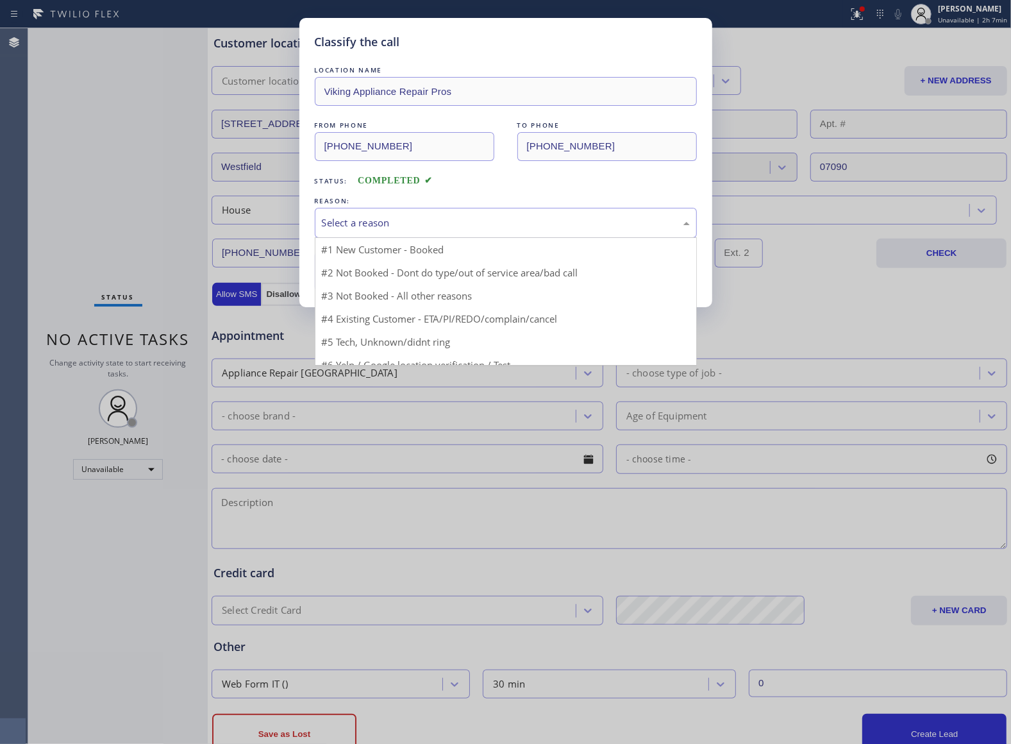
click at [383, 214] on div "Select a reason" at bounding box center [506, 223] width 382 height 30
drag, startPoint x: 380, startPoint y: 242, endPoint x: 378, endPoint y: 250, distance: 8.6
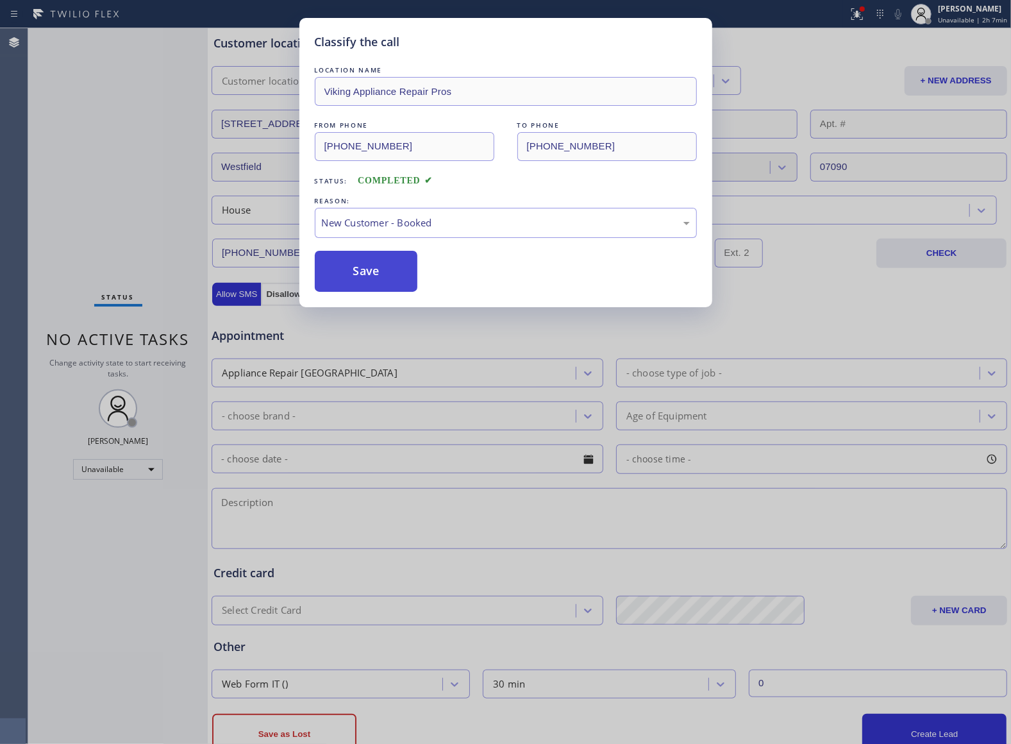
click at [368, 290] on button "Save" at bounding box center [366, 271] width 103 height 41
type input "[PHONE_NUMBER]"
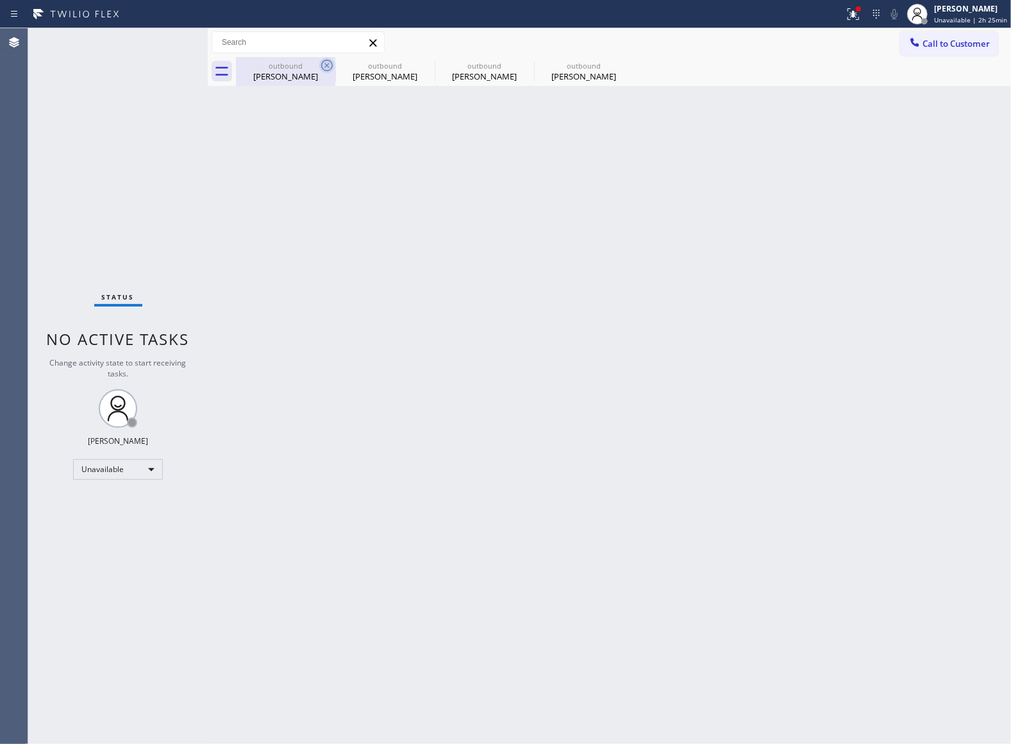
click at [328, 63] on icon at bounding box center [326, 65] width 15 height 15
click at [0, 0] on icon at bounding box center [0, 0] width 0 height 0
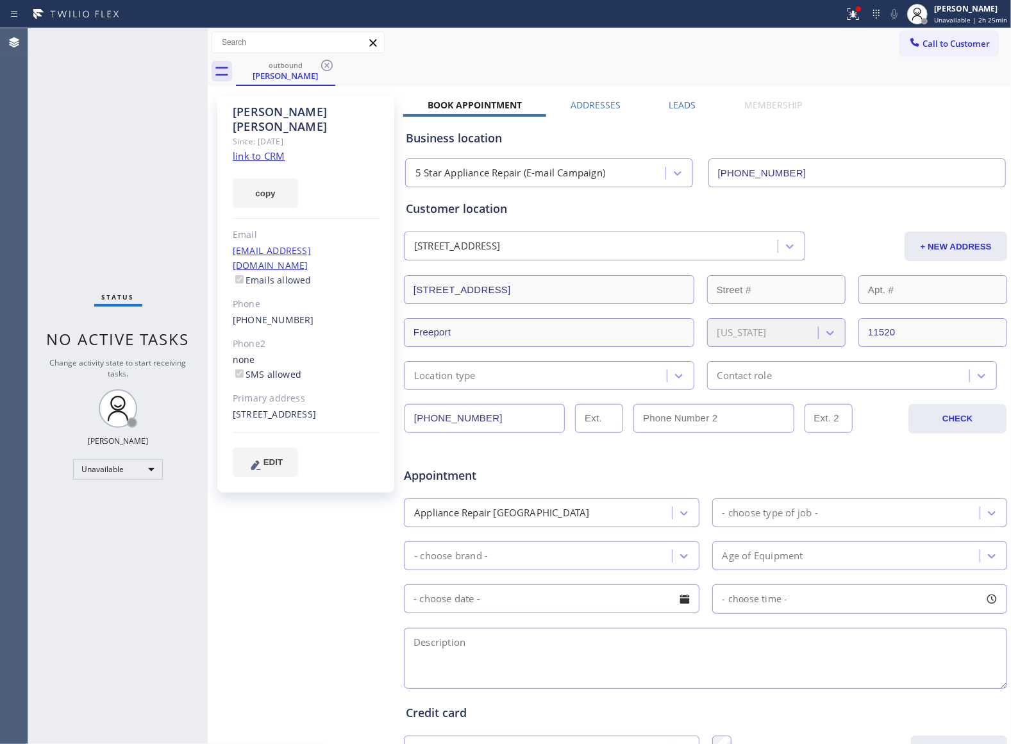
click at [328, 63] on icon at bounding box center [326, 65] width 15 height 15
click at [328, 63] on div "outbound [PERSON_NAME]" at bounding box center [623, 71] width 775 height 29
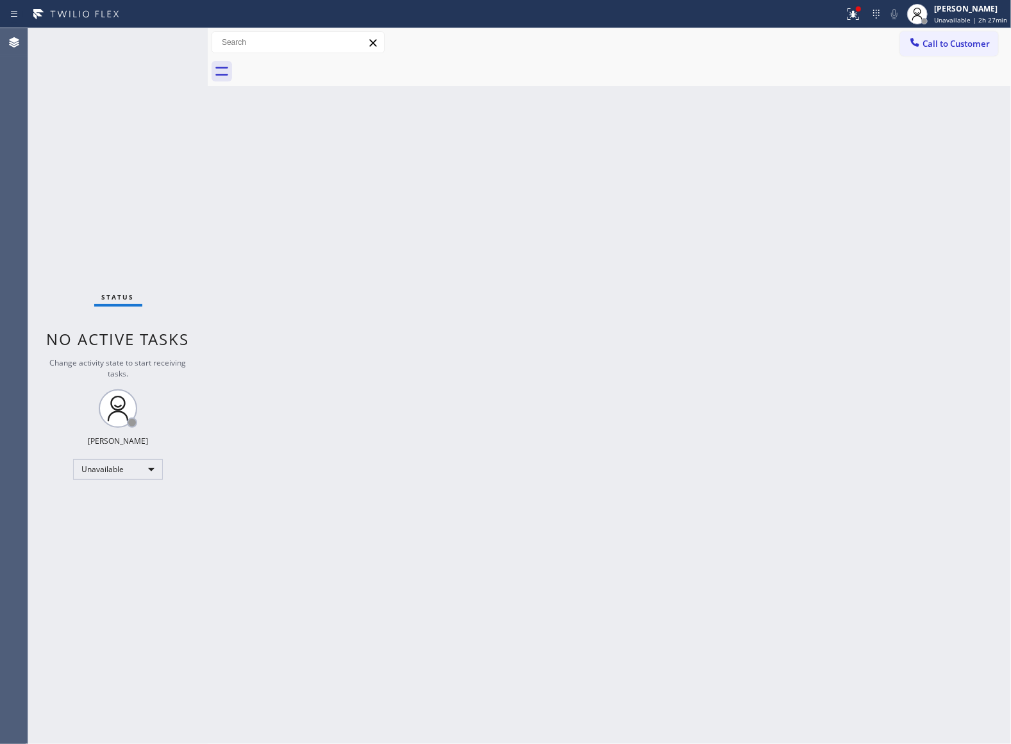
click at [47, 237] on div "Status No active tasks Change activity state to start receiving tasks. [PERSON_…" at bounding box center [118, 386] width 180 height 716
click at [924, 49] on button "Call to Customer" at bounding box center [949, 43] width 98 height 24
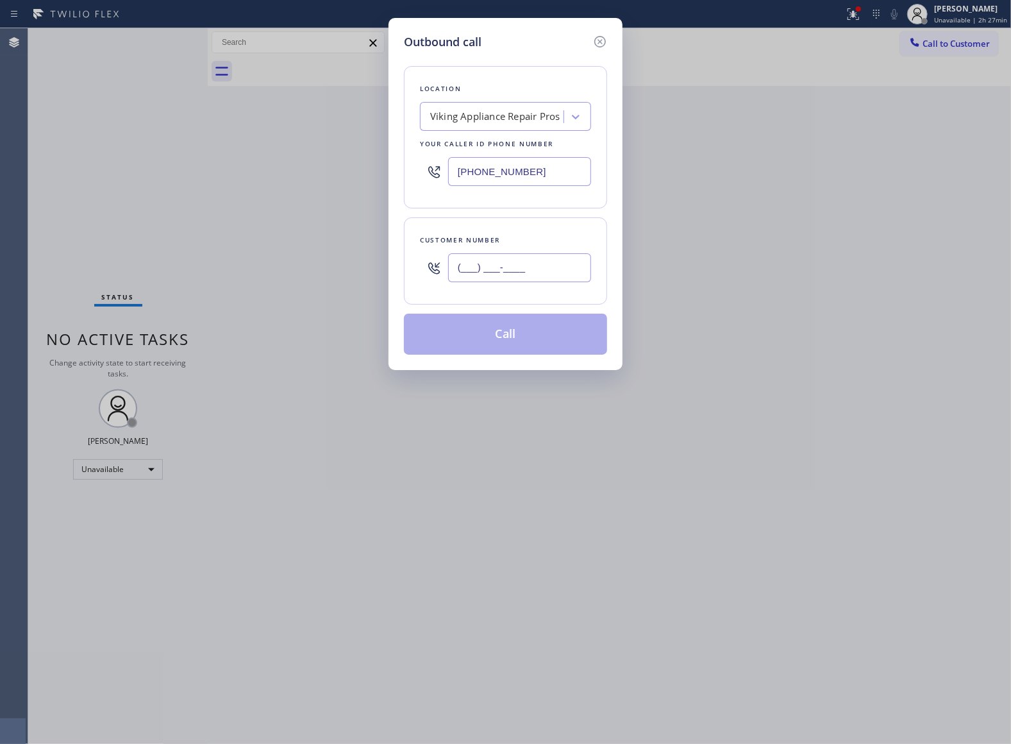
click at [528, 277] on input "(___) ___-____" at bounding box center [519, 267] width 143 height 29
paste input "908) 921-1347"
type input "[PHONE_NUMBER]"
click at [499, 118] on div "Viking Appliance Repair Pros" at bounding box center [495, 117] width 130 height 15
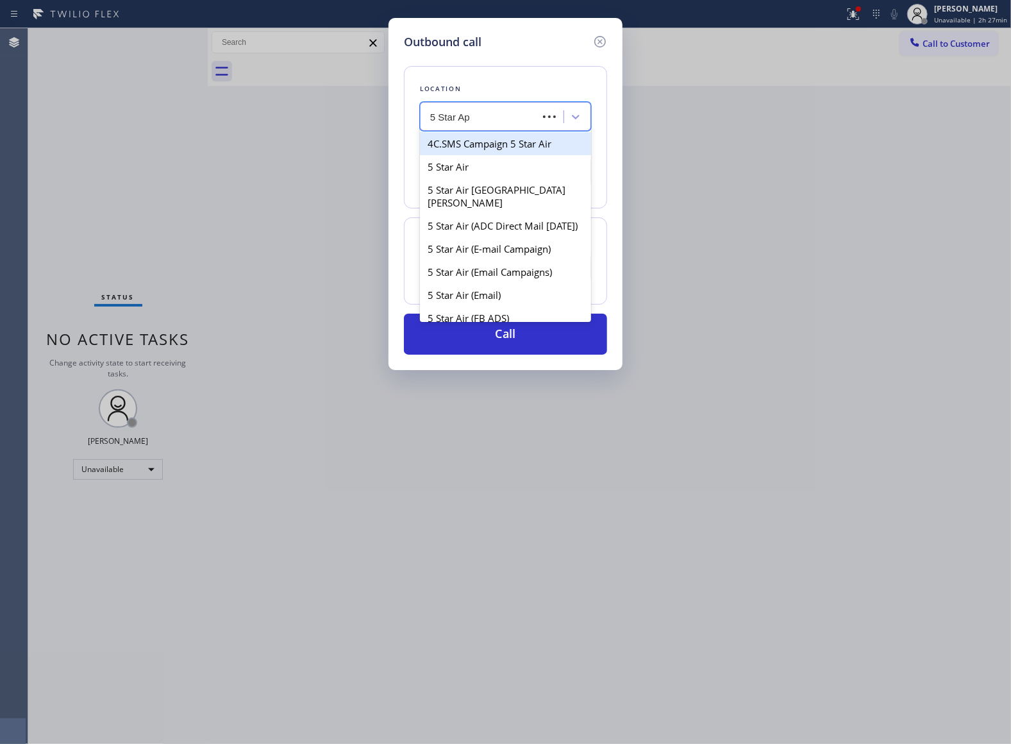
type input "5 Star App"
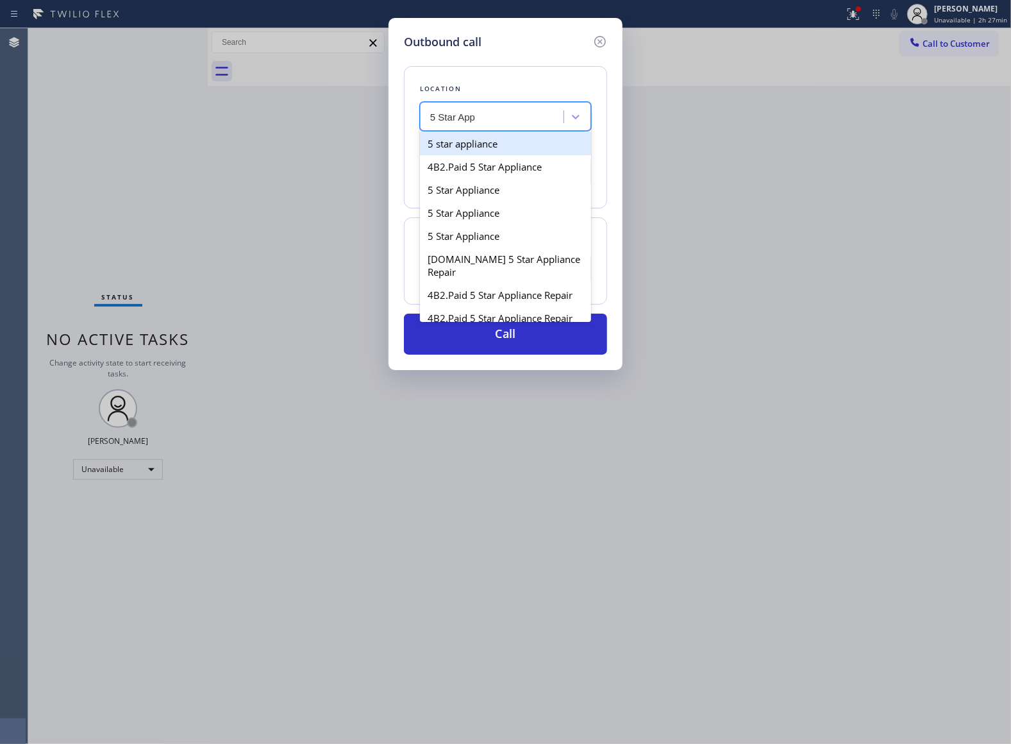
click at [499, 149] on div "5 star appliance" at bounding box center [505, 143] width 171 height 23
type input "[PHONE_NUMBER]"
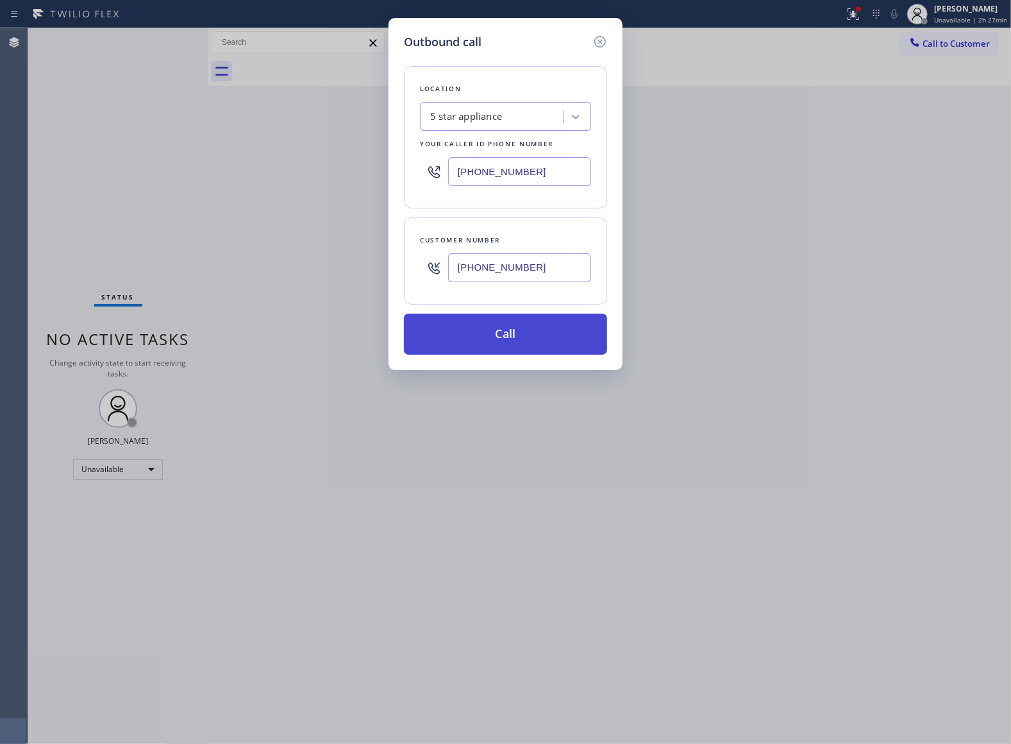
click at [529, 341] on button "Call" at bounding box center [505, 334] width 203 height 41
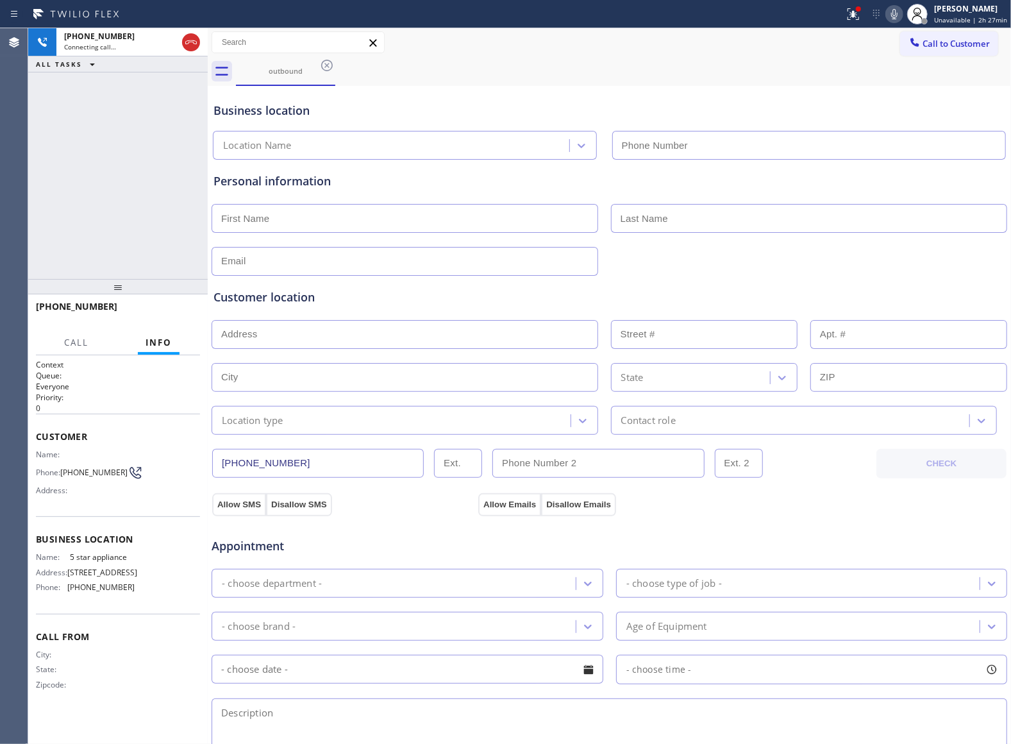
type input "[PHONE_NUMBER]"
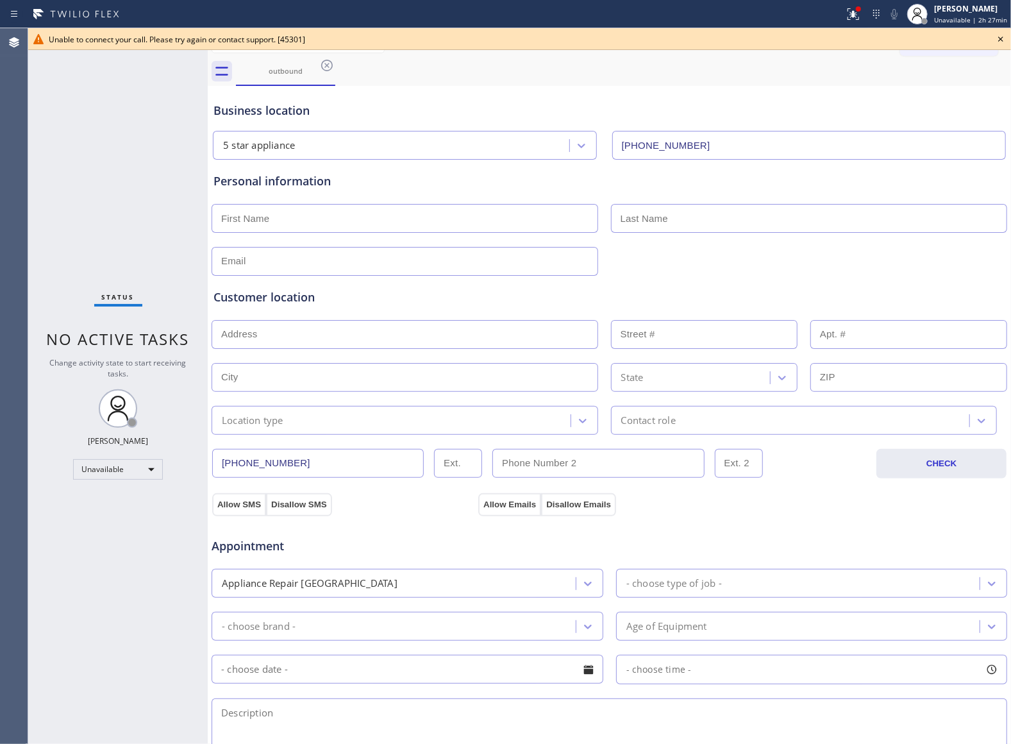
click at [947, 36] on icon at bounding box center [1000, 38] width 15 height 15
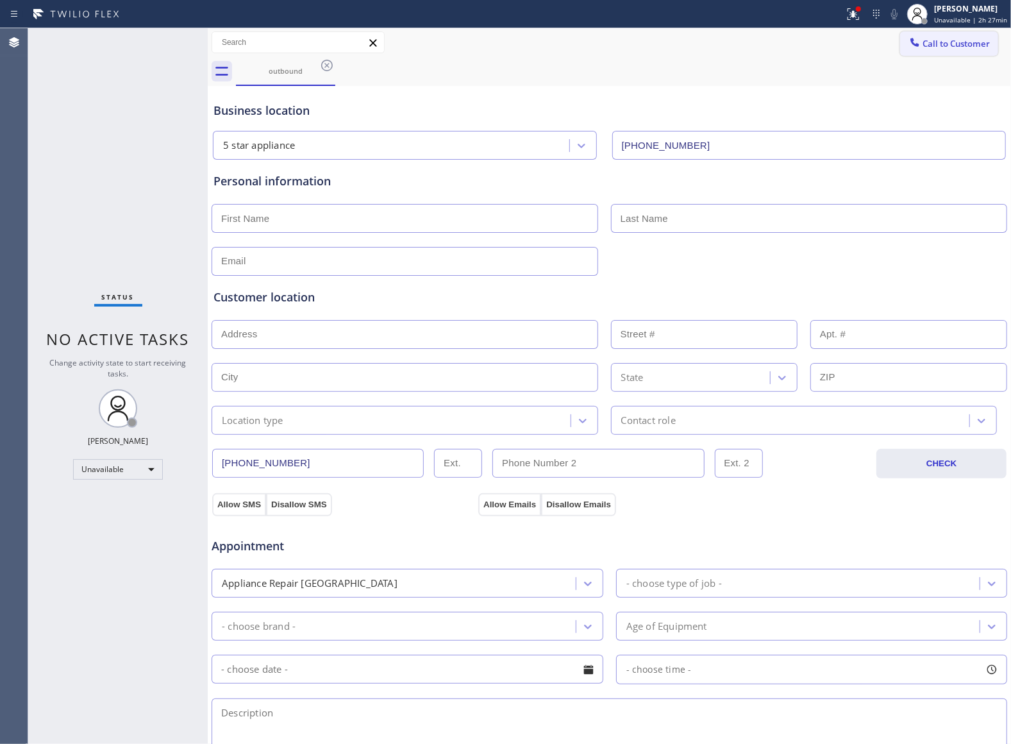
click at [947, 39] on span "Call to Customer" at bounding box center [956, 44] width 67 height 12
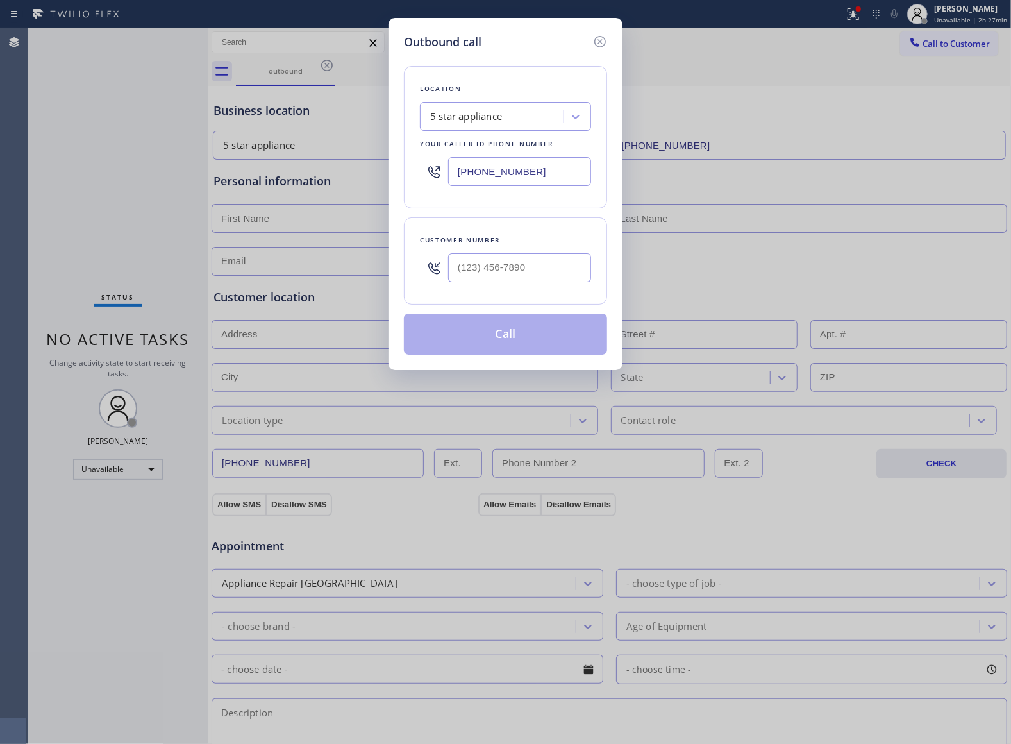
click at [526, 252] on div at bounding box center [519, 268] width 143 height 42
click at [539, 272] on input "(___) ___-____" at bounding box center [519, 267] width 143 height 29
paste input "908) 921-1347"
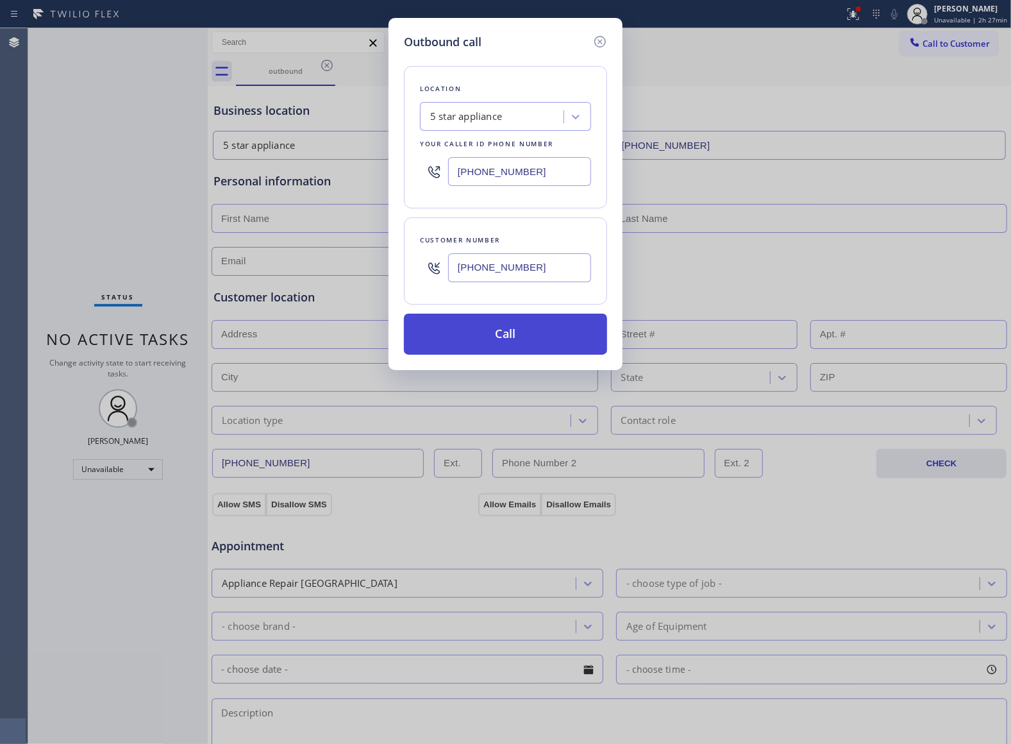
type input "[PHONE_NUMBER]"
click at [515, 335] on button "Call" at bounding box center [505, 334] width 203 height 41
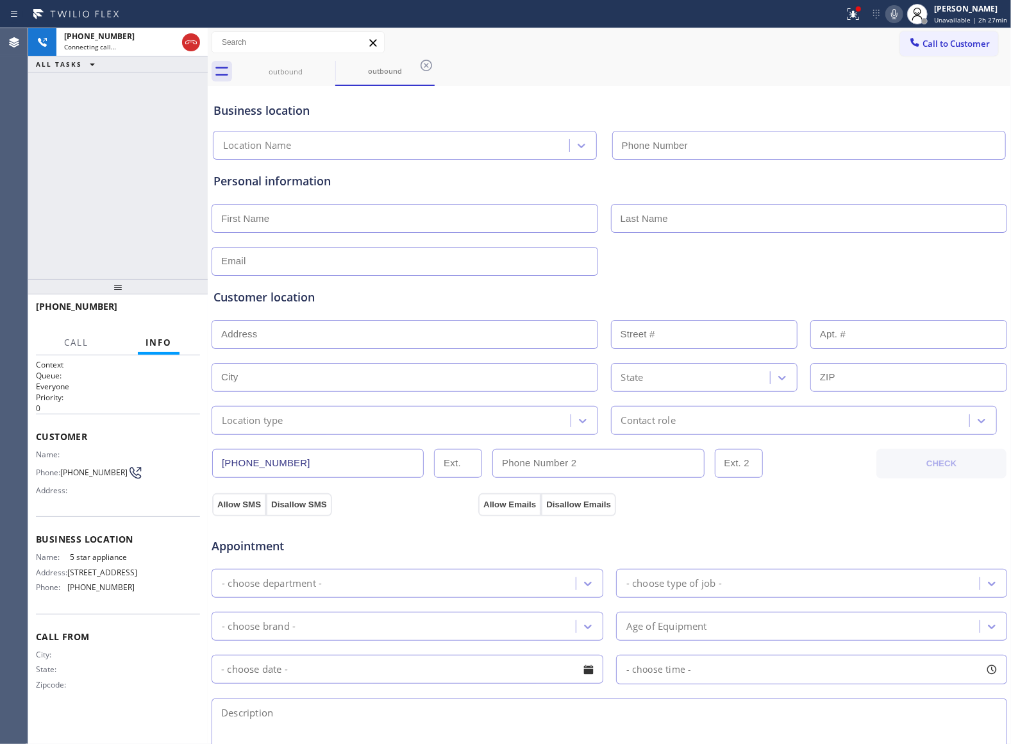
type input "[PHONE_NUMBER]"
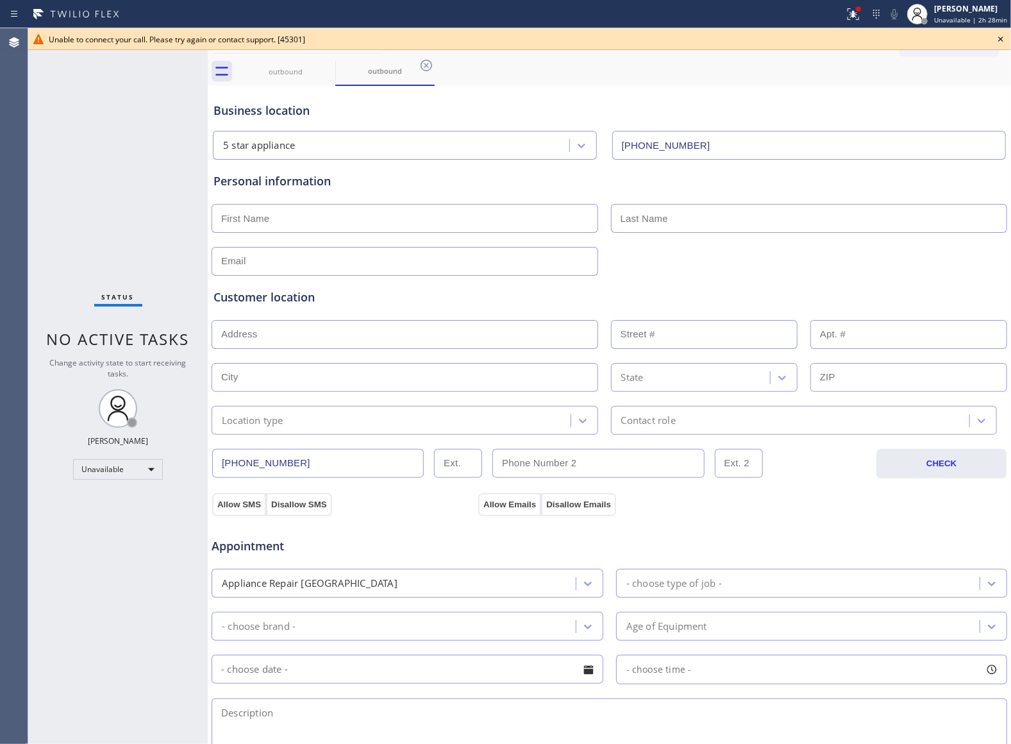
click at [60, 194] on div "Status No active tasks Change activity state to start receiving tasks. [PERSON_…" at bounding box center [118, 386] width 180 height 716
click at [947, 42] on icon at bounding box center [1000, 38] width 15 height 15
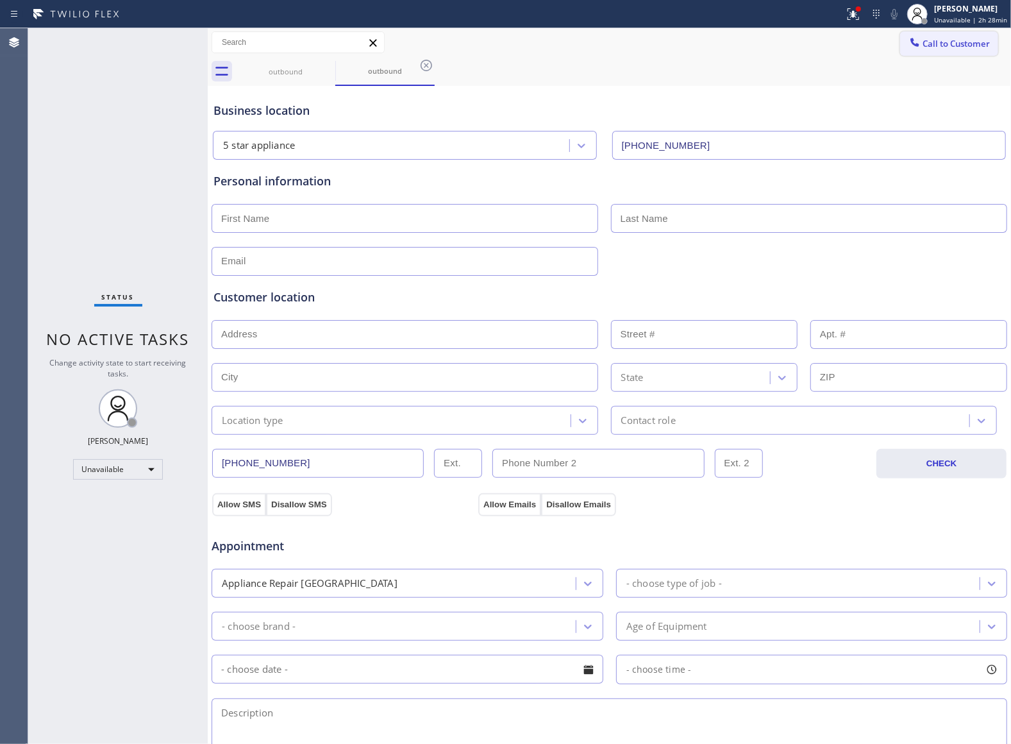
click at [935, 42] on span "Call to Customer" at bounding box center [956, 44] width 67 height 12
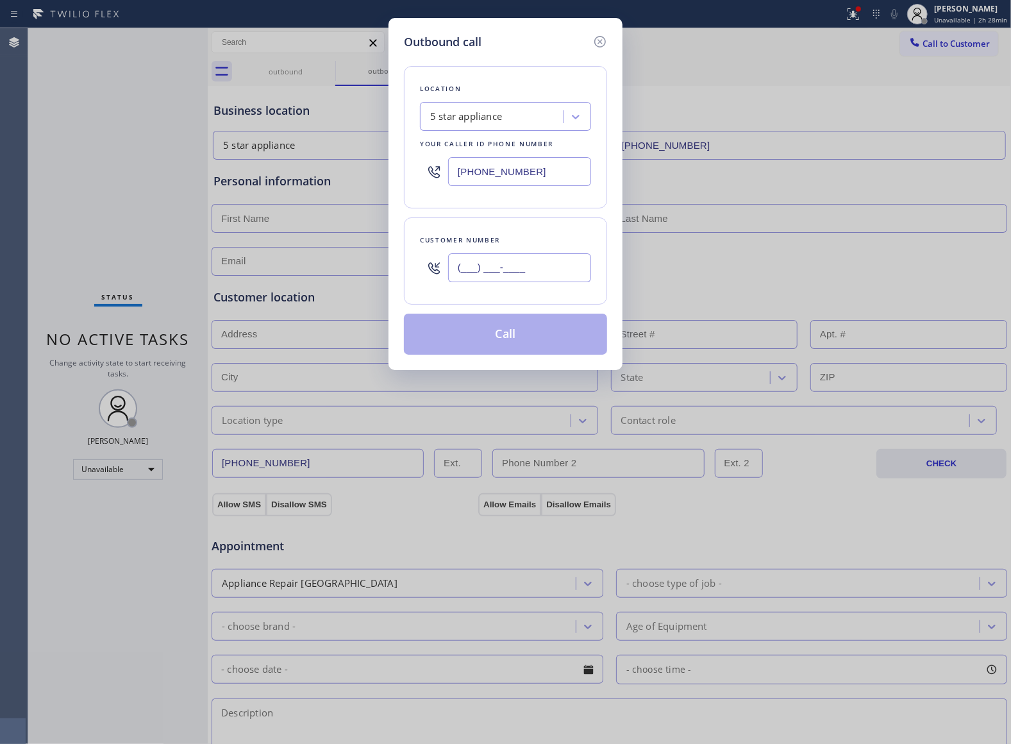
click at [532, 280] on input "(___) ___-____" at bounding box center [519, 267] width 143 height 29
paste input "908) 921-1347"
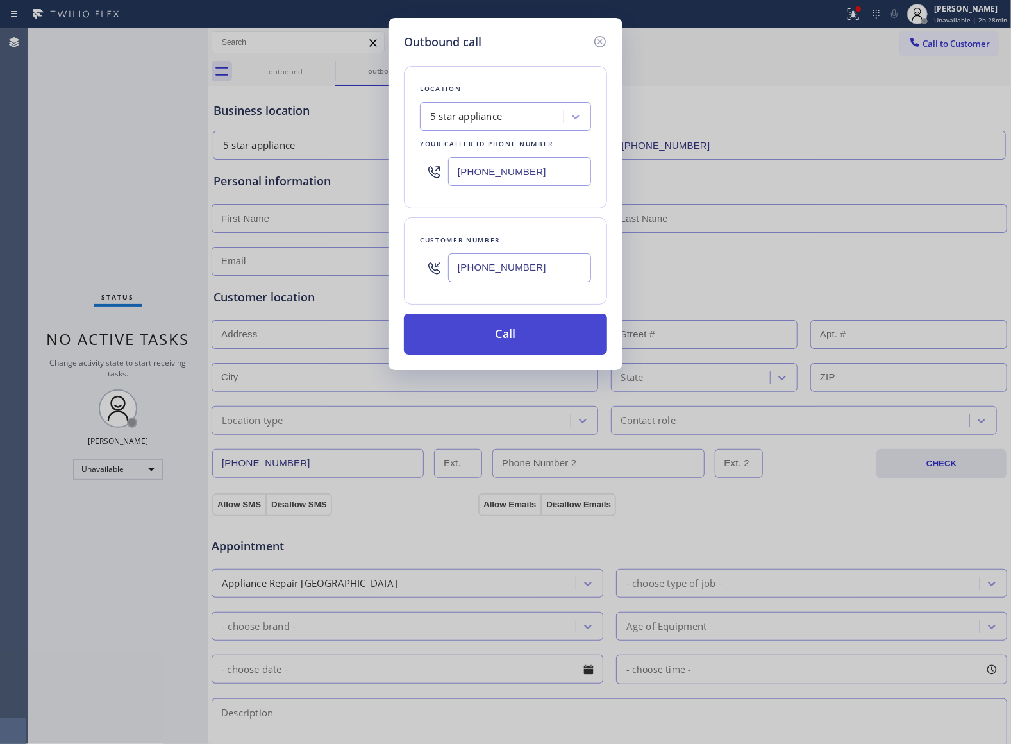
type input "[PHONE_NUMBER]"
click at [514, 329] on button "Call" at bounding box center [505, 334] width 203 height 41
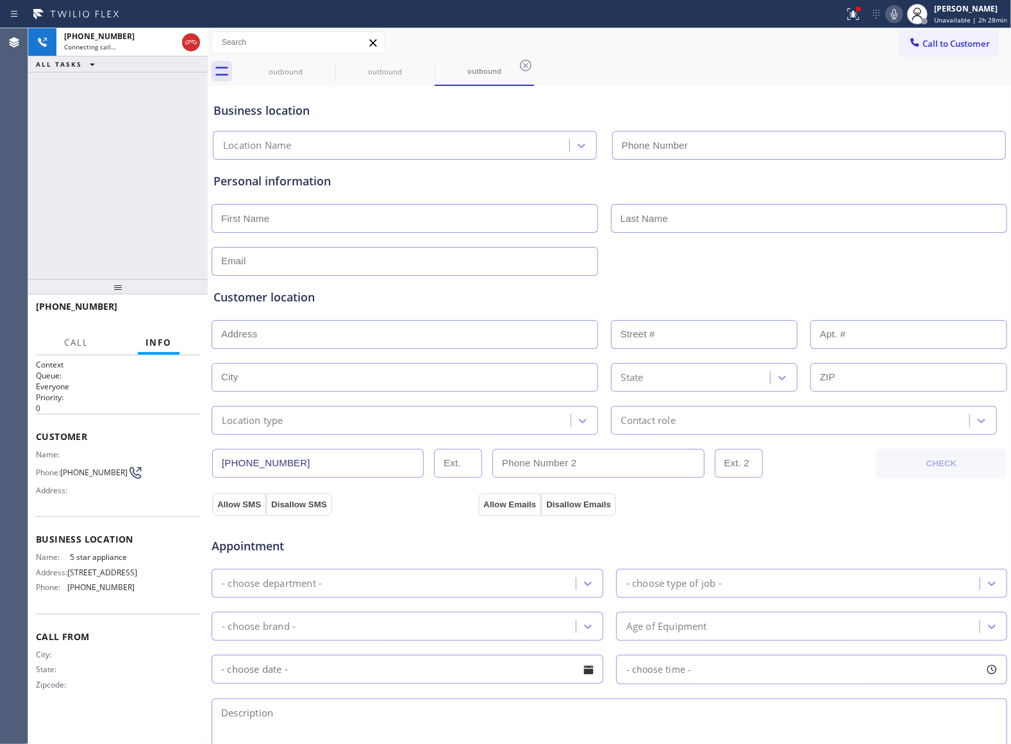
type input "[PHONE_NUMBER]"
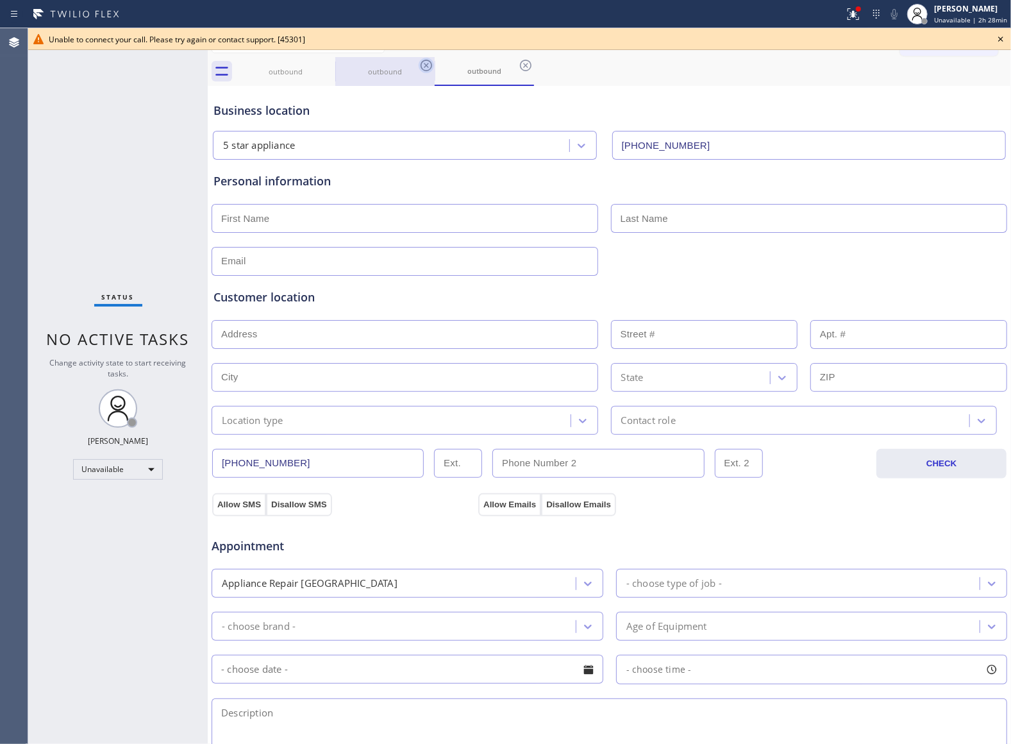
click at [0, 0] on icon at bounding box center [0, 0] width 0 height 0
click at [419, 65] on icon at bounding box center [426, 65] width 15 height 15
click at [329, 65] on icon at bounding box center [326, 65] width 15 height 15
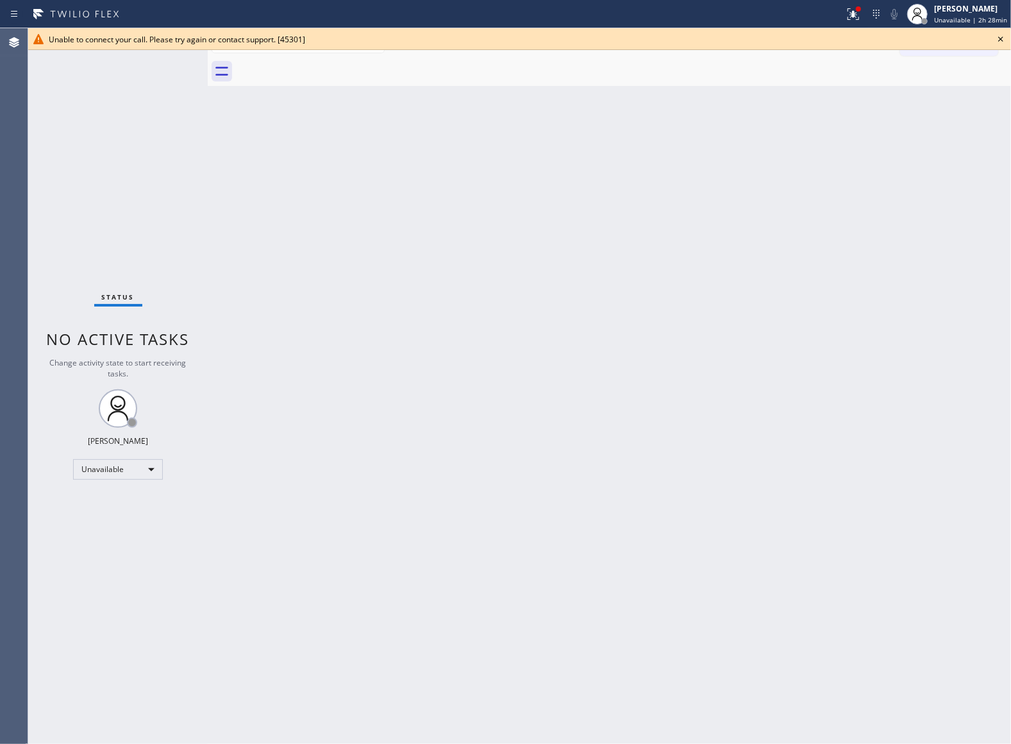
click at [329, 65] on div at bounding box center [623, 71] width 775 height 29
click at [947, 38] on icon at bounding box center [1000, 38] width 15 height 15
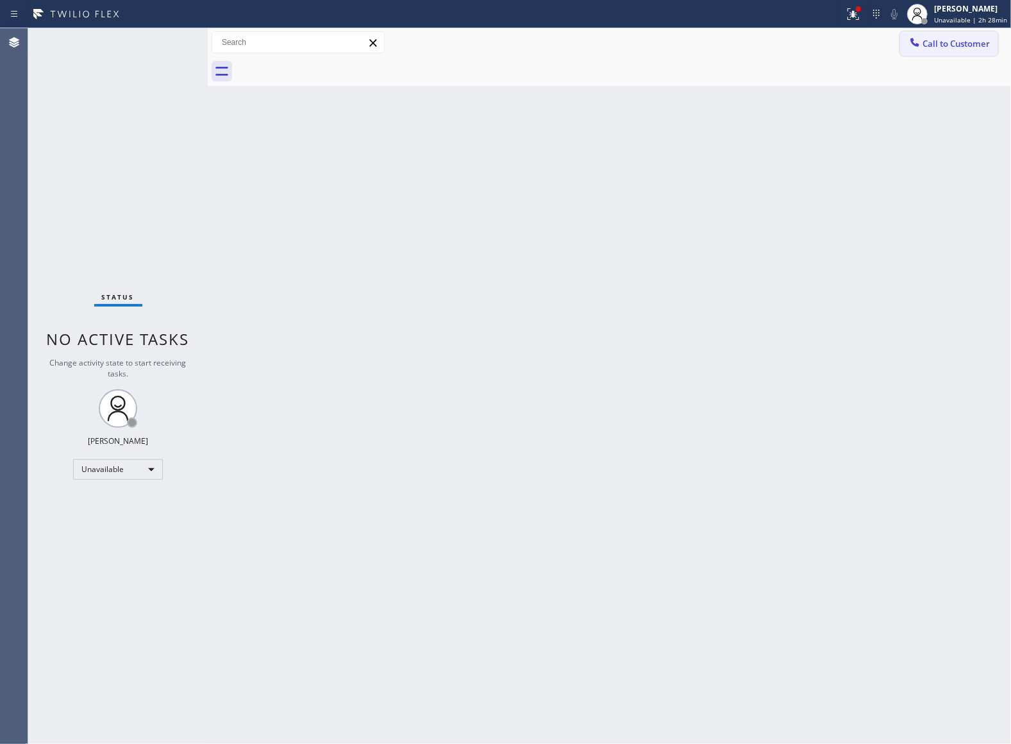
click at [947, 38] on span "Call to Customer" at bounding box center [956, 44] width 67 height 12
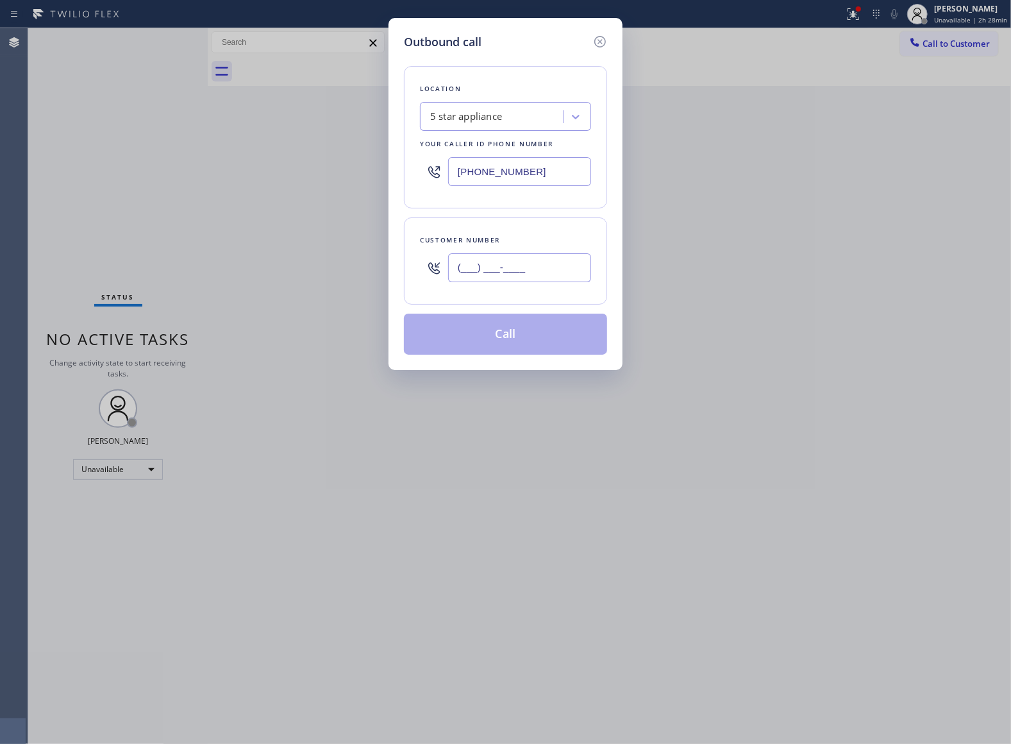
click at [481, 276] on input "(___) ___-____" at bounding box center [519, 267] width 143 height 29
paste input "908) 921-1347"
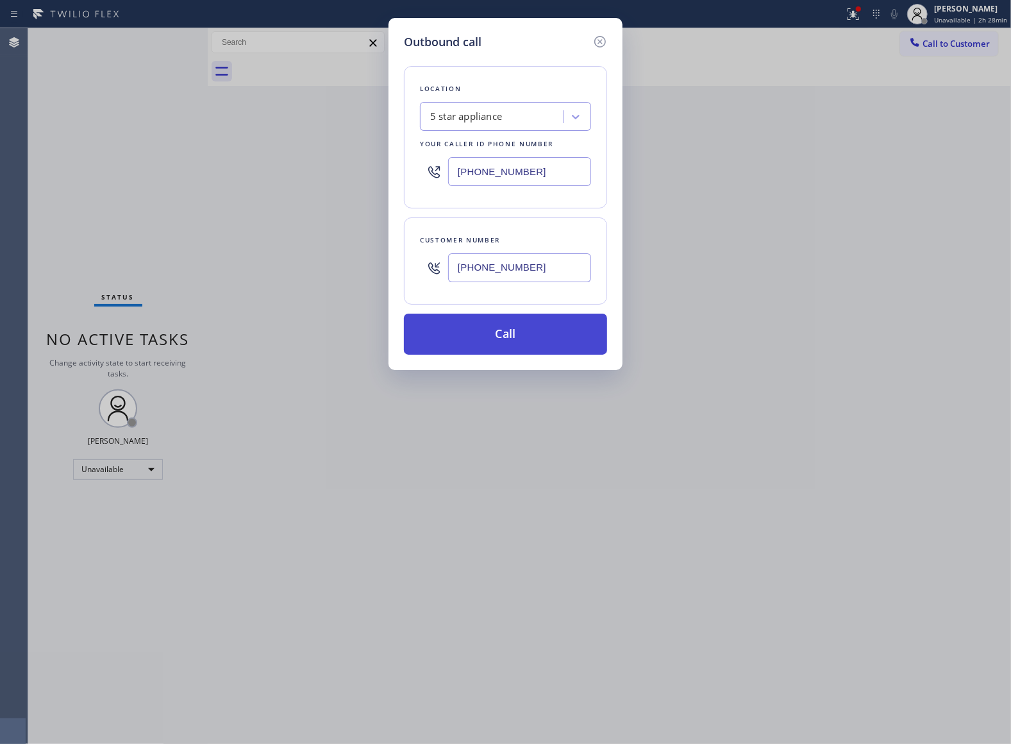
type input "[PHONE_NUMBER]"
click at [537, 340] on button "Call" at bounding box center [505, 334] width 203 height 41
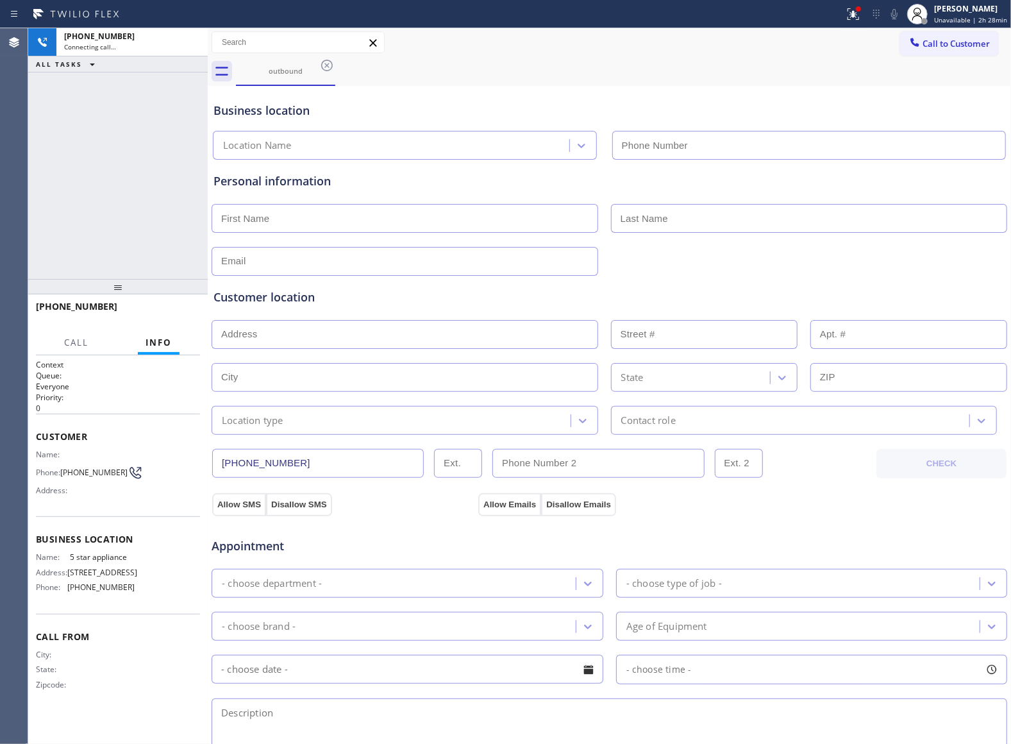
type input "[PHONE_NUMBER]"
click at [73, 217] on div "[PHONE_NUMBER] Connecting call… ALL TASKS ALL TASKS ACTIVE TASKS TASKS IN WRAP …" at bounding box center [118, 153] width 180 height 251
click at [147, 105] on div "[PHONE_NUMBER] Connecting call… ALL TASKS ALL TASKS ACTIVE TASKS TASKS IN WRAP …" at bounding box center [118, 153] width 180 height 251
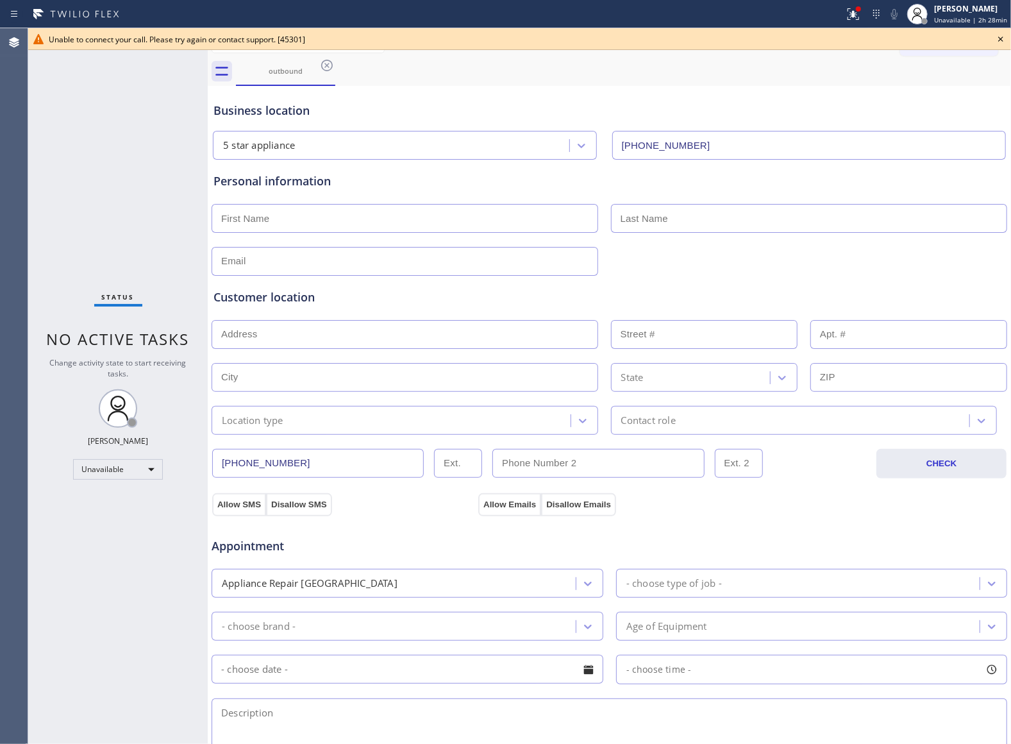
click at [947, 37] on icon at bounding box center [1000, 38] width 15 height 15
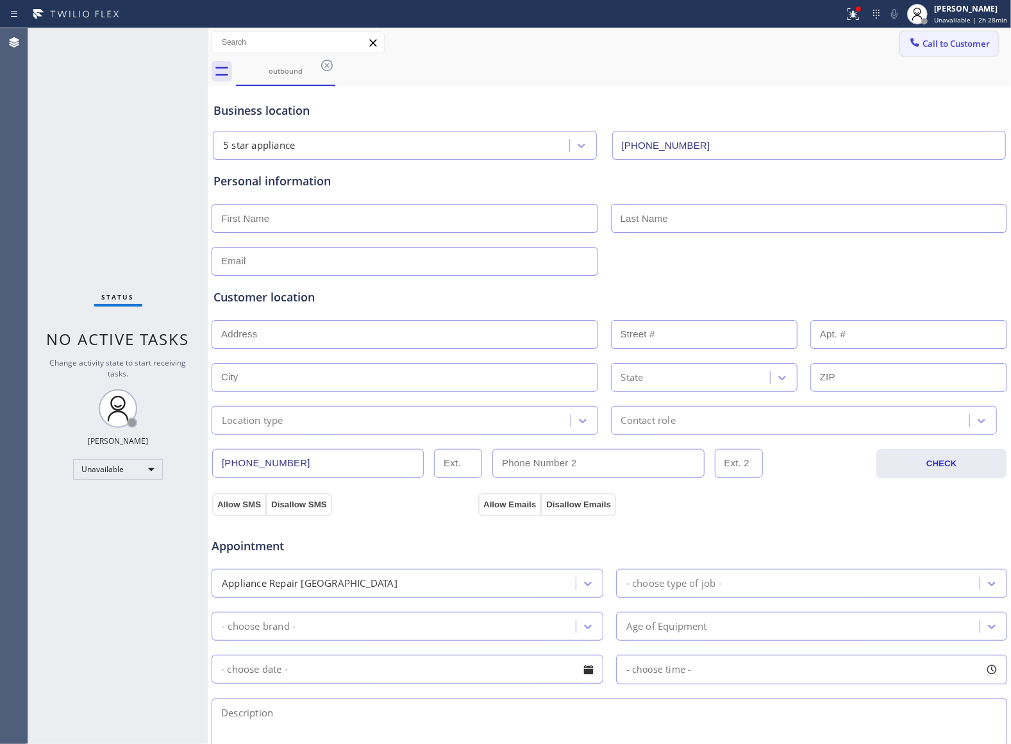
click at [947, 38] on span "Call to Customer" at bounding box center [956, 44] width 67 height 12
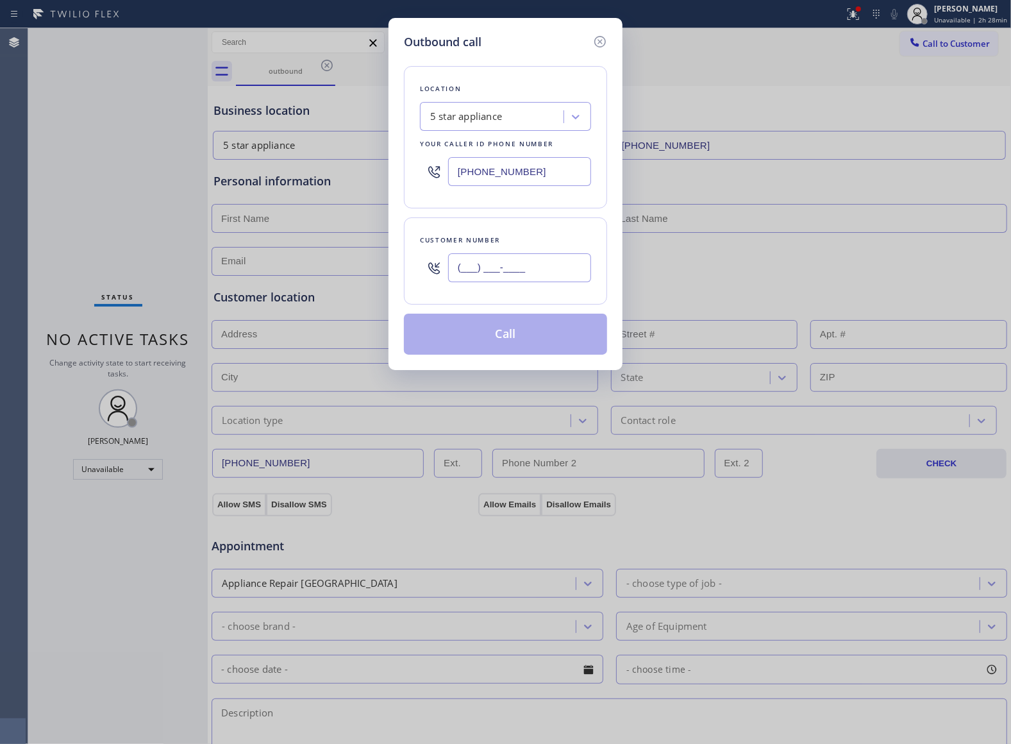
click at [508, 256] on input "(___) ___-____" at bounding box center [519, 267] width 143 height 29
paste input "469) 551-0306"
type input "[PHONE_NUMBER]"
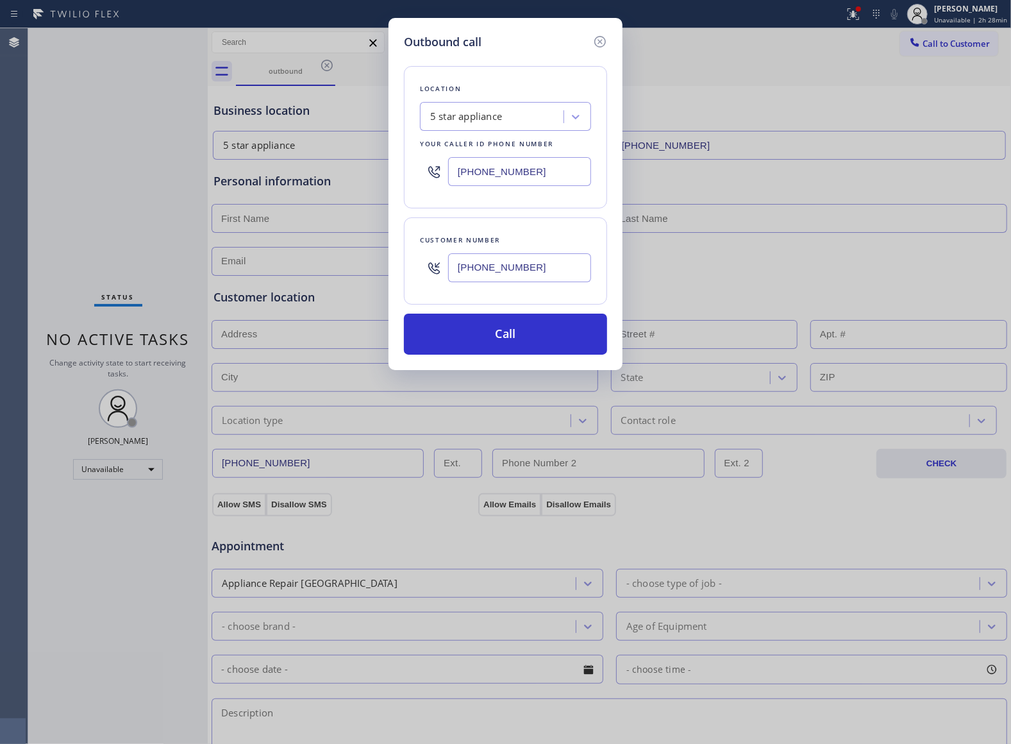
drag, startPoint x: 524, startPoint y: 344, endPoint x: 542, endPoint y: 412, distance: 70.1
click at [524, 344] on button "Call" at bounding box center [505, 334] width 203 height 41
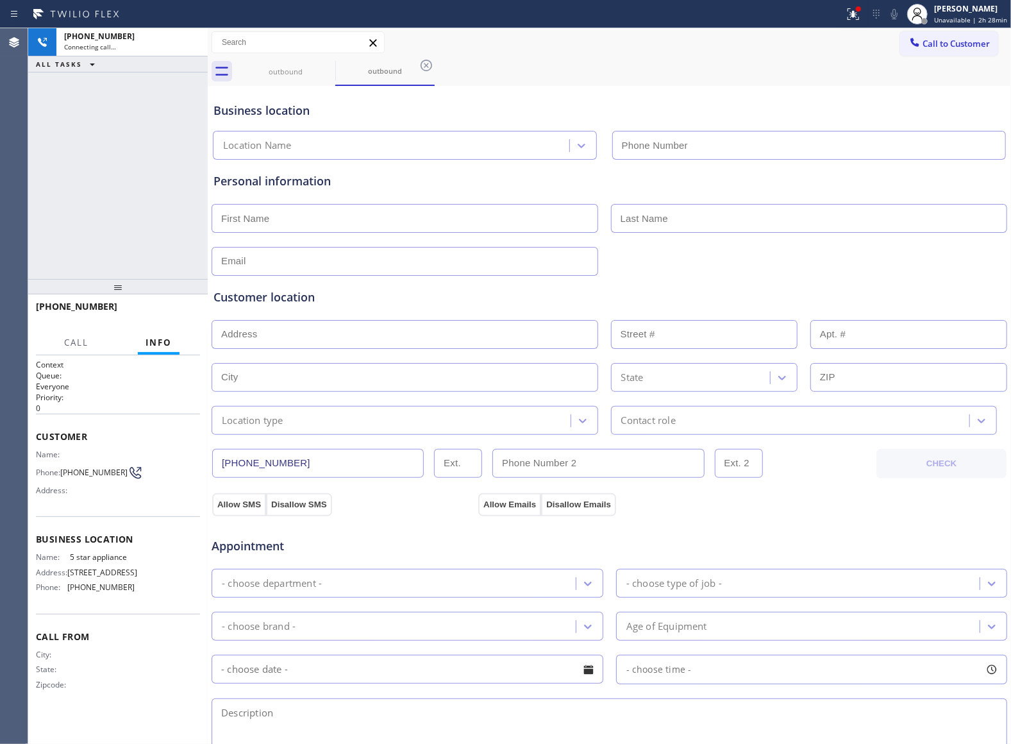
type input "[PHONE_NUMBER]"
click at [47, 190] on div "[PHONE_NUMBER] Connecting call… ALL TASKS ALL TASKS ACTIVE TASKS TASKS IN WRAP …" at bounding box center [118, 153] width 180 height 251
click at [183, 321] on div "[PHONE_NUMBER] Live | 00:10 HANG UP" at bounding box center [118, 312] width 164 height 33
click at [180, 306] on button "HANG UP" at bounding box center [170, 312] width 60 height 18
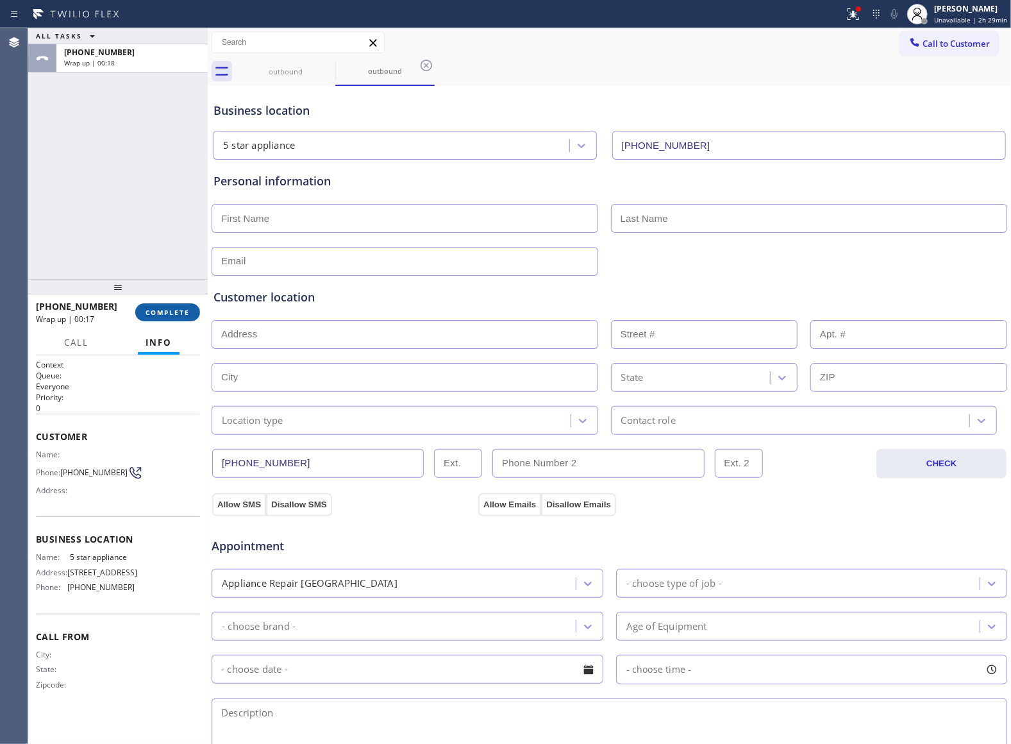
click at [181, 306] on button "COMPLETE" at bounding box center [167, 312] width 65 height 18
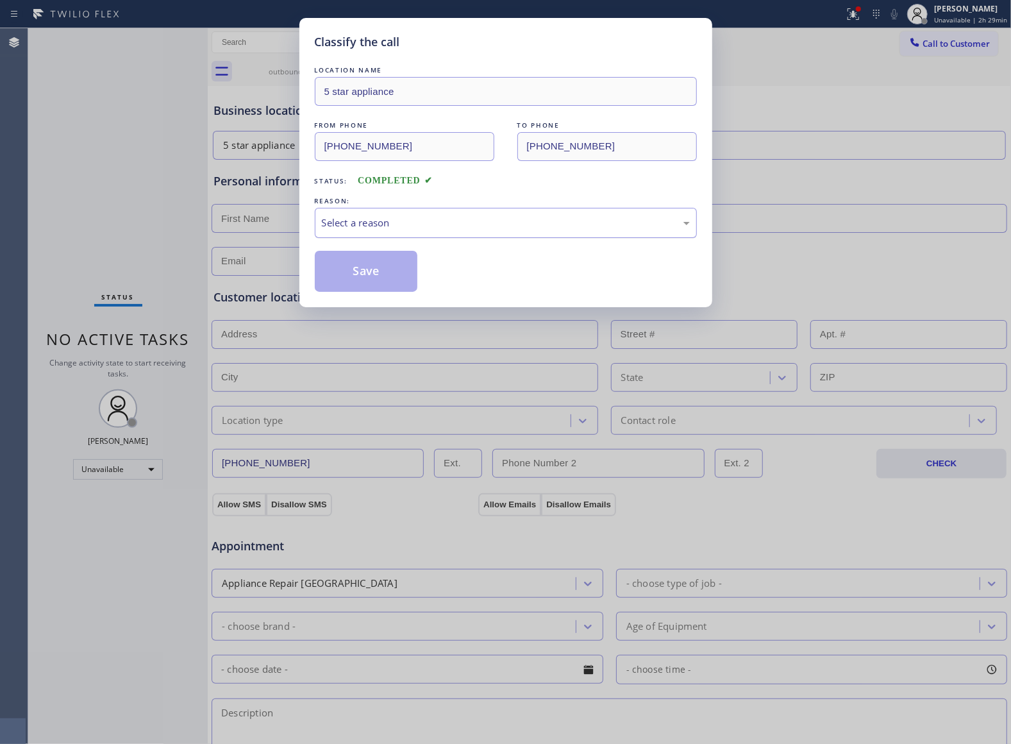
click at [356, 230] on div "Select a reason" at bounding box center [506, 222] width 368 height 15
click at [350, 278] on button "Save" at bounding box center [366, 271] width 103 height 41
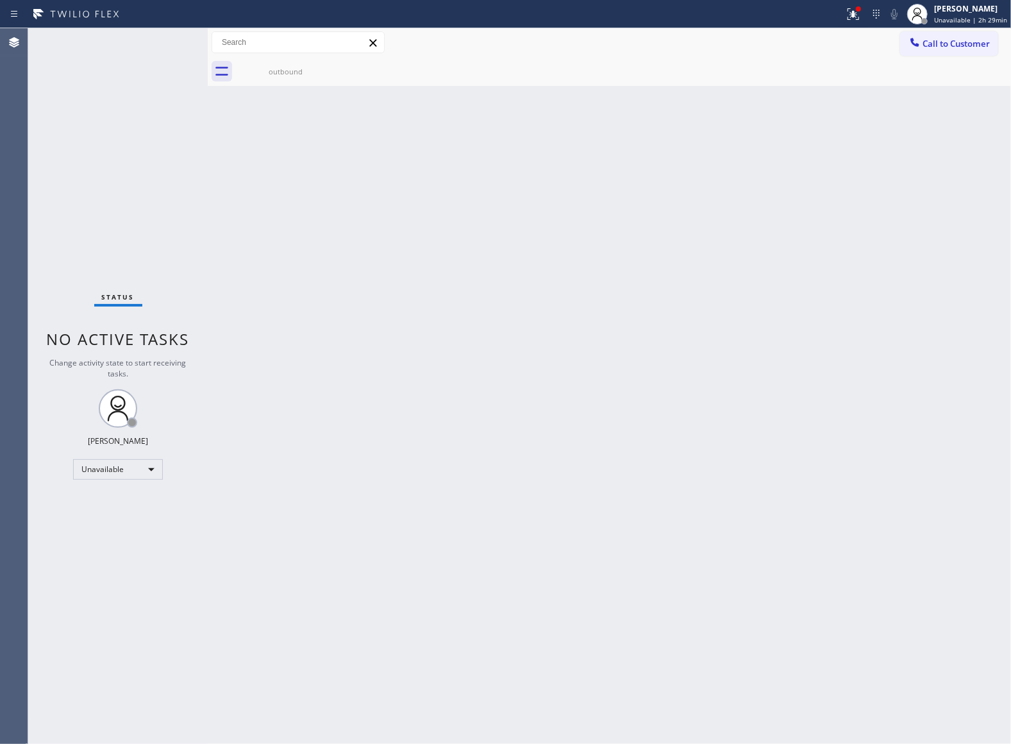
click at [433, 329] on div "Back to Dashboard Change Sender ID Customers Technicians Select a contact Outbo…" at bounding box center [609, 386] width 803 height 716
drag, startPoint x: 439, startPoint y: 214, endPoint x: 634, endPoint y: 180, distance: 197.9
click at [439, 216] on div "Back to Dashboard Change Sender ID Customers Technicians Select a contact Outbo…" at bounding box center [609, 386] width 803 height 716
drag, startPoint x: 295, startPoint y: 71, endPoint x: 342, endPoint y: 72, distance: 46.8
click at [297, 72] on div "outbound" at bounding box center [285, 72] width 97 height 10
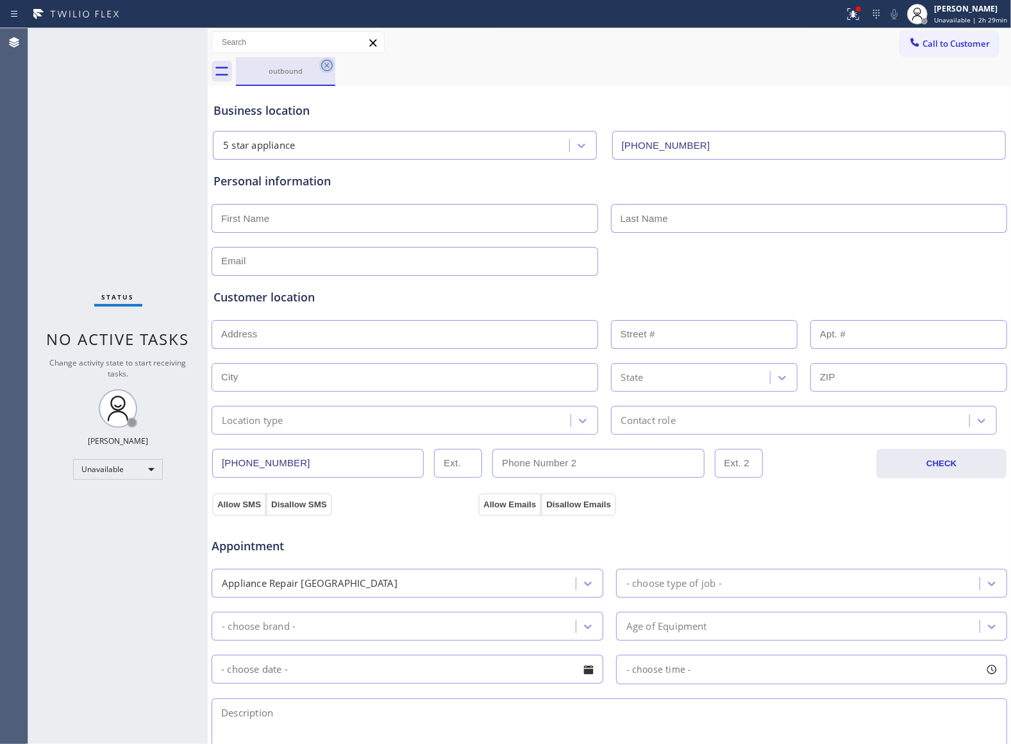
click at [322, 67] on icon at bounding box center [327, 66] width 12 height 12
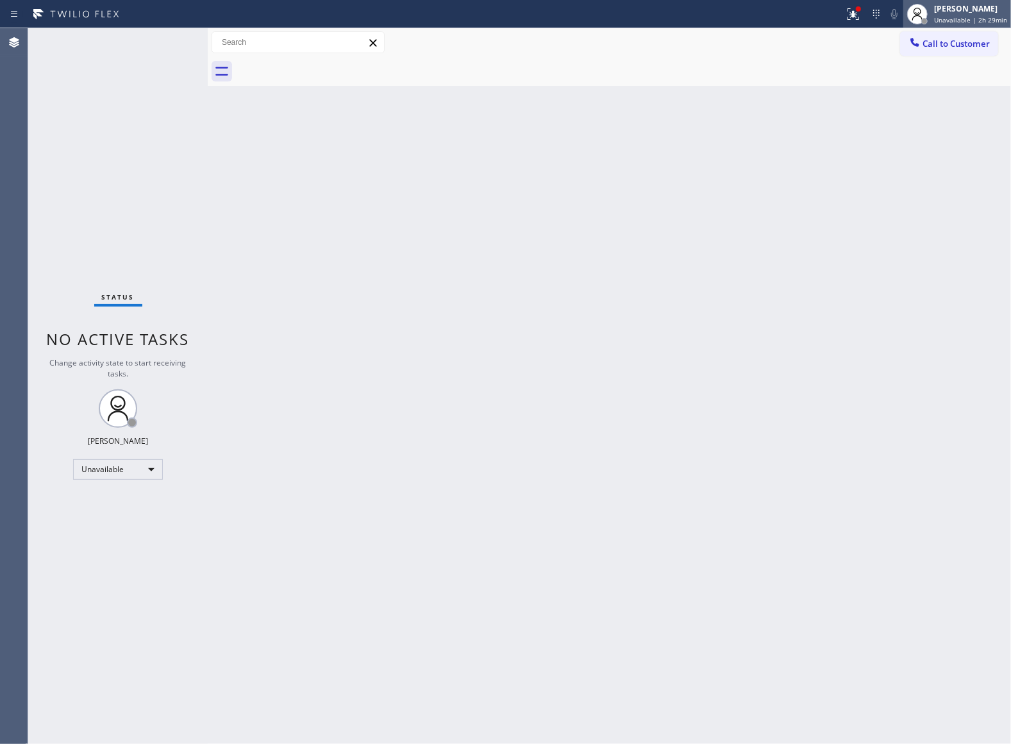
click at [922, 24] on div at bounding box center [917, 14] width 28 height 28
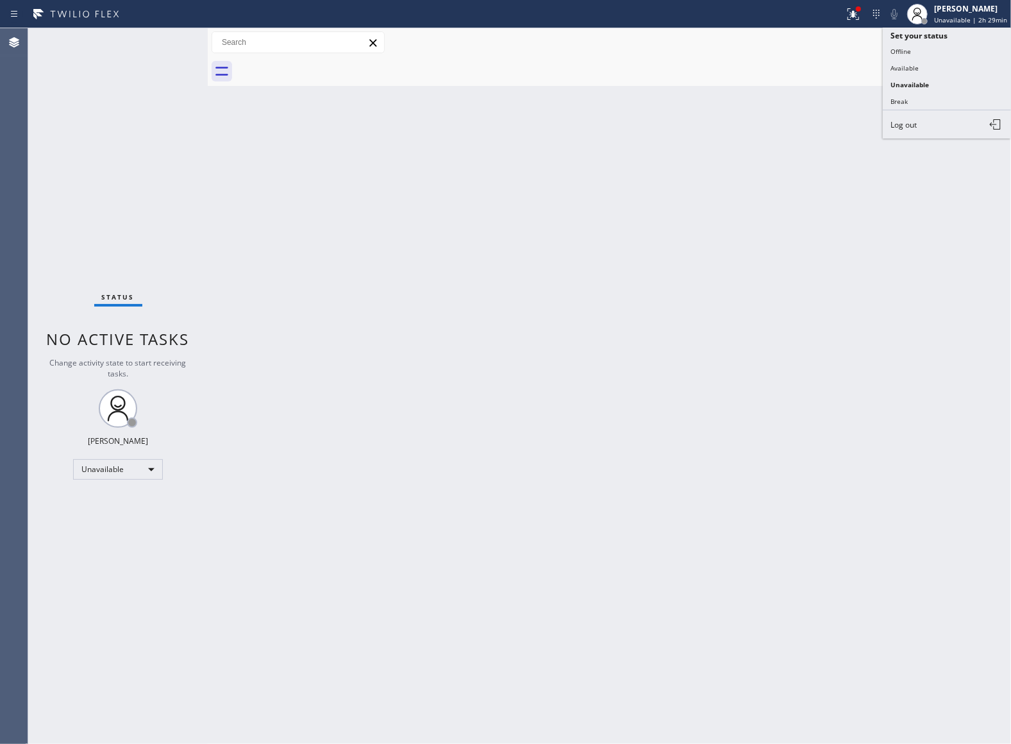
drag, startPoint x: 762, startPoint y: 76, endPoint x: 921, endPoint y: 73, distance: 159.0
click at [765, 76] on div at bounding box center [623, 71] width 775 height 29
click at [947, 55] on button "Call to Customer" at bounding box center [949, 43] width 98 height 24
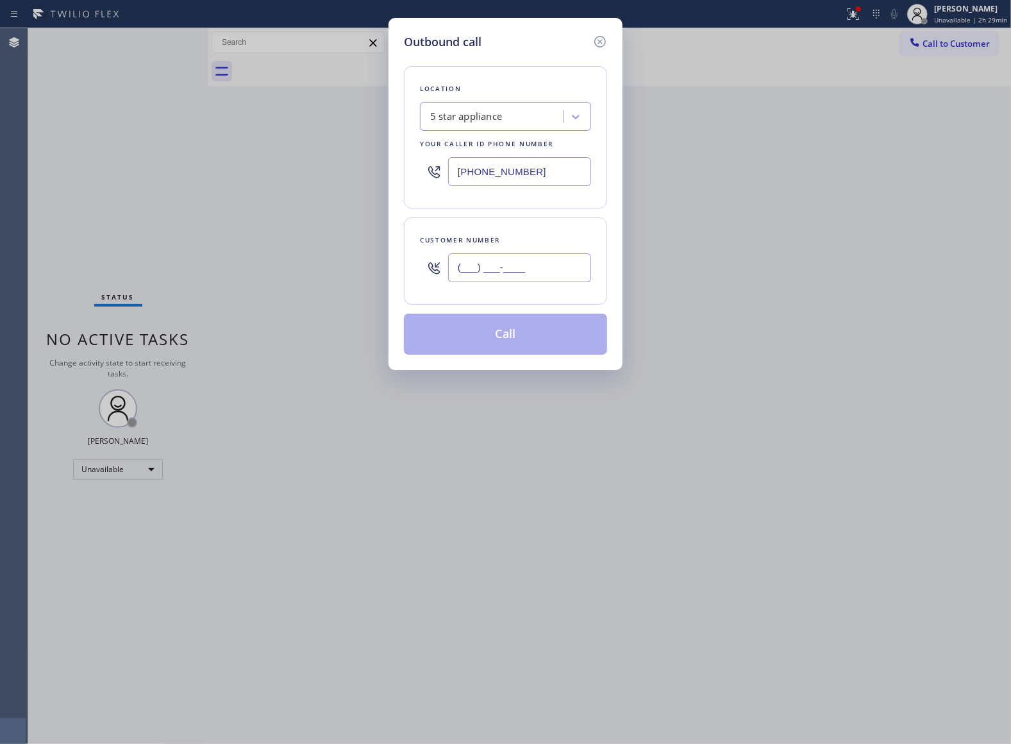
click at [487, 281] on input "(___) ___-____" at bounding box center [519, 267] width 143 height 29
paste input "363) 201-8087"
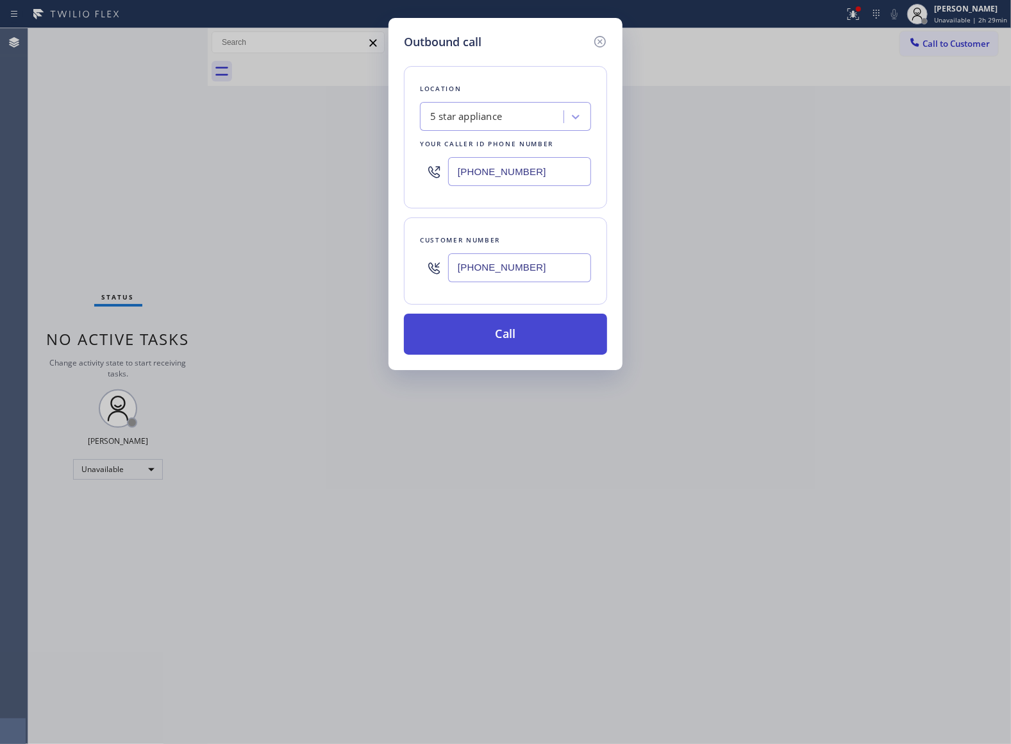
type input "[PHONE_NUMBER]"
click at [503, 339] on button "Call" at bounding box center [505, 334] width 203 height 41
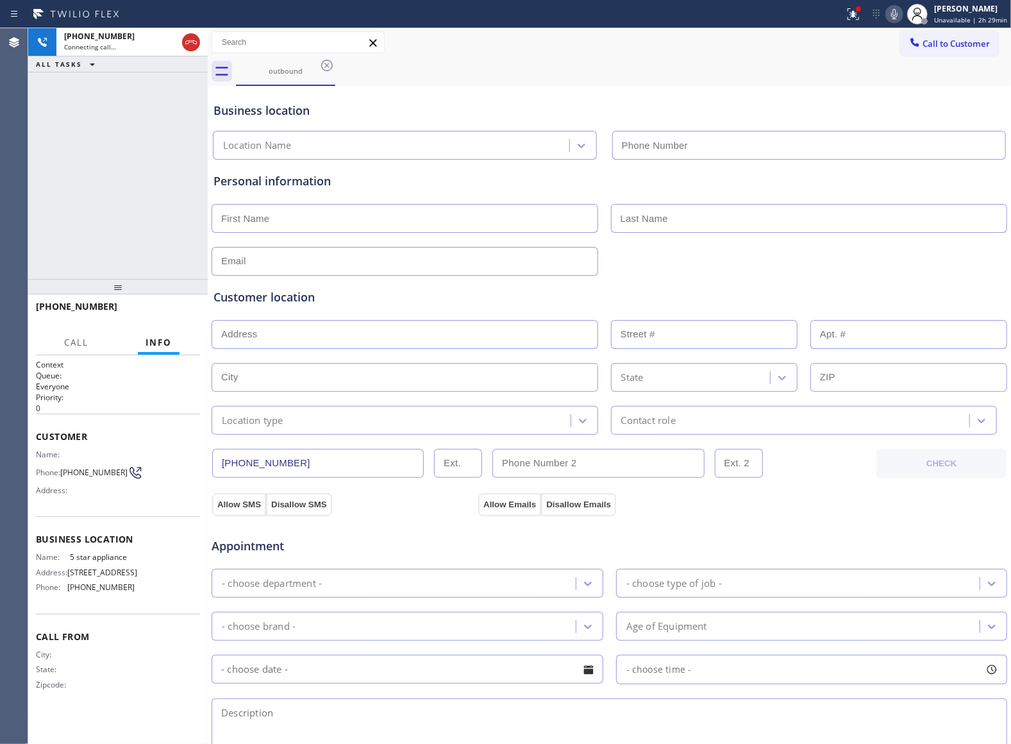
type input "[PHONE_NUMBER]"
drag, startPoint x: 16, startPoint y: 188, endPoint x: 73, endPoint y: 151, distance: 67.8
click at [16, 188] on div "Agent Desktop" at bounding box center [14, 386] width 28 height 716
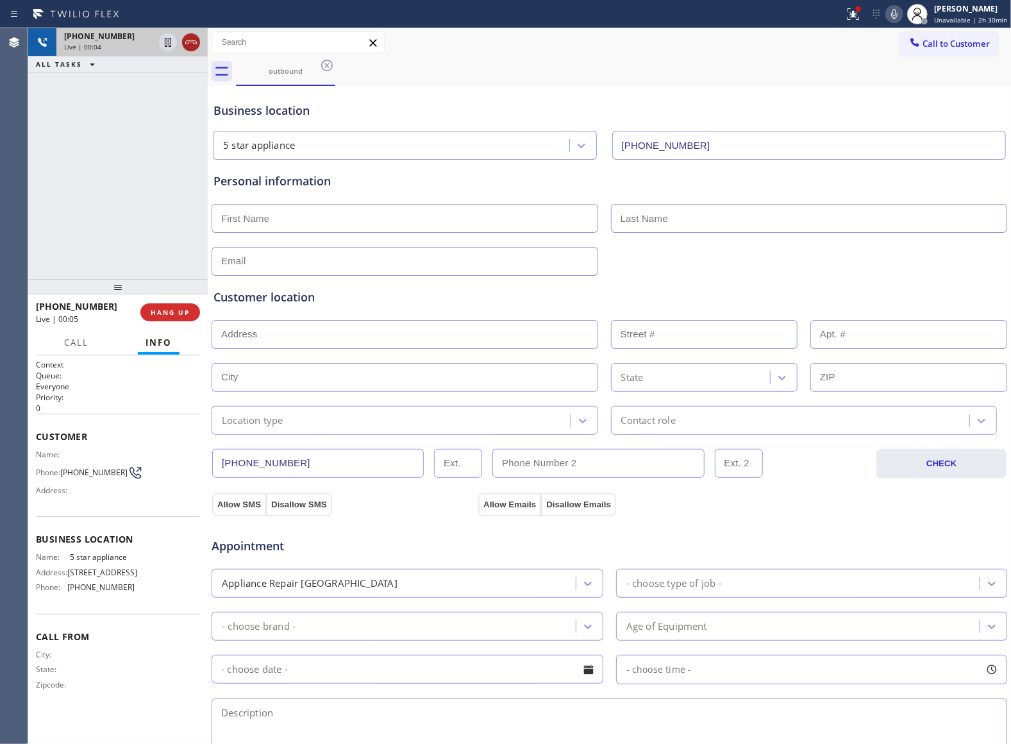
click at [193, 44] on icon at bounding box center [190, 42] width 15 height 15
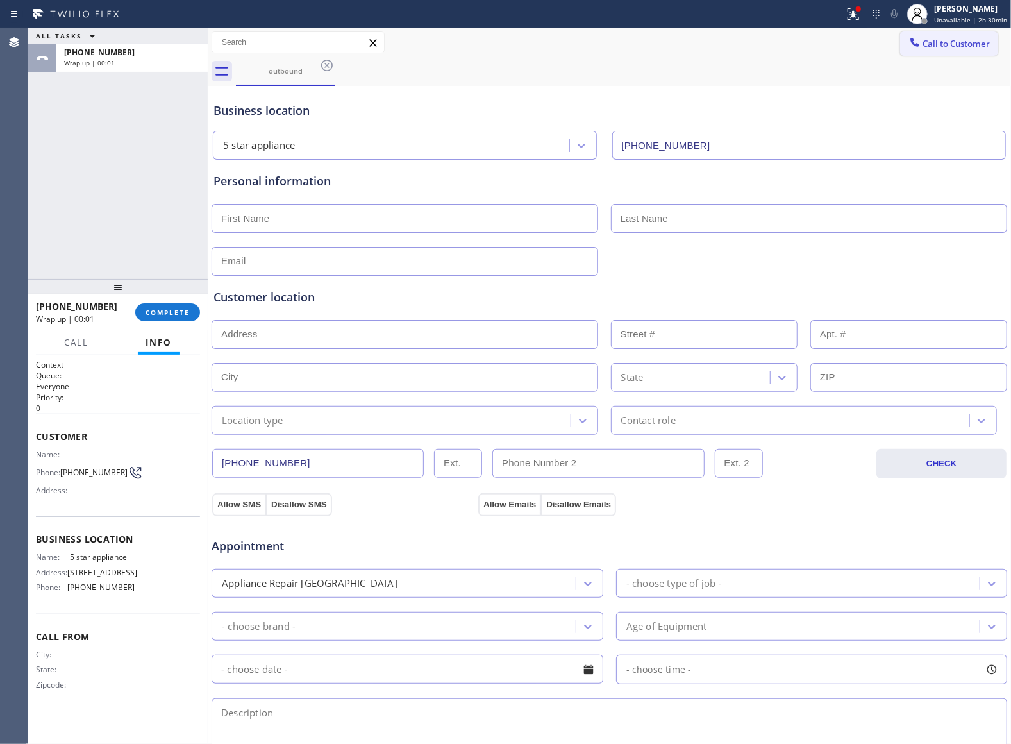
click at [925, 53] on button "Call to Customer" at bounding box center [949, 43] width 98 height 24
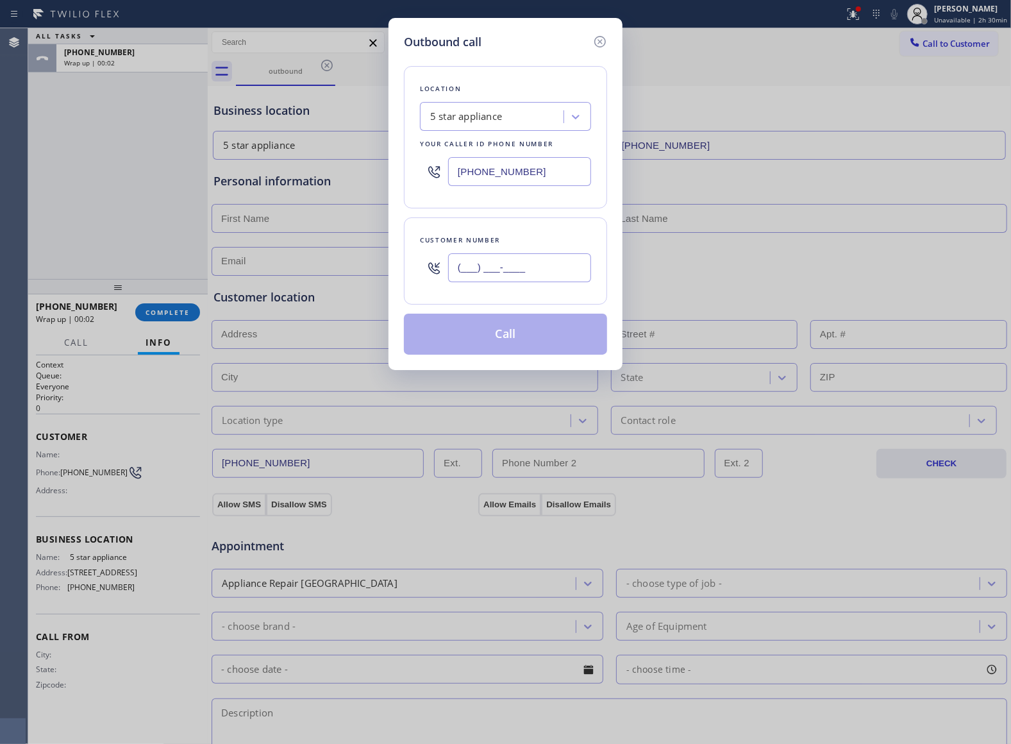
click at [559, 268] on input "(___) ___-____" at bounding box center [519, 267] width 143 height 29
paste input "363) 201-8087"
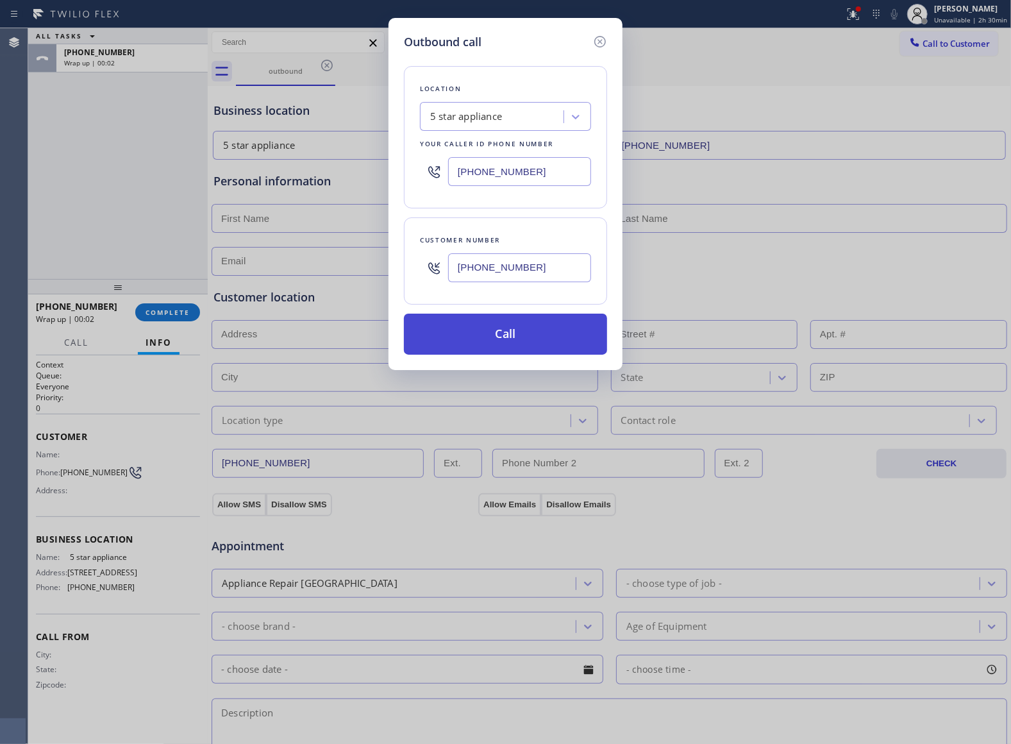
type input "[PHONE_NUMBER]"
click at [519, 337] on button "Call" at bounding box center [505, 334] width 203 height 41
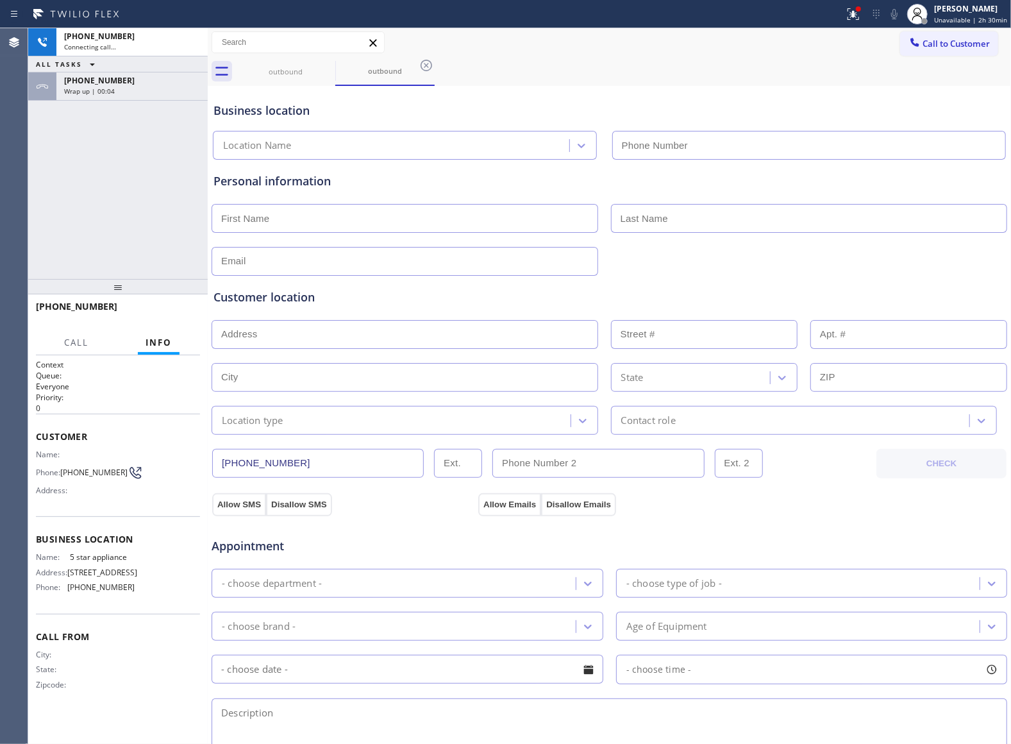
type input "[PHONE_NUMBER]"
drag, startPoint x: 55, startPoint y: 170, endPoint x: 109, endPoint y: 156, distance: 55.5
click at [55, 170] on div "[PHONE_NUMBER] Live | 00:06 ALL TASKS ALL TASKS ACTIVE TASKS TASKS IN WRAP UP […" at bounding box center [118, 153] width 180 height 251
click at [173, 326] on div "[PHONE_NUMBER] Live | 00:07 HANG UP" at bounding box center [118, 312] width 164 height 33
click at [172, 317] on button "HANG UP" at bounding box center [170, 312] width 60 height 18
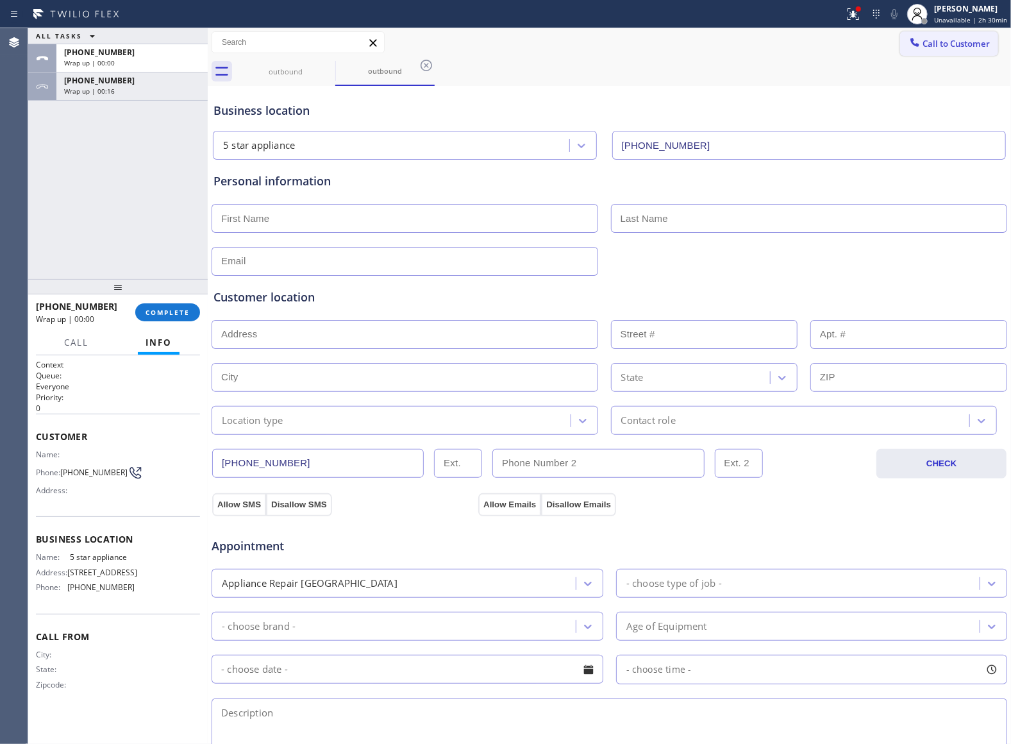
click at [916, 50] on button "Call to Customer" at bounding box center [949, 43] width 98 height 24
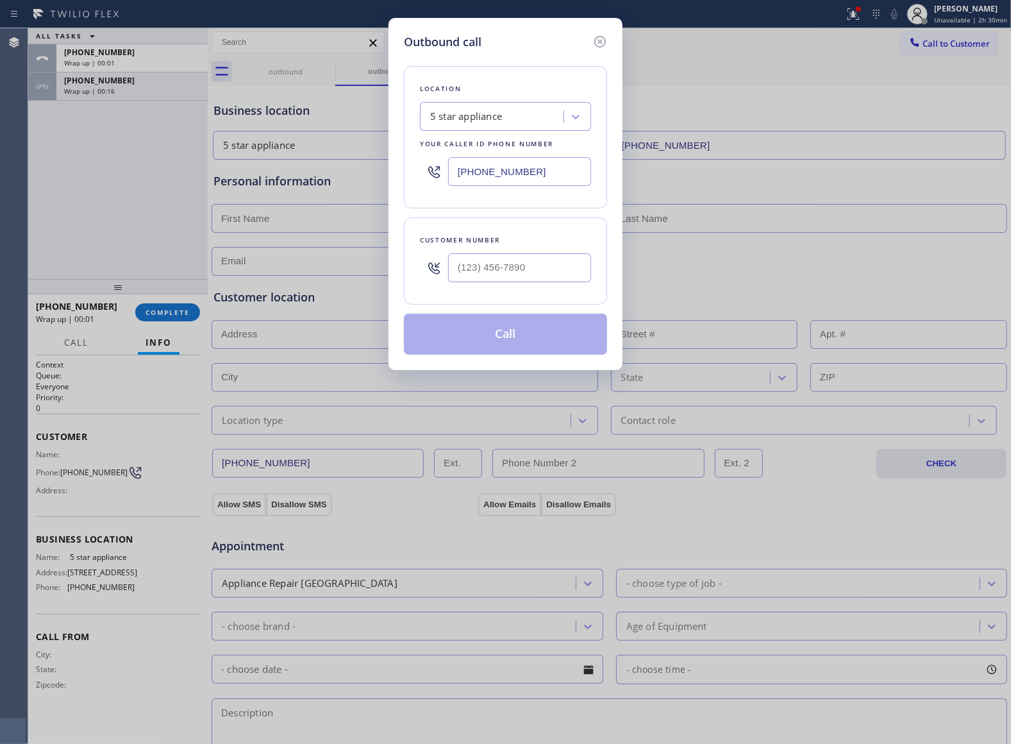
click at [547, 289] on div at bounding box center [519, 268] width 143 height 42
click at [542, 280] on input "(___) ___-____" at bounding box center [519, 267] width 143 height 29
paste input "363) 201-8087"
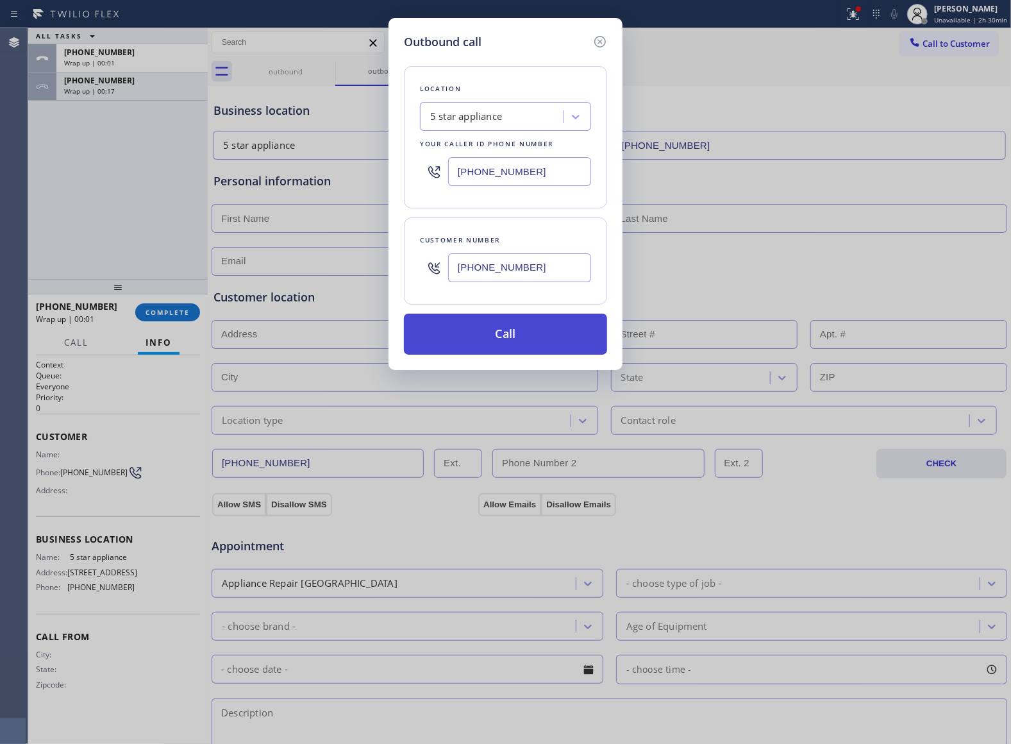
type input "[PHONE_NUMBER]"
click at [524, 336] on button "Call" at bounding box center [505, 334] width 203 height 41
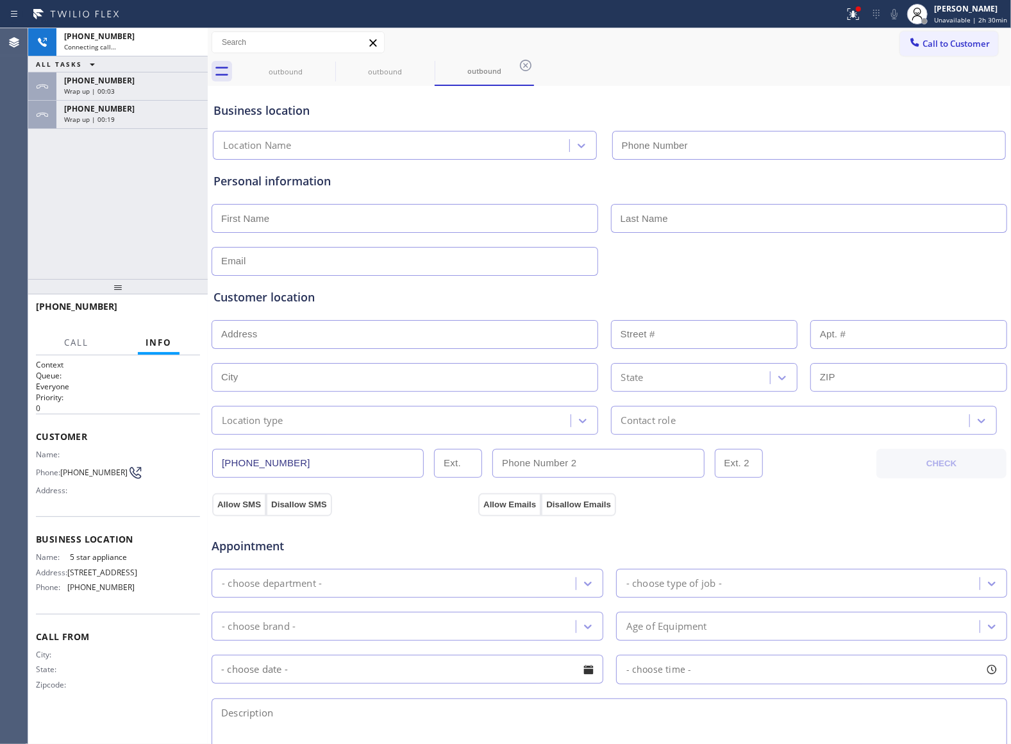
type input "[PHONE_NUMBER]"
click at [176, 308] on span "HANG UP" at bounding box center [170, 312] width 39 height 9
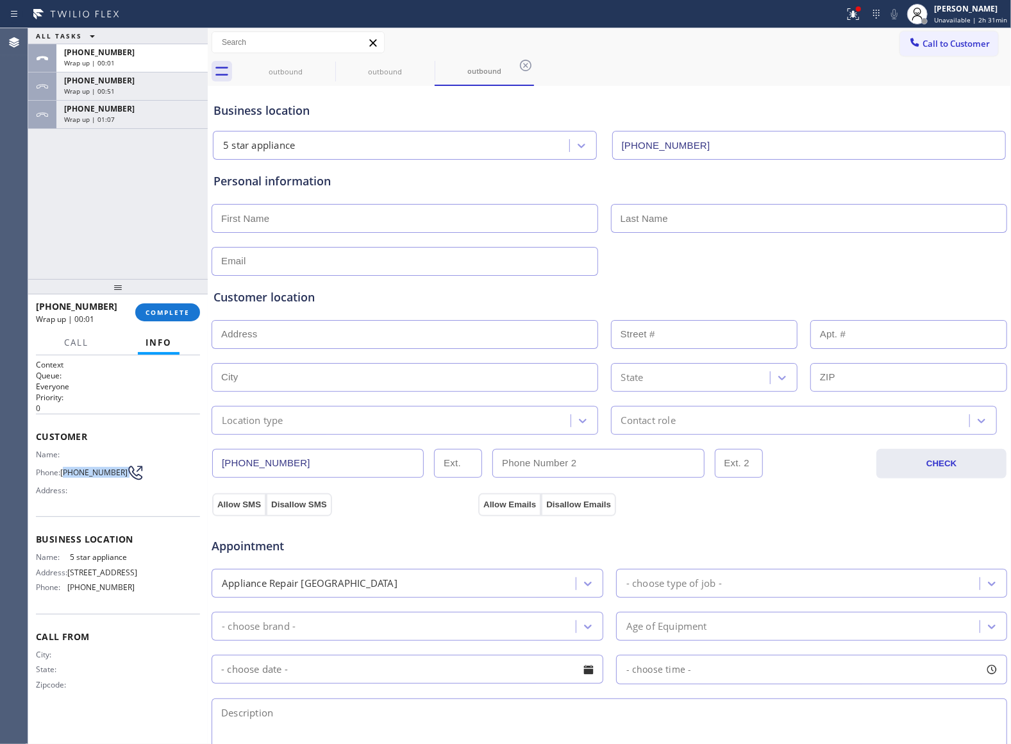
drag, startPoint x: 67, startPoint y: 469, endPoint x: 127, endPoint y: 477, distance: 60.8
click at [121, 478] on div "Phone: [PHONE_NUMBER]" at bounding box center [85, 472] width 99 height 15
copy div "363) 201-8087"
click at [929, 49] on span "Call to Customer" at bounding box center [956, 44] width 67 height 12
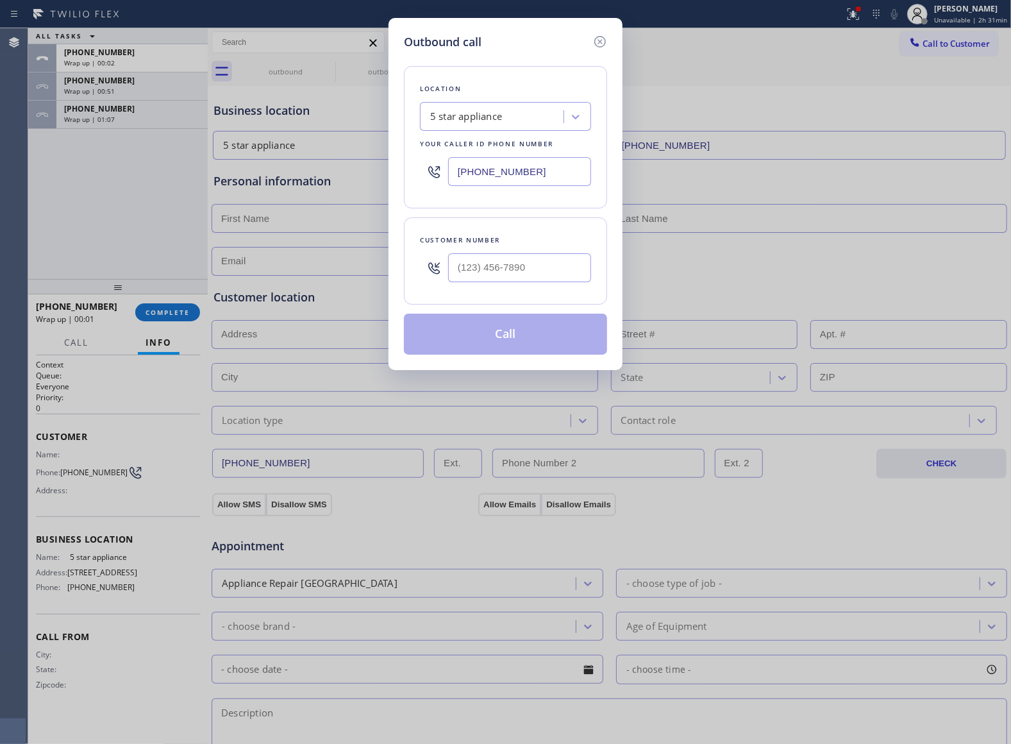
drag, startPoint x: 532, startPoint y: 250, endPoint x: 524, endPoint y: 260, distance: 13.2
click at [524, 260] on div at bounding box center [519, 268] width 143 height 42
click at [524, 262] on input "(___) ___-____" at bounding box center [519, 267] width 143 height 29
paste input "363) 201-8087"
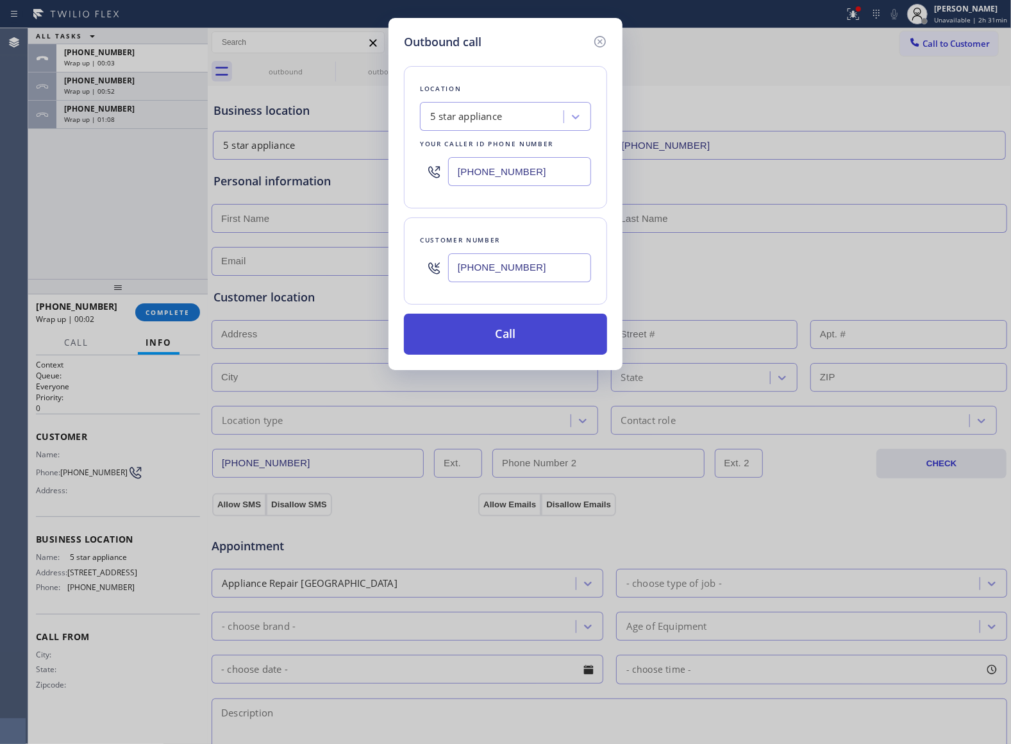
type input "[PHONE_NUMBER]"
click at [534, 342] on button "Call" at bounding box center [505, 334] width 203 height 41
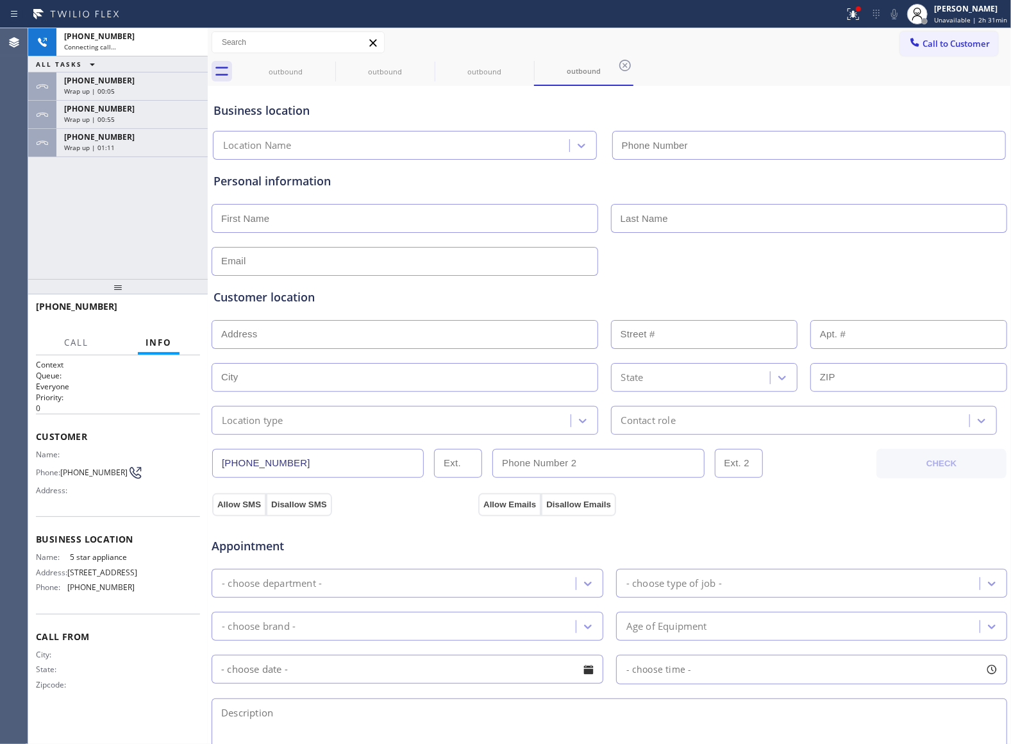
type input "[PHONE_NUMBER]"
drag, startPoint x: 54, startPoint y: 209, endPoint x: 197, endPoint y: 206, distance: 143.0
click at [54, 209] on div "[PHONE_NUMBER] Live | 00:23 ALL TASKS ALL TASKS ACTIVE TASKS TASKS IN WRAP UP […" at bounding box center [118, 153] width 180 height 251
click at [165, 308] on span "HANG UP" at bounding box center [170, 312] width 39 height 9
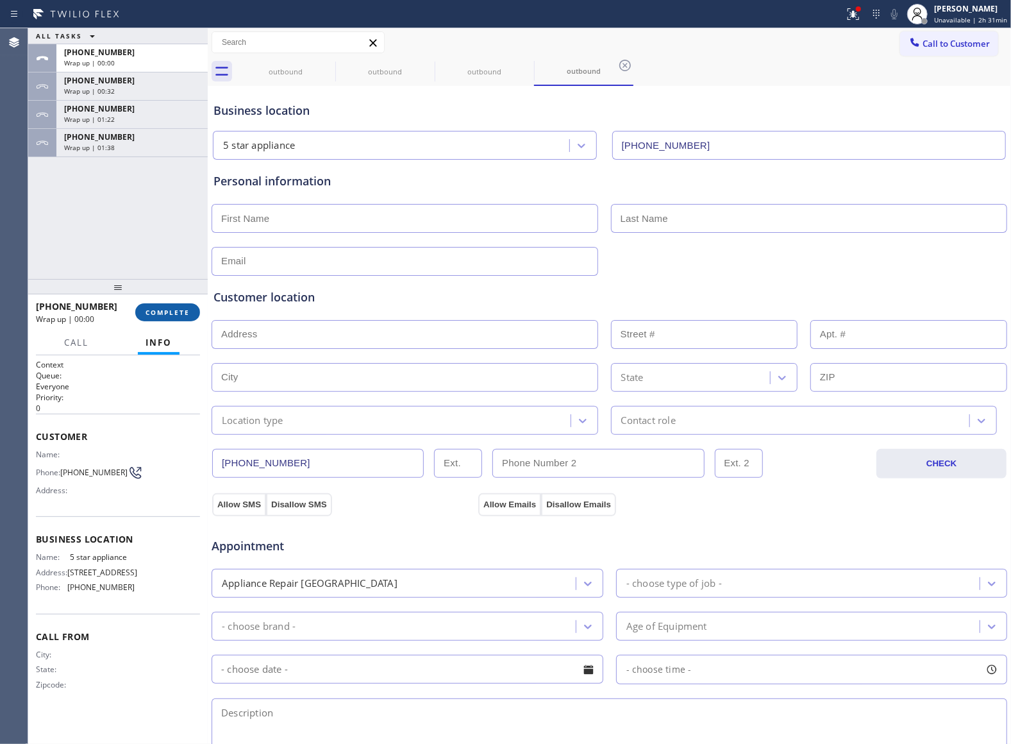
click at [164, 306] on button "COMPLETE" at bounding box center [167, 312] width 65 height 18
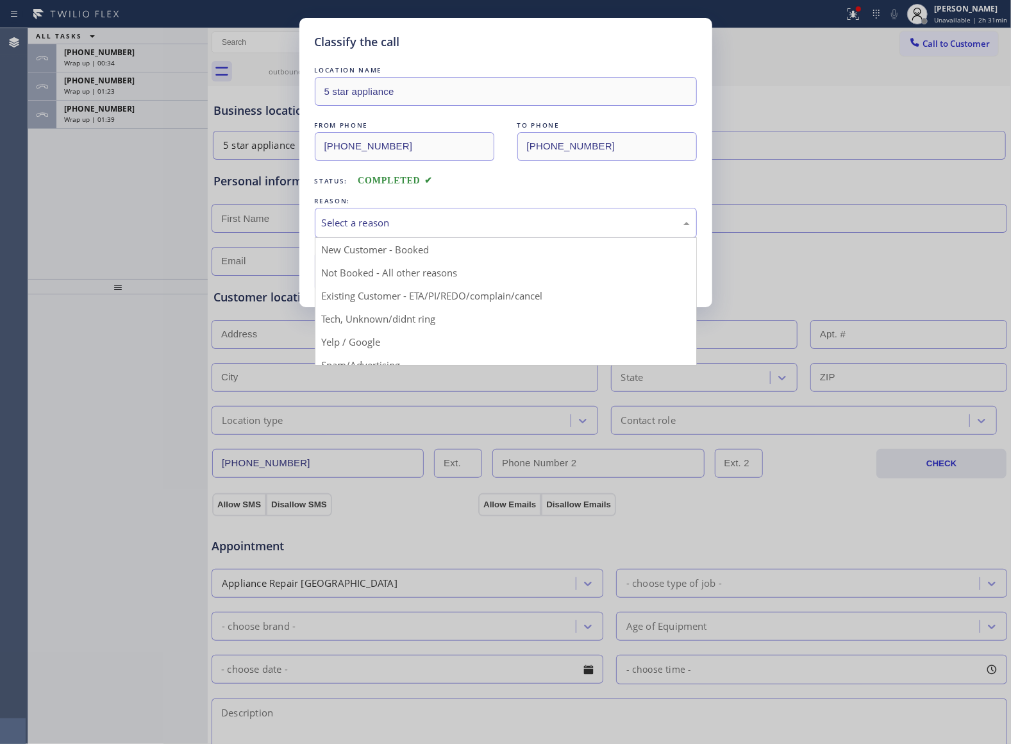
click at [464, 231] on div "Select a reason" at bounding box center [506, 223] width 382 height 30
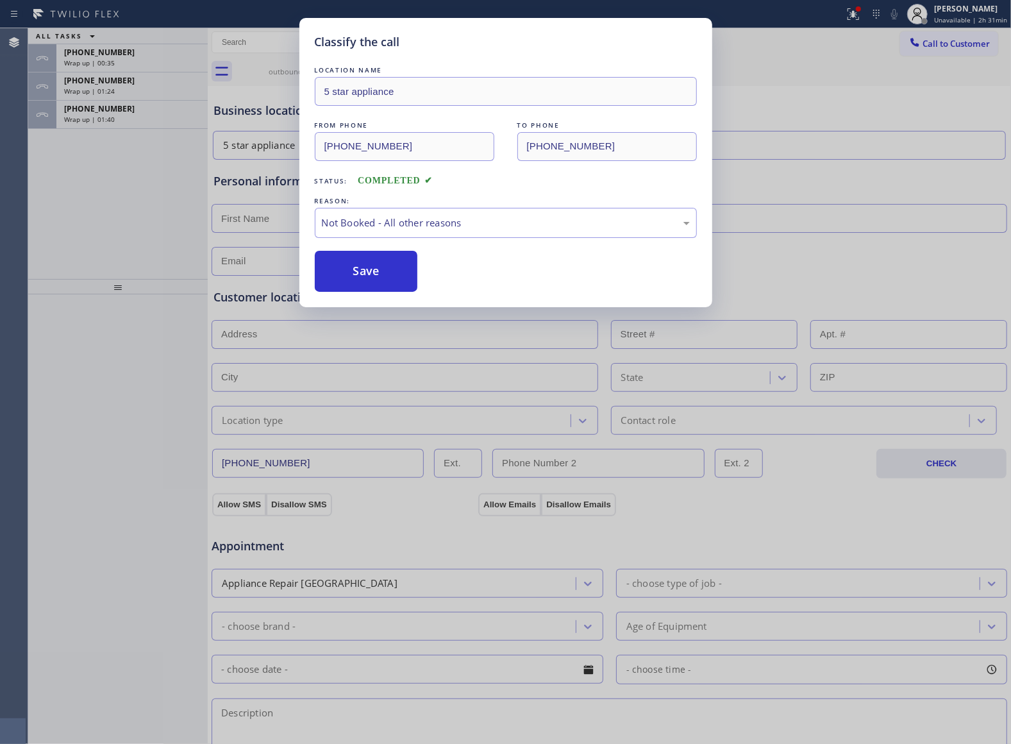
click at [374, 277] on button "Save" at bounding box center [366, 271] width 103 height 41
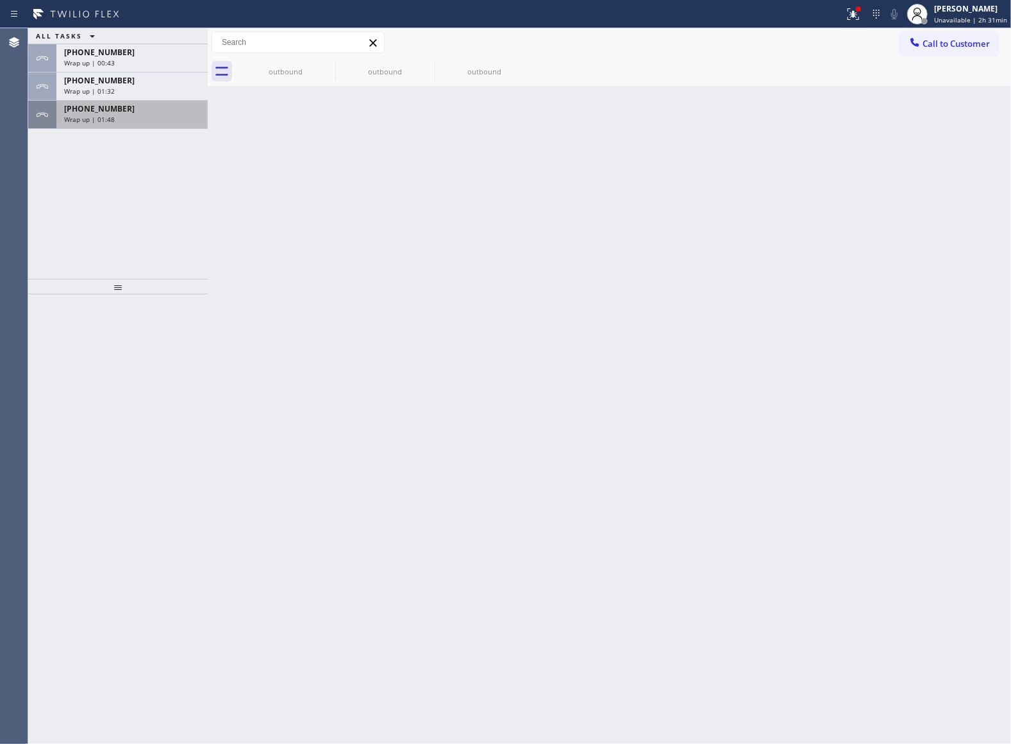
click at [150, 108] on div "[PHONE_NUMBER]" at bounding box center [132, 108] width 136 height 11
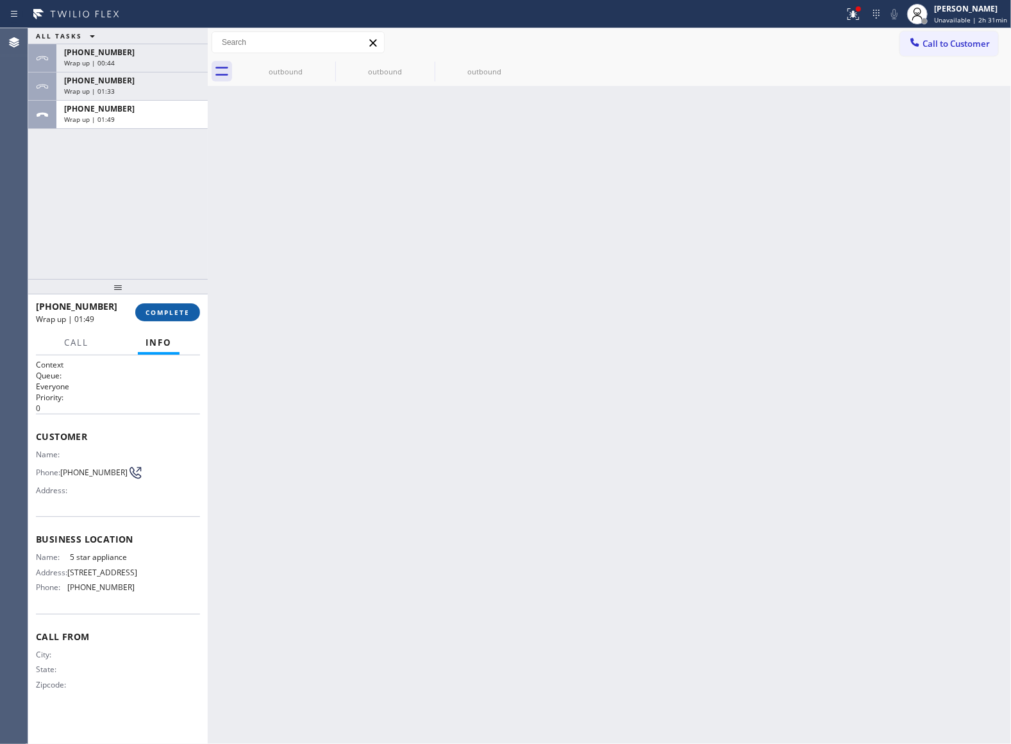
click at [172, 314] on span "COMPLETE" at bounding box center [168, 312] width 44 height 9
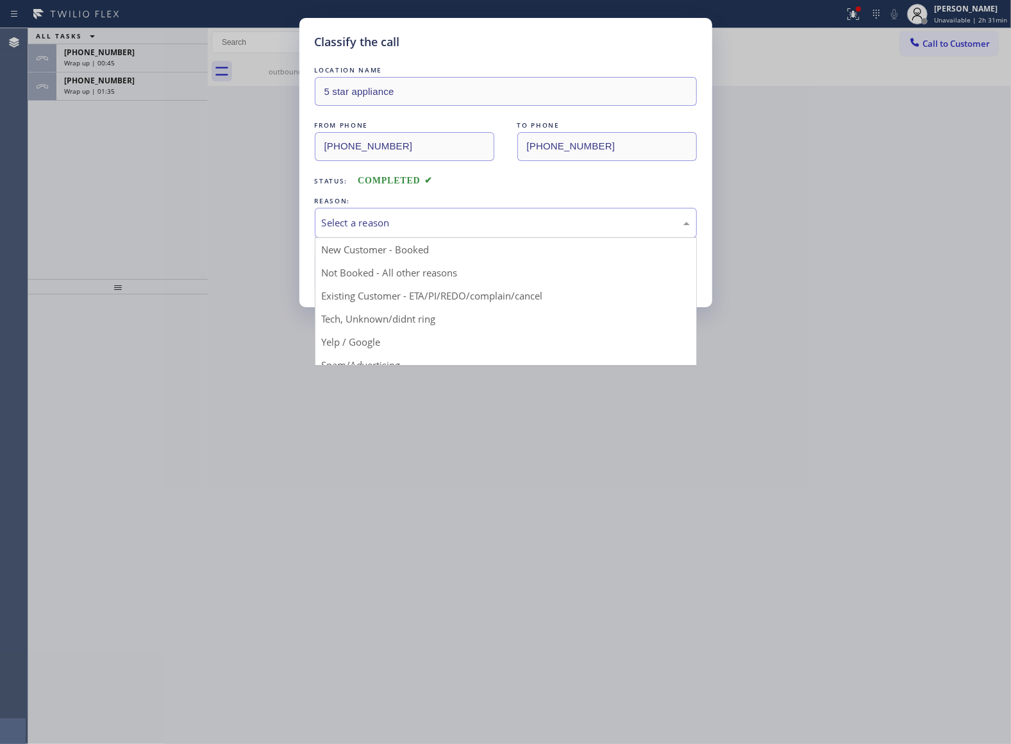
drag, startPoint x: 500, startPoint y: 230, endPoint x: 390, endPoint y: 270, distance: 117.4
click at [499, 230] on div "Select a reason" at bounding box center [506, 222] width 368 height 15
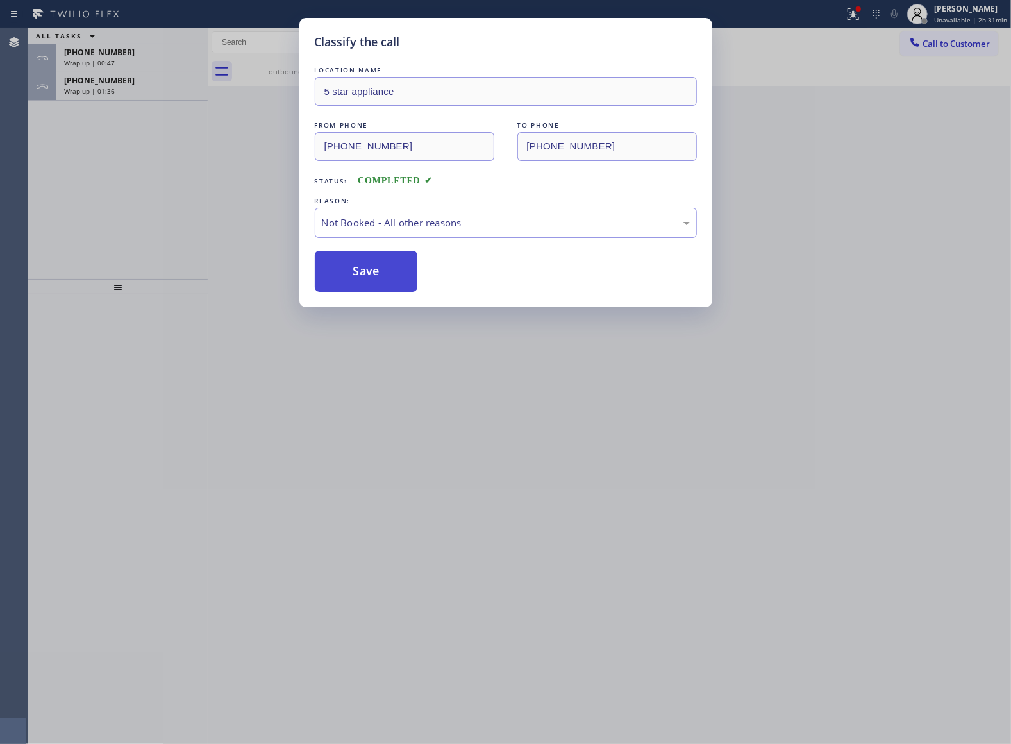
click at [380, 278] on button "Save" at bounding box center [366, 271] width 103 height 41
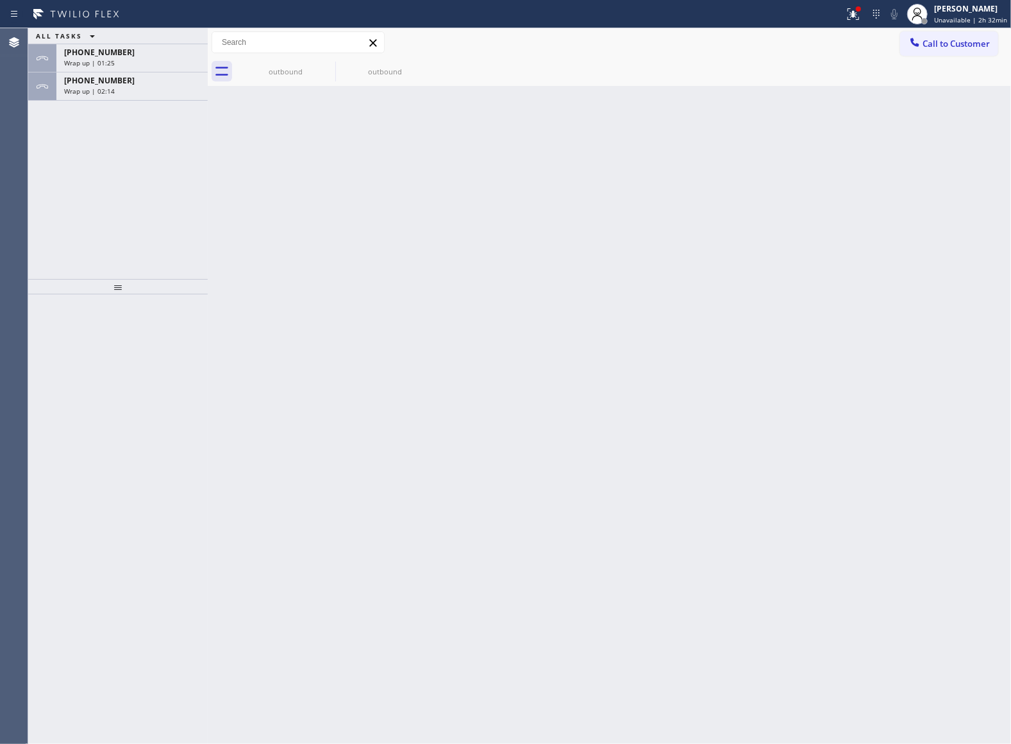
drag, startPoint x: 112, startPoint y: 88, endPoint x: 131, endPoint y: 103, distance: 24.7
click at [112, 90] on span "Wrap up | 02:14" at bounding box center [89, 91] width 51 height 9
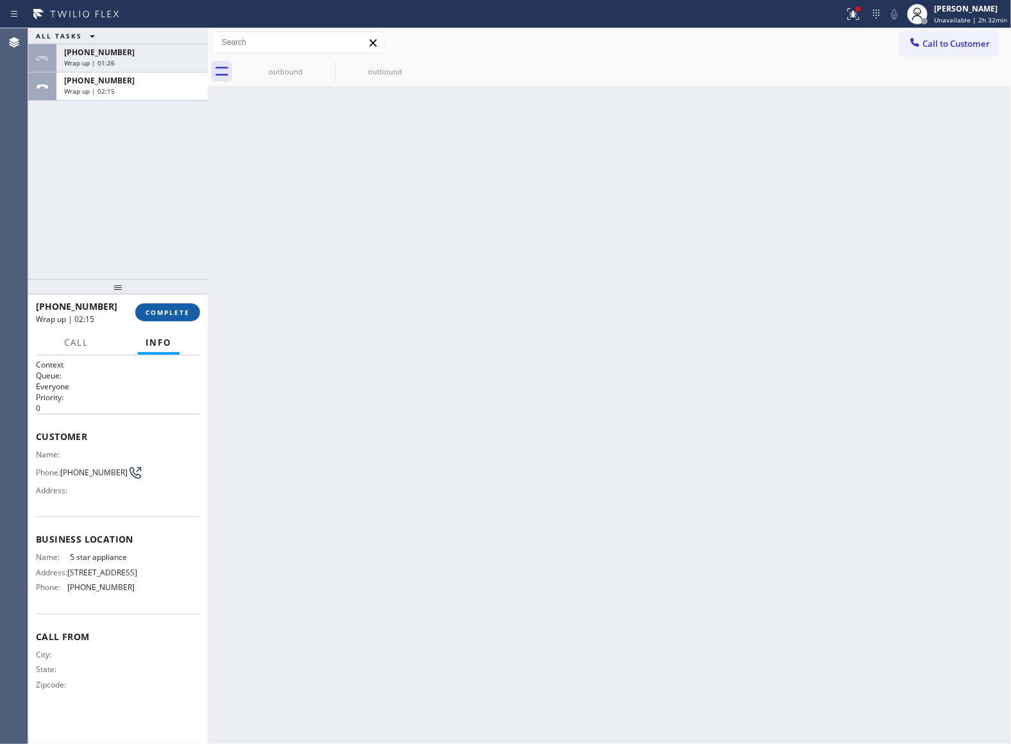
click at [187, 306] on button "COMPLETE" at bounding box center [167, 312] width 65 height 18
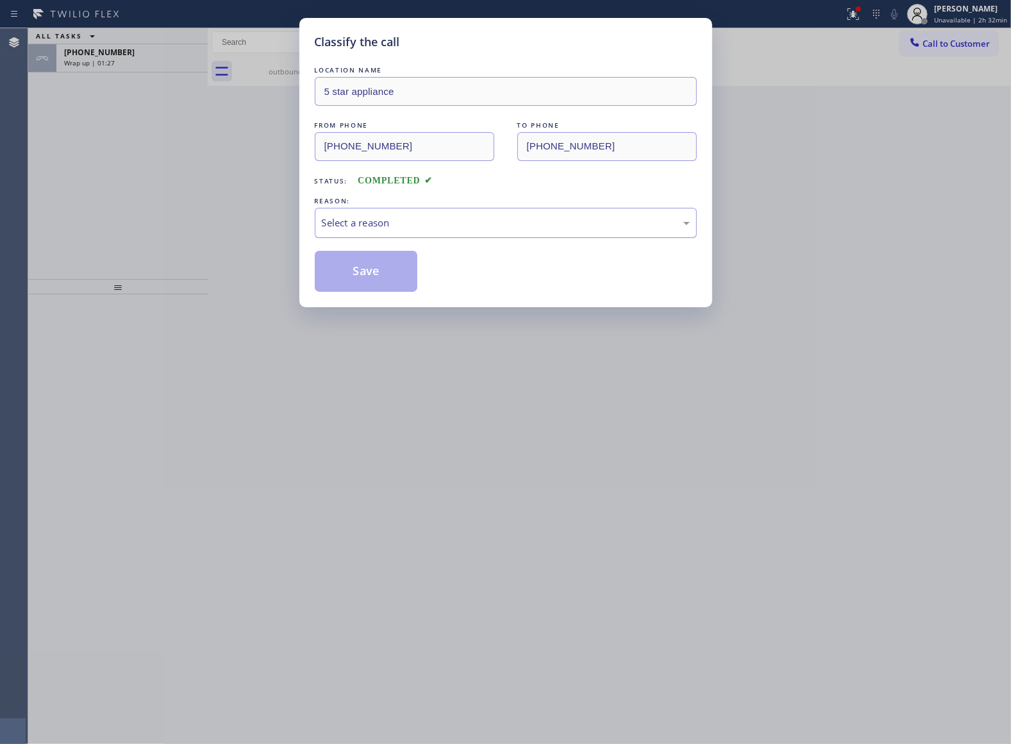
click at [454, 219] on div "Select a reason" at bounding box center [506, 222] width 368 height 15
click at [381, 269] on button "Save" at bounding box center [366, 271] width 103 height 41
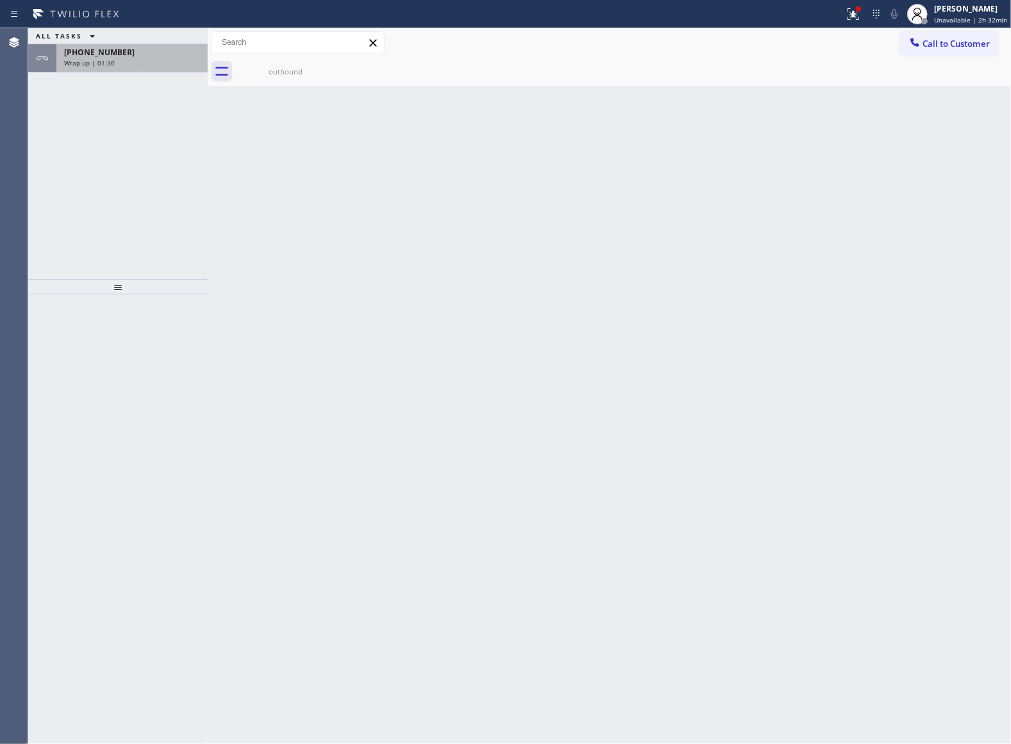
click at [147, 60] on div "Wrap up | 01:30" at bounding box center [132, 62] width 136 height 9
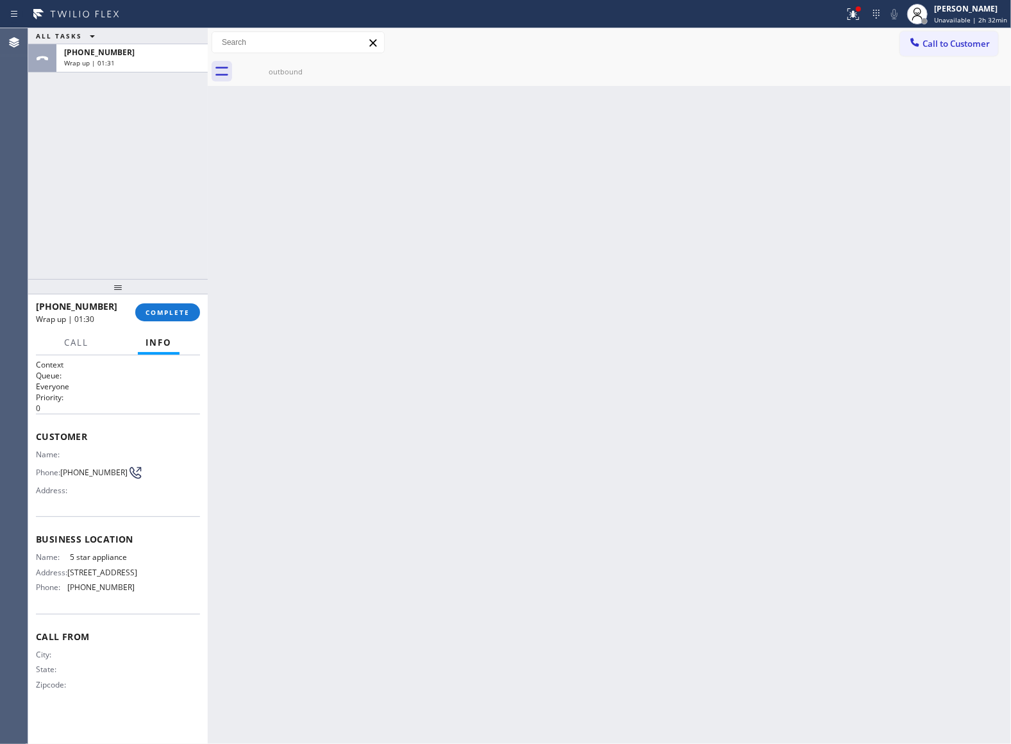
click at [175, 321] on div "[PHONE_NUMBER] Wrap up | 01:30 COMPLETE" at bounding box center [118, 312] width 164 height 33
click at [170, 312] on span "COMPLETE" at bounding box center [168, 312] width 44 height 9
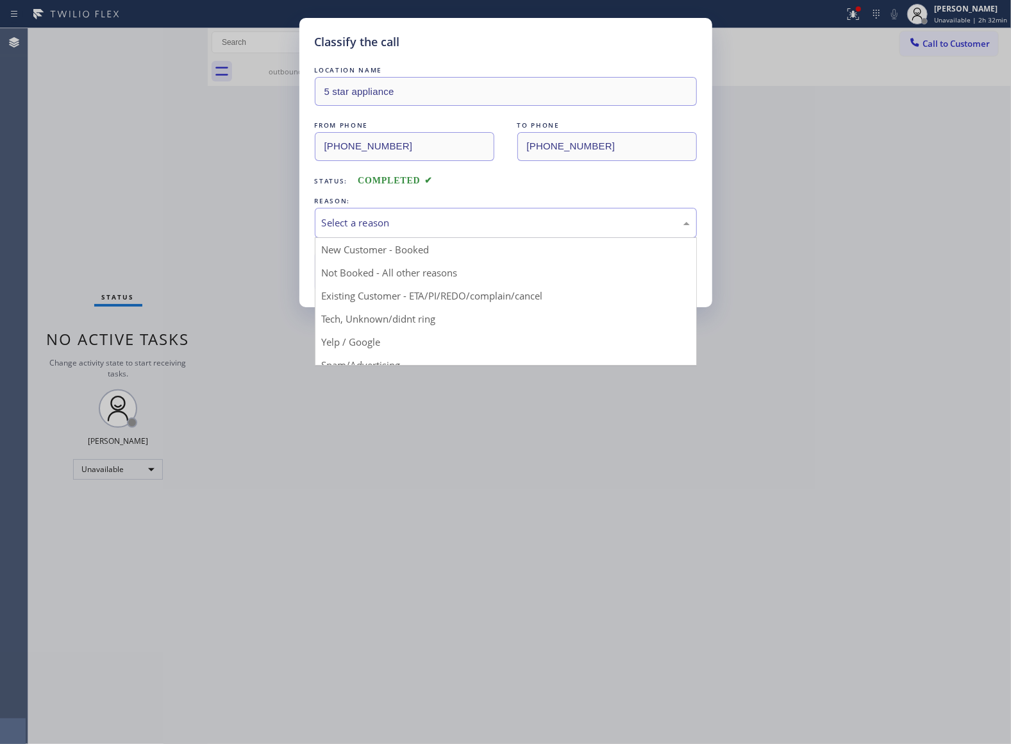
click at [358, 230] on div "Select a reason" at bounding box center [506, 222] width 368 height 15
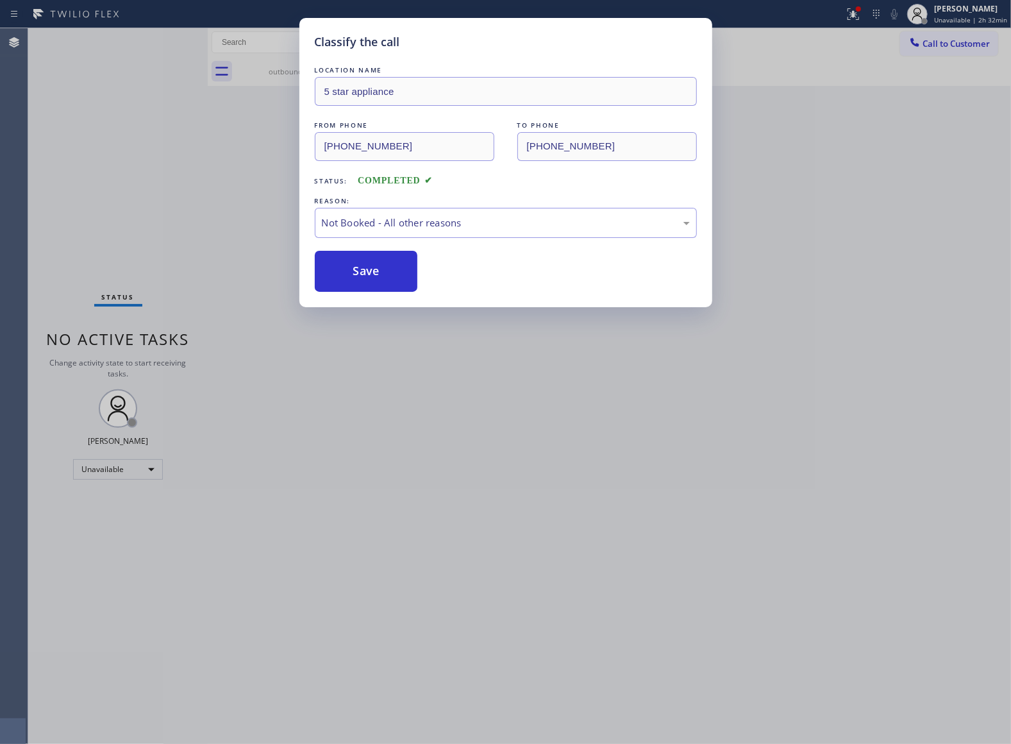
click at [356, 278] on button "Save" at bounding box center [366, 271] width 103 height 41
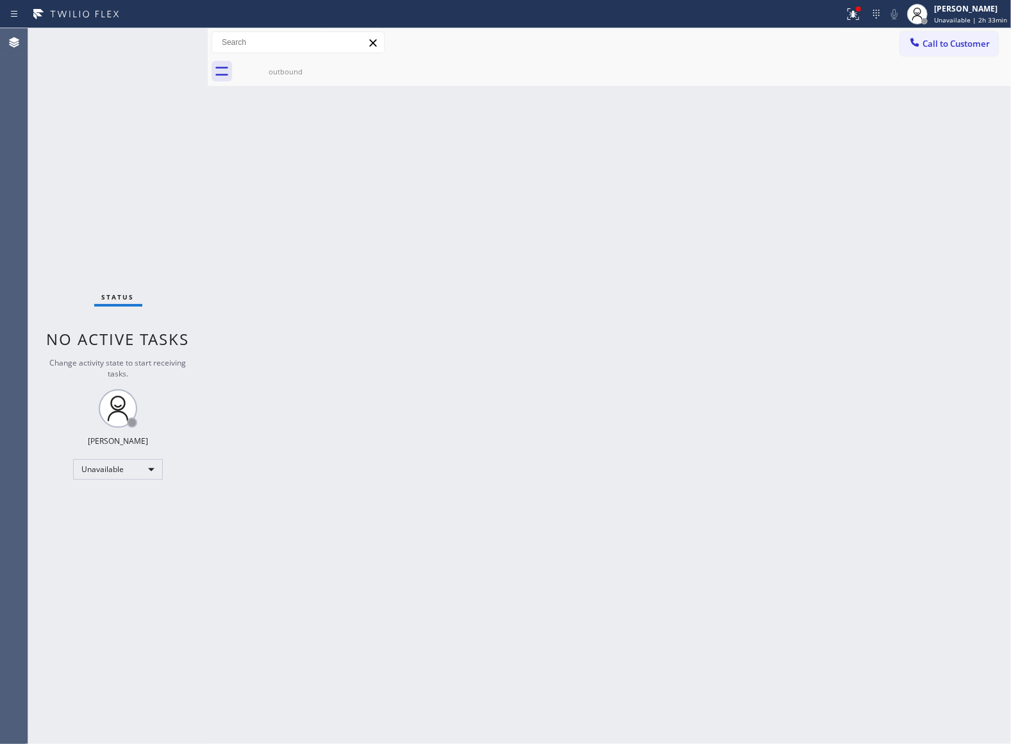
drag, startPoint x: 927, startPoint y: 33, endPoint x: 932, endPoint y: 62, distance: 29.3
click at [931, 33] on button "Call to Customer" at bounding box center [949, 43] width 98 height 24
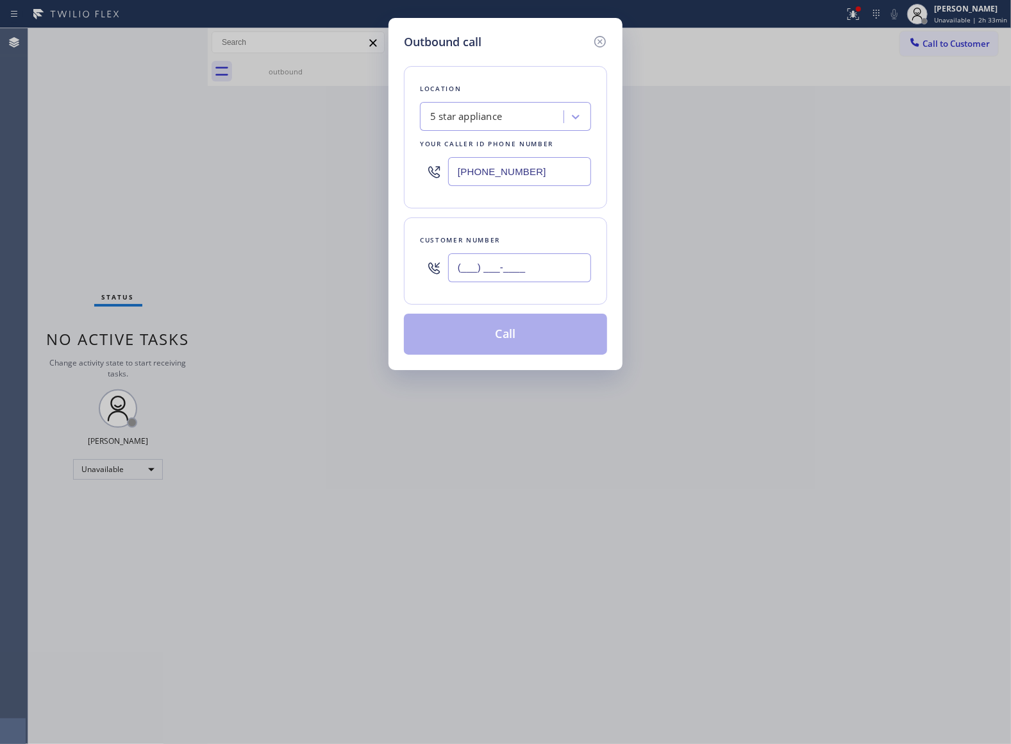
click at [509, 265] on input "(___) ___-____" at bounding box center [519, 267] width 143 height 29
paste input "363) 201-8087"
type input "[PHONE_NUMBER]"
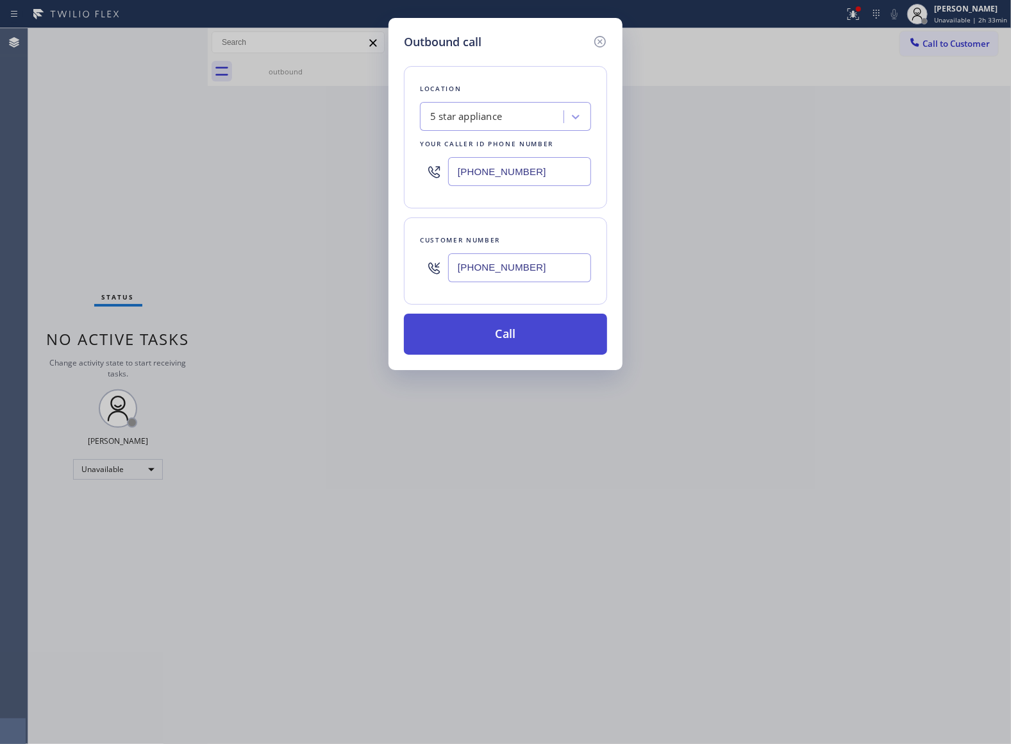
click at [541, 345] on button "Call" at bounding box center [505, 334] width 203 height 41
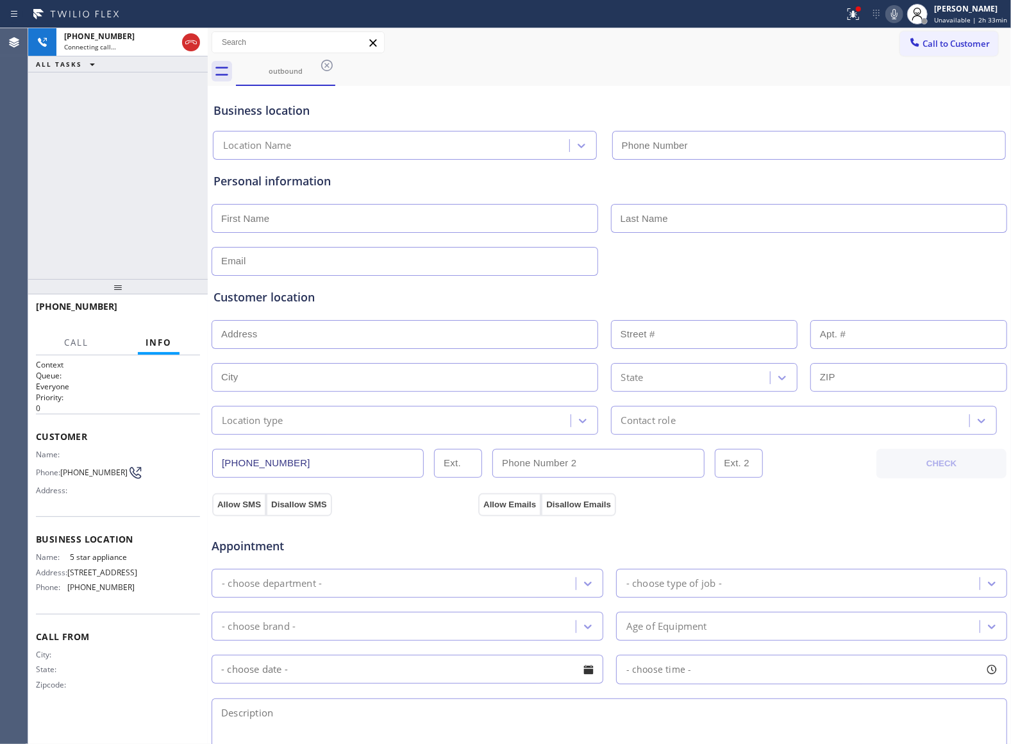
type input "[PHONE_NUMBER]"
click at [50, 250] on div "[PHONE_NUMBER] Live | 00:01 ALL TASKS ALL TASKS ACTIVE TASKS TASKS IN WRAP UP" at bounding box center [118, 153] width 180 height 251
click at [185, 314] on span "HANG UP" at bounding box center [170, 312] width 39 height 9
click at [947, 54] on button "Call to Customer" at bounding box center [949, 43] width 98 height 24
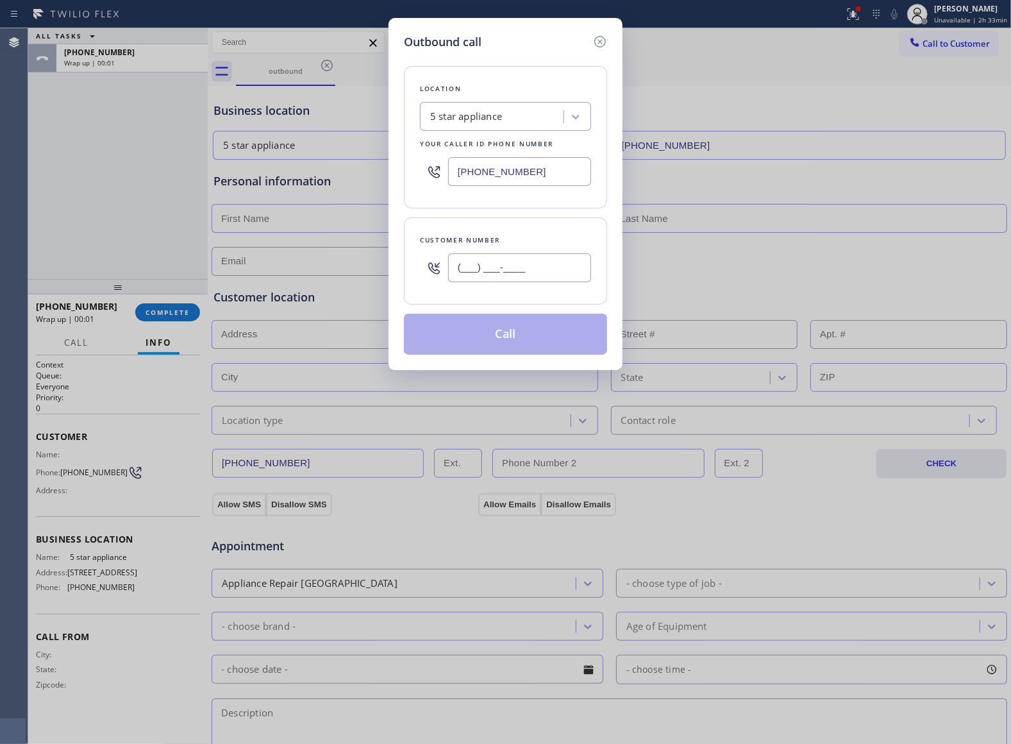
click at [544, 260] on input "(___) ___-____" at bounding box center [519, 267] width 143 height 29
paste input "363) 201-8087"
type input "[PHONE_NUMBER]"
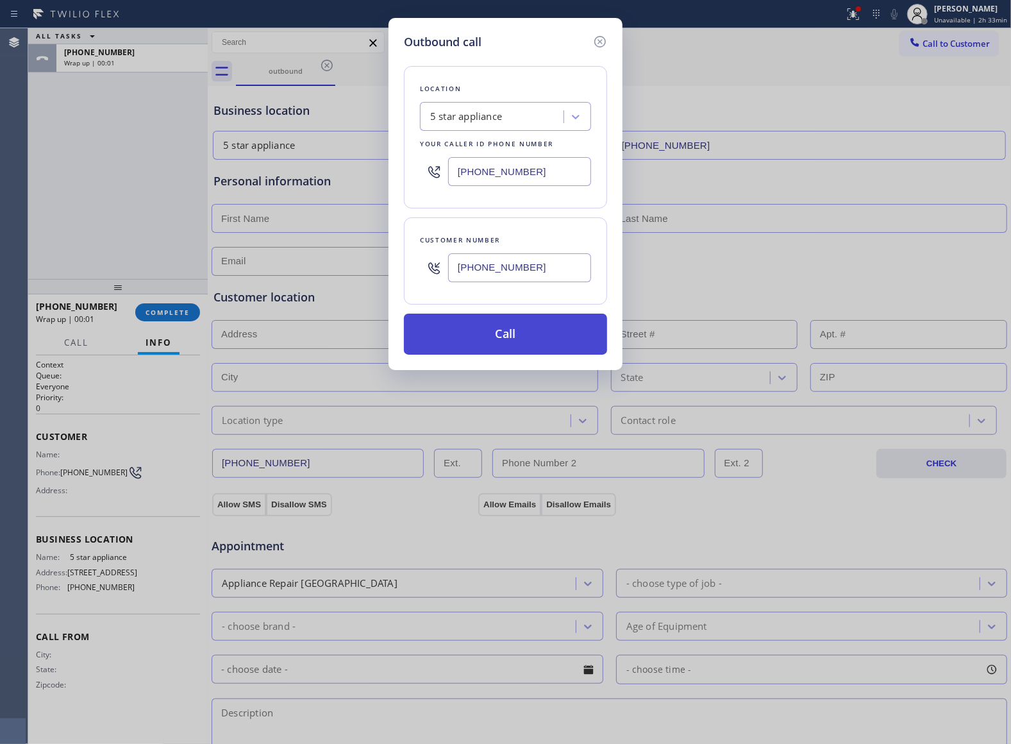
click at [546, 339] on button "Call" at bounding box center [505, 334] width 203 height 41
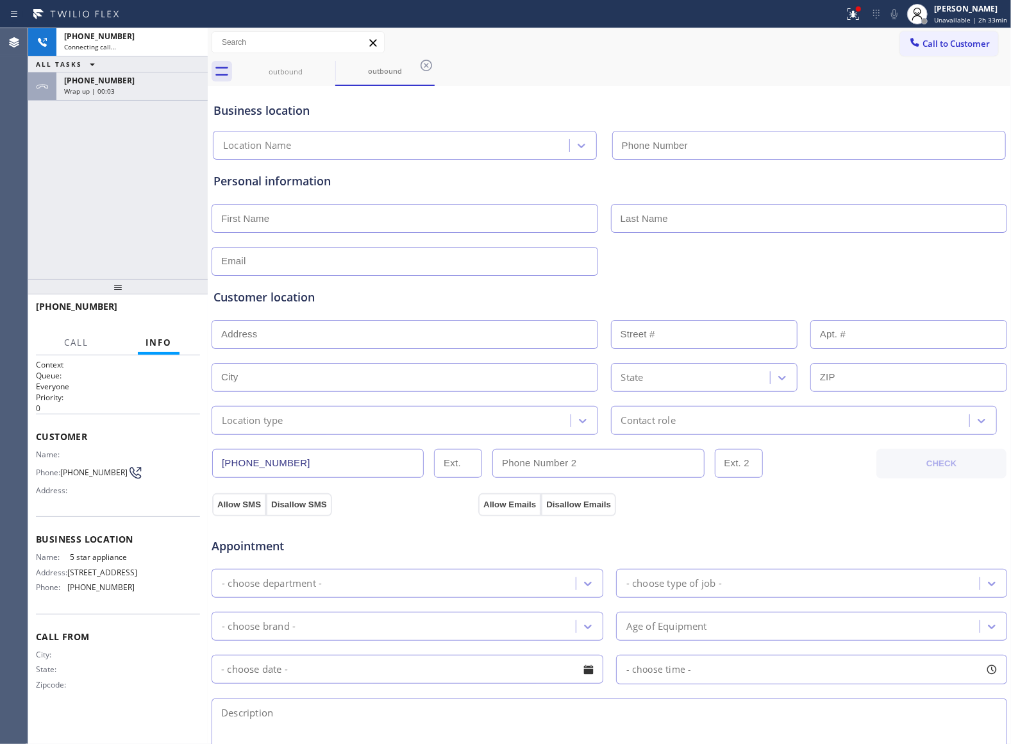
type input "[PHONE_NUMBER]"
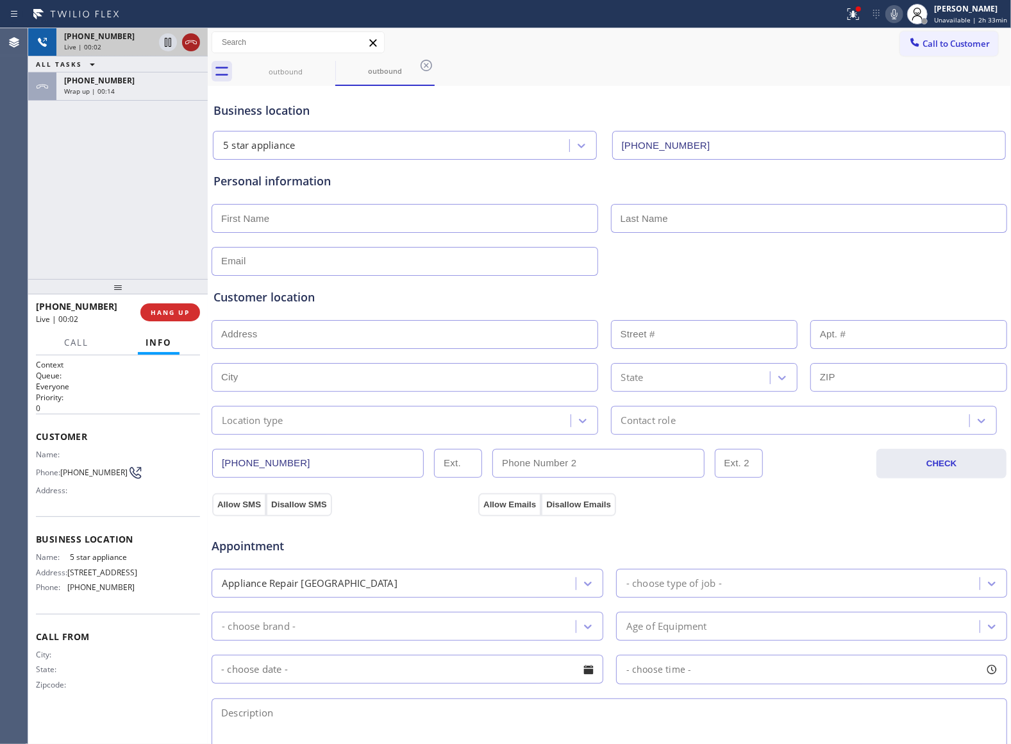
click at [188, 44] on icon at bounding box center [191, 42] width 12 height 4
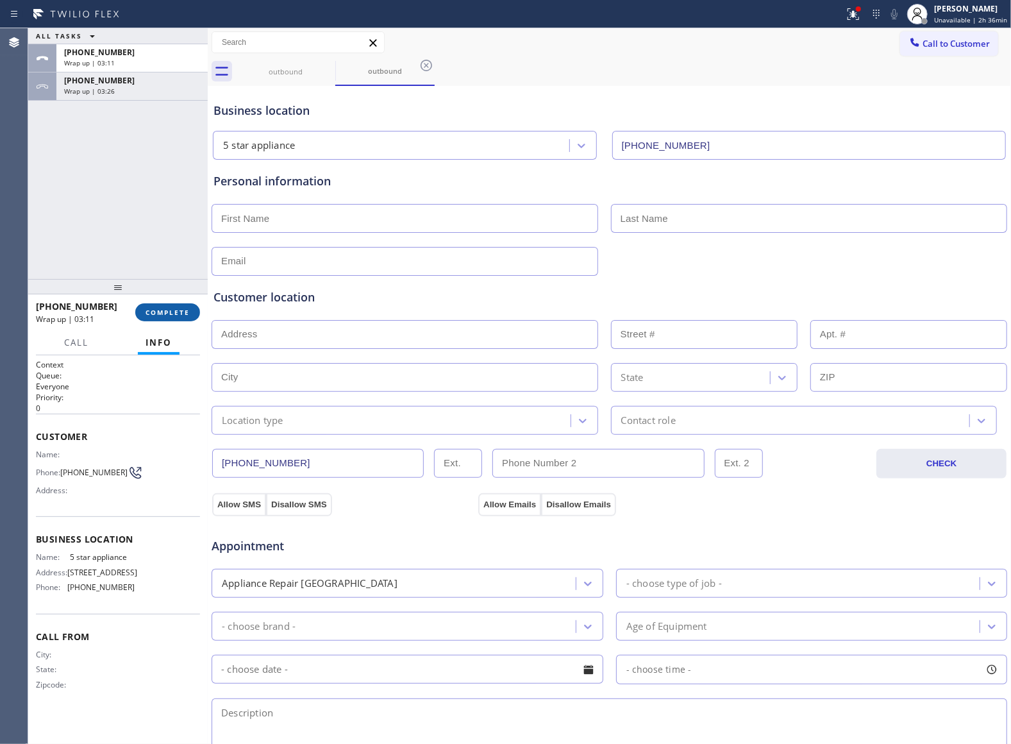
click at [170, 319] on button "COMPLETE" at bounding box center [167, 312] width 65 height 18
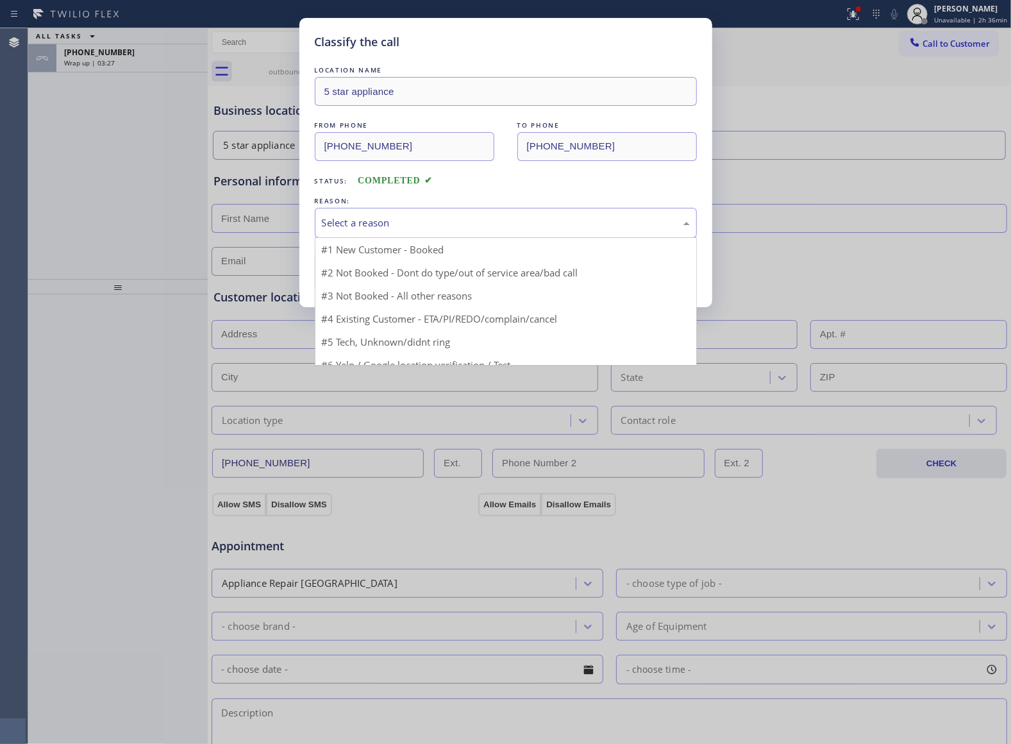
click at [412, 219] on div "Select a reason" at bounding box center [506, 222] width 368 height 15
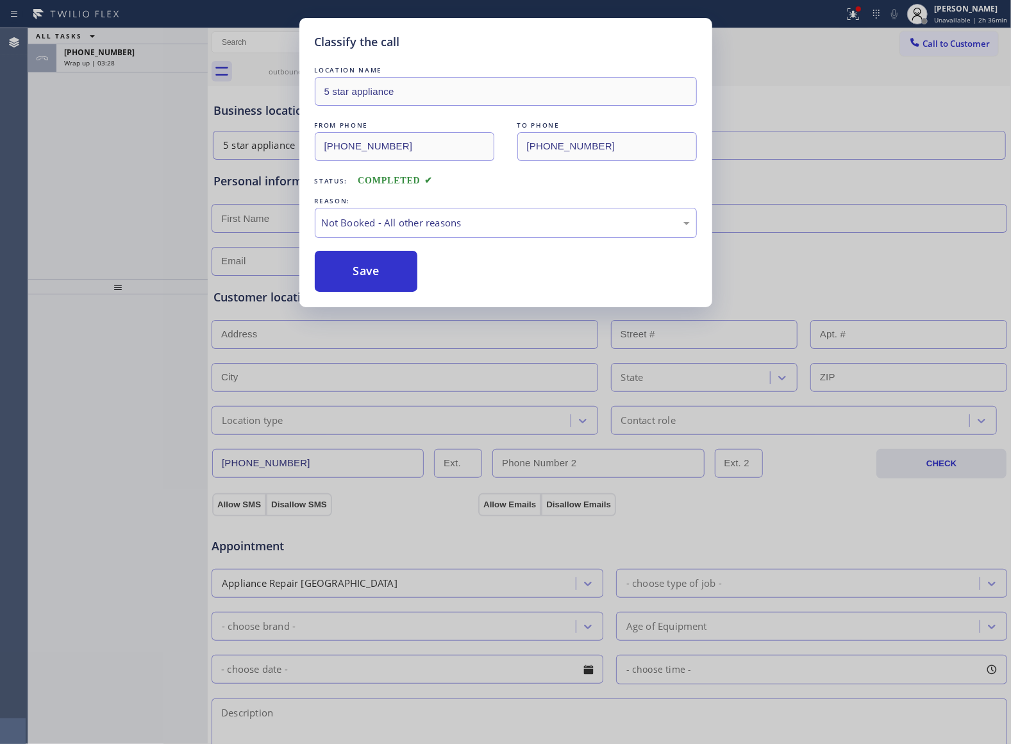
click at [367, 281] on button "Save" at bounding box center [366, 271] width 103 height 41
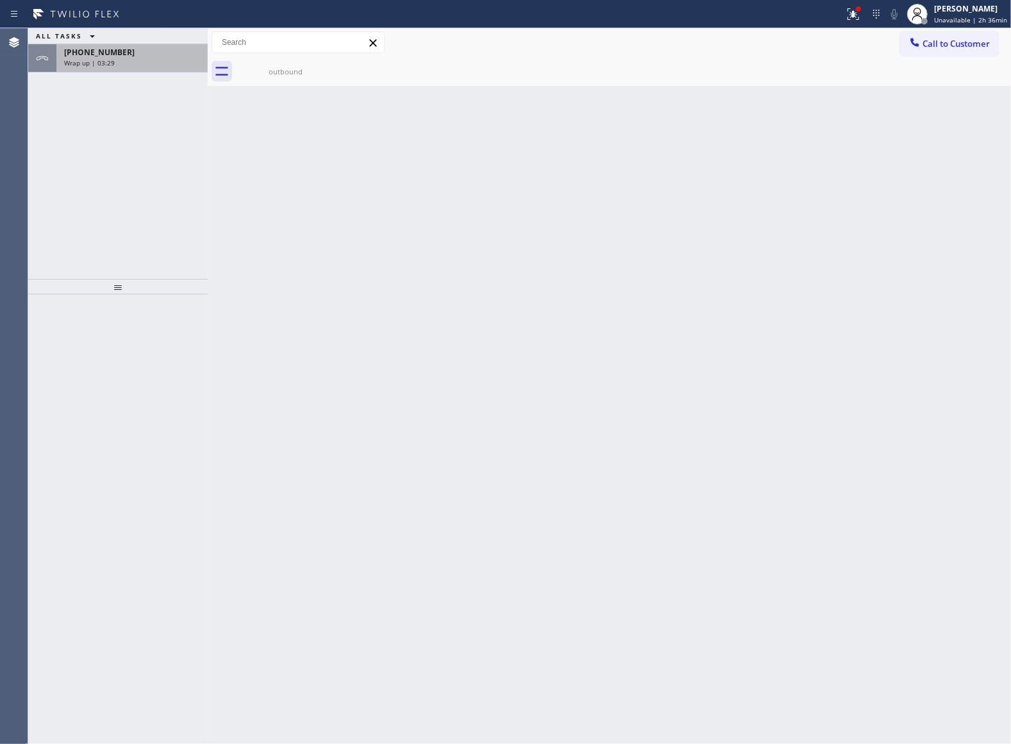
click at [98, 71] on div "[PHONE_NUMBER] Wrap up | 03:29" at bounding box center [129, 58] width 146 height 28
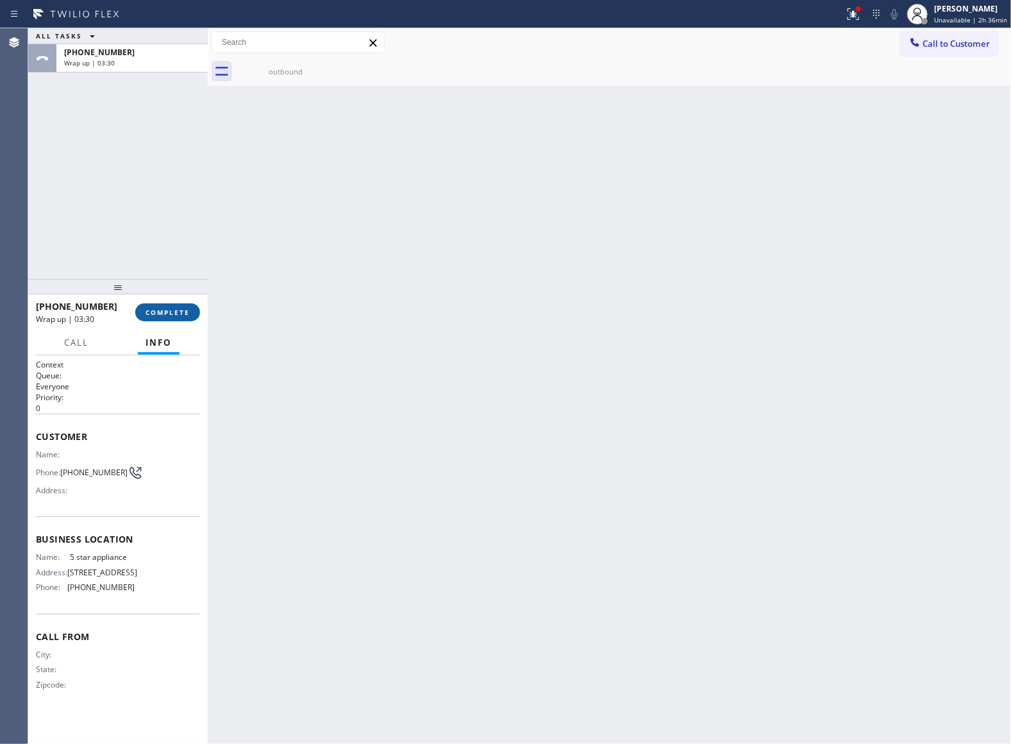
click at [164, 311] on span "COMPLETE" at bounding box center [168, 312] width 44 height 9
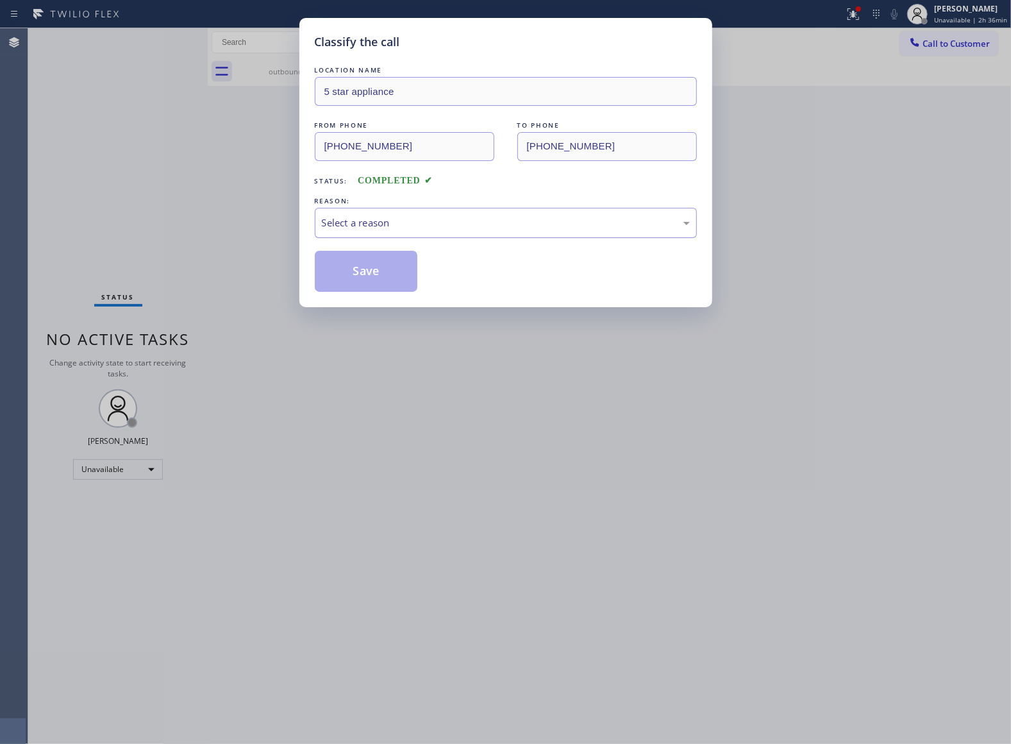
click at [404, 228] on div "Select a reason" at bounding box center [506, 222] width 368 height 15
click at [370, 272] on button "Save" at bounding box center [366, 271] width 103 height 41
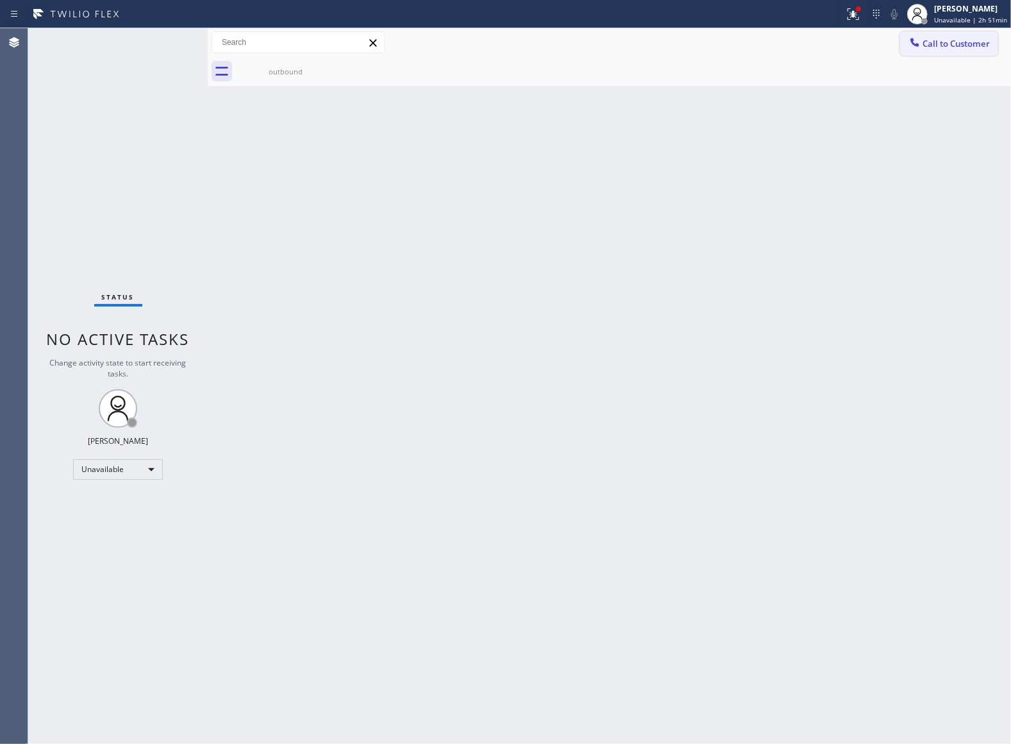
click at [947, 37] on button "Call to Customer" at bounding box center [949, 43] width 98 height 24
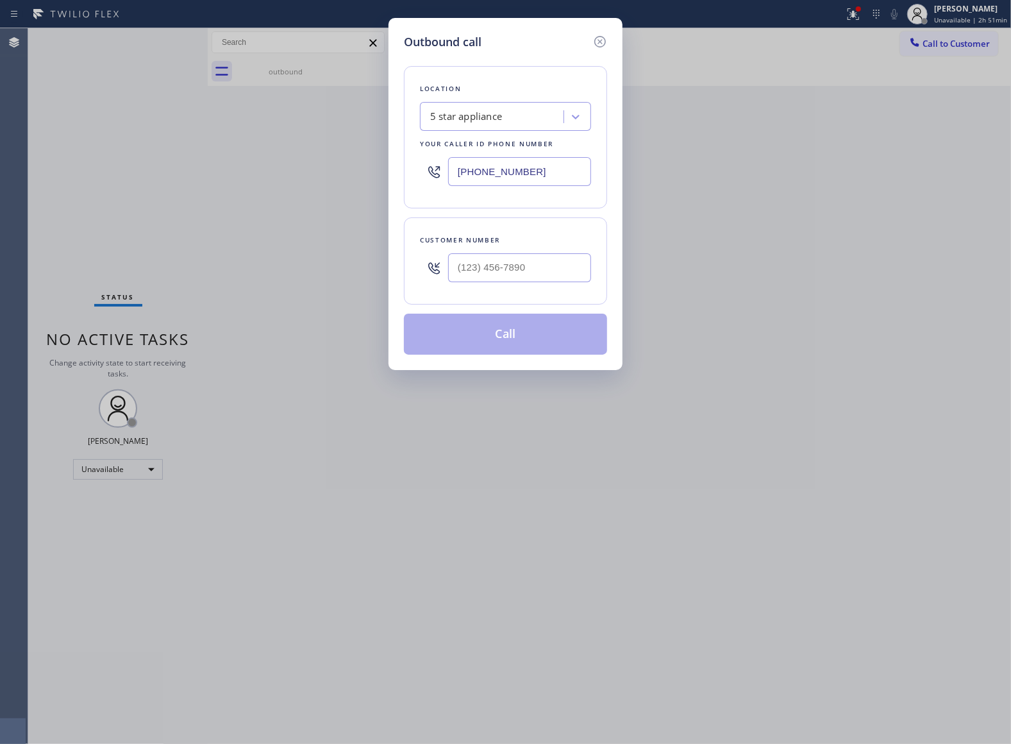
click at [551, 254] on div "Customer number" at bounding box center [505, 260] width 203 height 87
click at [549, 255] on input "(___) ___-____" at bounding box center [519, 267] width 143 height 29
paste input "510) 237-3396"
type input "[PHONE_NUMBER]"
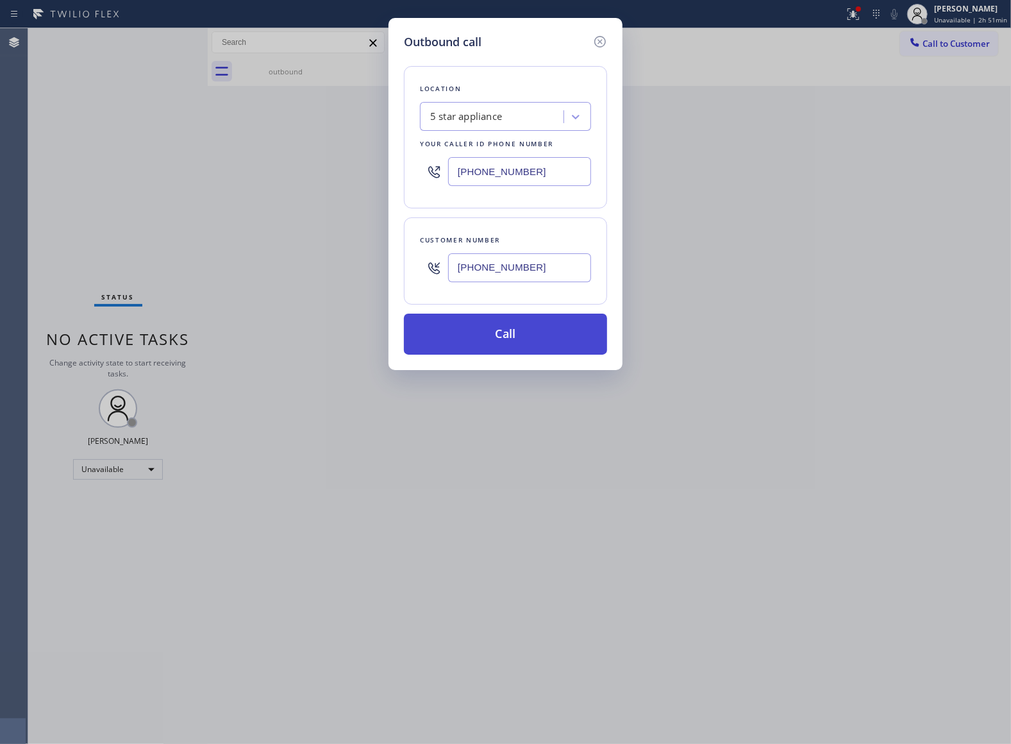
click at [481, 321] on button "Call" at bounding box center [505, 334] width 203 height 41
click at [550, 341] on button "Call" at bounding box center [505, 334] width 203 height 41
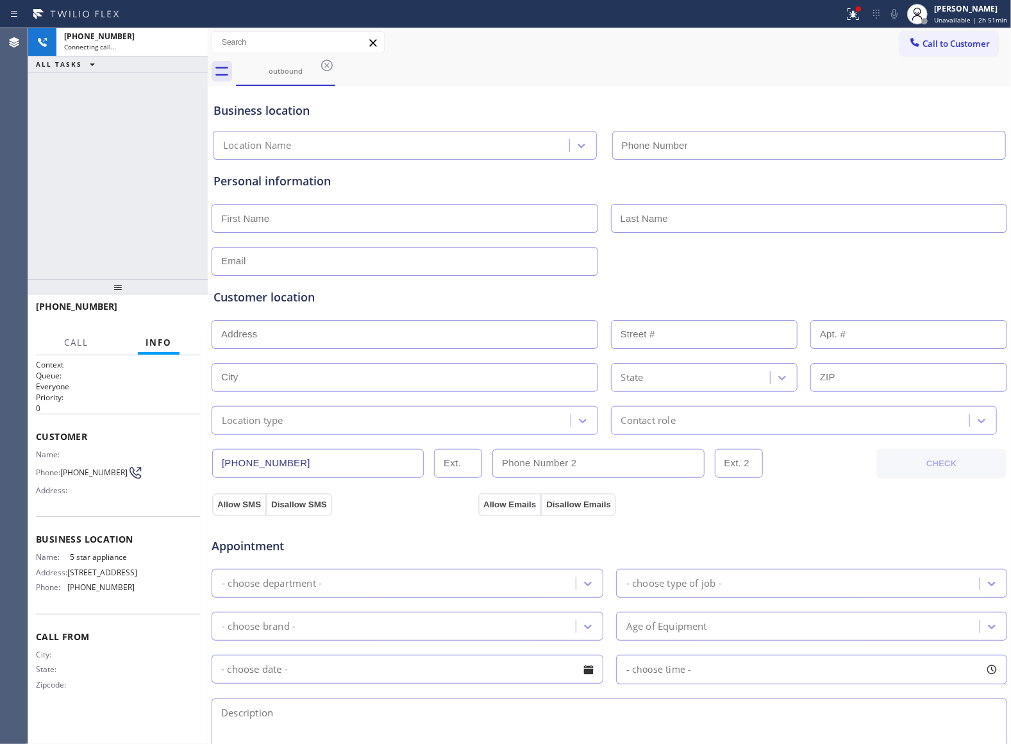
type input "[PHONE_NUMBER]"
click at [36, 157] on div "[PHONE_NUMBER] Connecting call… ALL TASKS ALL TASKS ACTIVE TASKS TASKS IN WRAP …" at bounding box center [118, 153] width 180 height 251
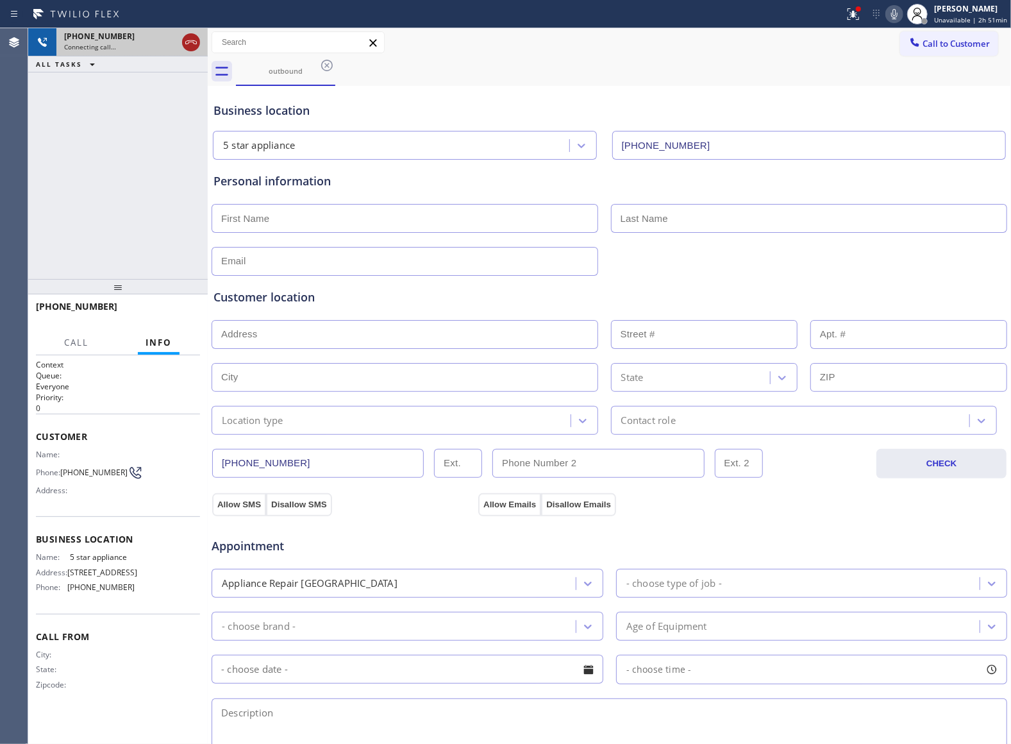
click at [188, 39] on icon at bounding box center [190, 42] width 15 height 15
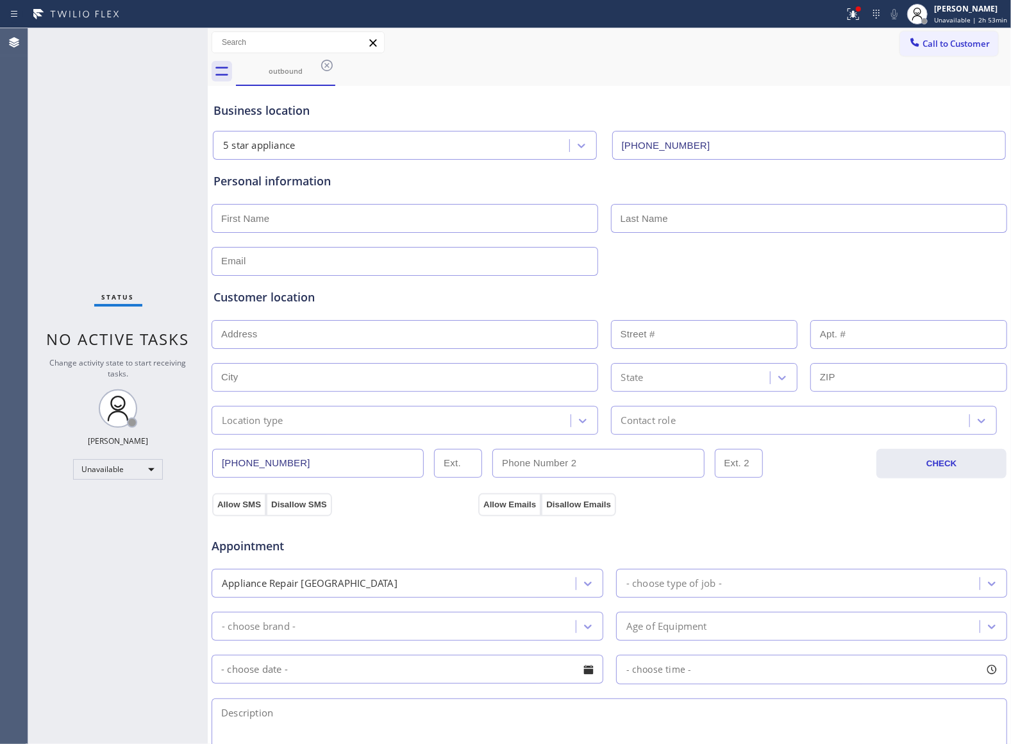
drag, startPoint x: 67, startPoint y: 106, endPoint x: 39, endPoint y: 440, distance: 334.6
click at [71, 121] on div "Status No active tasks Change activity state to start receiving tasks. [PERSON_…" at bounding box center [118, 386] width 180 height 716
click at [298, 80] on div "outbound" at bounding box center [285, 71] width 97 height 28
click at [324, 70] on icon at bounding box center [327, 66] width 12 height 12
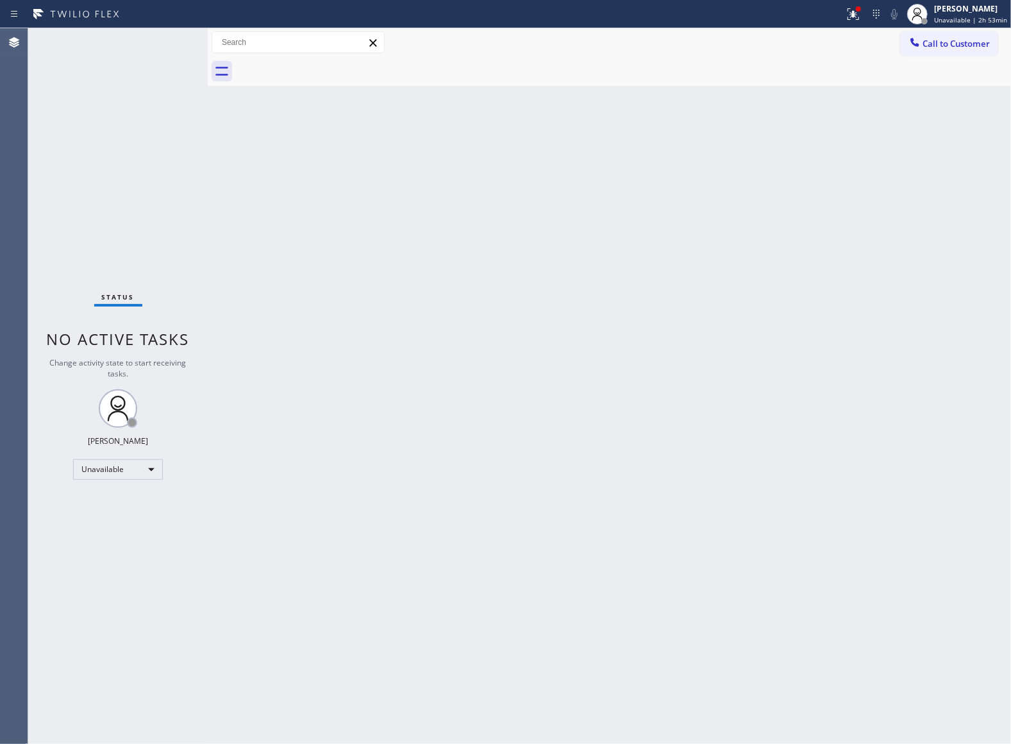
click at [331, 65] on div at bounding box center [623, 71] width 775 height 29
click at [935, 38] on span "Call to Customer" at bounding box center [956, 44] width 67 height 12
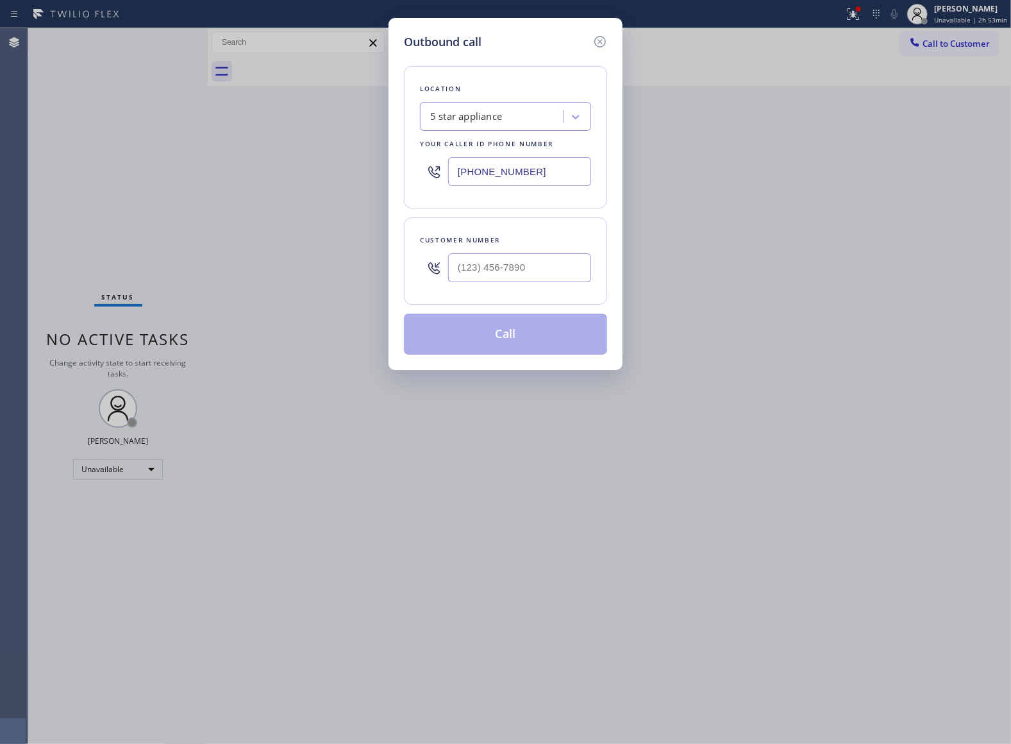
click at [518, 285] on div at bounding box center [519, 268] width 143 height 42
click at [509, 267] on input "(___) ___-____" at bounding box center [519, 267] width 143 height 29
paste input "510) 237-3396"
type input "[PHONE_NUMBER]"
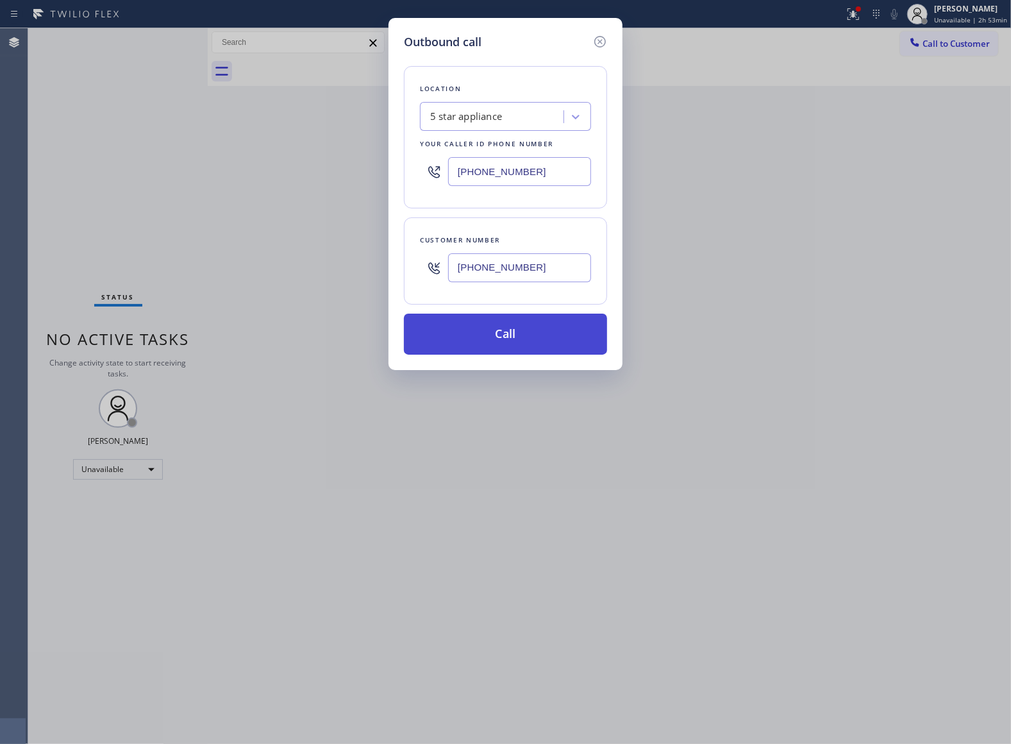
click at [519, 337] on button "Call" at bounding box center [505, 334] width 203 height 41
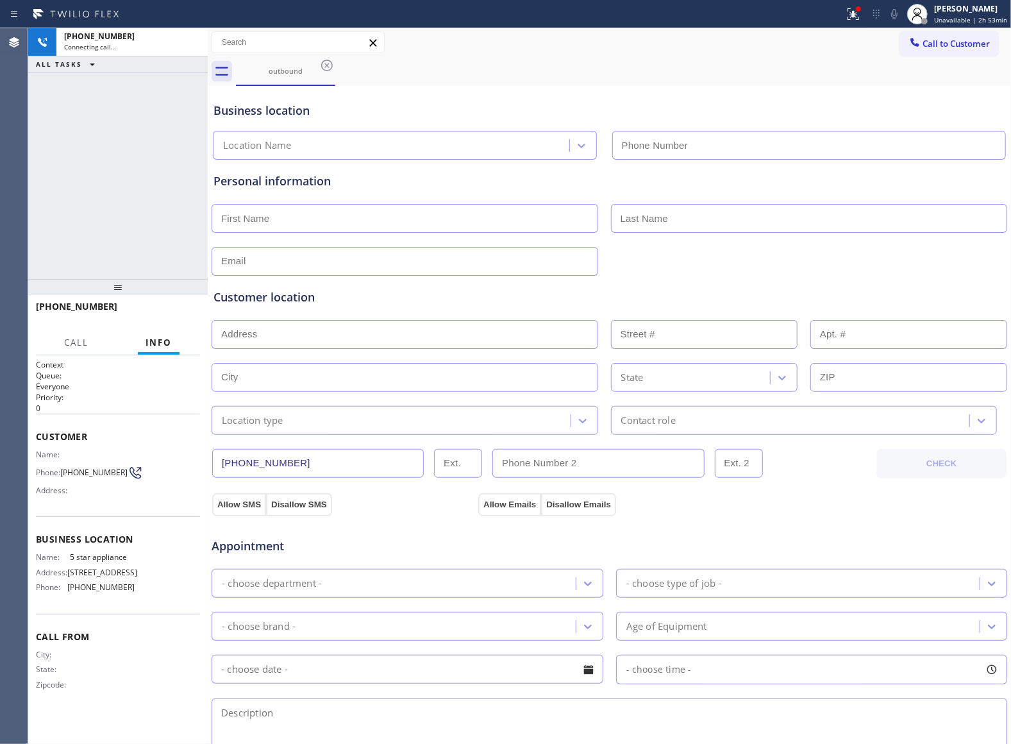
type input "[PHONE_NUMBER]"
click at [46, 198] on div "[PHONE_NUMBER] Connecting call… ALL TASKS ALL TASKS ACTIVE TASKS TASKS IN WRAP …" at bounding box center [118, 153] width 180 height 251
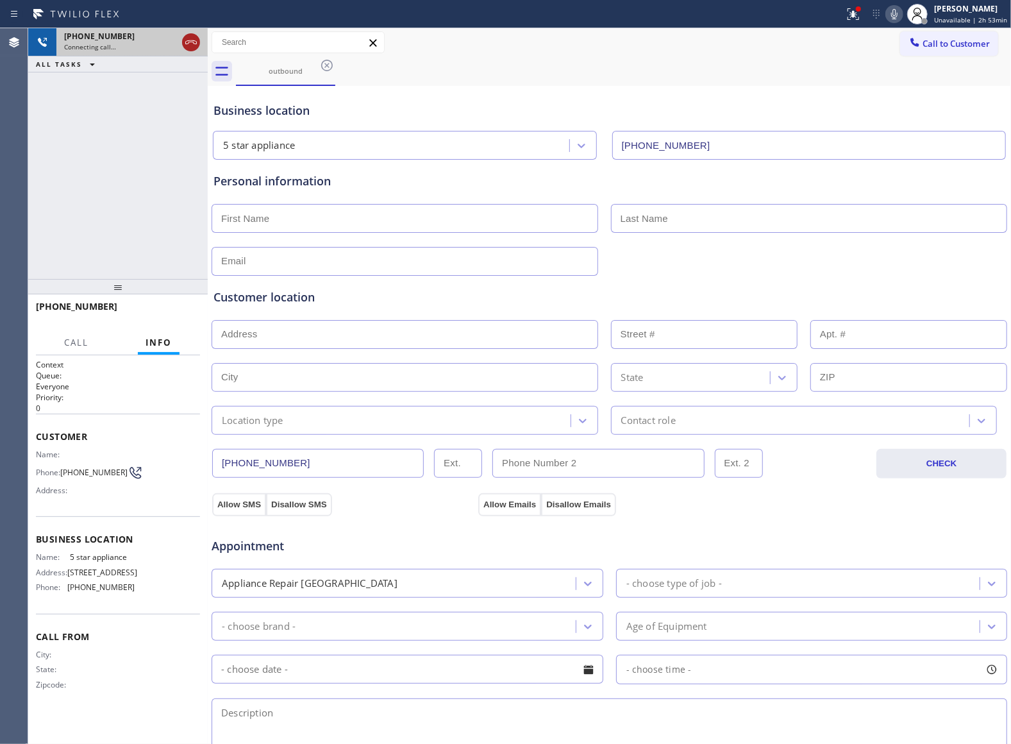
click at [190, 36] on icon at bounding box center [190, 42] width 15 height 15
click at [923, 47] on span "Call to Customer" at bounding box center [956, 44] width 67 height 12
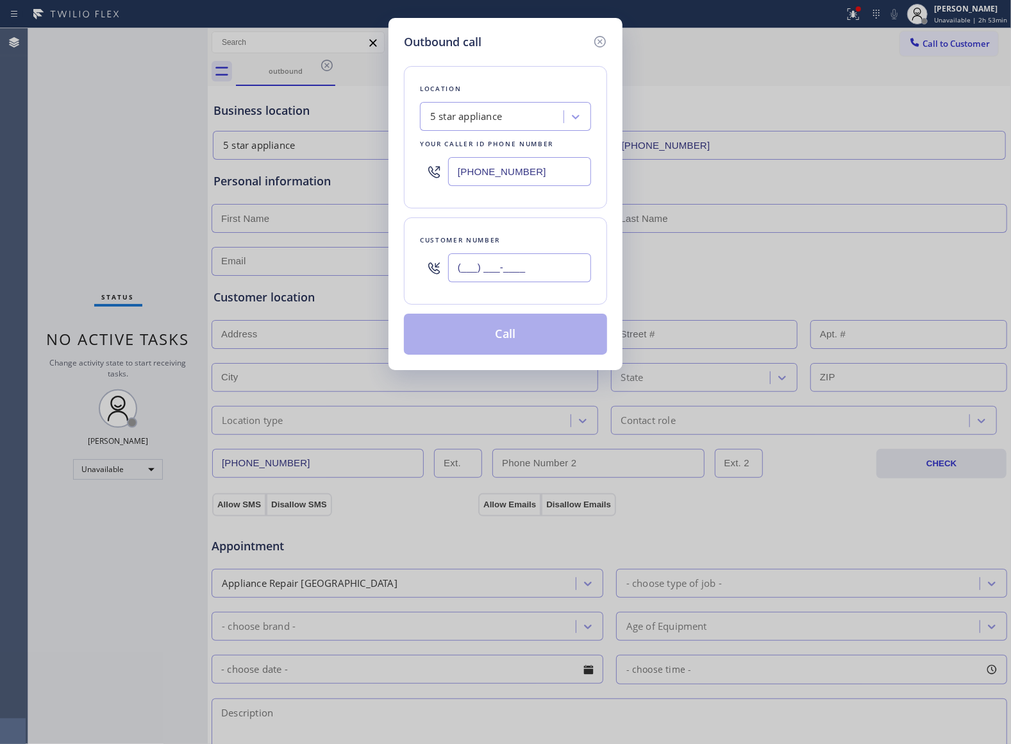
click at [526, 267] on input "(___) ___-____" at bounding box center [519, 267] width 143 height 29
paste input "510) 237-3396"
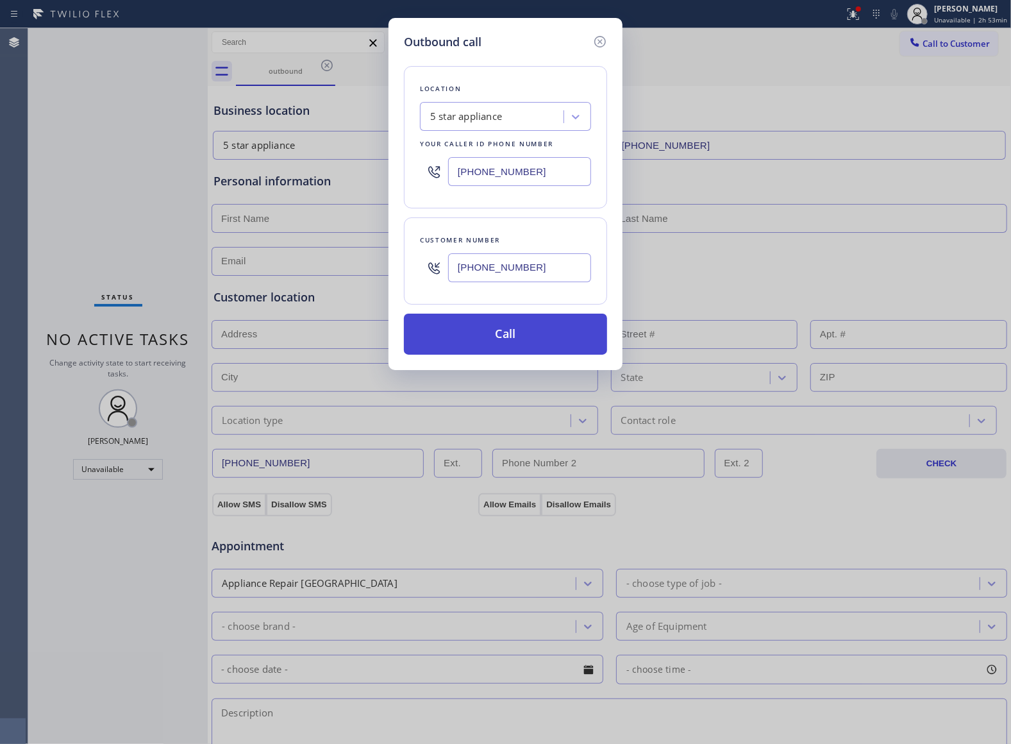
type input "[PHONE_NUMBER]"
click at [537, 346] on button "Call" at bounding box center [505, 334] width 203 height 41
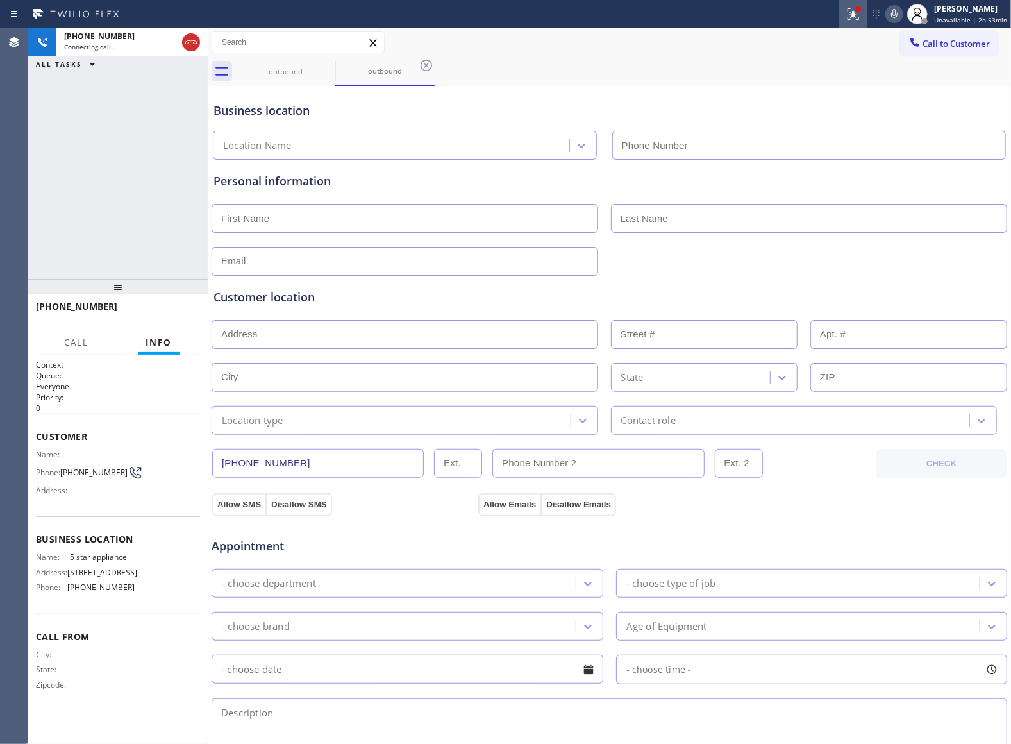
click at [855, 10] on icon at bounding box center [853, 13] width 15 height 15
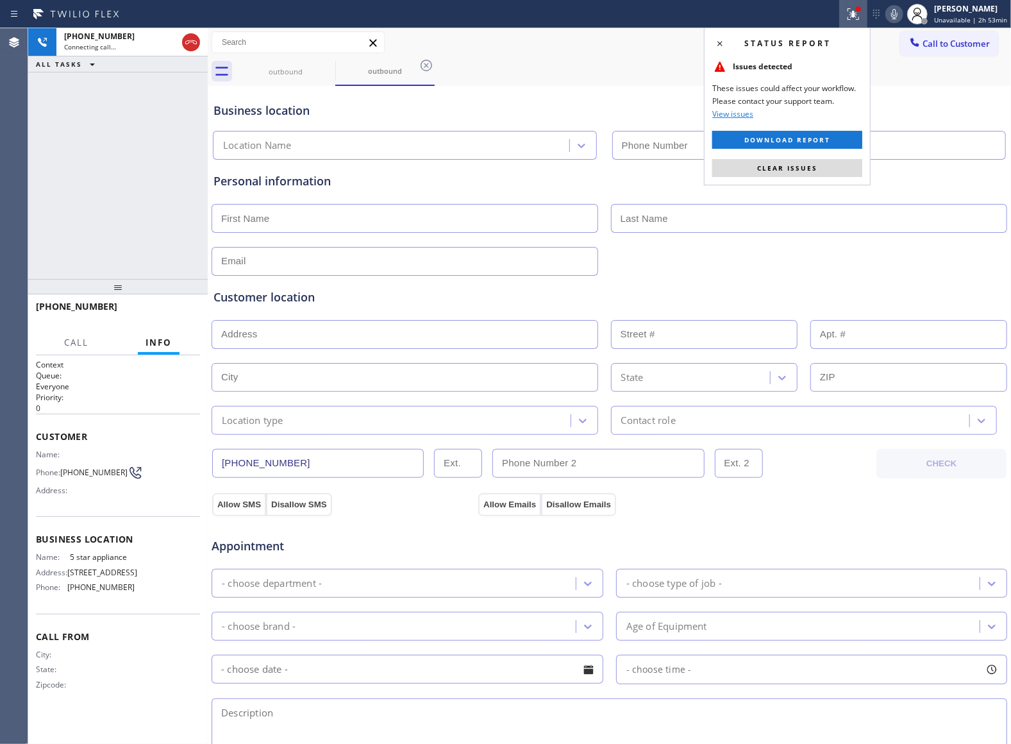
type input "[PHONE_NUMBER]"
click at [783, 163] on button "Clear issues" at bounding box center [787, 168] width 150 height 18
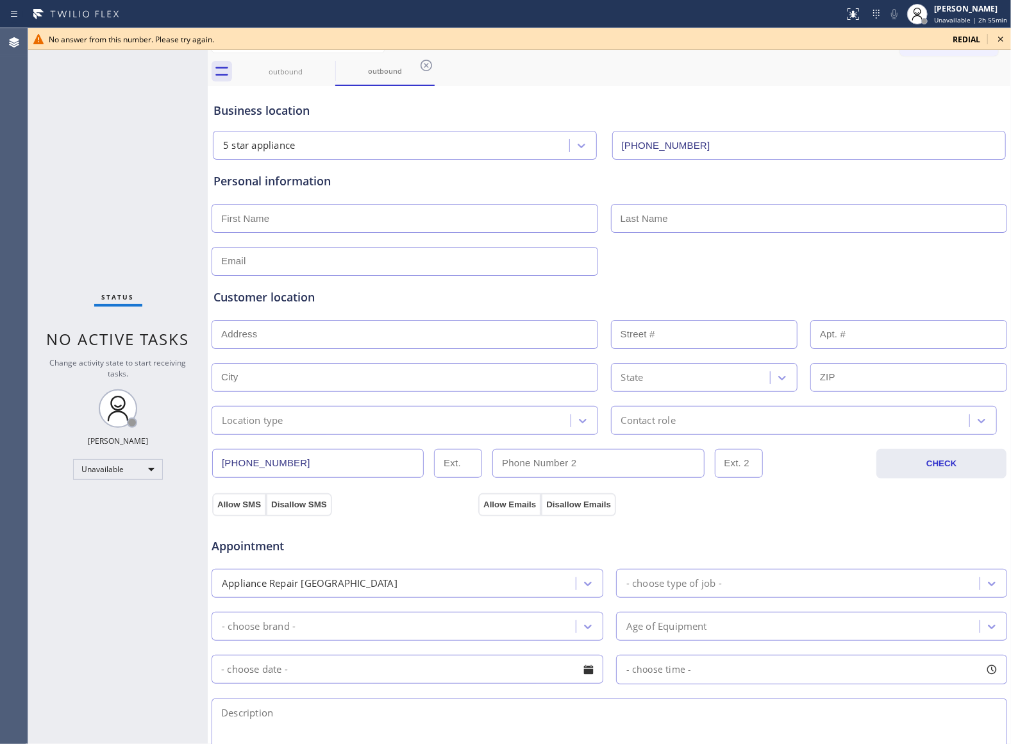
click at [54, 75] on div "Status No active tasks Change activity state to start receiving tasks. [PERSON_…" at bounding box center [118, 386] width 180 height 716
click at [947, 40] on icon at bounding box center [1000, 38] width 15 height 15
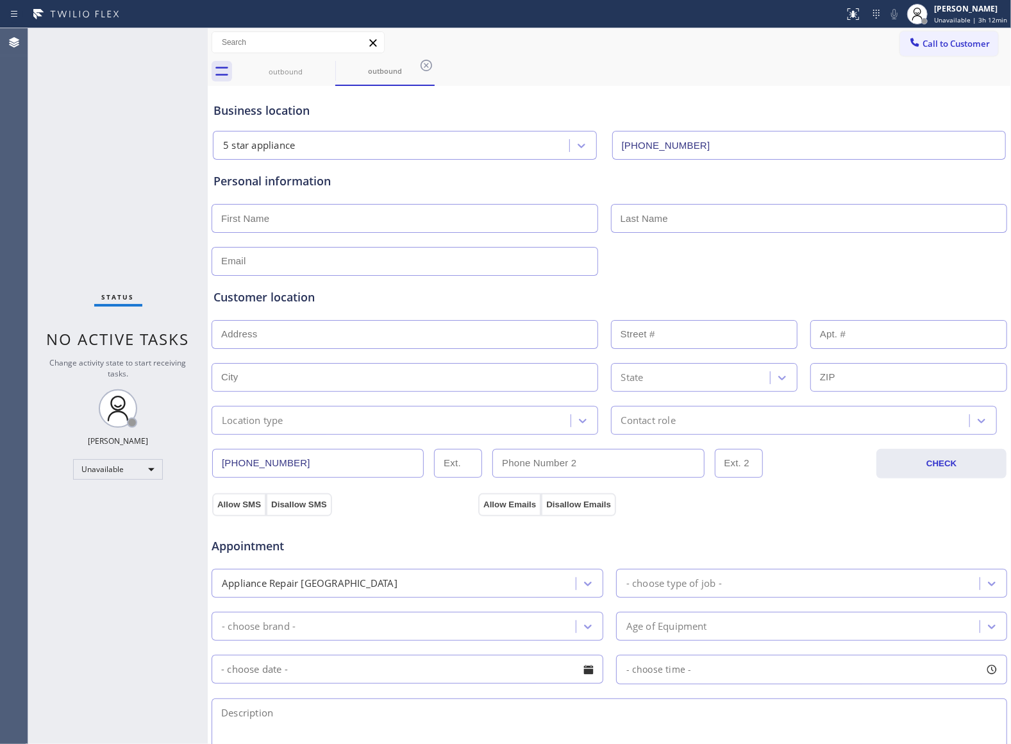
drag, startPoint x: 960, startPoint y: 49, endPoint x: 929, endPoint y: 71, distance: 38.2
click at [947, 47] on span "Call to Customer" at bounding box center [956, 44] width 67 height 12
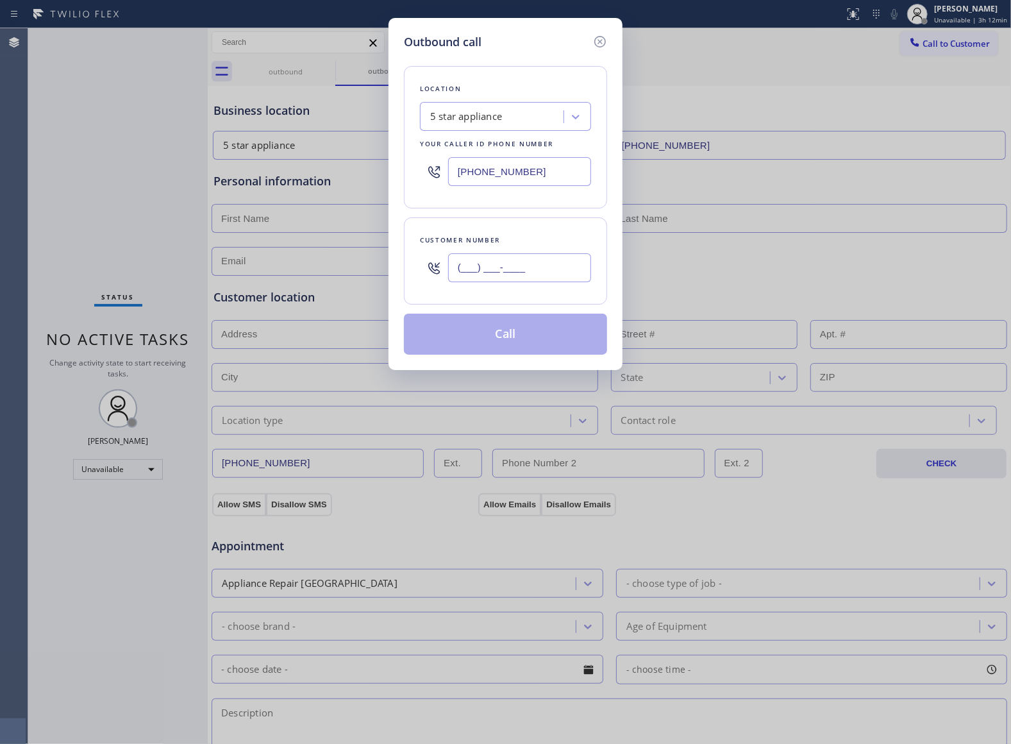
click at [564, 268] on input "(___) ___-____" at bounding box center [519, 267] width 143 height 29
paste input "847) 456-2233"
type input "[PHONE_NUMBER]"
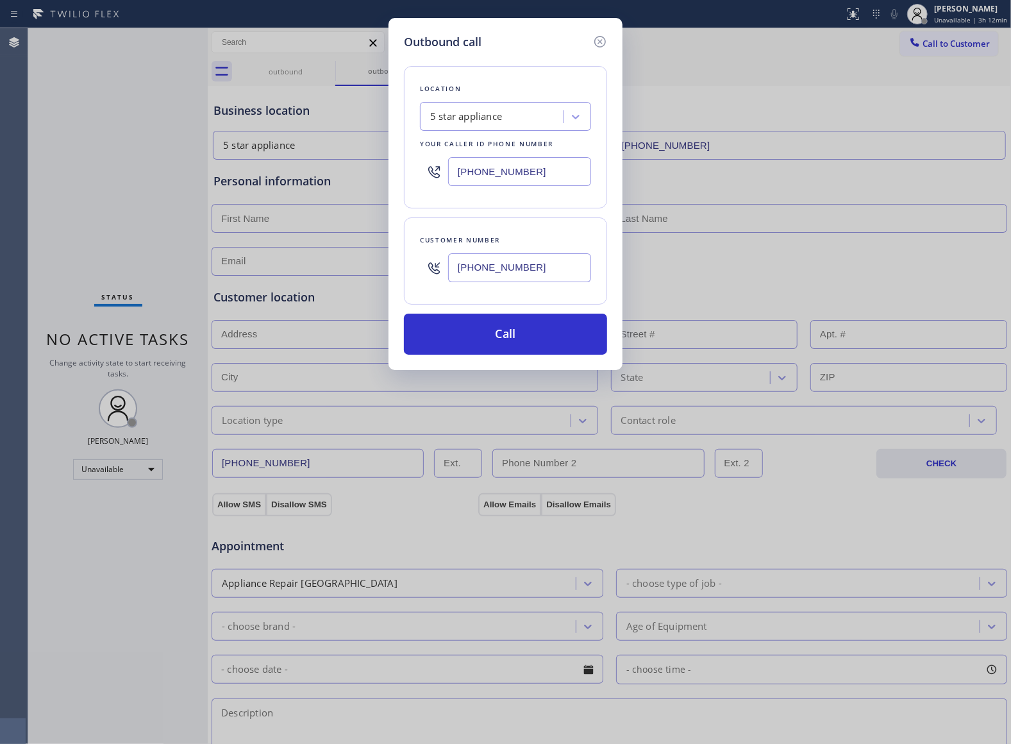
click at [67, 212] on div "Outbound call Location 5 star appliance Your caller id phone number [PHONE_NUMB…" at bounding box center [505, 372] width 1011 height 744
click at [544, 178] on input "[PHONE_NUMBER]" at bounding box center [519, 171] width 143 height 29
paste input "833) 692-2271"
type input "[PHONE_NUMBER]"
click at [508, 337] on button "Call" at bounding box center [505, 334] width 203 height 41
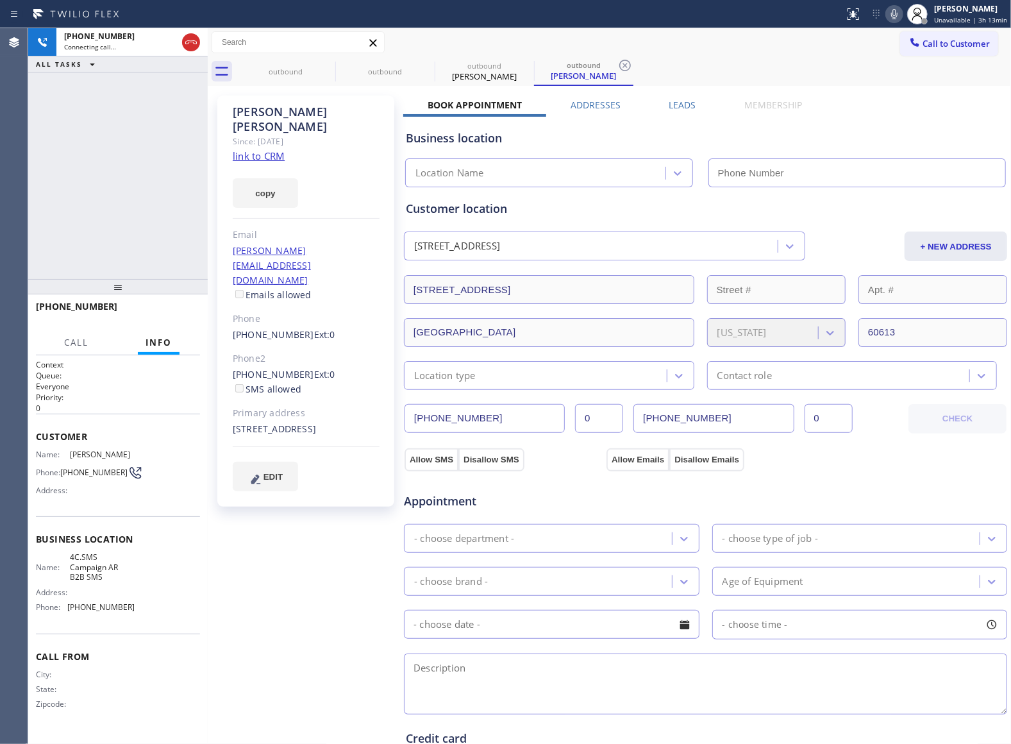
click at [264, 149] on link "link to CRM" at bounding box center [259, 155] width 52 height 13
type input "[PHONE_NUMBER]"
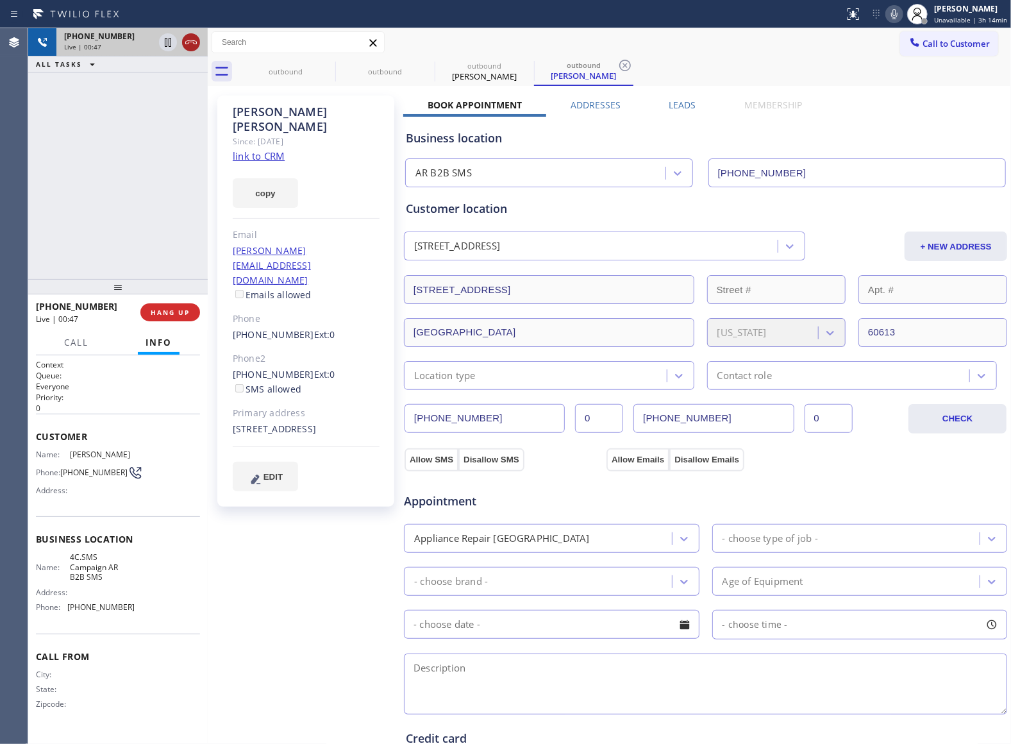
click at [197, 40] on icon at bounding box center [190, 42] width 15 height 15
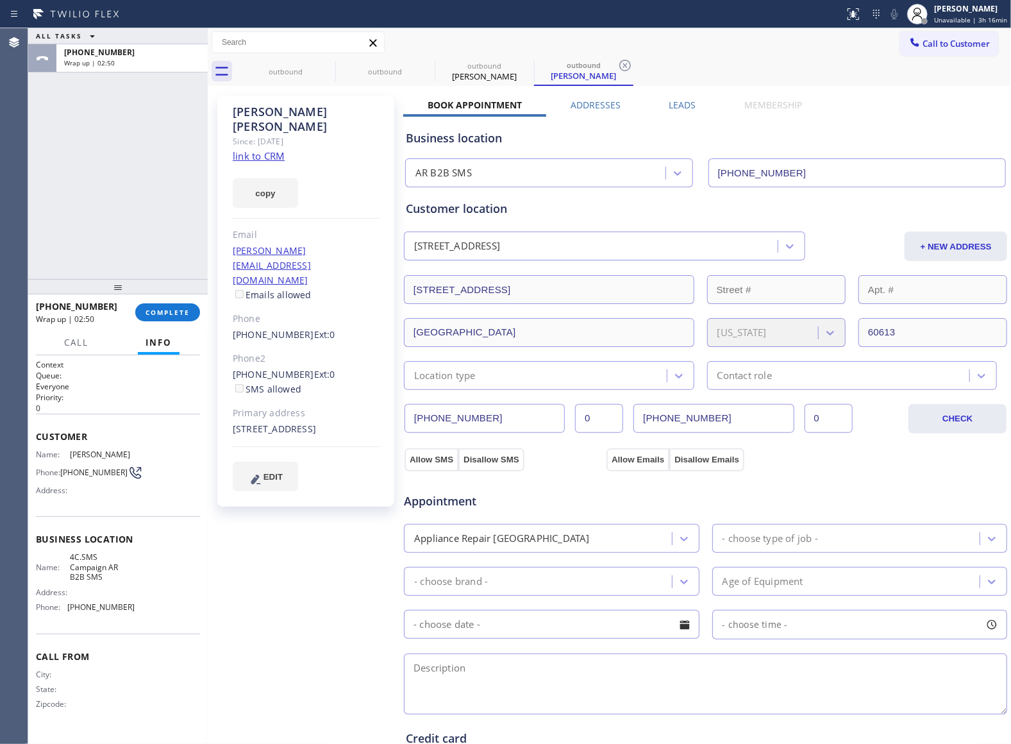
click at [13, 137] on div "Agent Desktop" at bounding box center [14, 386] width 28 height 716
click at [925, 47] on span "Call to Customer" at bounding box center [956, 44] width 67 height 12
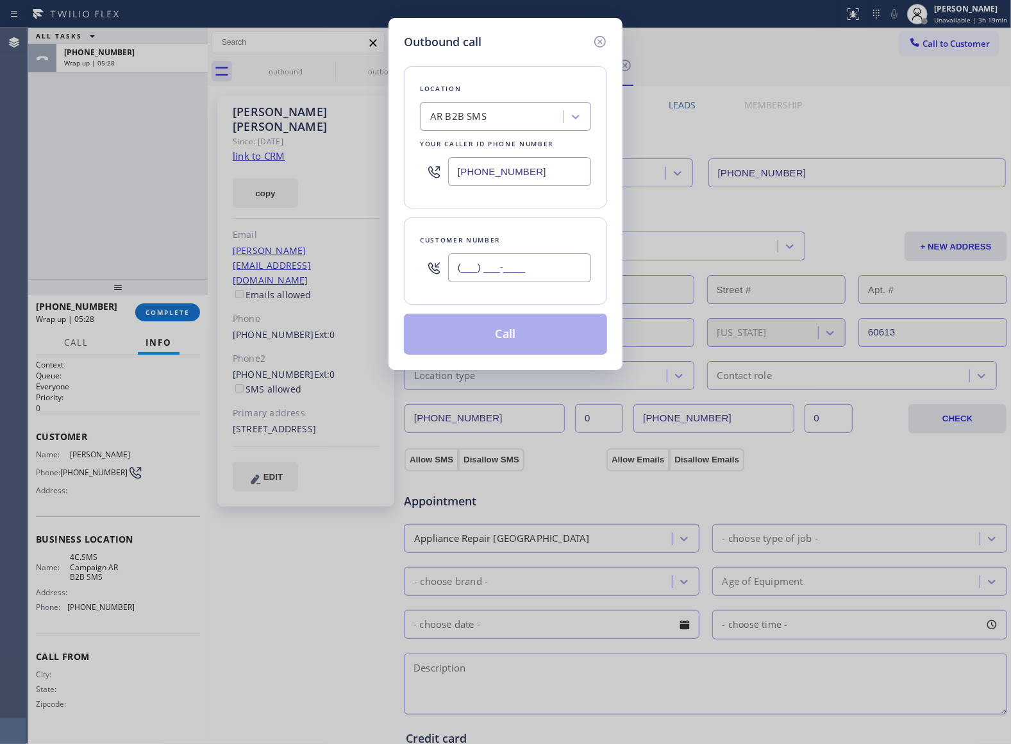
drag, startPoint x: 559, startPoint y: 262, endPoint x: 813, endPoint y: 122, distance: 289.8
click at [559, 262] on input "(___) ___-____" at bounding box center [519, 267] width 143 height 29
paste input "480) 875-8840"
type input "[PHONE_NUMBER]"
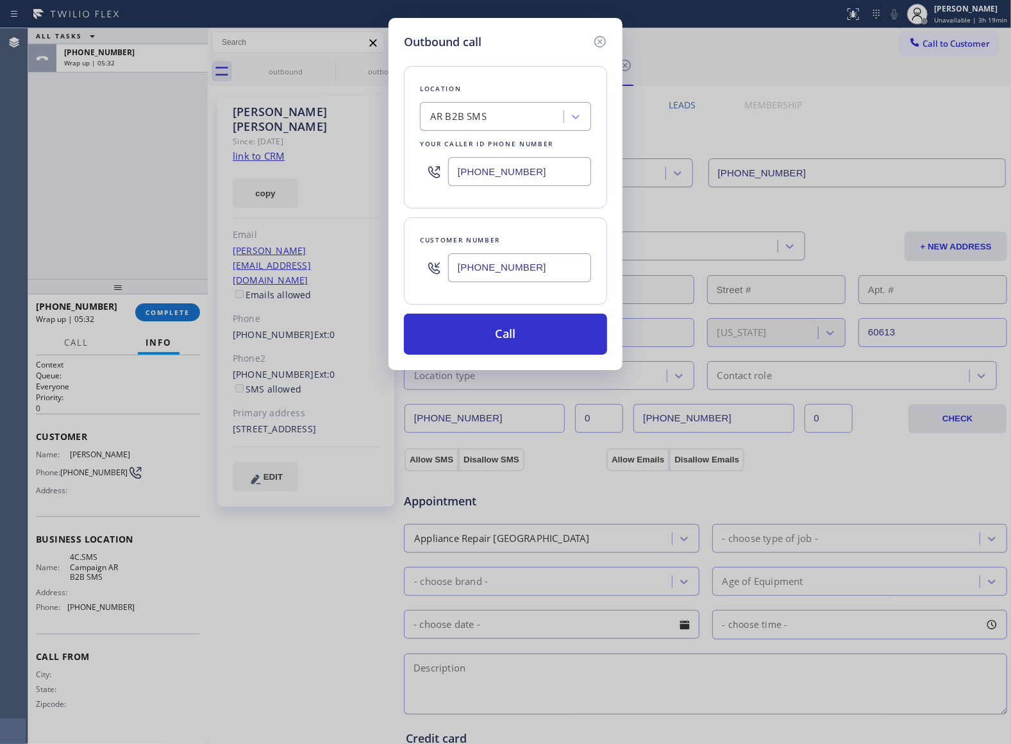
click at [501, 168] on input "[PHONE_NUMBER]" at bounding box center [519, 171] width 143 height 29
paste input "480) 257-770"
type input "[PHONE_NUMBER]"
click at [517, 309] on div "Location American Service Alliance Mesa Your caller id phone number [PHONE_NUMB…" at bounding box center [505, 203] width 203 height 304
click at [542, 314] on div "Location American Service Alliance Mesa Your caller id phone number [PHONE_NUMB…" at bounding box center [505, 203] width 203 height 304
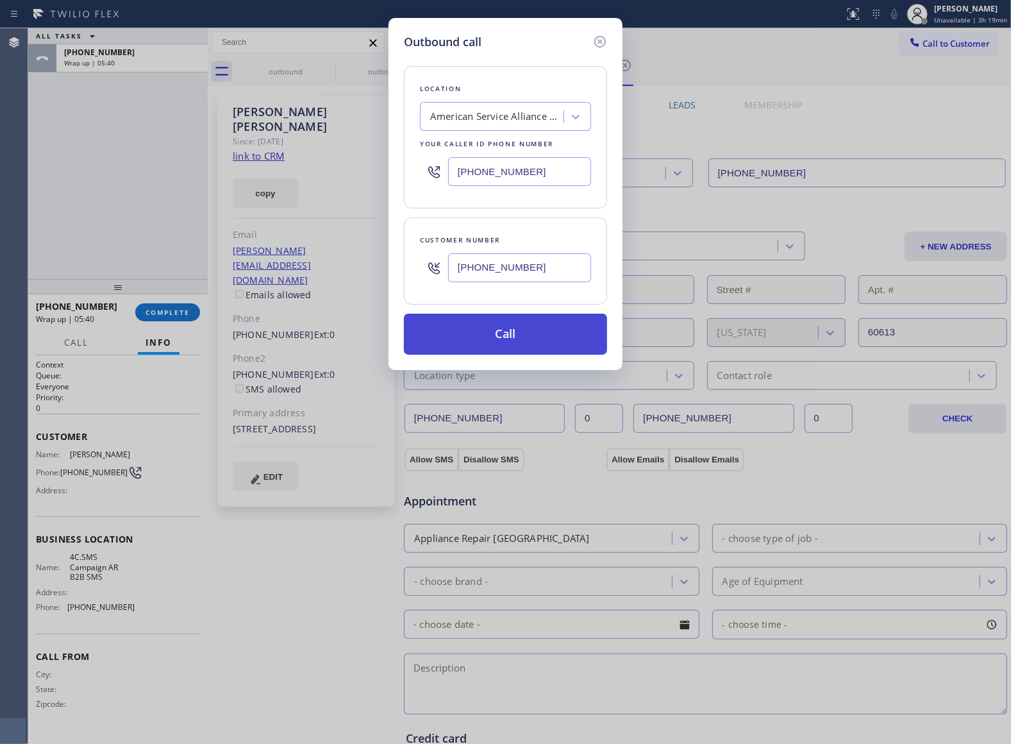
click at [548, 332] on button "Call" at bounding box center [505, 334] width 203 height 41
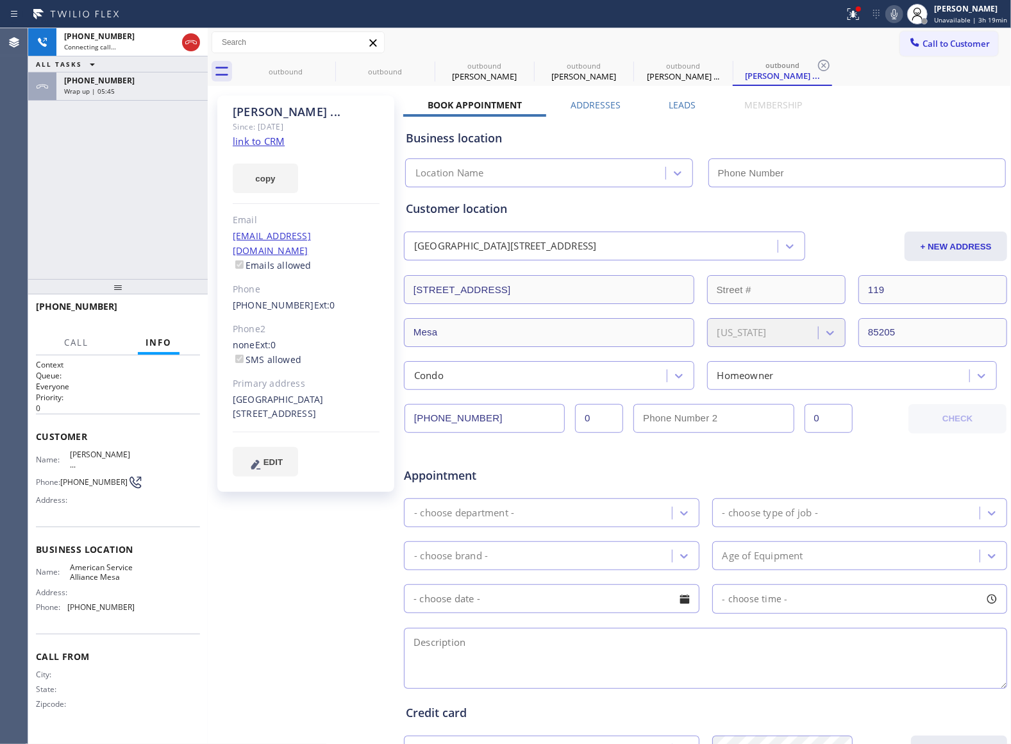
type input "[PHONE_NUMBER]"
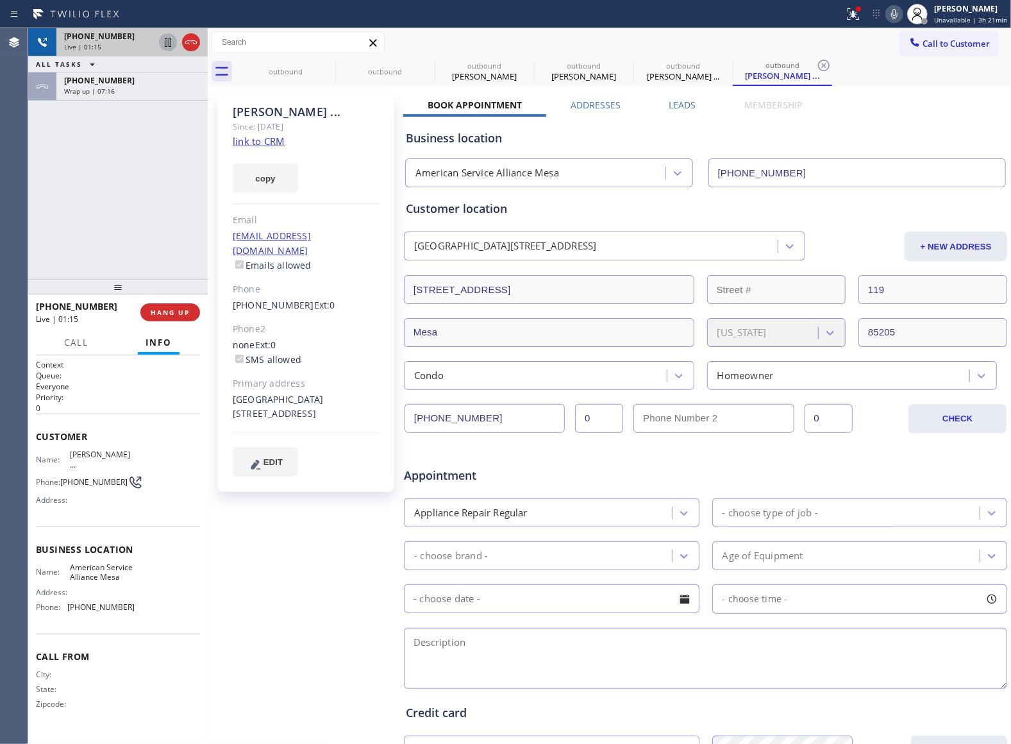
click at [165, 42] on icon at bounding box center [167, 42] width 15 height 15
click at [891, 6] on icon at bounding box center [894, 13] width 15 height 15
drag, startPoint x: 74, startPoint y: 168, endPoint x: 130, endPoint y: 60, distance: 121.6
click at [74, 167] on div "[PHONE_NUMBER] Live | 02:05 ALL TASKS ALL TASKS ACTIVE TASKS TASKS IN WRAP UP […" at bounding box center [118, 153] width 180 height 251
click at [163, 45] on icon at bounding box center [167, 42] width 15 height 15
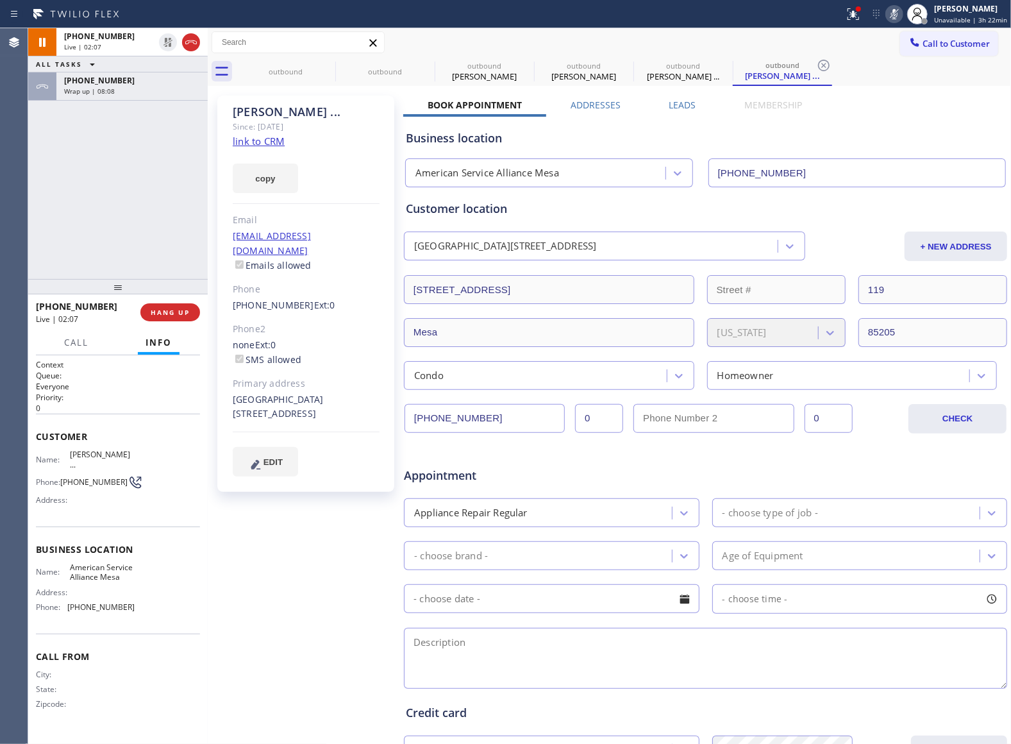
click at [902, 11] on icon at bounding box center [894, 13] width 15 height 15
click at [162, 314] on span "COMPLETE" at bounding box center [168, 312] width 44 height 9
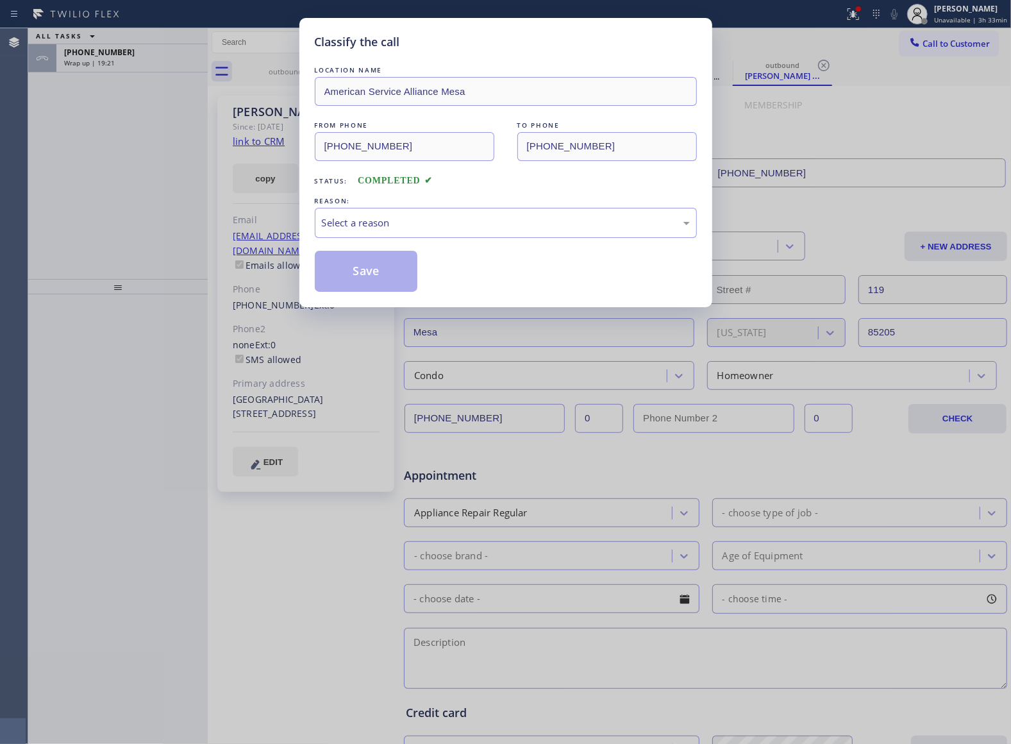
click at [360, 205] on div "REASON:" at bounding box center [506, 200] width 382 height 13
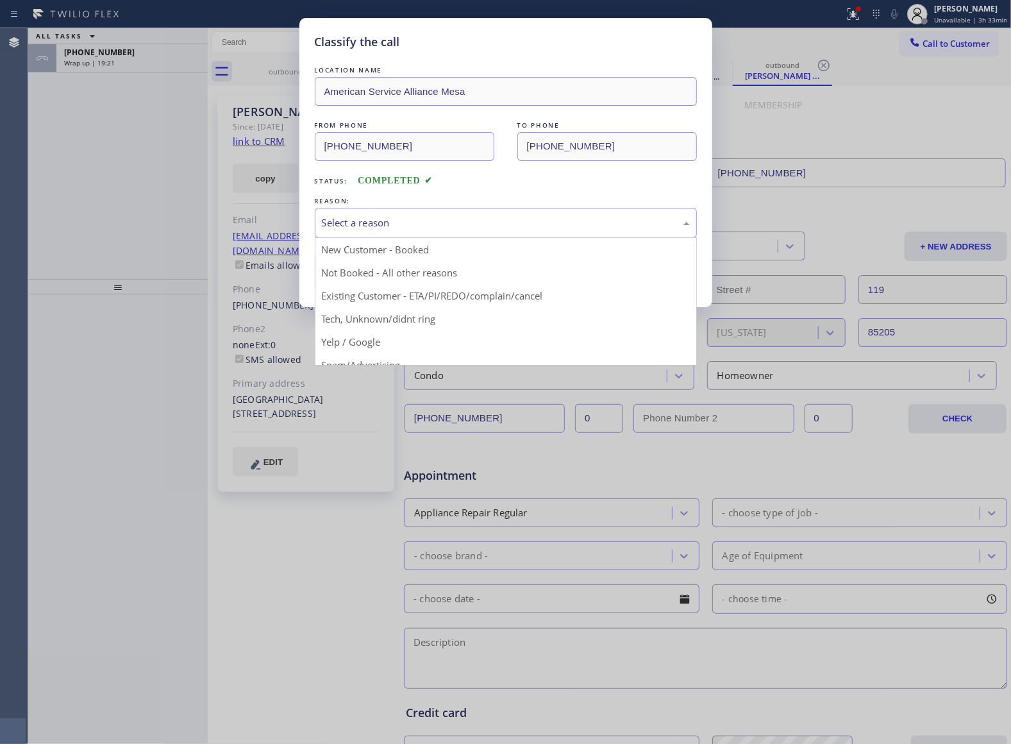
click at [390, 234] on div "Select a reason" at bounding box center [506, 223] width 382 height 30
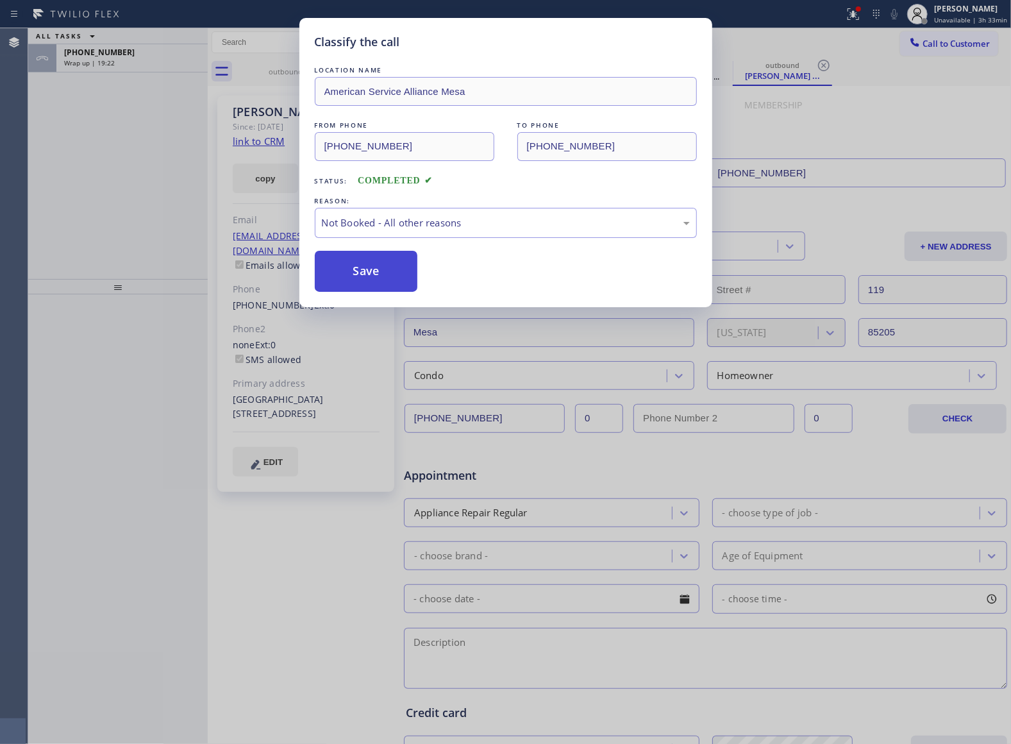
click at [380, 278] on button "Save" at bounding box center [366, 271] width 103 height 41
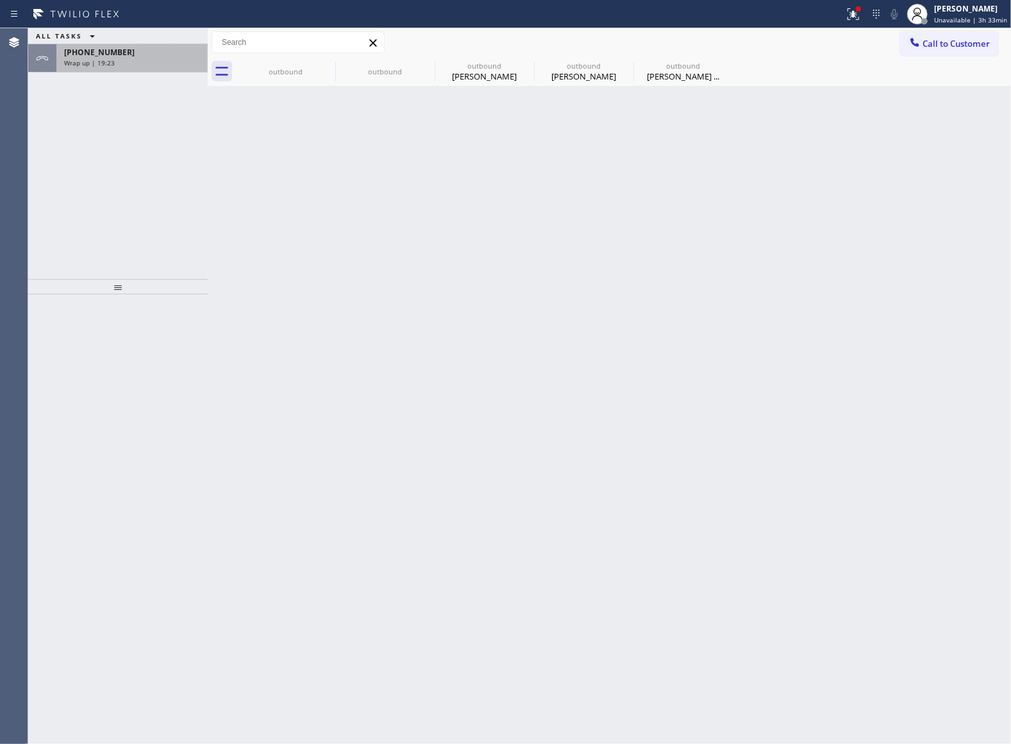
click at [103, 50] on span "[PHONE_NUMBER]" at bounding box center [99, 52] width 71 height 11
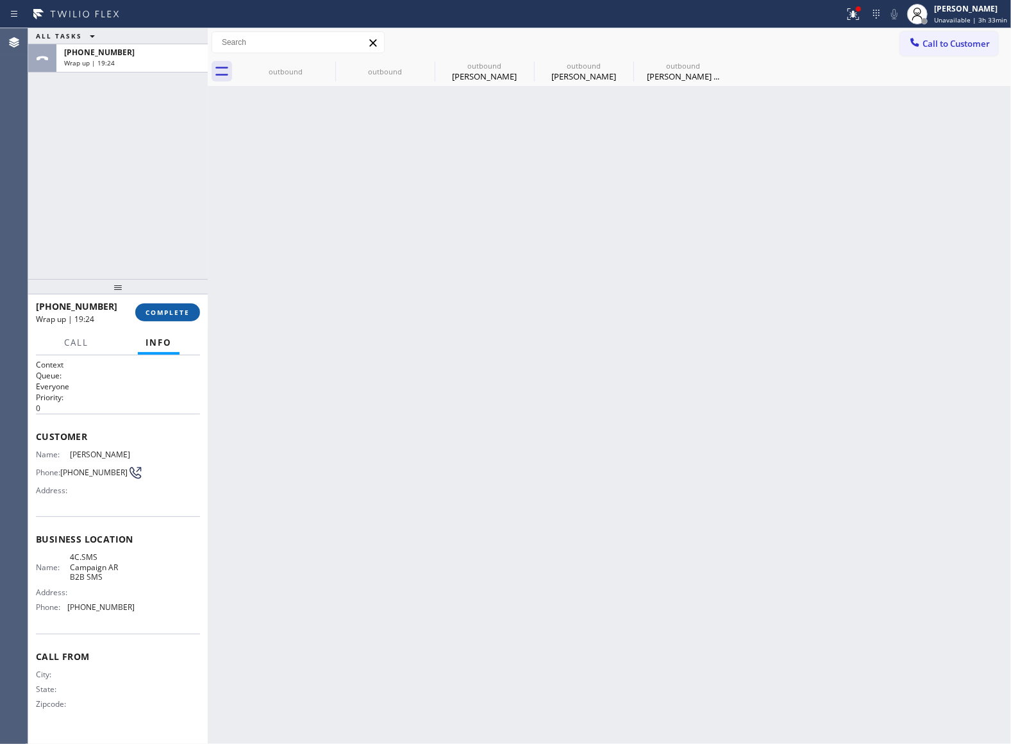
click at [180, 308] on span "COMPLETE" at bounding box center [168, 312] width 44 height 9
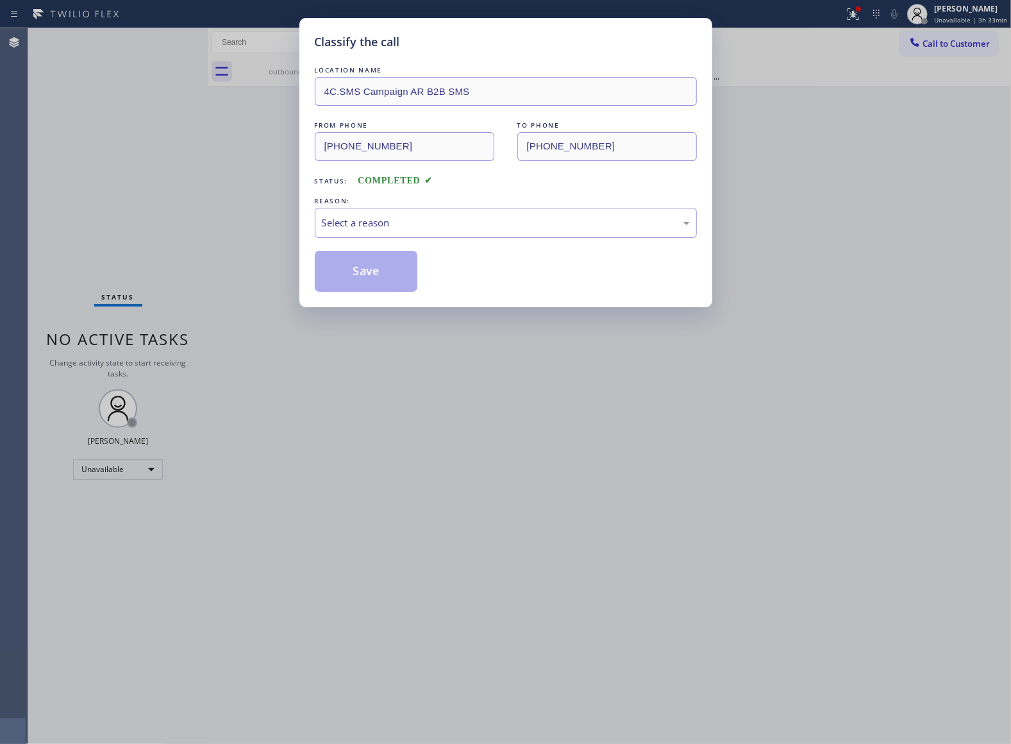
click at [388, 201] on div "REASON:" at bounding box center [506, 200] width 382 height 13
drag, startPoint x: 383, startPoint y: 222, endPoint x: 387, endPoint y: 233, distance: 12.4
click at [383, 224] on div "Select a reason" at bounding box center [506, 222] width 368 height 15
click at [386, 270] on button "Save" at bounding box center [366, 271] width 103 height 41
type input "[PHONE_NUMBER]"
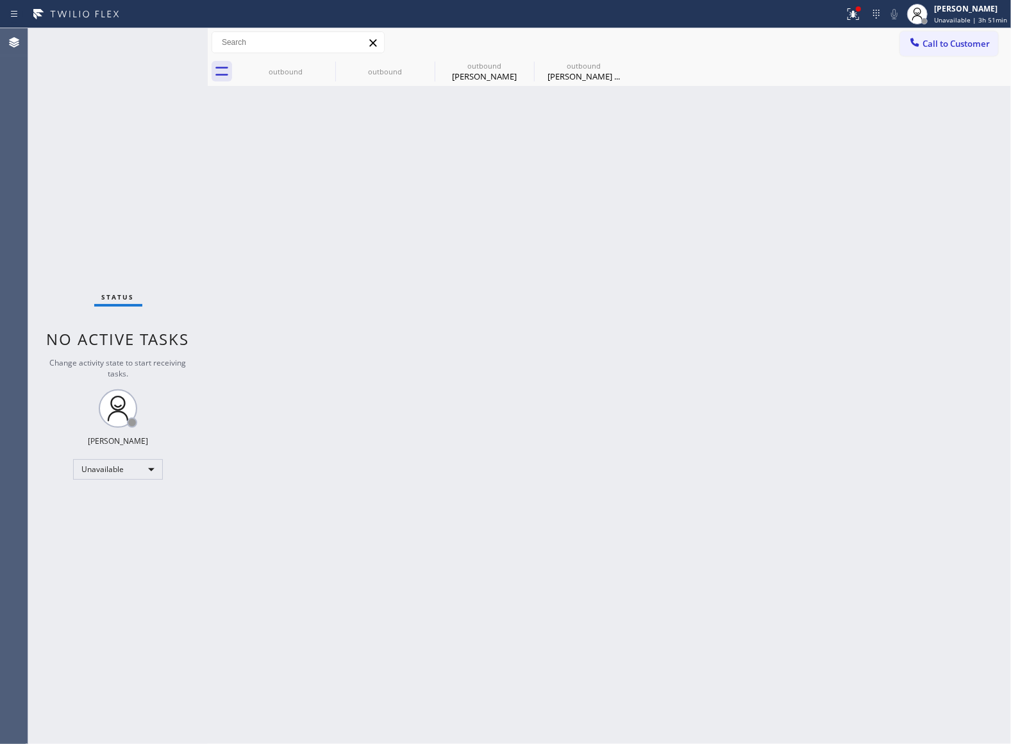
drag, startPoint x: 949, startPoint y: 58, endPoint x: 844, endPoint y: 62, distance: 105.2
click at [947, 58] on div "outbound outbound outbound [PERSON_NAME] outbound [PERSON_NAME] ..." at bounding box center [623, 71] width 775 height 29
drag, startPoint x: 901, startPoint y: 37, endPoint x: 913, endPoint y: 37, distance: 11.5
click at [910, 37] on button "Call to Customer" at bounding box center [949, 43] width 98 height 24
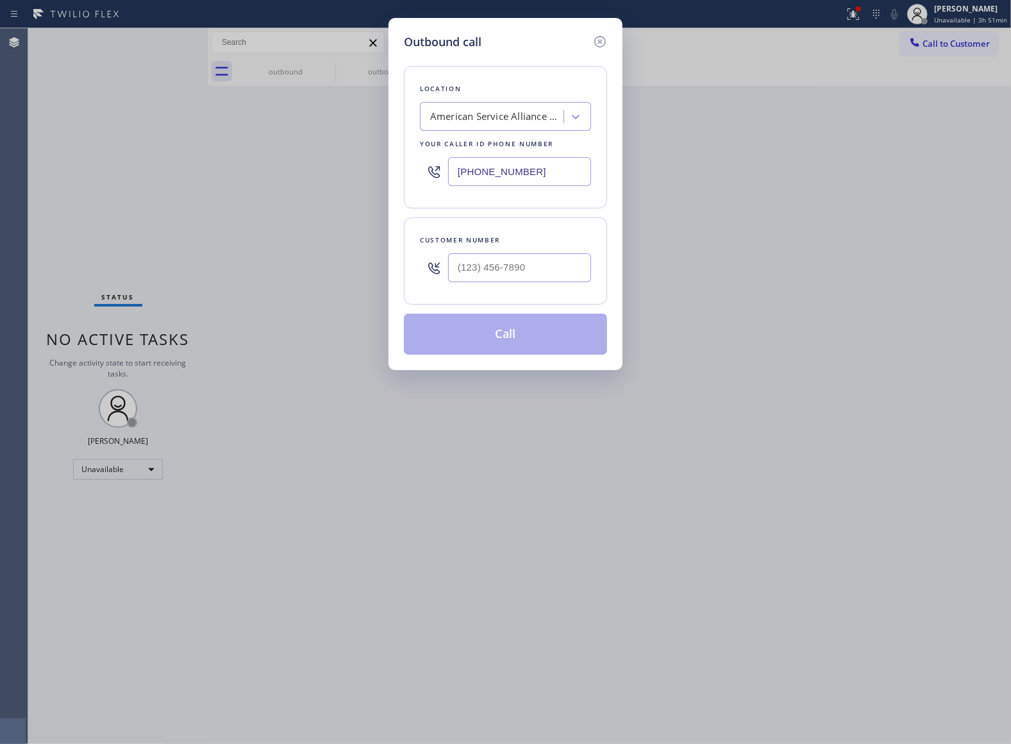
click at [503, 174] on input "[PHONE_NUMBER]" at bounding box center [519, 171] width 143 height 29
paste input "855) 731-4952"
type input "[PHONE_NUMBER]"
type input "(___) ___-____"
click at [548, 255] on input "(___) ___-____" at bounding box center [519, 267] width 143 height 29
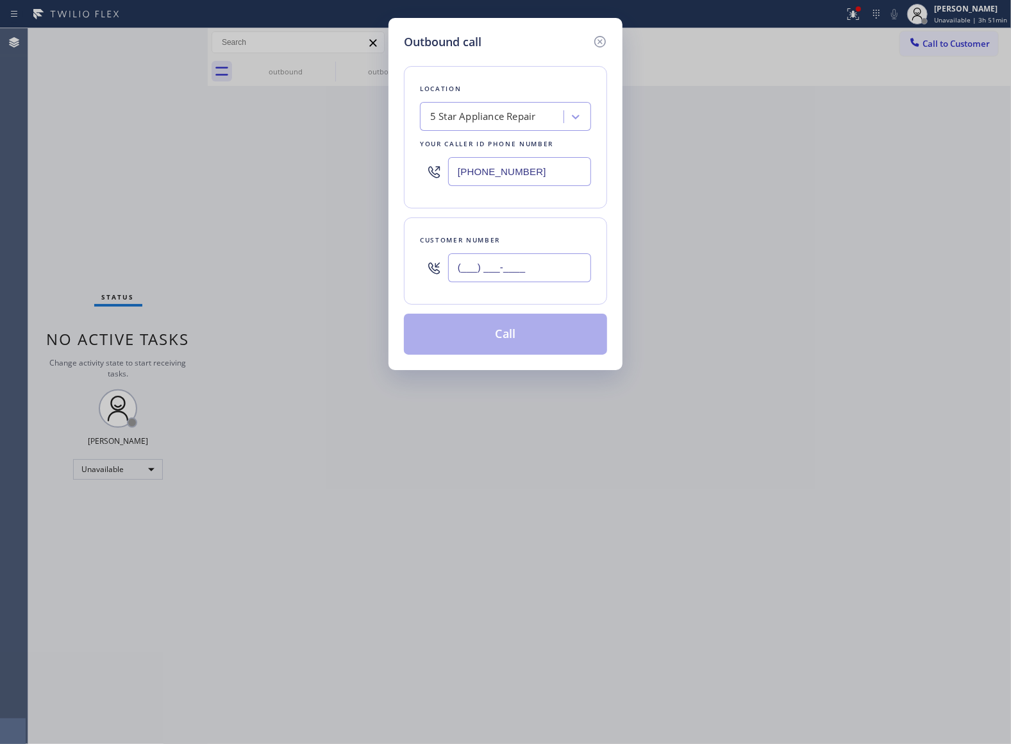
paste input "305) 323-9459"
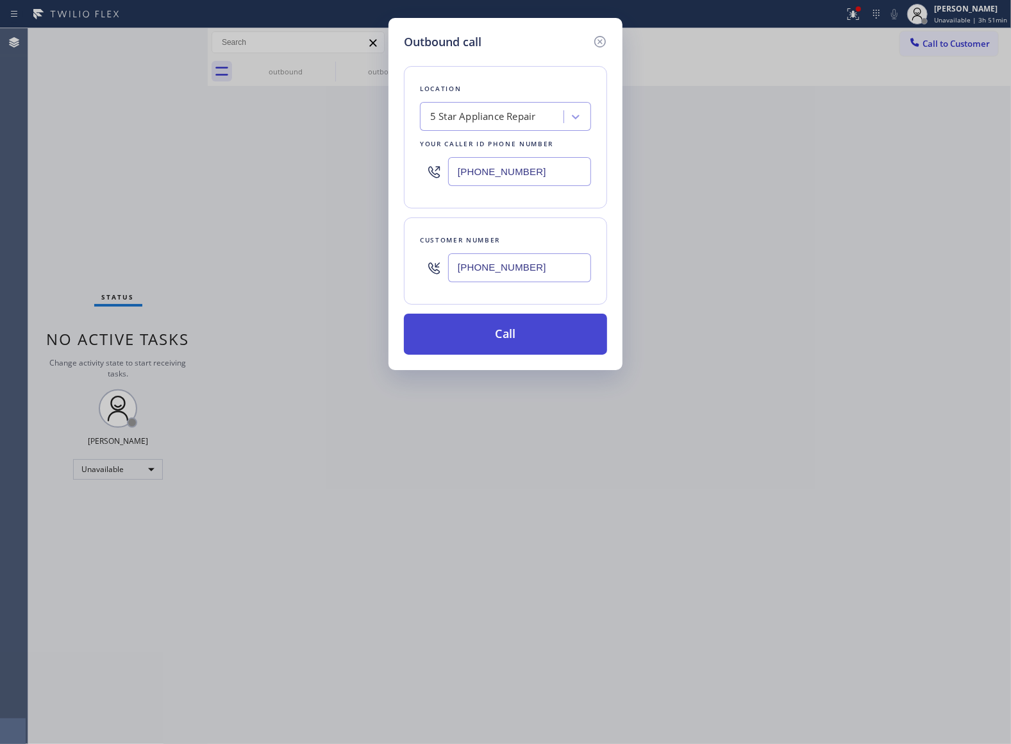
type input "[PHONE_NUMBER]"
click at [540, 330] on button "Call" at bounding box center [505, 334] width 203 height 41
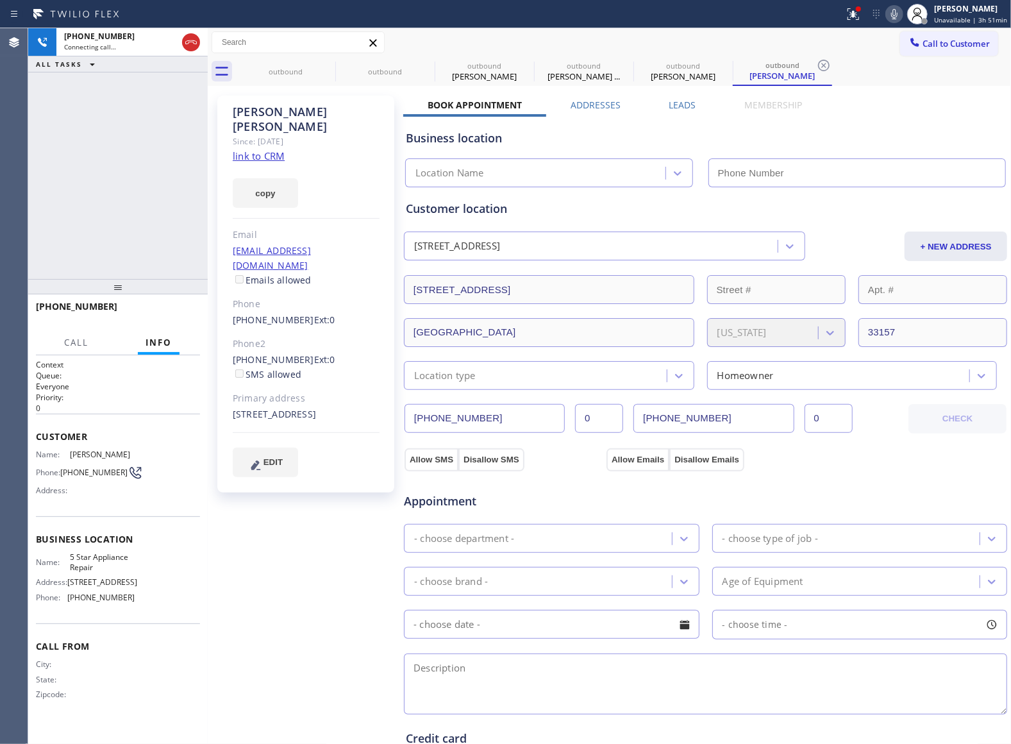
click at [271, 149] on link "link to CRM" at bounding box center [259, 155] width 52 height 13
type input "[PHONE_NUMBER]"
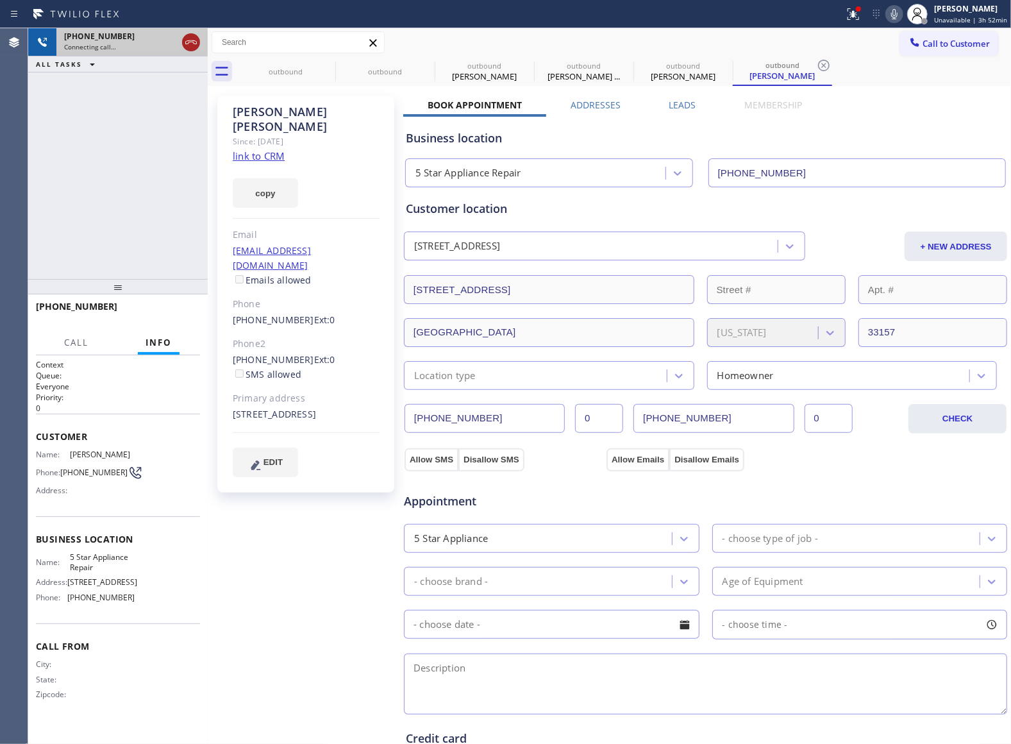
click at [193, 41] on icon at bounding box center [190, 42] width 15 height 15
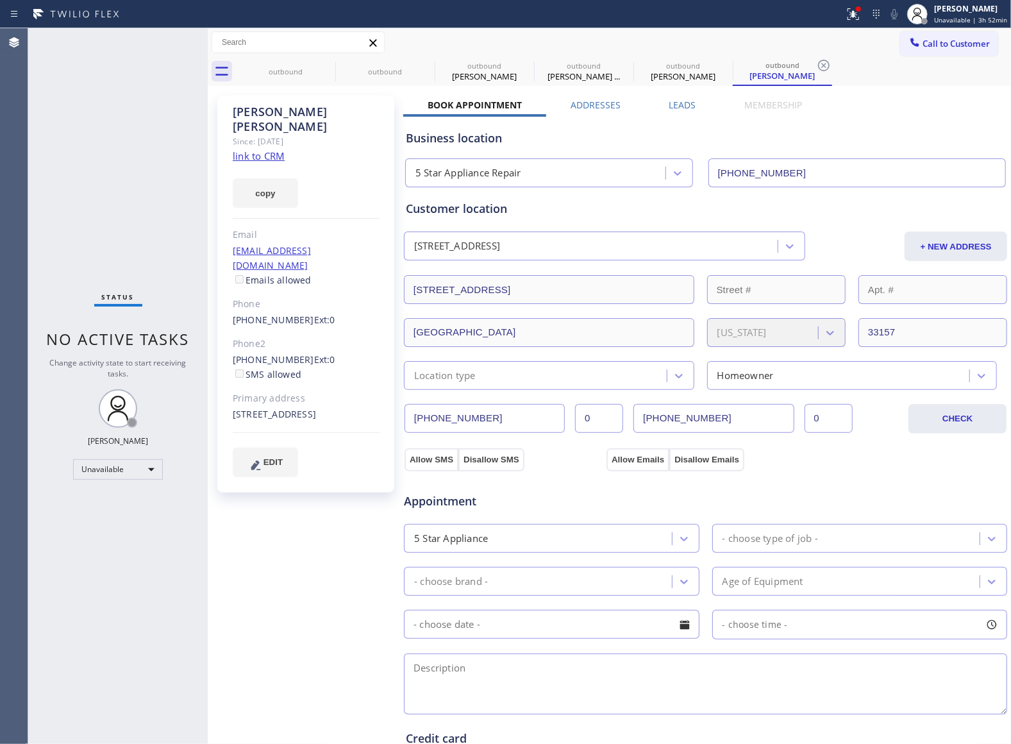
click at [8, 267] on div "Agent Desktop" at bounding box center [14, 386] width 28 height 716
click at [946, 57] on div "outbound outbound outbound [PERSON_NAME] outbound [PERSON_NAME] ... outbound [P…" at bounding box center [623, 71] width 775 height 29
click at [945, 36] on button "Call to Customer" at bounding box center [949, 43] width 98 height 24
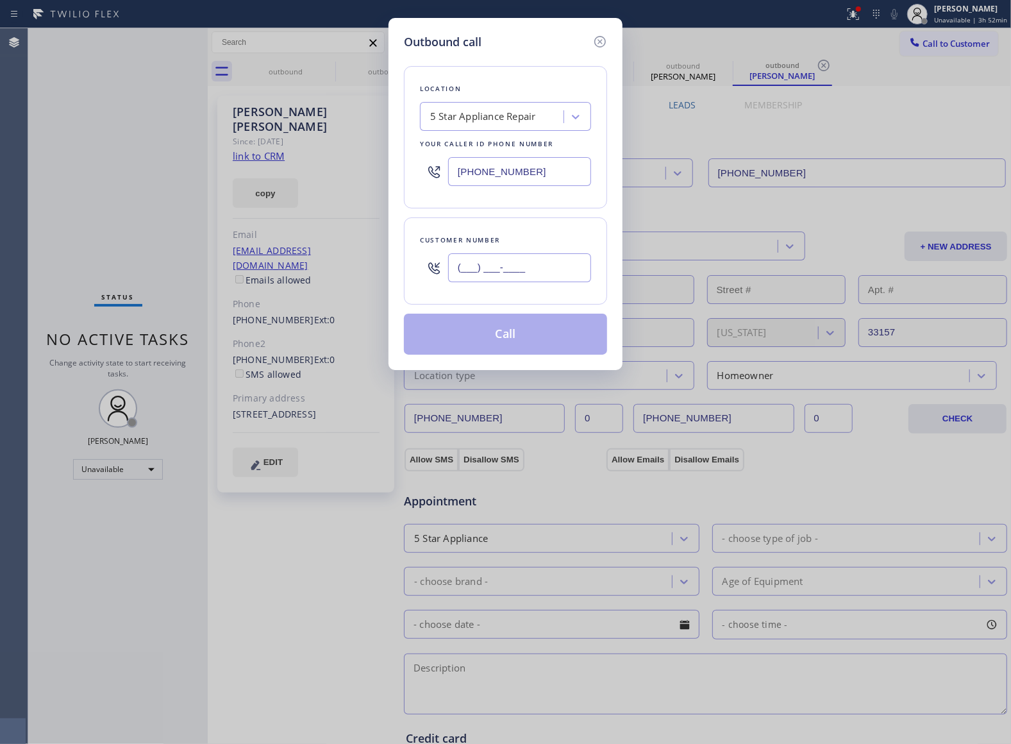
click at [565, 275] on input "(___) ___-____" at bounding box center [519, 267] width 143 height 29
paste input "650) 714-7771"
type input "[PHONE_NUMBER]"
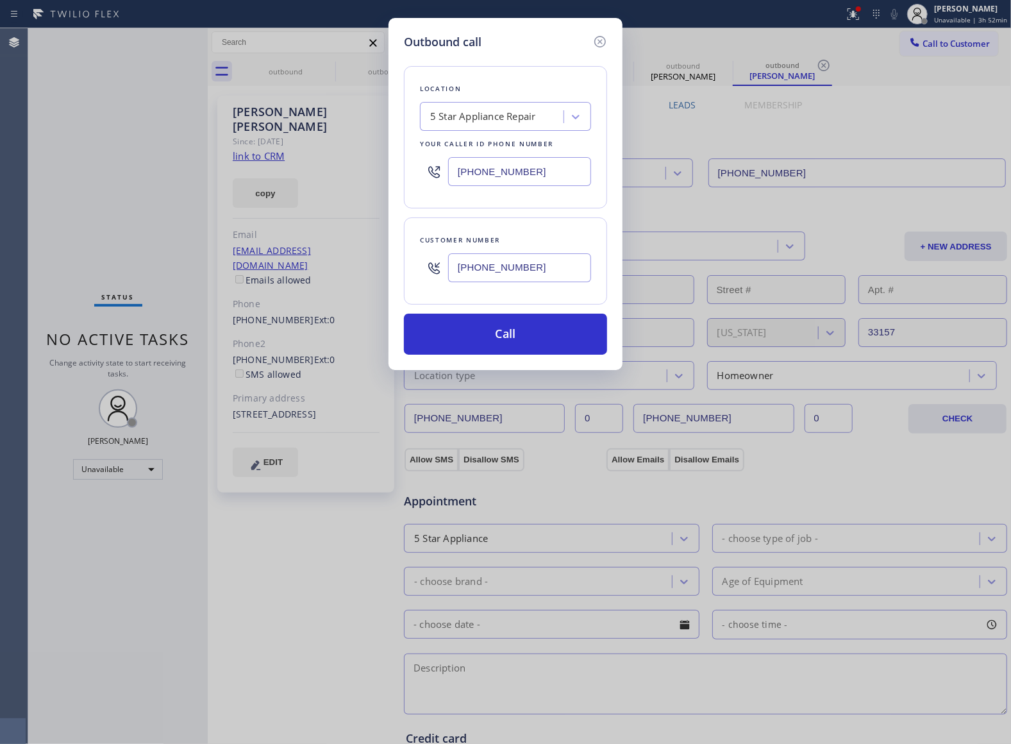
click at [57, 288] on div "Outbound call Location 5 Star Appliance Repair Your caller id phone number [PHO…" at bounding box center [505, 372] width 1011 height 744
click at [501, 124] on div "5 Star Appliance Repair" at bounding box center [483, 117] width 106 height 15
paste input "Elite Sub Zero Appliance Repair"
click at [455, 115] on input "Elite Sub Zero Appliance Repair" at bounding box center [488, 117] width 138 height 11
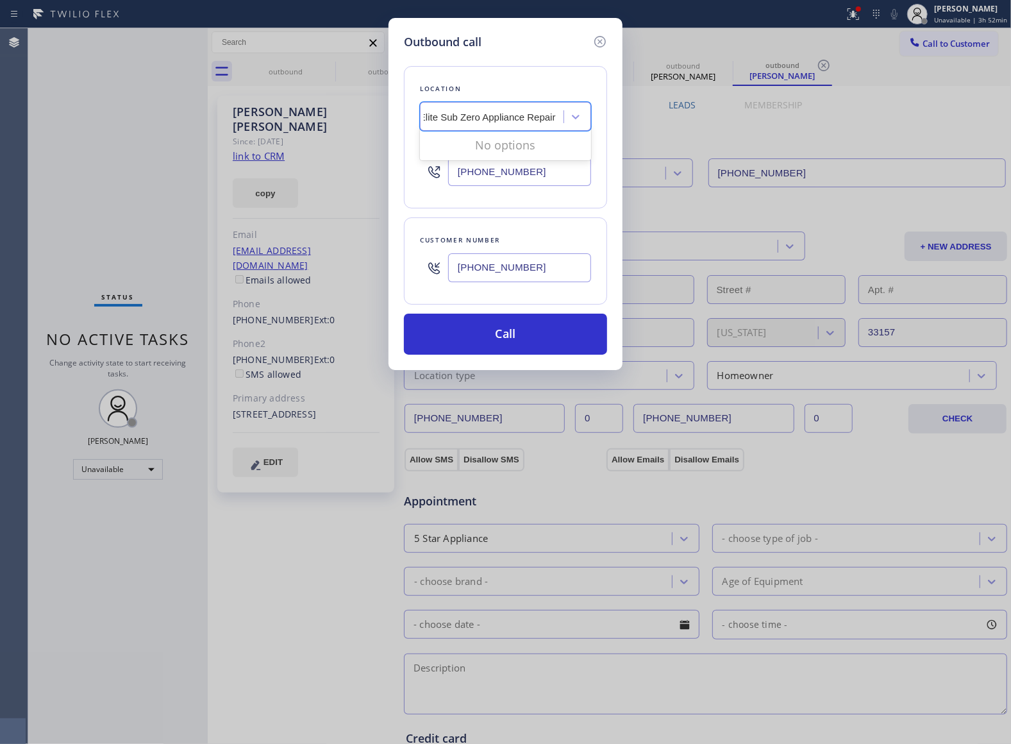
click at [427, 114] on input "Elite Sub Zero Appliance Repair" at bounding box center [488, 117] width 138 height 11
drag, startPoint x: 455, startPoint y: 115, endPoint x: 422, endPoint y: 114, distance: 32.7
click at [422, 114] on div "Elite Sub Zero Elite Sub Zero" at bounding box center [505, 116] width 171 height 29
paste input "Appliance Repair"
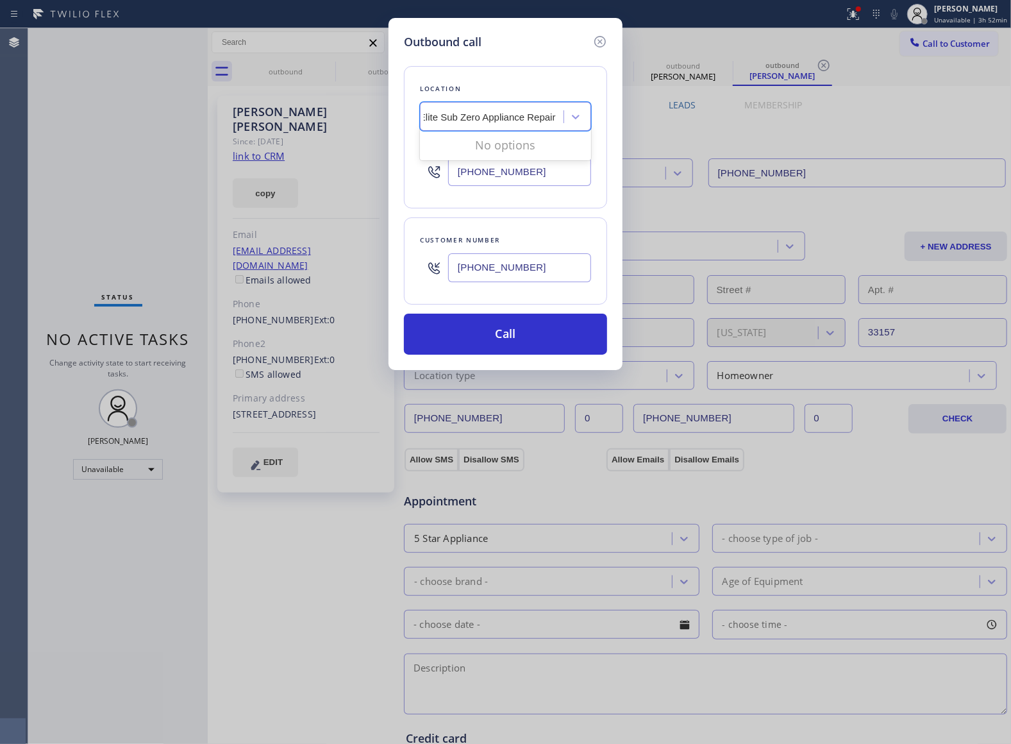
scroll to position [0, 11]
type input "Sub Zero Appliance Repair"
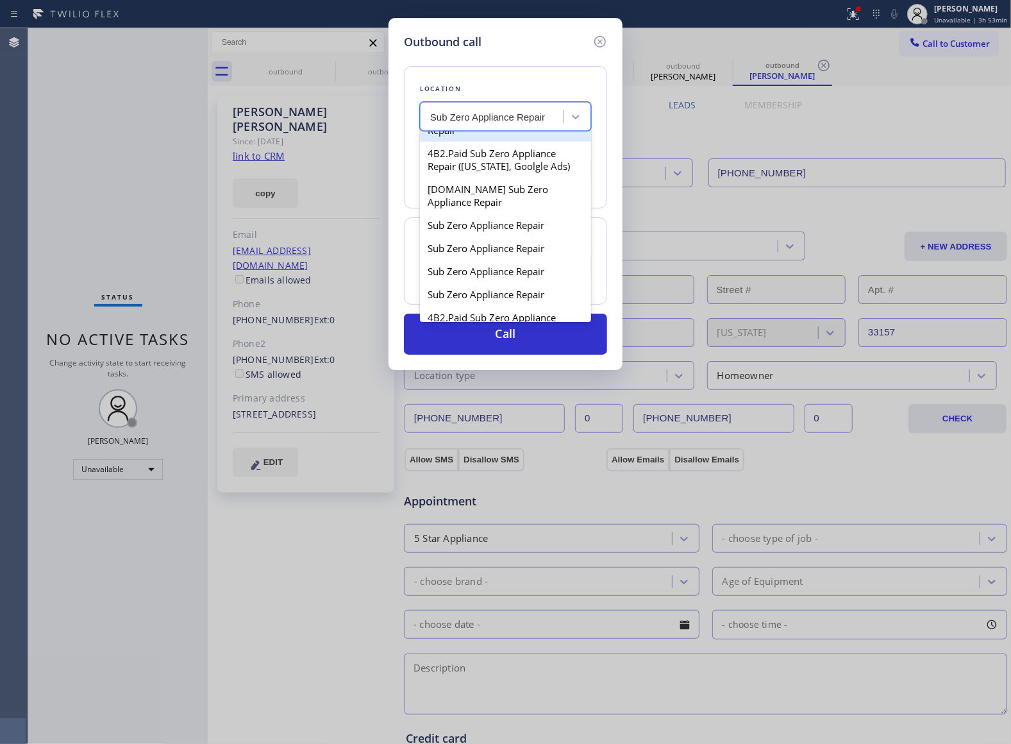
scroll to position [513, 0]
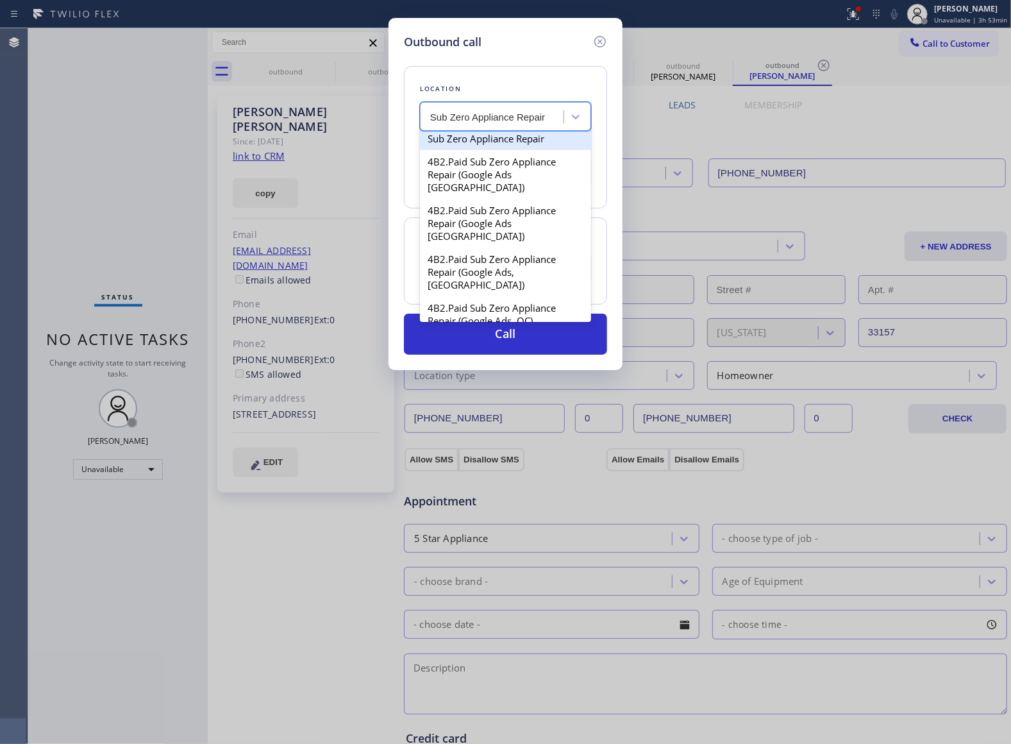
click at [486, 150] on div "Sub Zero Appliance Repair" at bounding box center [505, 138] width 171 height 23
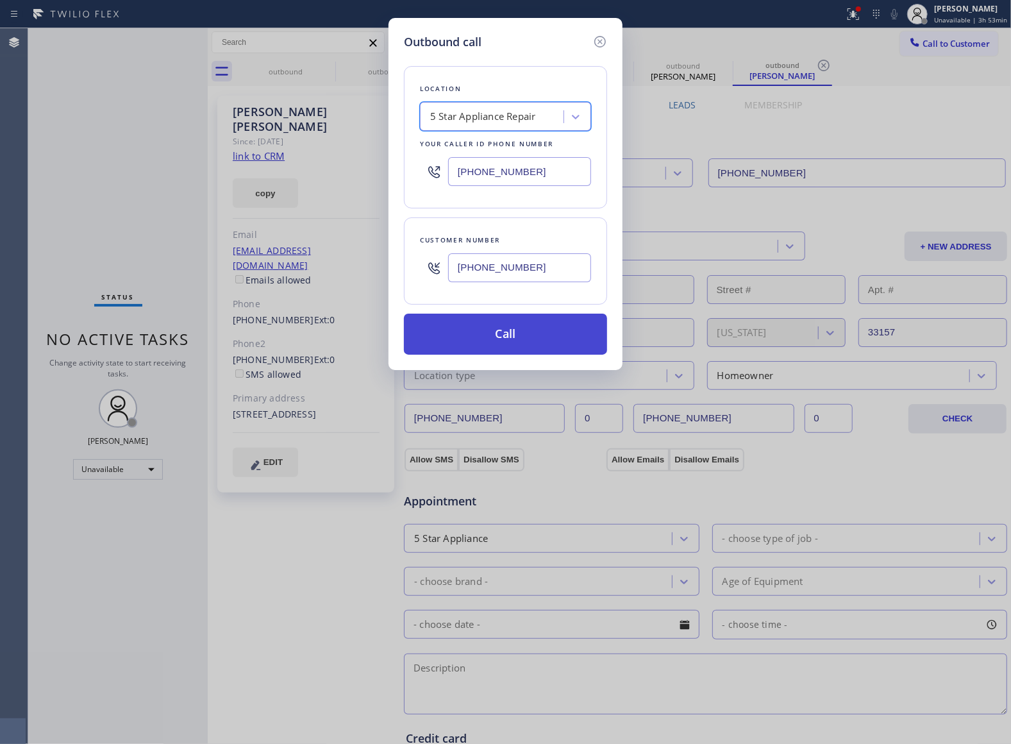
click at [528, 335] on button "Call" at bounding box center [505, 334] width 203 height 41
click at [528, 335] on div "outbound outbound outbound [PERSON_NAME] outbound [PERSON_NAME] ... outbound [P…" at bounding box center [609, 488] width 803 height 921
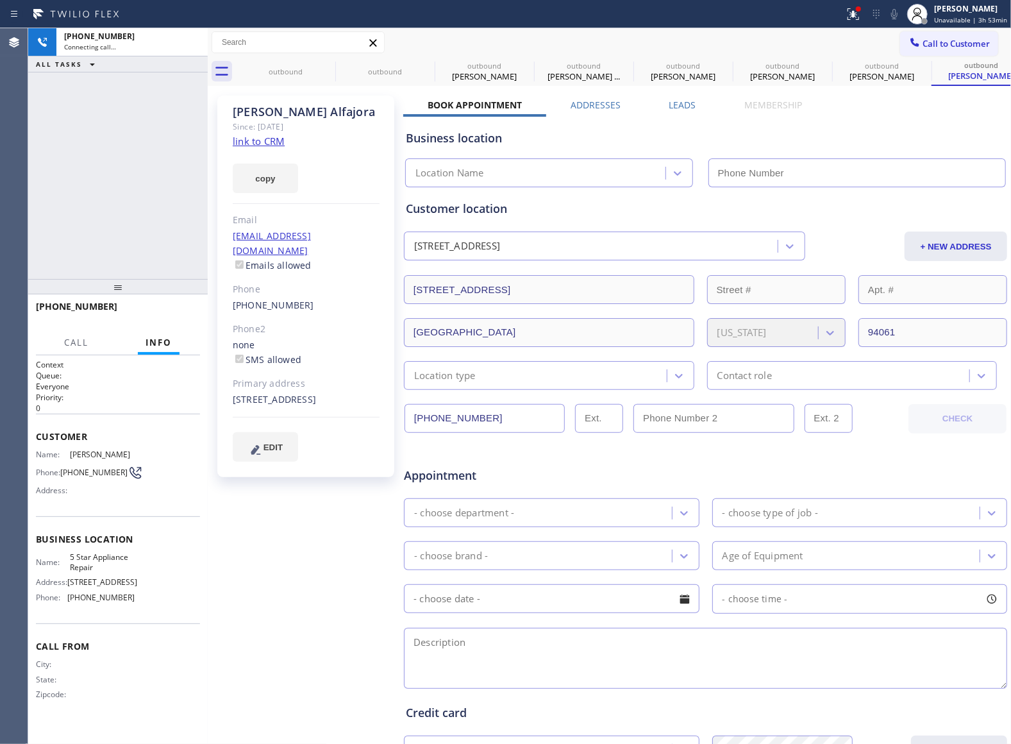
click at [256, 139] on link "link to CRM" at bounding box center [259, 141] width 52 height 13
type input "[PHONE_NUMBER]"
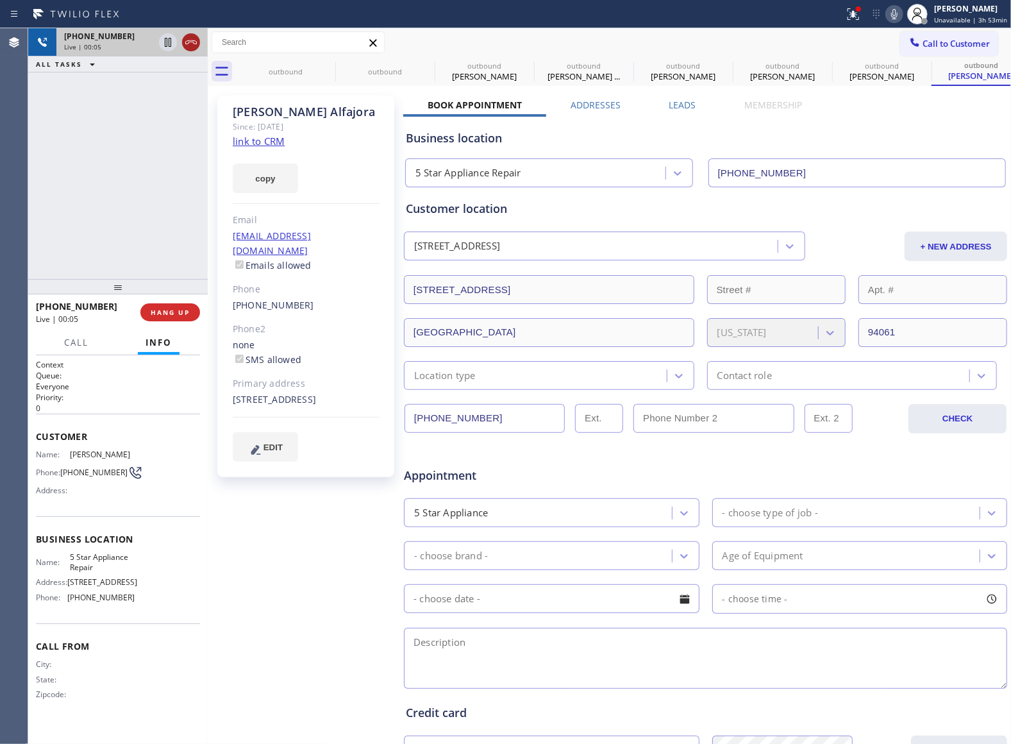
click at [190, 42] on icon at bounding box center [190, 42] width 15 height 15
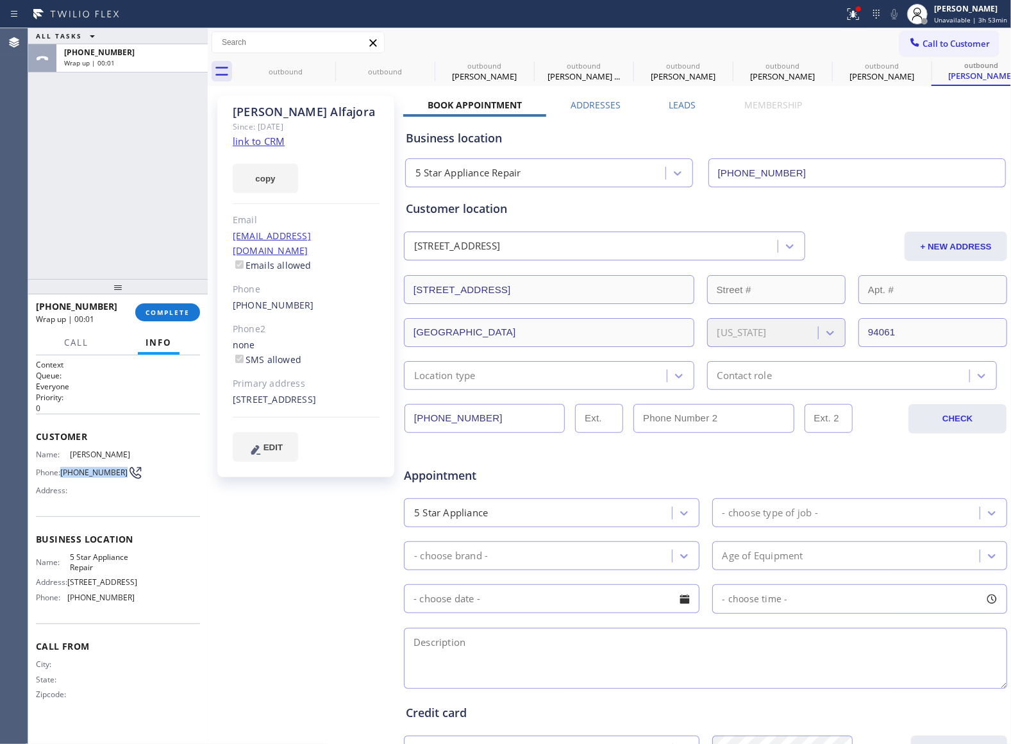
drag, startPoint x: 65, startPoint y: 473, endPoint x: 117, endPoint y: 474, distance: 51.3
click at [117, 474] on span "[PHONE_NUMBER]" at bounding box center [93, 472] width 67 height 10
copy span "[PHONE_NUMBER]"
click at [911, 41] on icon at bounding box center [915, 42] width 8 height 8
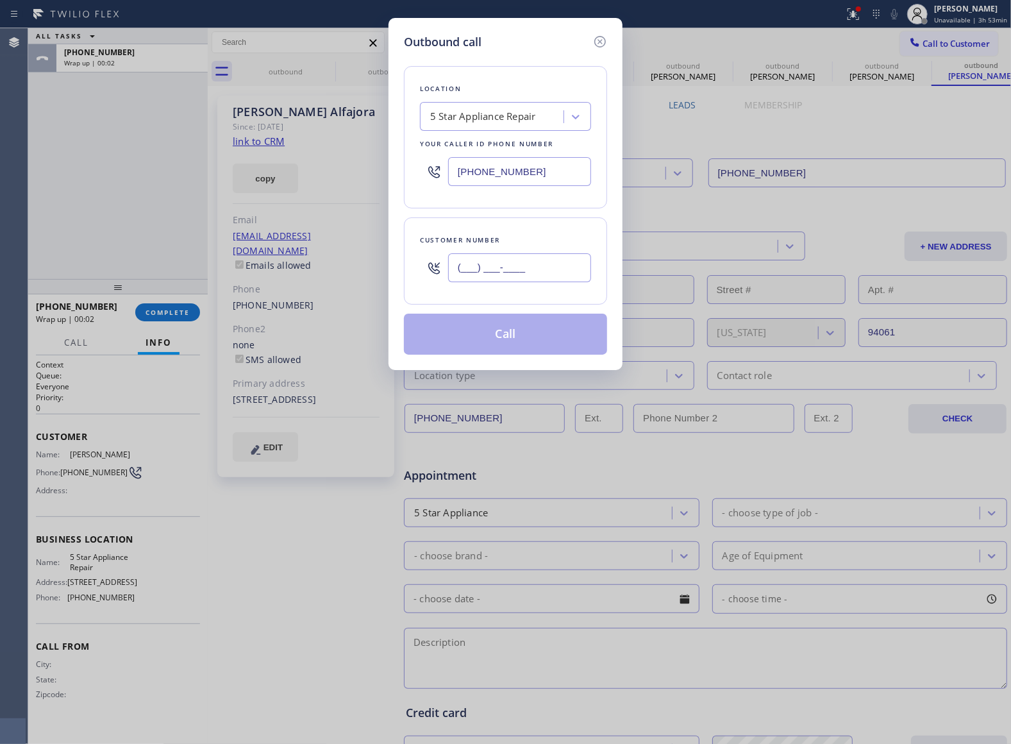
click at [534, 275] on input "(___) ___-____" at bounding box center [519, 267] width 143 height 29
paste input "650) 714-7771"
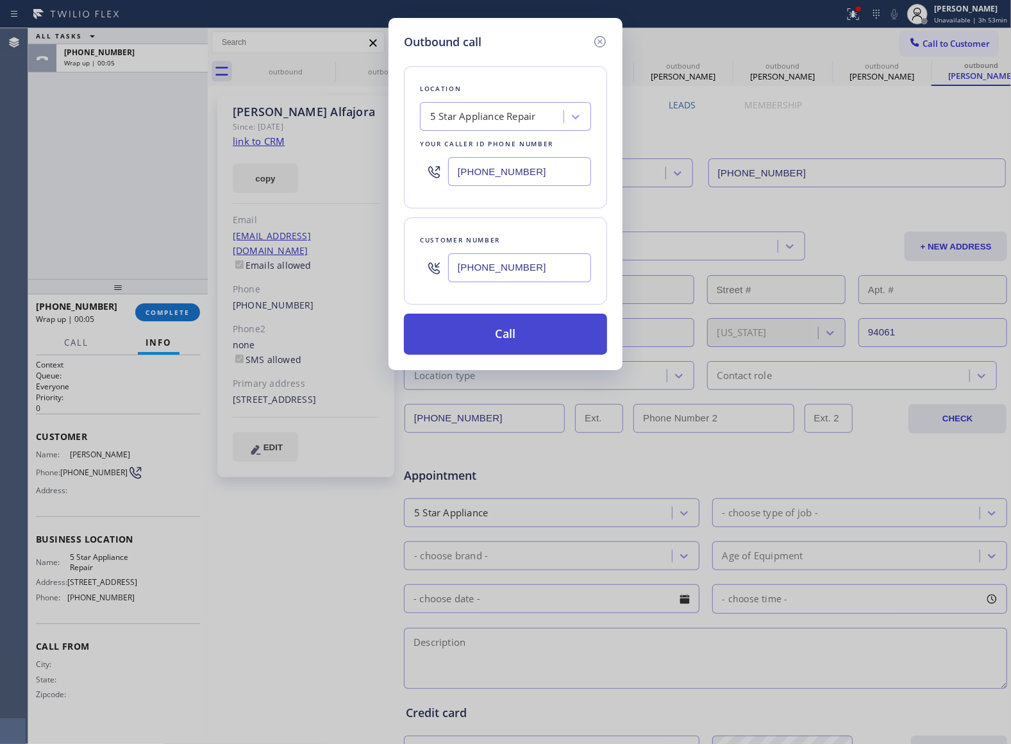
type input "[PHONE_NUMBER]"
click at [527, 350] on button "Call" at bounding box center [505, 334] width 203 height 41
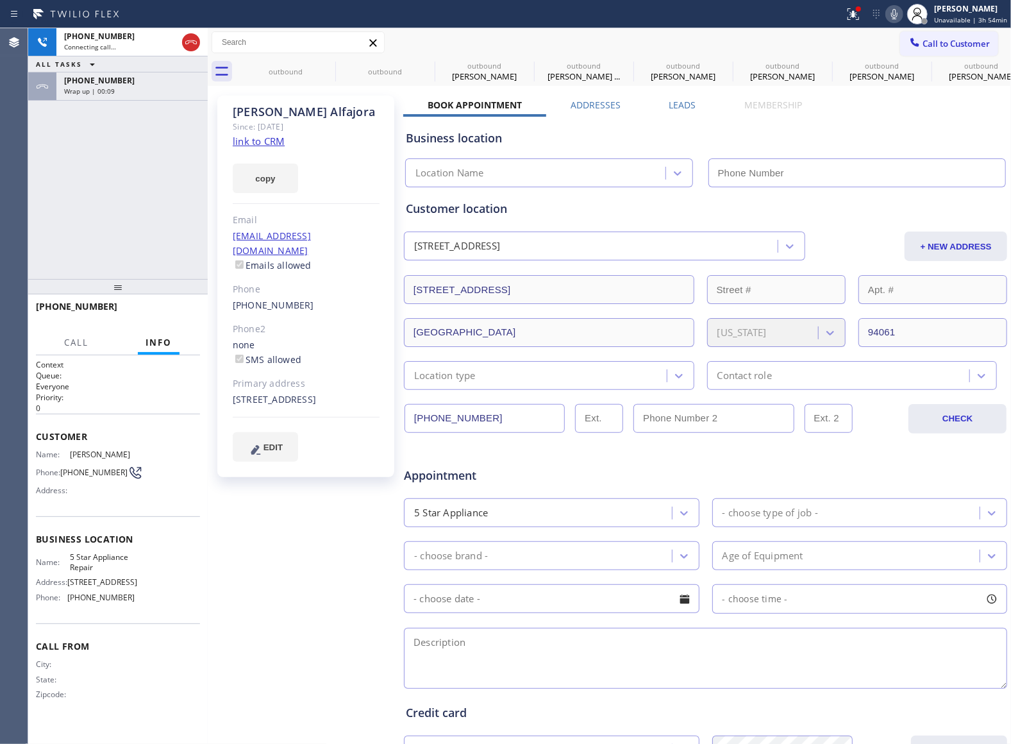
type input "[PHONE_NUMBER]"
drag, startPoint x: 47, startPoint y: 190, endPoint x: 147, endPoint y: 24, distance: 194.4
click at [51, 181] on div "[PHONE_NUMBER] Connecting call… ALL TASKS ALL TASKS ACTIVE TASKS TASKS IN WRAP …" at bounding box center [118, 153] width 180 height 251
click at [193, 39] on icon at bounding box center [190, 42] width 15 height 15
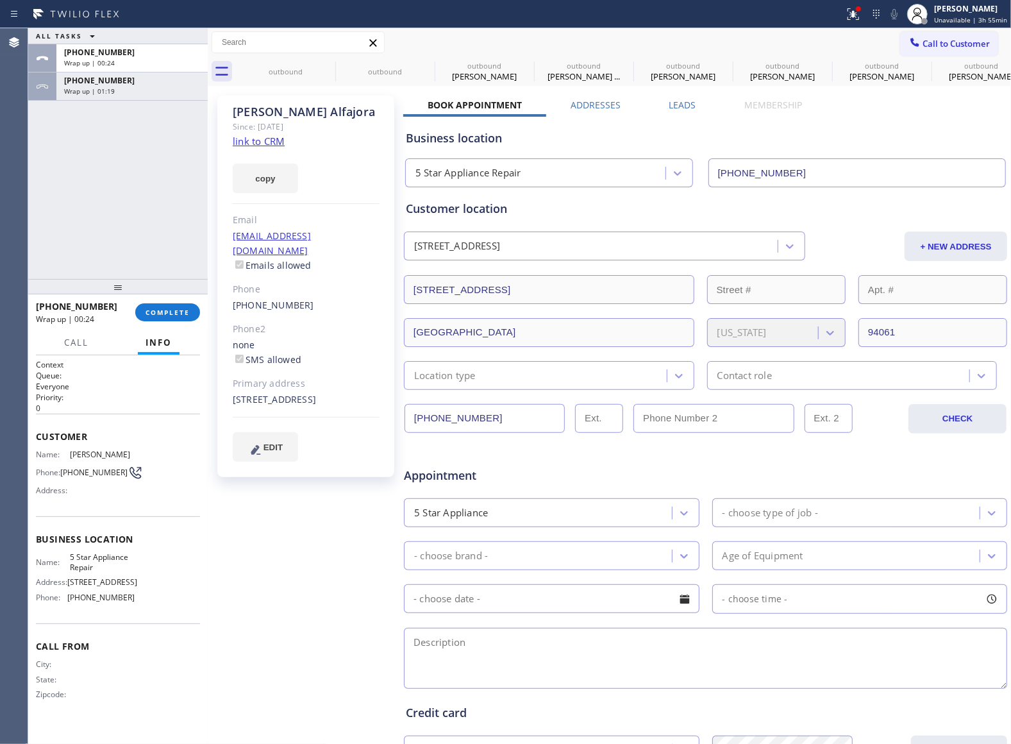
click at [77, 165] on div "ALL TASKS ALL TASKS ACTIVE TASKS TASKS IN WRAP UP [PHONE_NUMBER] Wrap up | 00:2…" at bounding box center [118, 153] width 180 height 251
click at [929, 47] on span "Call to Customer" at bounding box center [956, 44] width 67 height 12
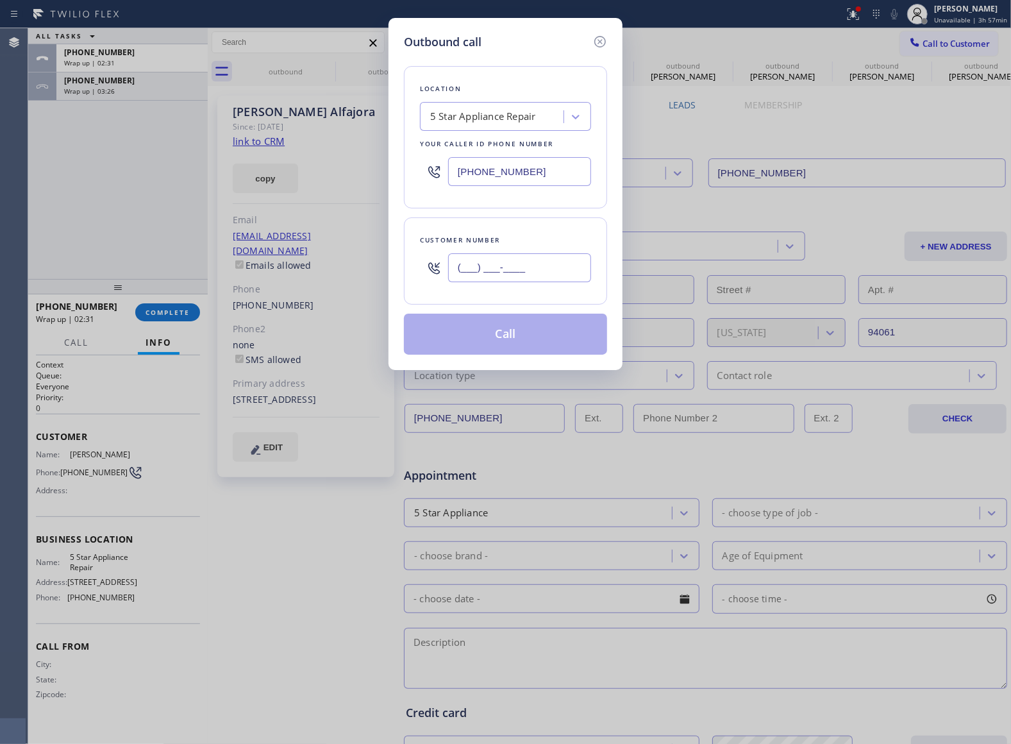
click at [501, 272] on input "(___) ___-____" at bounding box center [519, 267] width 143 height 29
paste input "240) 338-1988"
type input "[PHONE_NUMBER]"
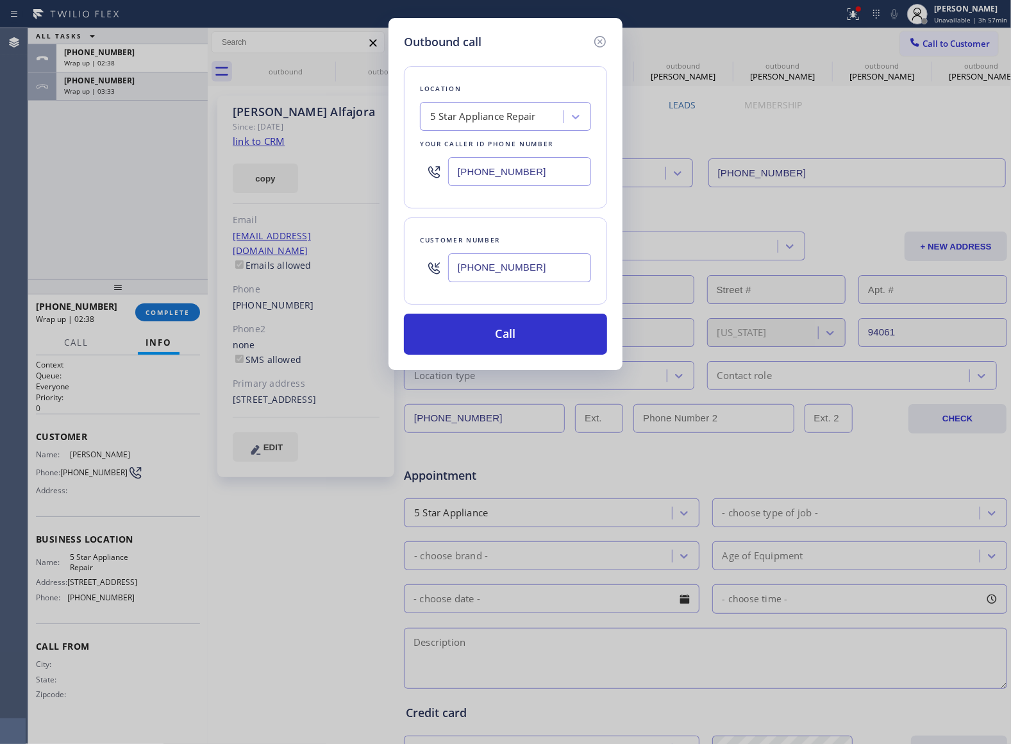
click at [519, 175] on input "[PHONE_NUMBER]" at bounding box center [519, 171] width 143 height 29
paste input "33) 692-2271"
type input "[PHONE_NUMBER]"
click at [537, 327] on button "Call" at bounding box center [505, 334] width 203 height 41
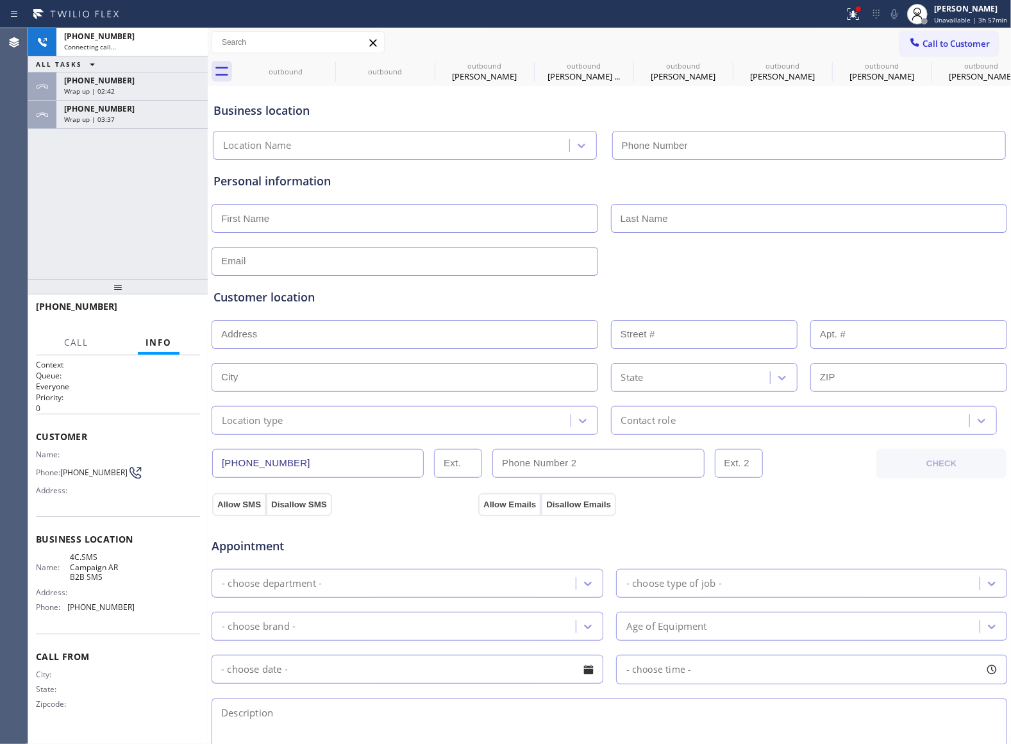
type input "[PHONE_NUMBER]"
click at [86, 185] on div "[PHONE_NUMBER] Connecting call… ALL TASKS ALL TASKS ACTIVE TASKS TASKS IN WRAP …" at bounding box center [118, 153] width 180 height 251
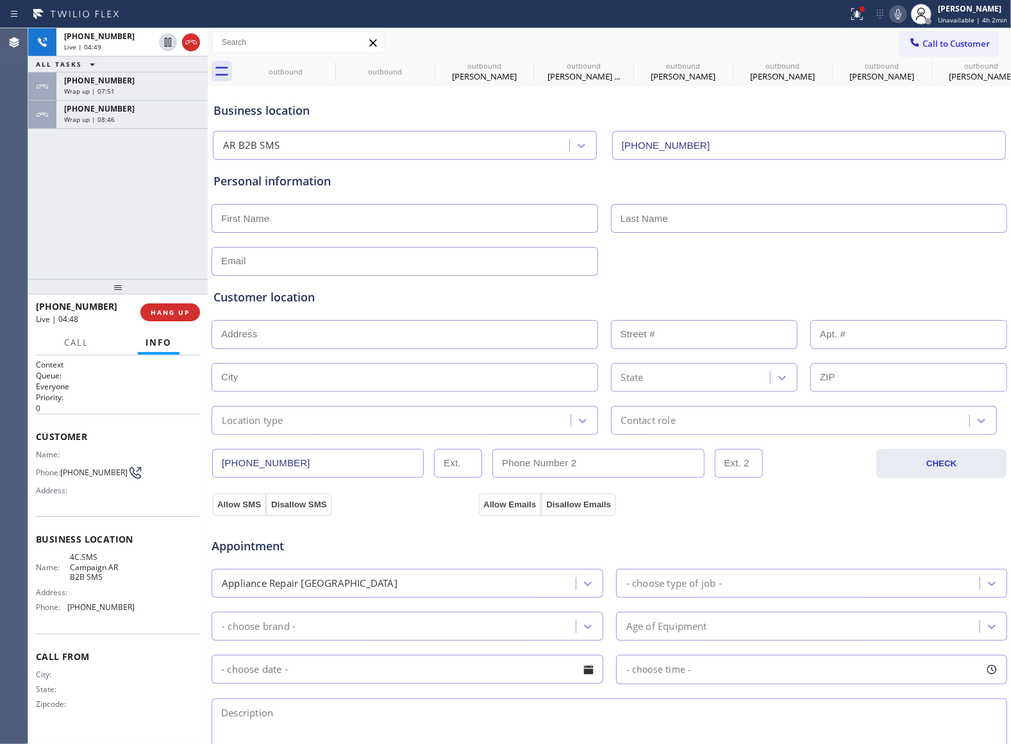
drag, startPoint x: 55, startPoint y: 230, endPoint x: 73, endPoint y: 221, distance: 19.8
click at [55, 230] on div "[PHONE_NUMBER] Live | 04:49 ALL TASKS ALL TASKS ACTIVE TASKS TASKS IN WRAP UP […" at bounding box center [118, 153] width 180 height 251
drag, startPoint x: 64, startPoint y: 472, endPoint x: 119, endPoint y: 480, distance: 55.7
click at [119, 480] on div "Phone: [PHONE_NUMBER]" at bounding box center [85, 472] width 99 height 15
copy div "[PHONE_NUMBER]"
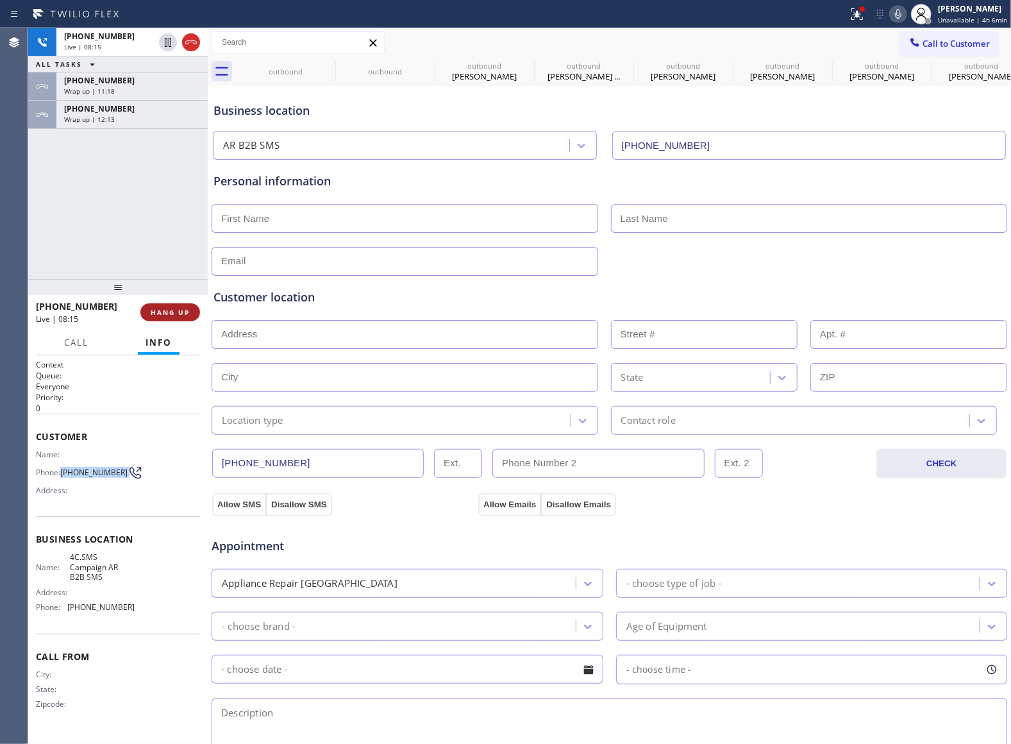
click at [186, 310] on span "HANG UP" at bounding box center [170, 312] width 39 height 9
click at [944, 49] on button "Call to Customer" at bounding box center [949, 43] width 98 height 24
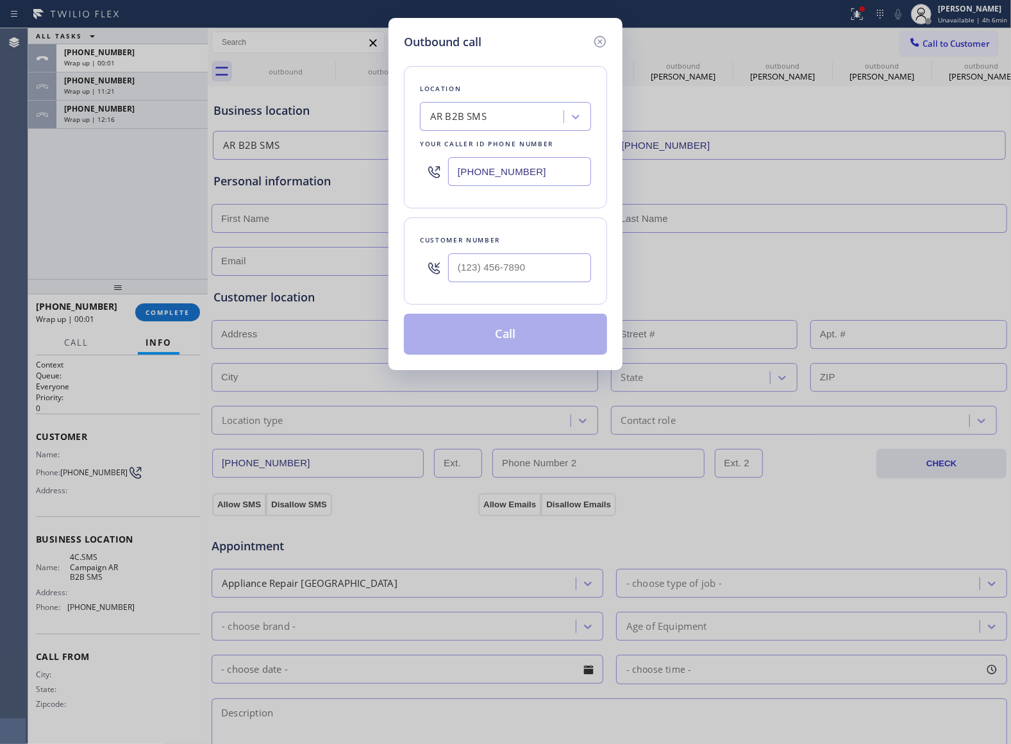
click at [510, 174] on input "[PHONE_NUMBER]" at bounding box center [519, 171] width 143 height 29
paste input "00) 686-5038"
type input "[PHONE_NUMBER]"
type input "(___) ___-____"
click at [533, 262] on input "(___) ___-____" at bounding box center [519, 267] width 143 height 29
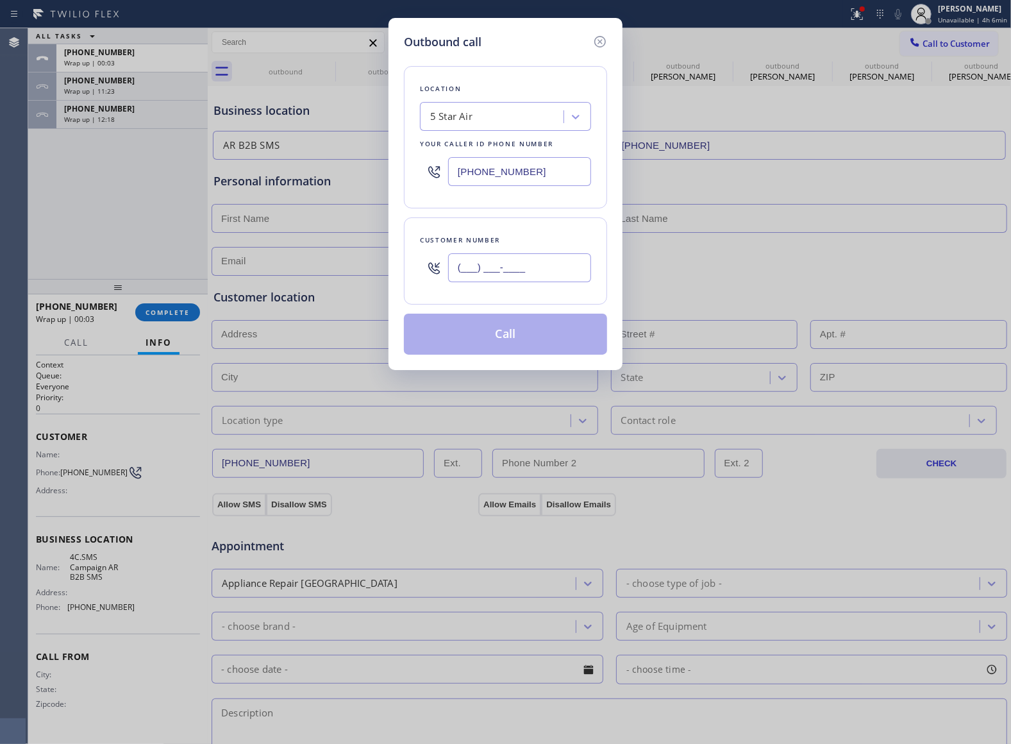
paste input "877) 215-4065"
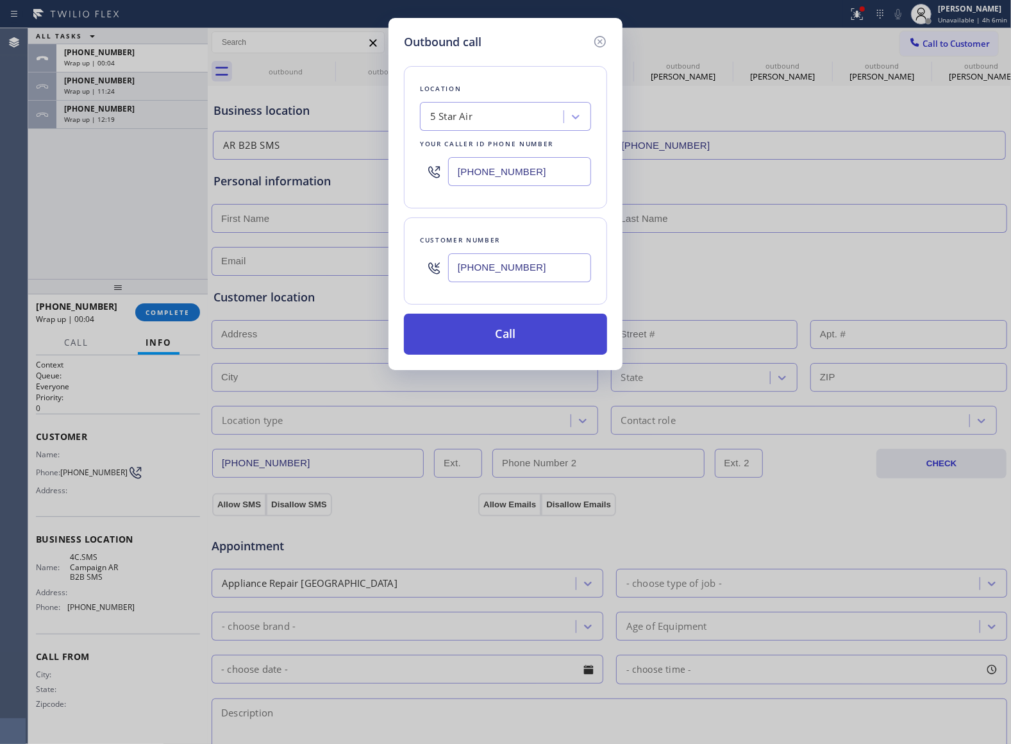
type input "[PHONE_NUMBER]"
click at [522, 336] on button "Call" at bounding box center [505, 334] width 203 height 41
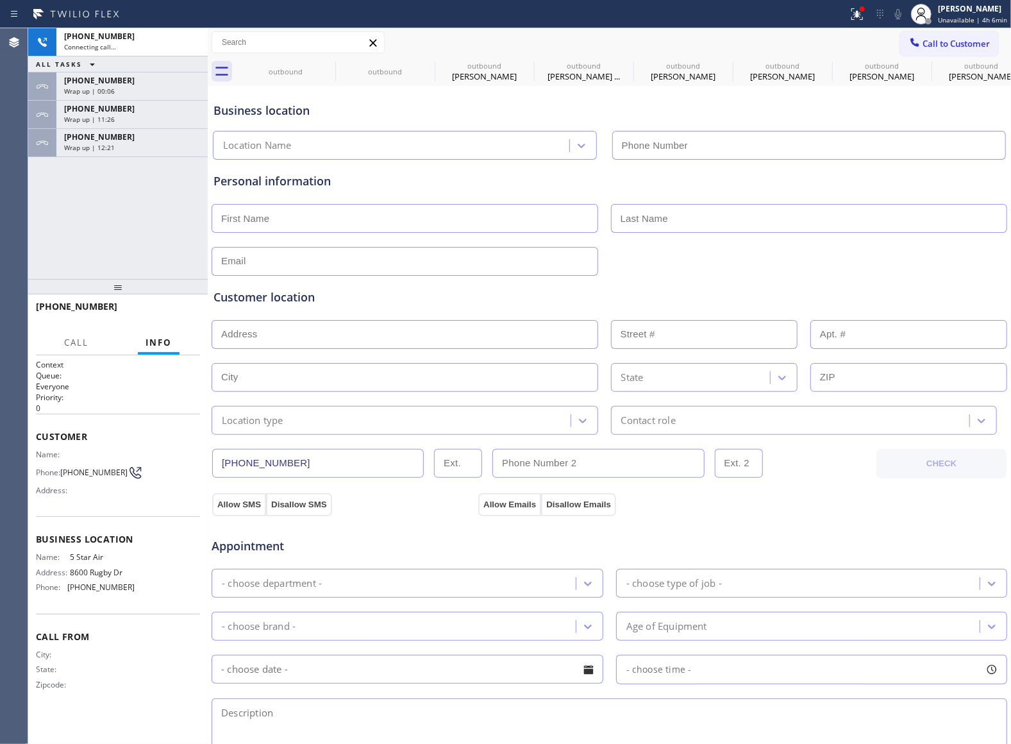
type input "[PHONE_NUMBER]"
click at [180, 306] on button "HANG UP" at bounding box center [170, 312] width 60 height 18
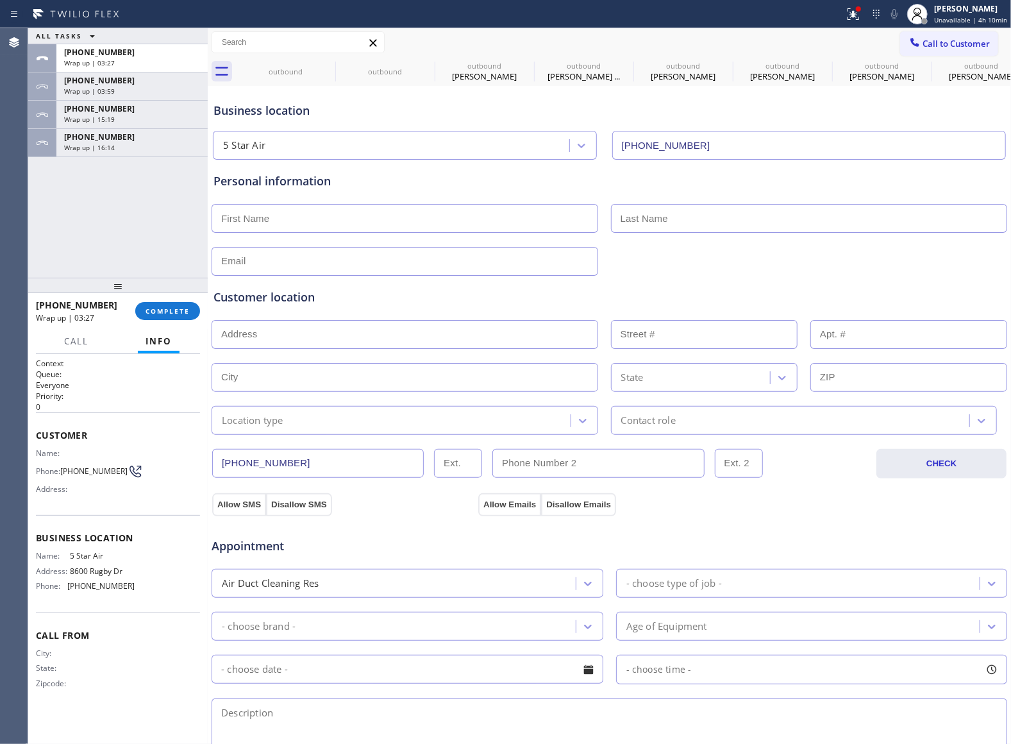
click at [183, 286] on div at bounding box center [118, 285] width 180 height 15
click at [182, 289] on div at bounding box center [118, 285] width 180 height 15
click at [172, 293] on div at bounding box center [118, 285] width 180 height 15
click at [171, 321] on div "[PHONE_NUMBER] Wrap up | 03:28 COMPLETE" at bounding box center [118, 310] width 164 height 33
drag, startPoint x: 100, startPoint y: 306, endPoint x: 131, endPoint y: 317, distance: 32.4
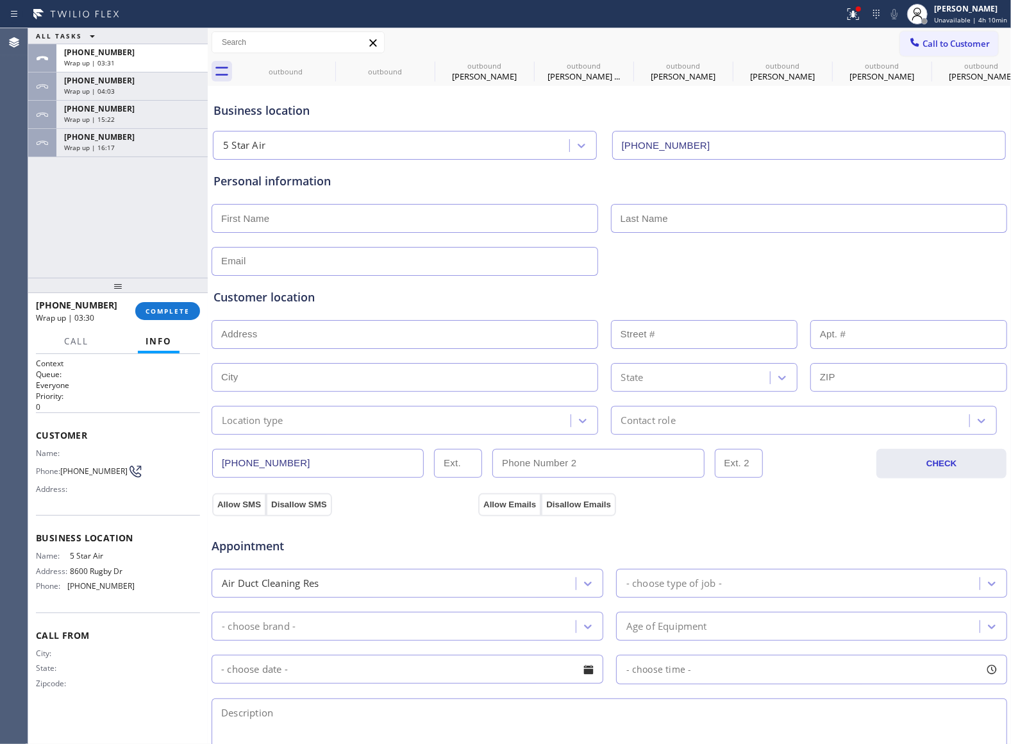
click at [104, 308] on div "[PHONE_NUMBER]" at bounding box center [81, 305] width 90 height 12
drag, startPoint x: 131, startPoint y: 317, endPoint x: 123, endPoint y: 316, distance: 7.7
click at [124, 317] on div "[PHONE_NUMBER] Wrap up | 03:31" at bounding box center [85, 310] width 99 height 33
click at [123, 321] on div "Wrap up | 03:31" at bounding box center [81, 317] width 90 height 11
drag, startPoint x: 227, startPoint y: 295, endPoint x: 163, endPoint y: 301, distance: 64.4
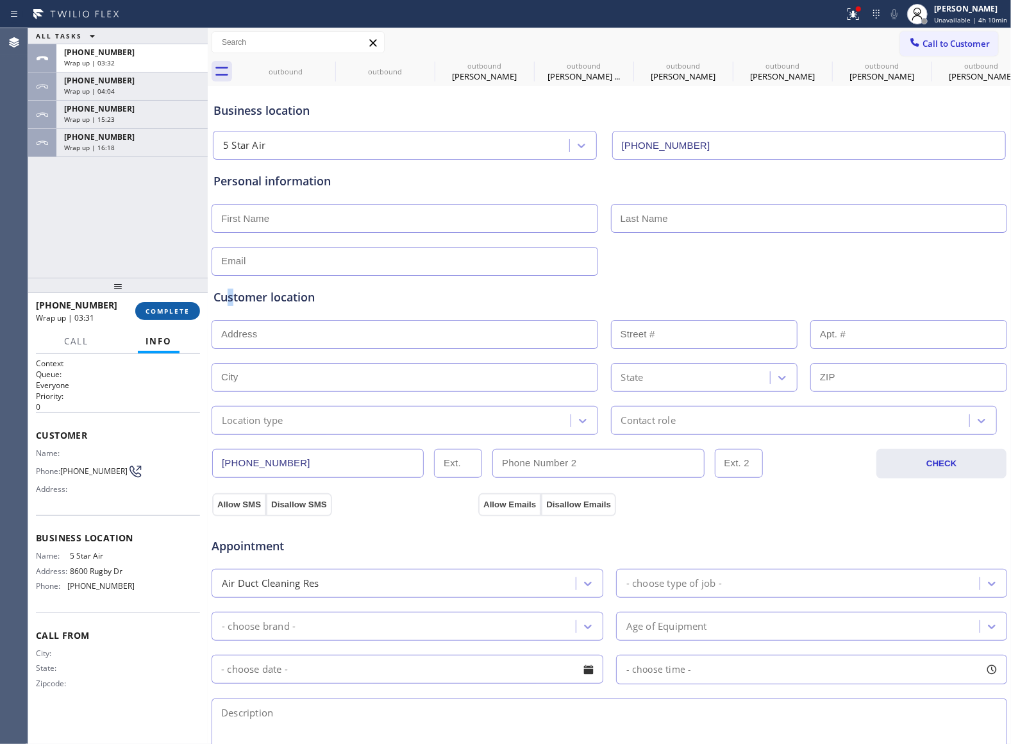
click at [219, 296] on div "Customer location" at bounding box center [610, 297] width 792 height 17
drag, startPoint x: 163, startPoint y: 301, endPoint x: 155, endPoint y: 311, distance: 12.3
click at [162, 303] on button "COMPLETE" at bounding box center [167, 311] width 65 height 18
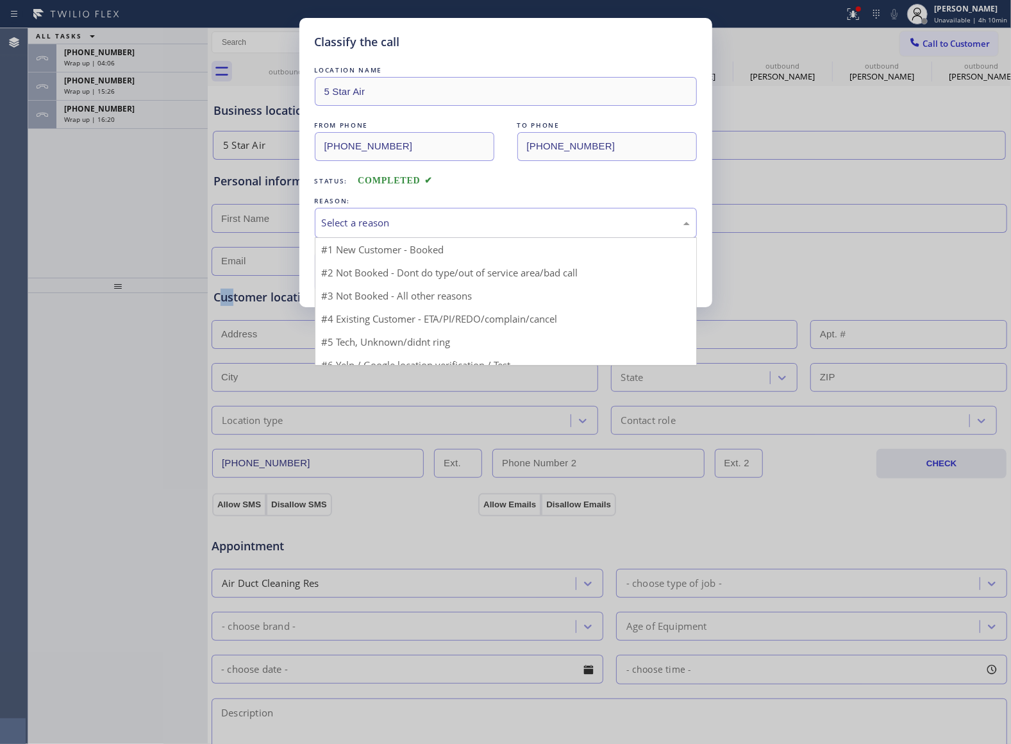
click at [354, 229] on div "Select a reason" at bounding box center [506, 222] width 368 height 15
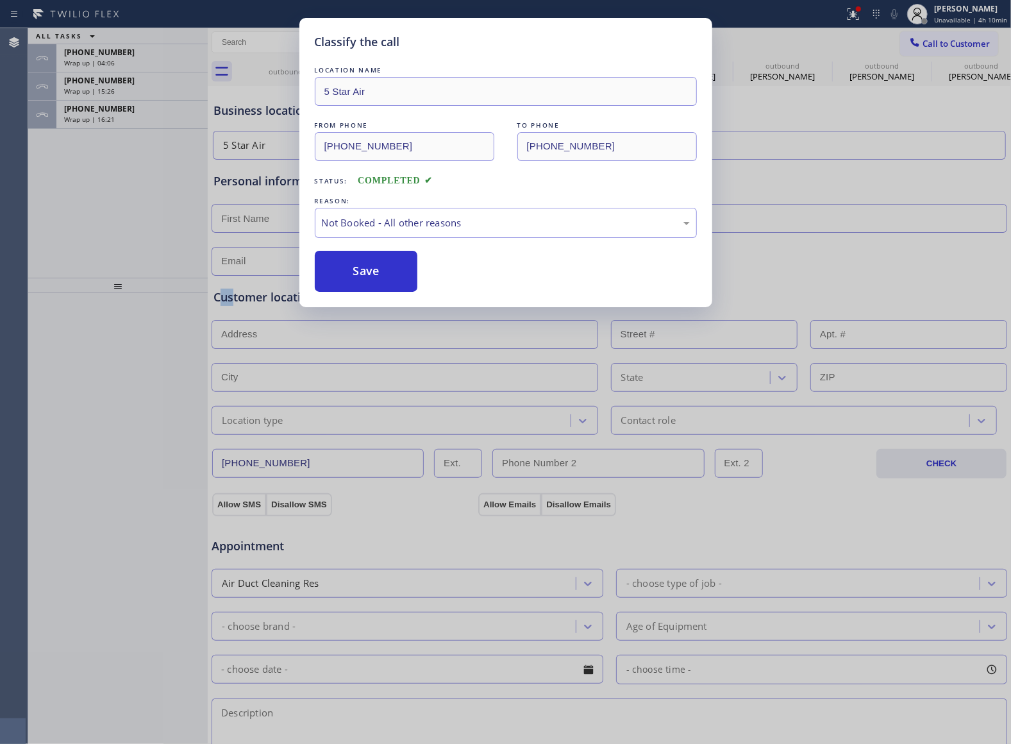
drag, startPoint x: 339, startPoint y: 273, endPoint x: 460, endPoint y: 339, distance: 137.7
click at [339, 269] on button "Save" at bounding box center [366, 271] width 103 height 41
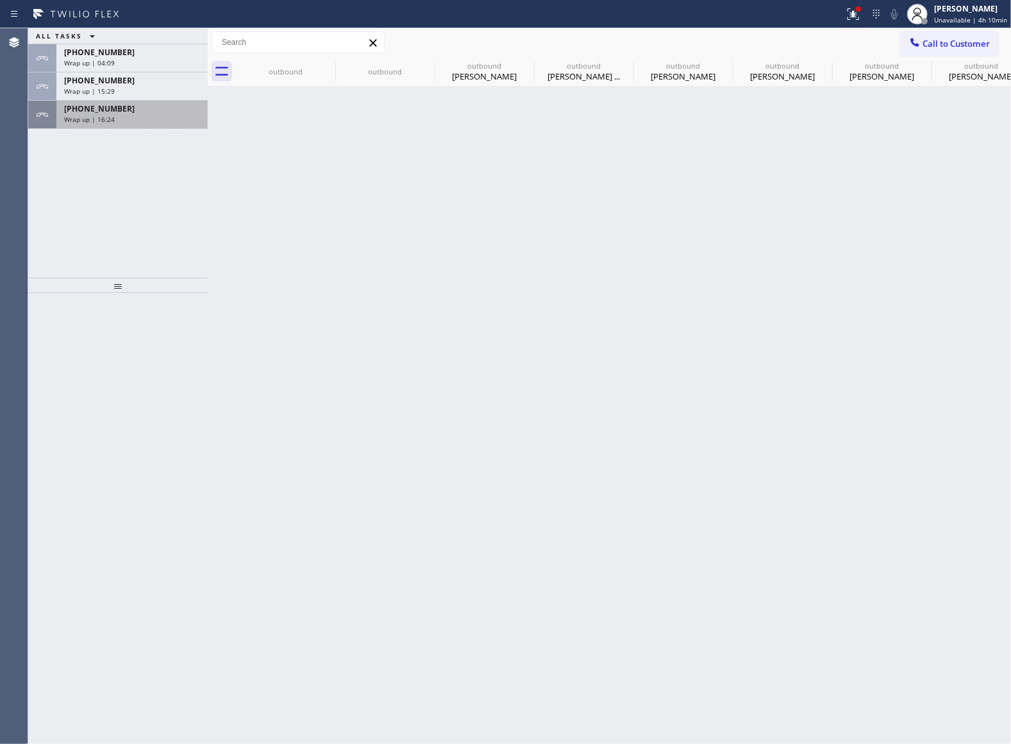
click at [113, 101] on div "[PHONE_NUMBER] Wrap up | 16:24" at bounding box center [129, 115] width 146 height 28
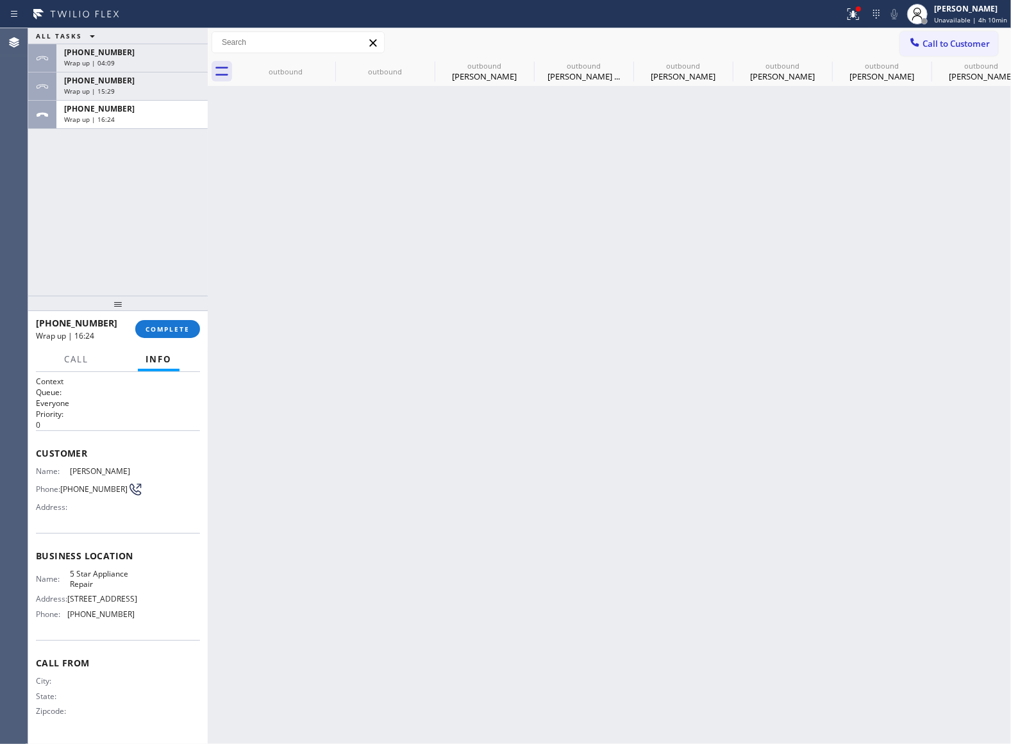
click at [182, 306] on div at bounding box center [118, 303] width 180 height 15
click at [178, 311] on div at bounding box center [118, 303] width 180 height 15
click at [178, 314] on div at bounding box center [118, 306] width 180 height 15
click at [178, 321] on div "[PHONE_NUMBER] Wrap up | 16:25 COMPLETE" at bounding box center [118, 331] width 164 height 33
click at [178, 331] on span "COMPLETE" at bounding box center [168, 332] width 44 height 9
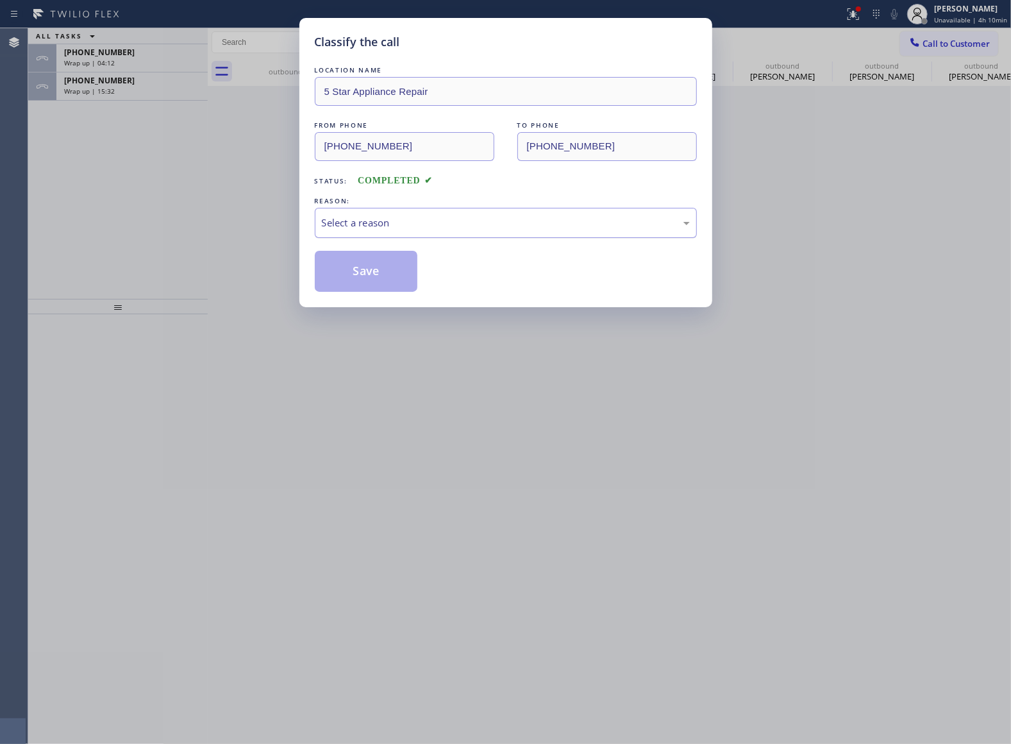
click at [381, 213] on div "Select a reason" at bounding box center [506, 223] width 382 height 30
click at [383, 273] on button "Save" at bounding box center [366, 271] width 103 height 41
type input "[PHONE_NUMBER]"
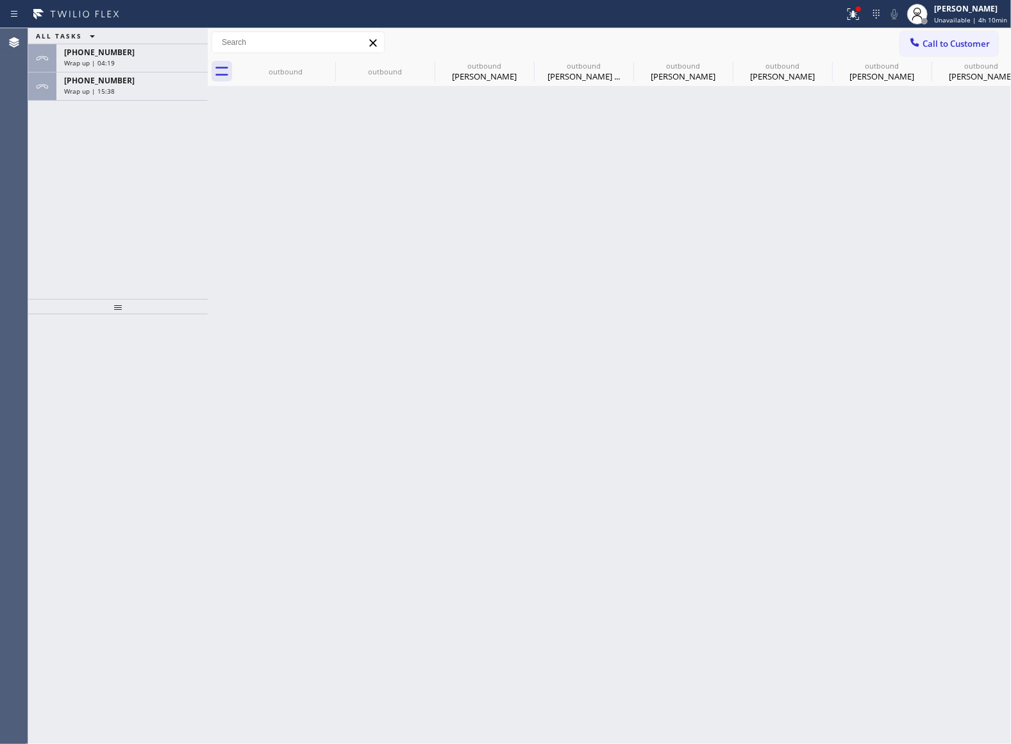
click at [57, 191] on div "ALL TASKS ALL TASKS ACTIVE TASKS TASKS IN WRAP UP [PHONE_NUMBER] Wrap up | 04:1…" at bounding box center [118, 163] width 180 height 271
click at [130, 90] on div "Wrap up | 15:39" at bounding box center [132, 91] width 136 height 9
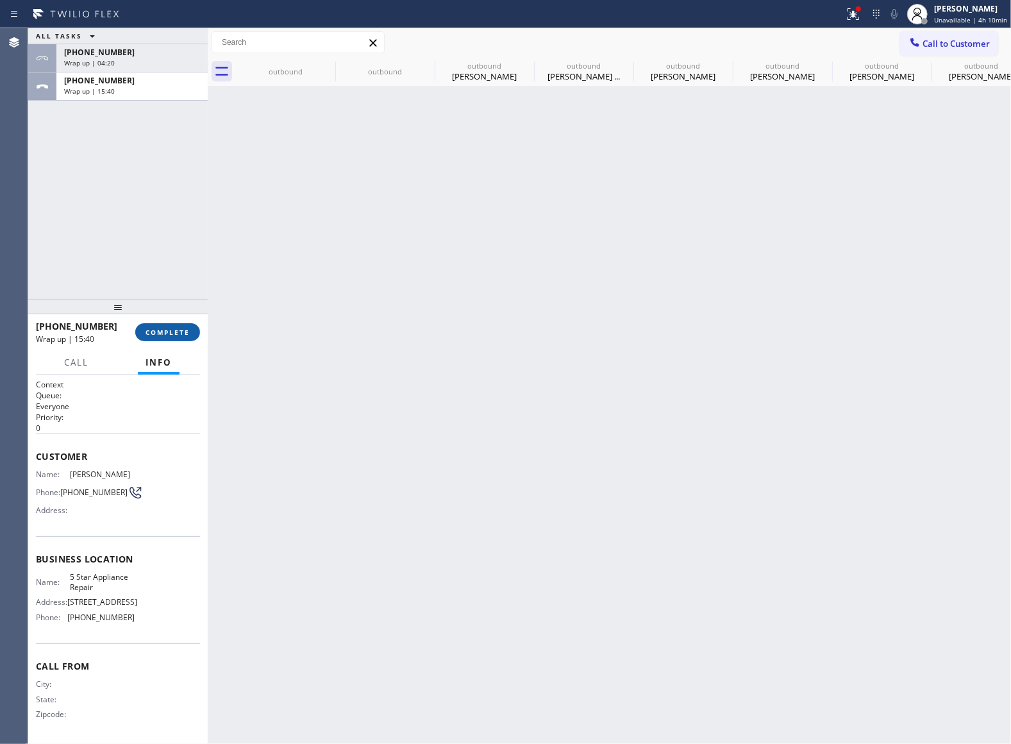
click at [167, 331] on span "COMPLETE" at bounding box center [168, 332] width 44 height 9
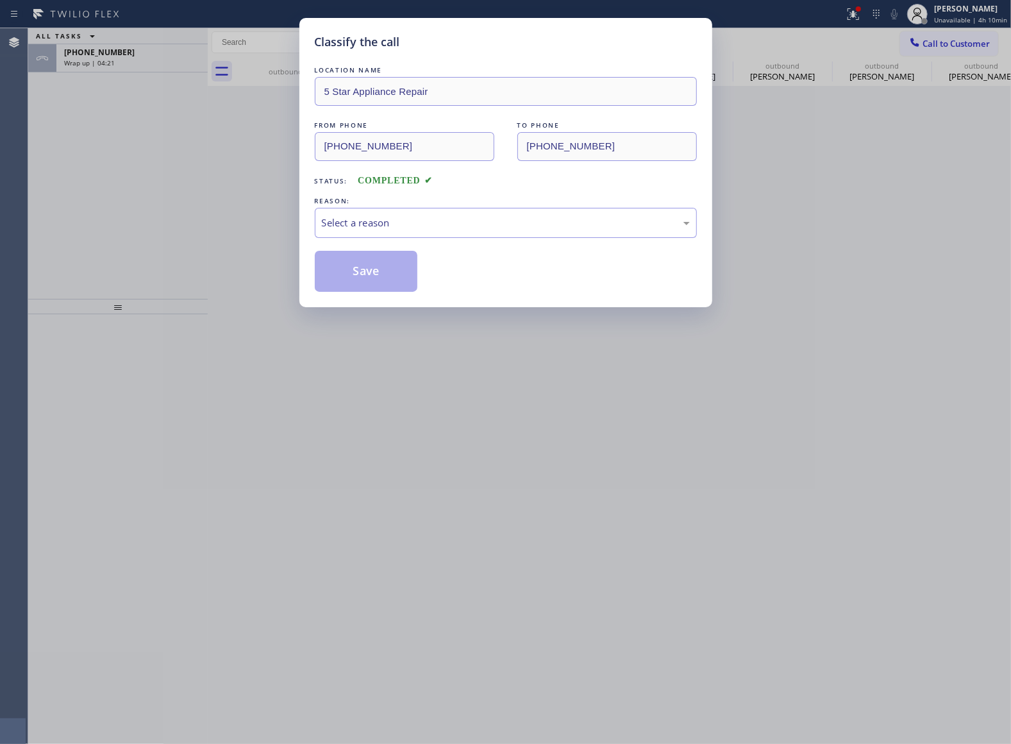
click at [396, 195] on div "REASON:" at bounding box center [506, 200] width 382 height 13
click at [387, 230] on div "Select a reason" at bounding box center [506, 222] width 368 height 15
click at [398, 267] on button "Save" at bounding box center [366, 271] width 103 height 41
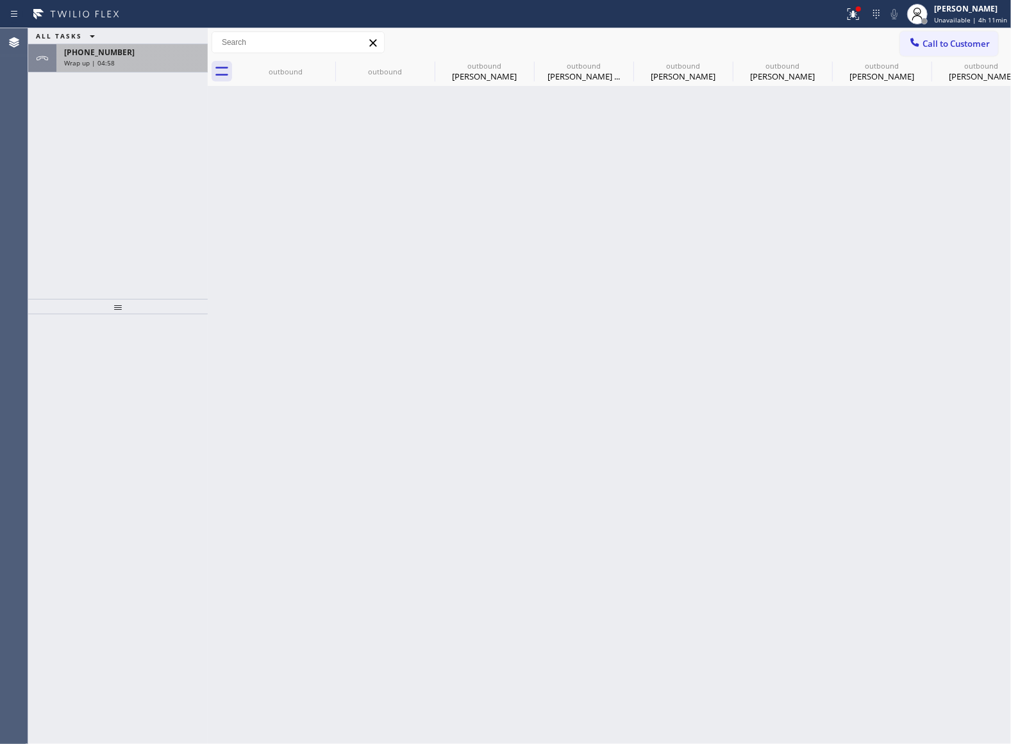
click at [104, 49] on span "[PHONE_NUMBER]" at bounding box center [99, 52] width 71 height 11
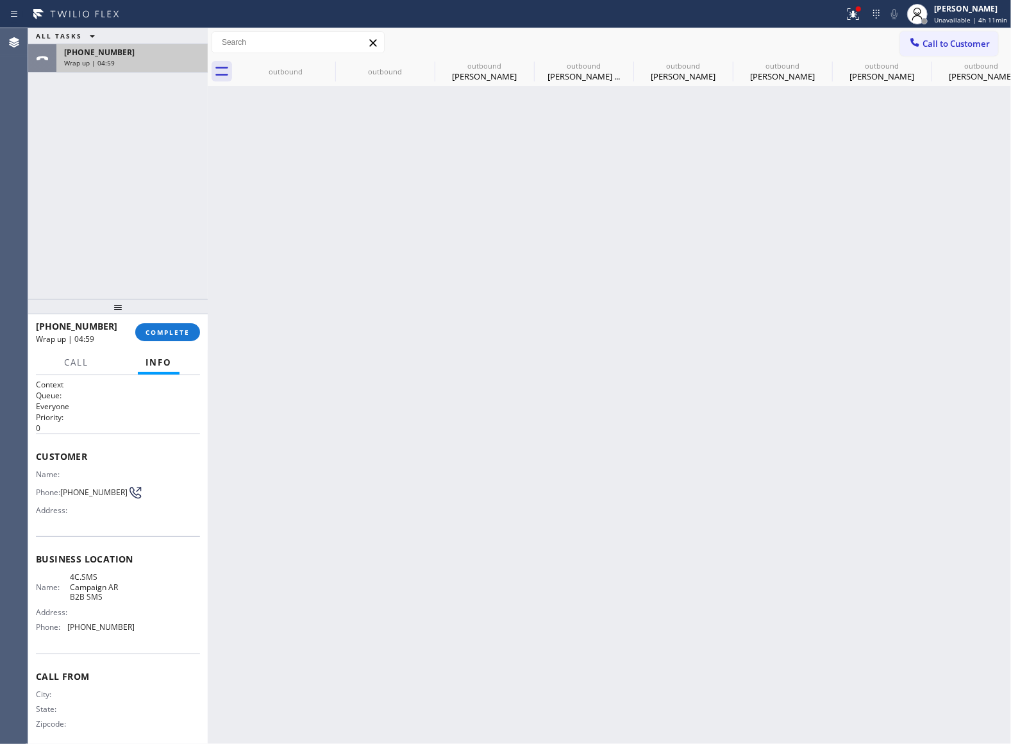
click at [106, 55] on span "[PHONE_NUMBER]" at bounding box center [99, 52] width 71 height 11
click at [165, 326] on button "COMPLETE" at bounding box center [167, 332] width 65 height 18
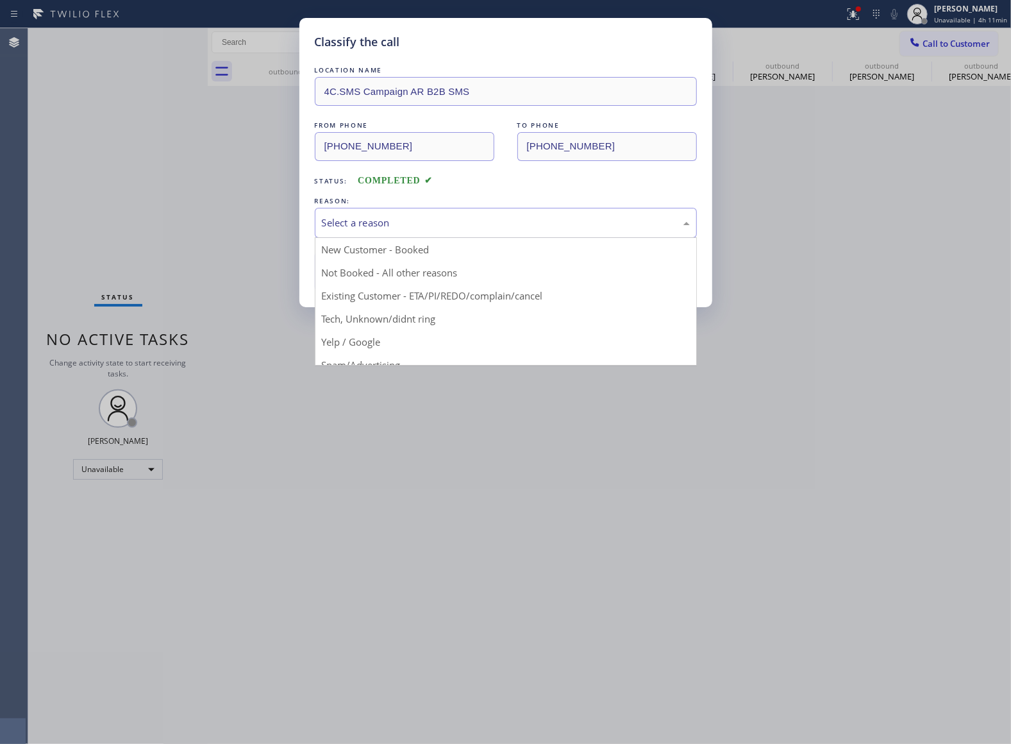
click at [441, 209] on div "Select a reason" at bounding box center [506, 223] width 382 height 30
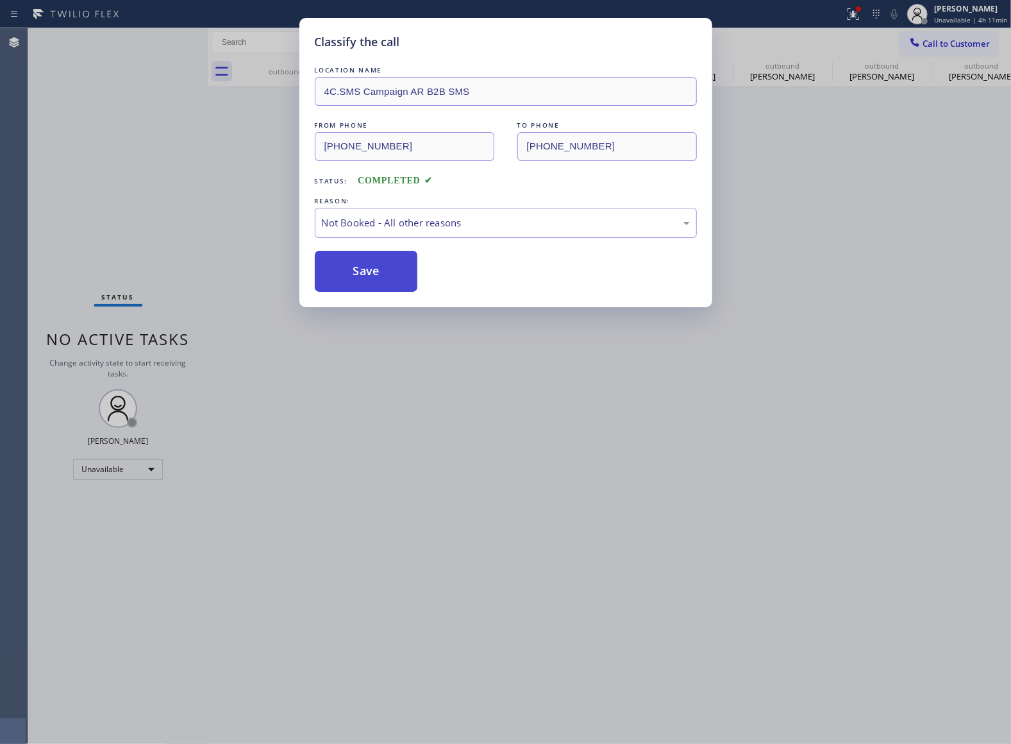
click at [383, 277] on button "Save" at bounding box center [366, 271] width 103 height 41
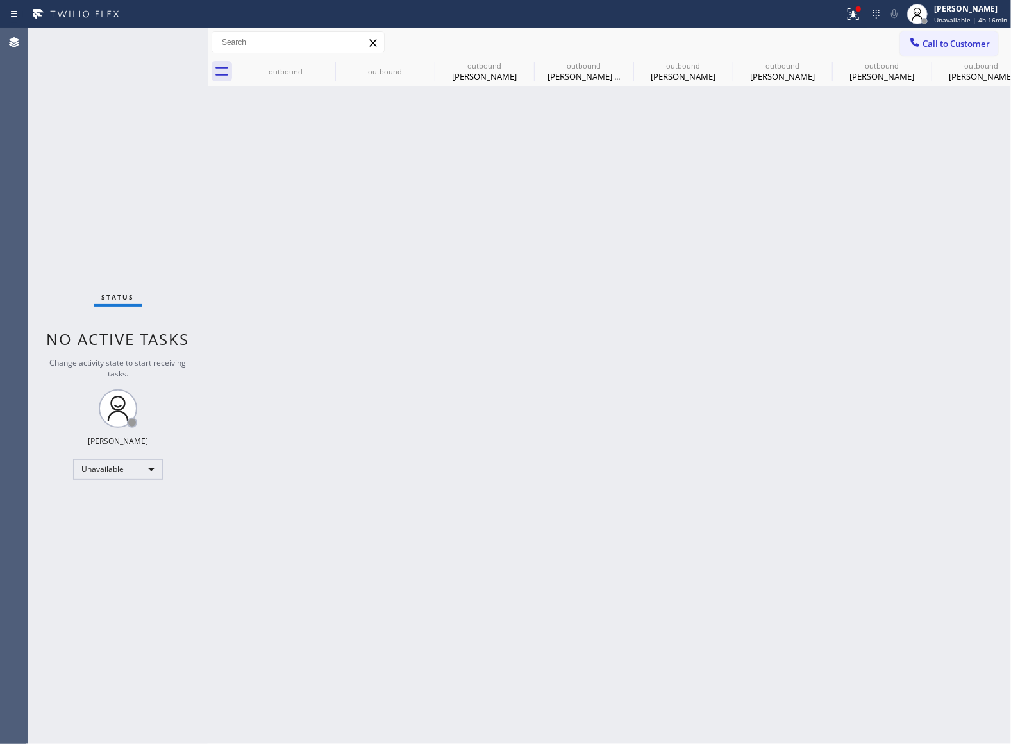
click at [38, 173] on div "Status No active tasks Change activity state to start receiving tasks. [PERSON_…" at bounding box center [118, 386] width 180 height 716
click at [947, 13] on div "[PERSON_NAME]" at bounding box center [970, 8] width 73 height 11
click at [930, 98] on button "Break" at bounding box center [947, 101] width 128 height 17
